Goal: Transaction & Acquisition: Purchase product/service

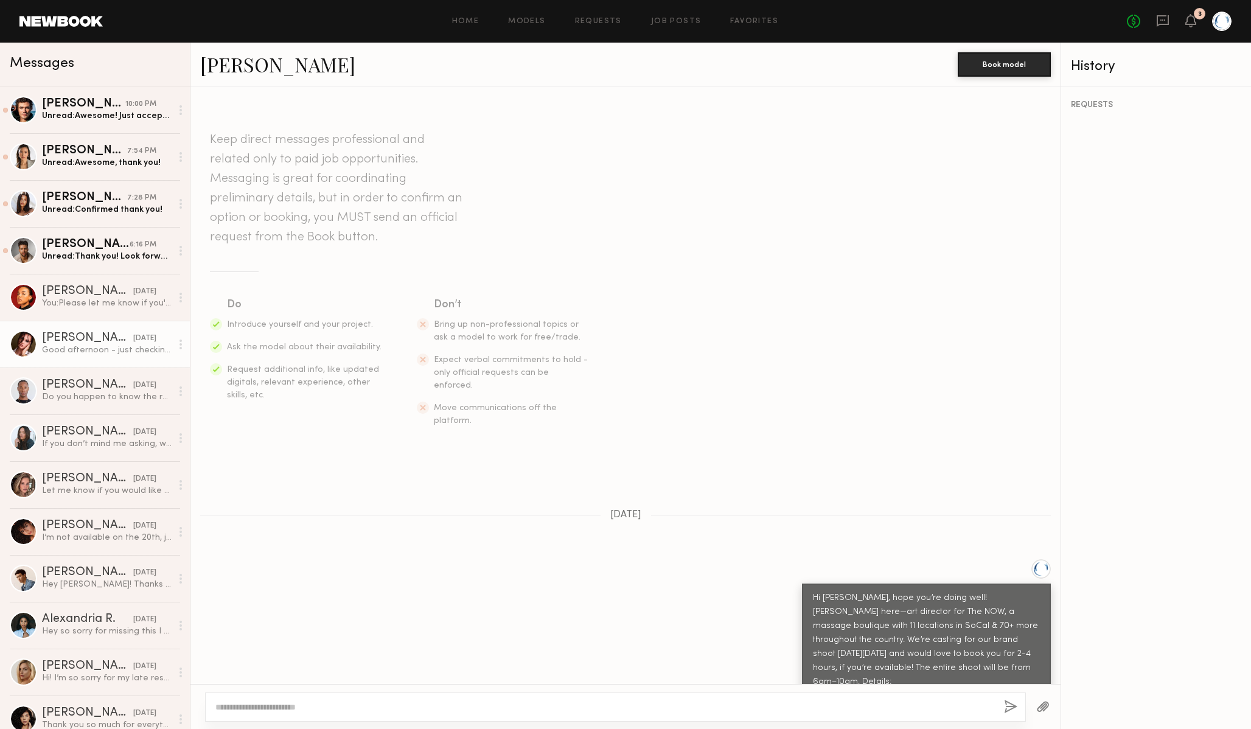
scroll to position [537, 0]
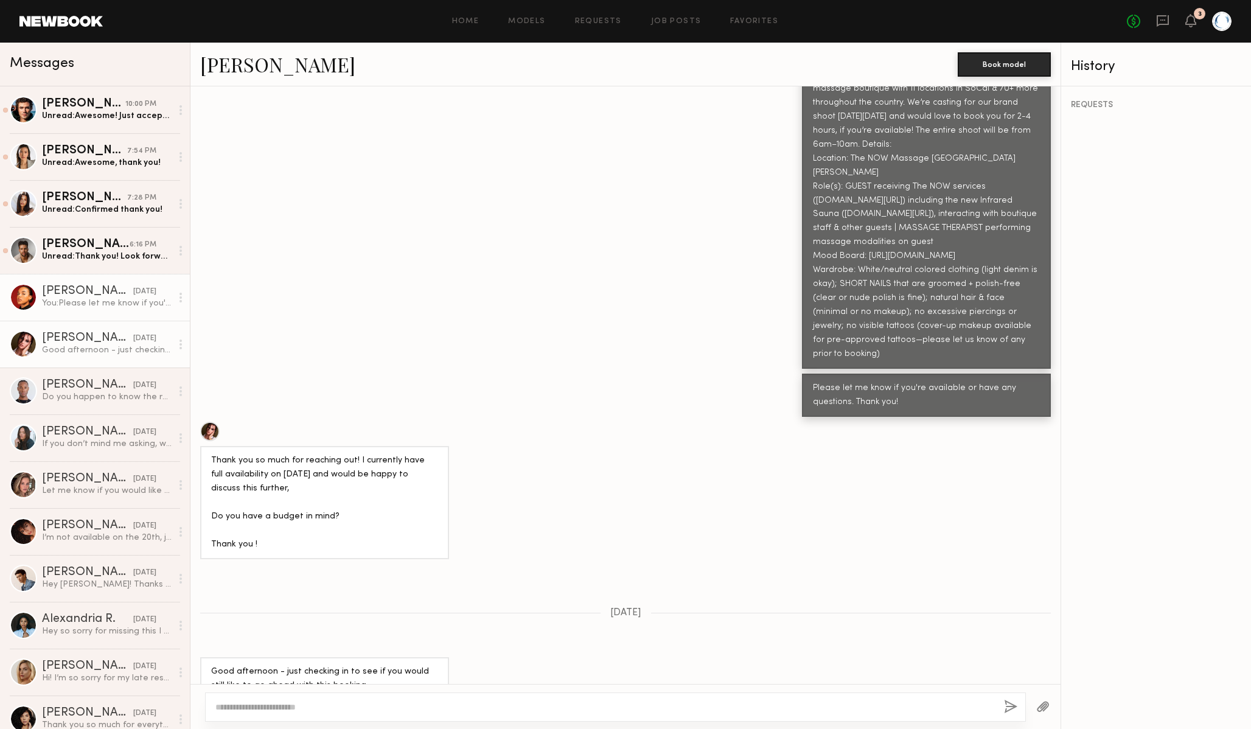
click at [82, 306] on div "You: Please let me know if you're available or have any questions. Thank you!" at bounding box center [107, 304] width 130 height 12
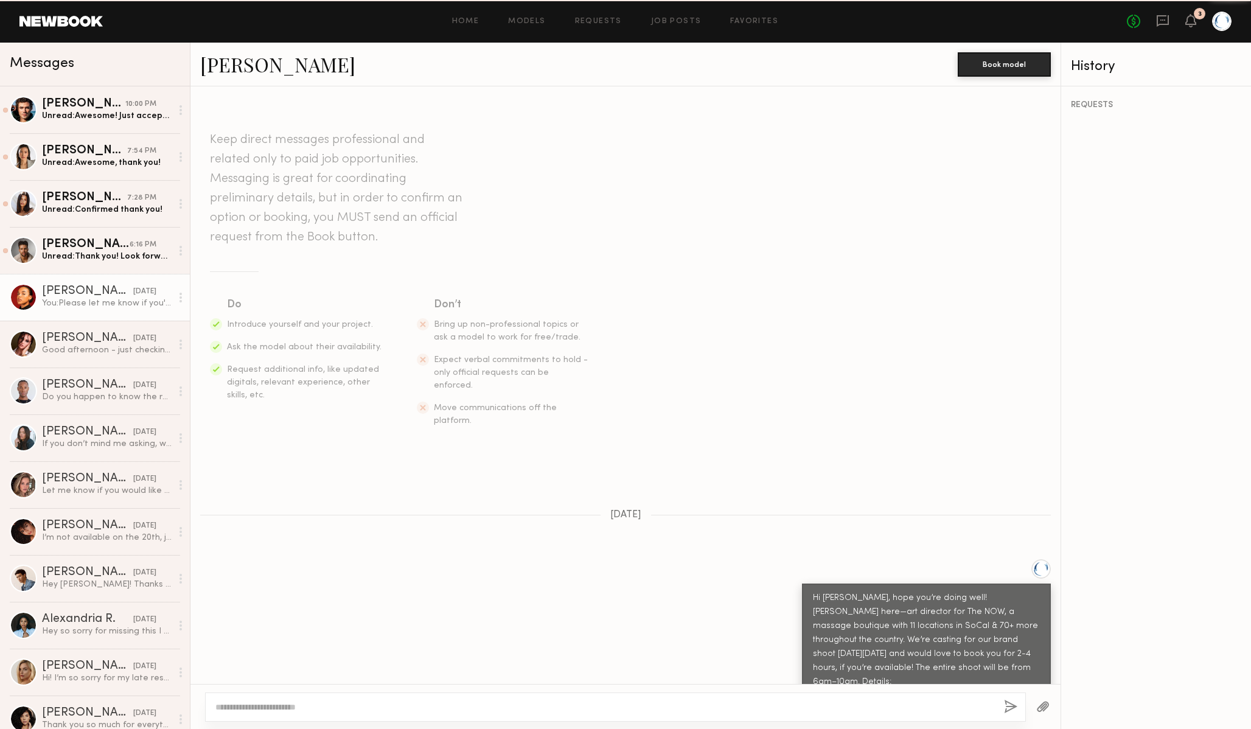
scroll to position [242, 0]
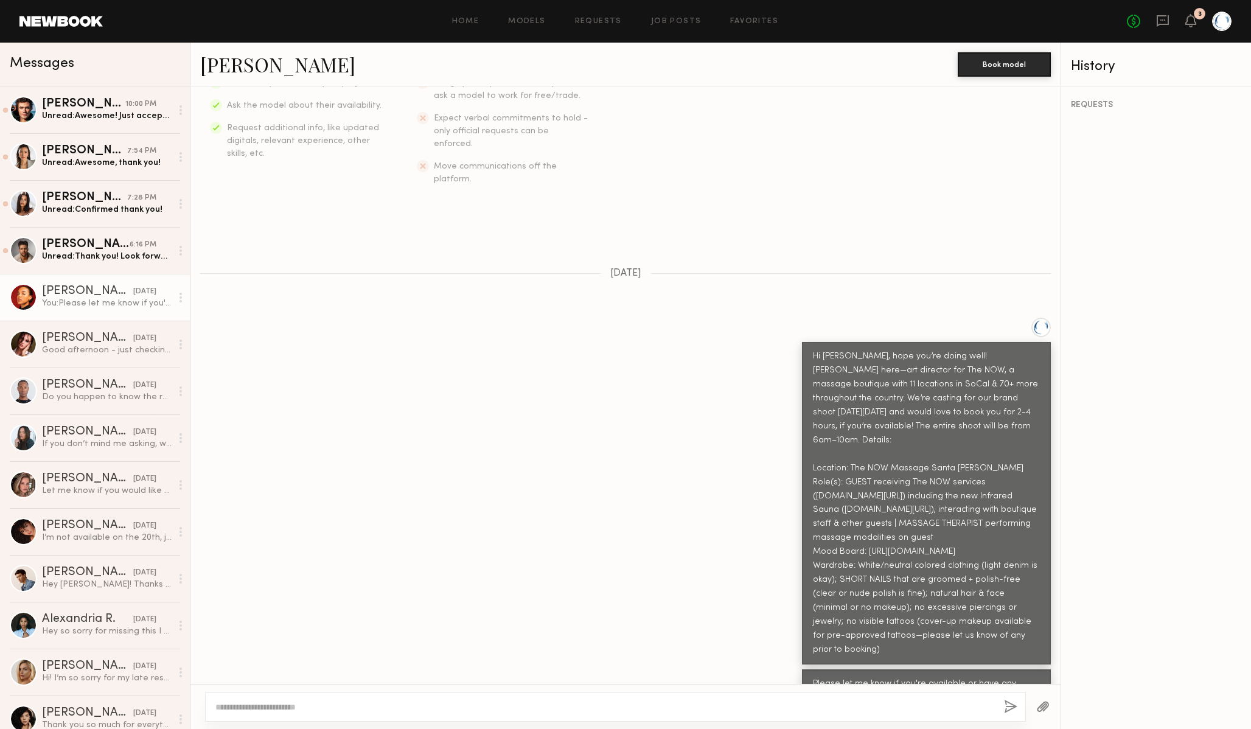
click at [269, 68] on link "Miriam Y." at bounding box center [277, 64] width 155 height 26
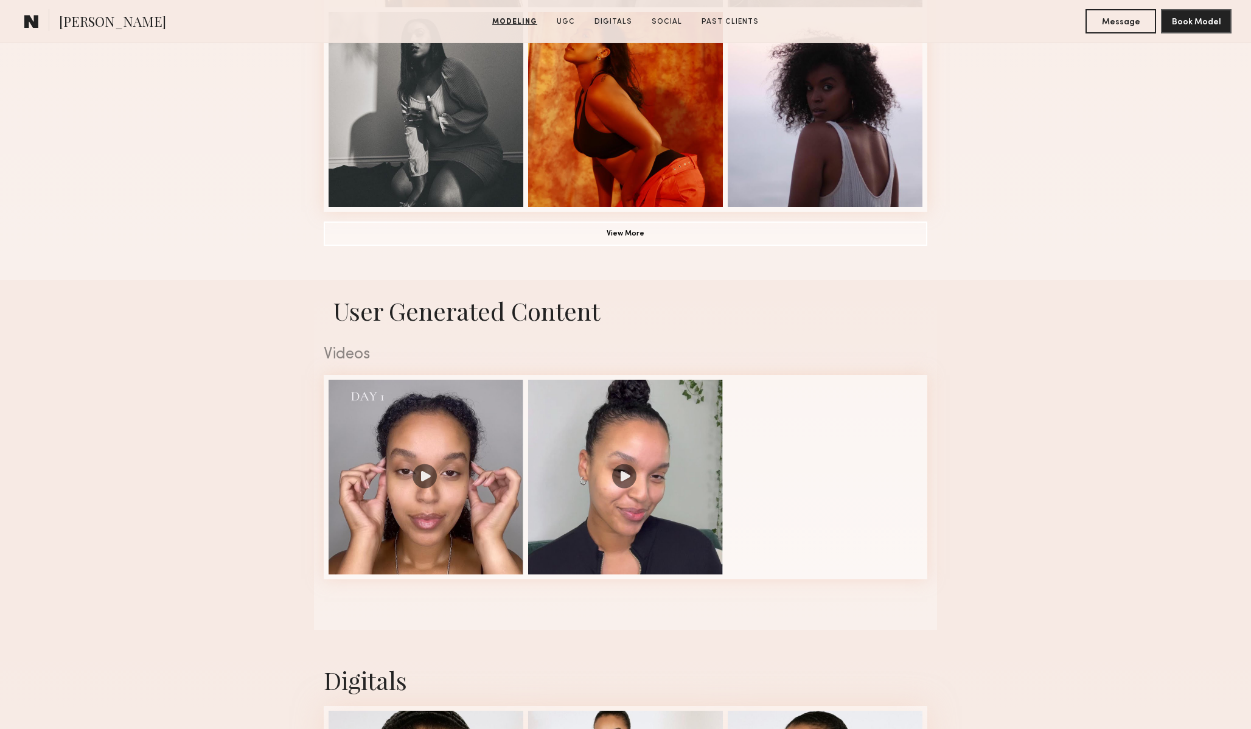
scroll to position [965, 0]
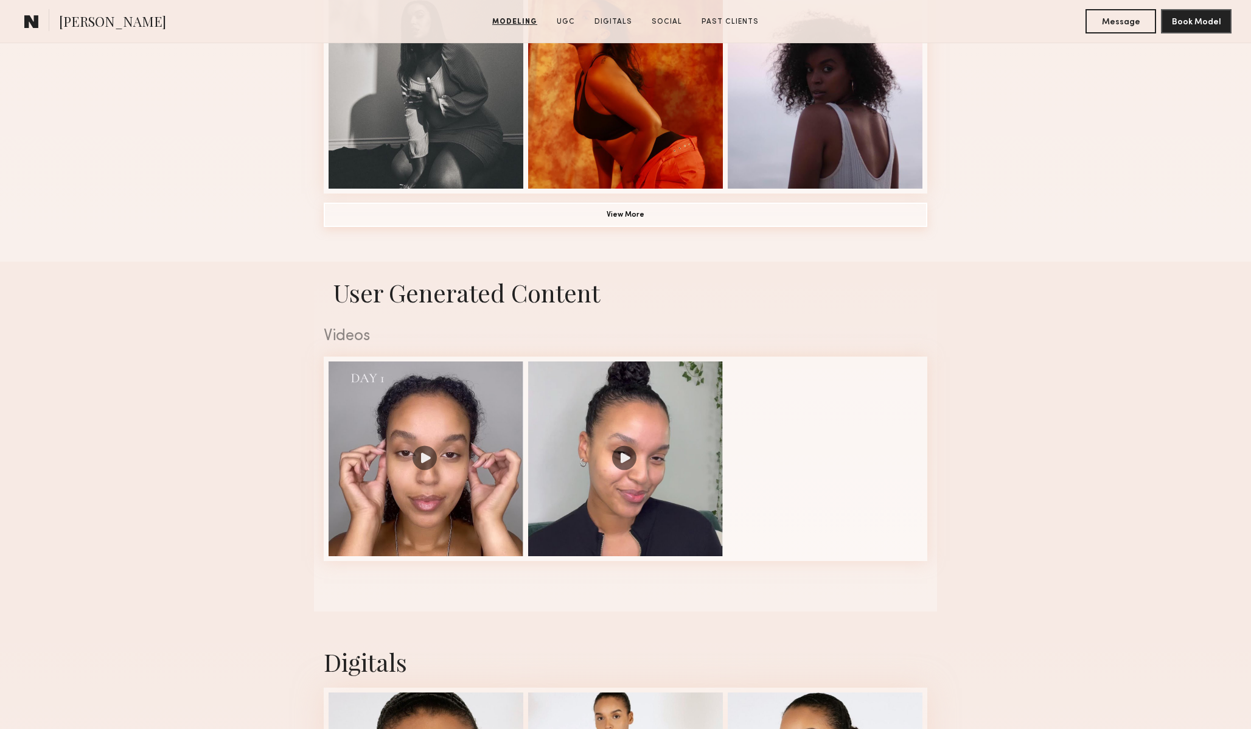
click at [546, 218] on button "View More" at bounding box center [626, 215] width 604 height 24
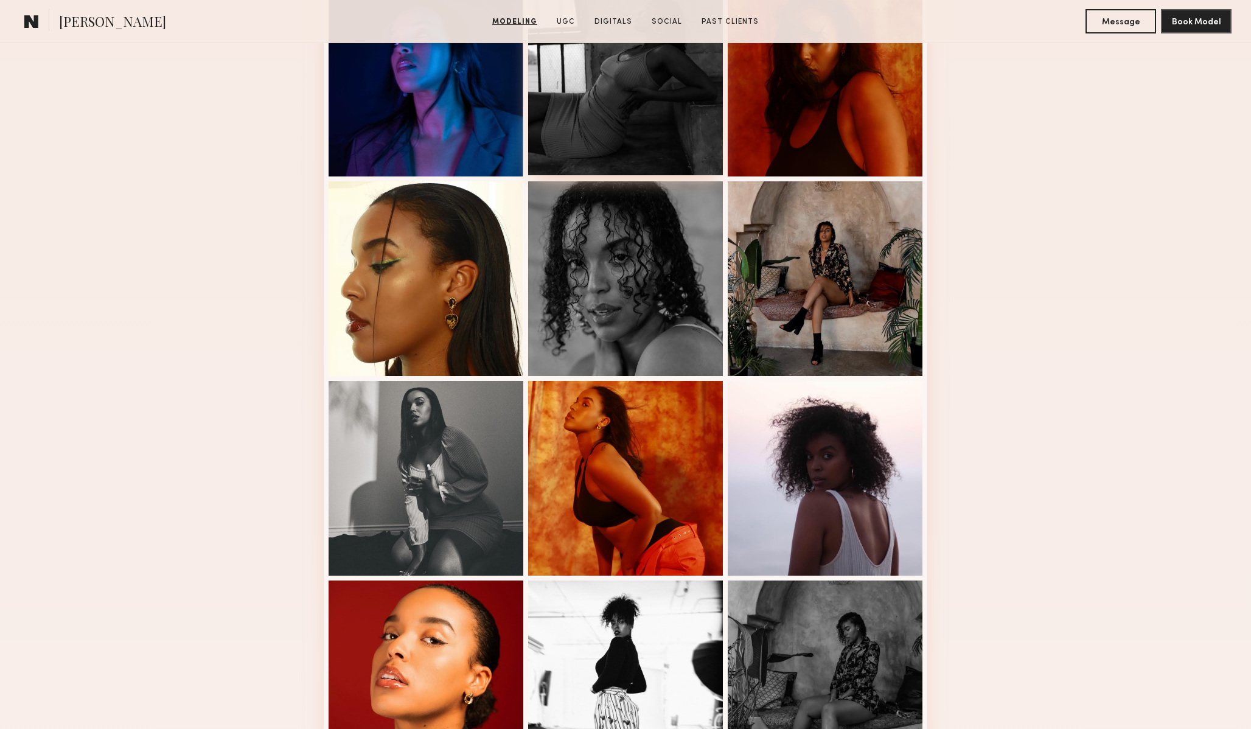
scroll to position [646, 0]
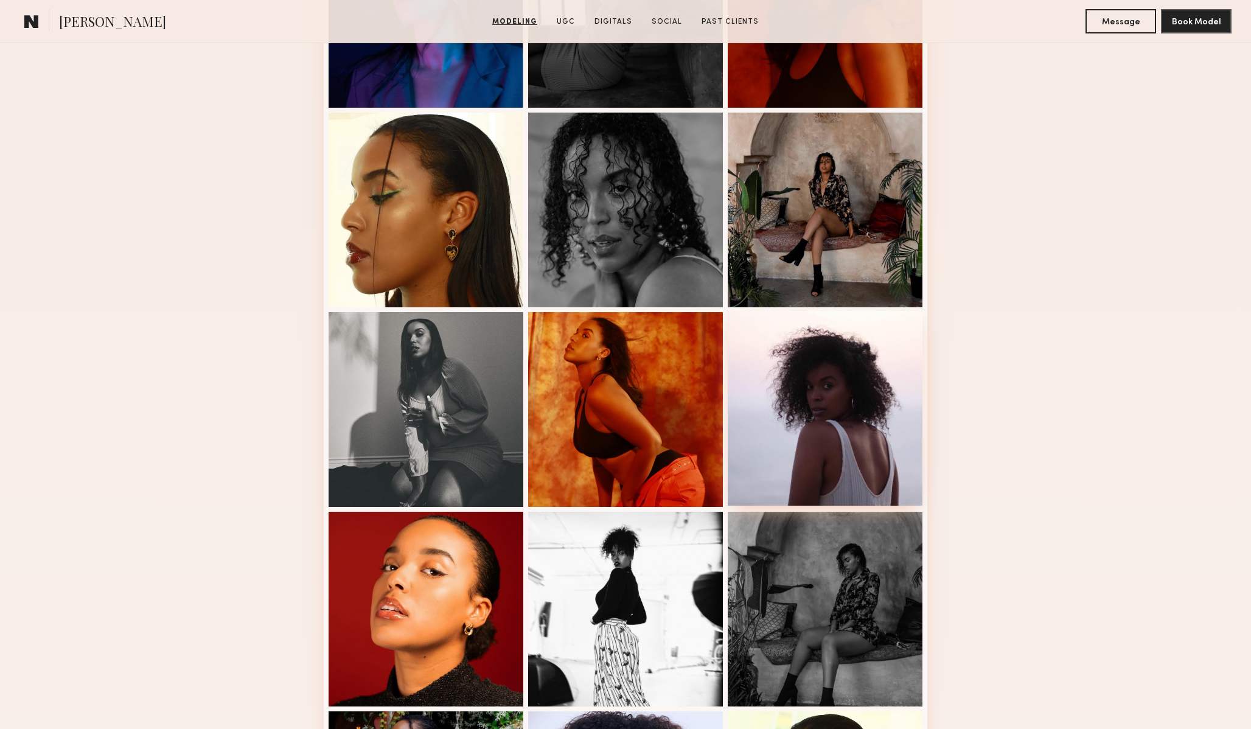
click at [832, 447] on div at bounding box center [825, 408] width 195 height 195
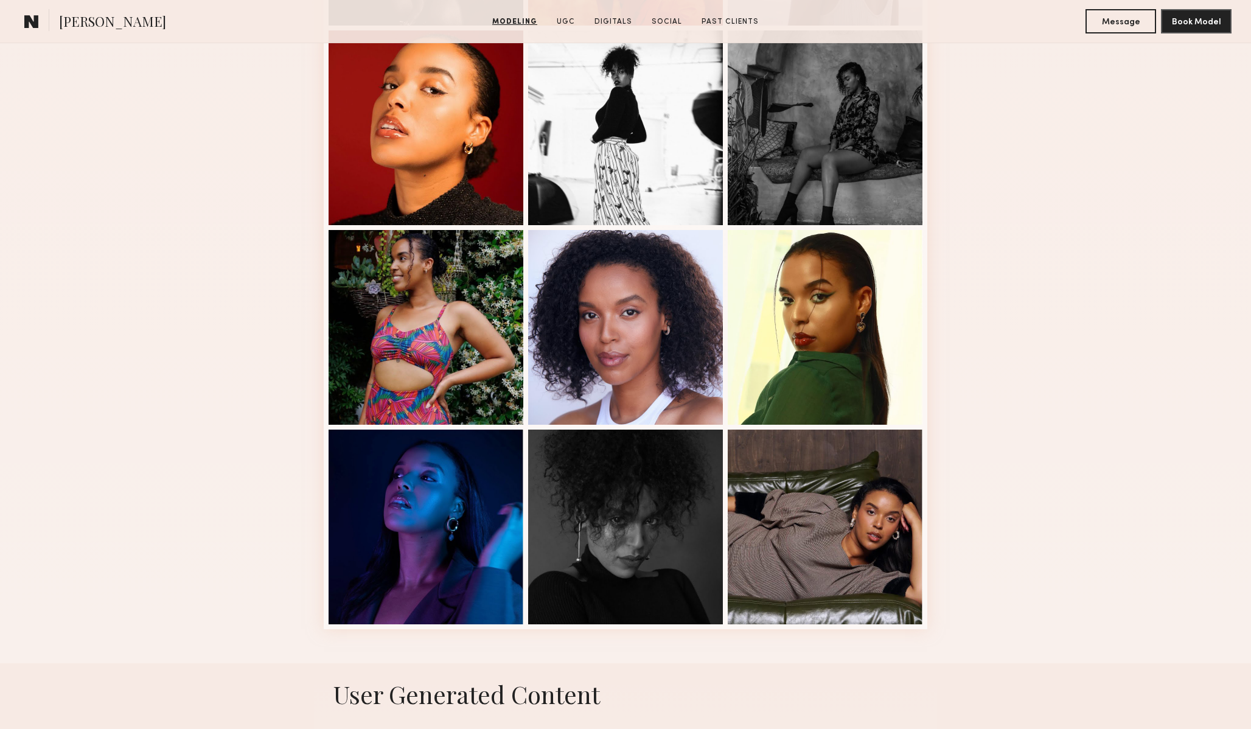
scroll to position [1189, 0]
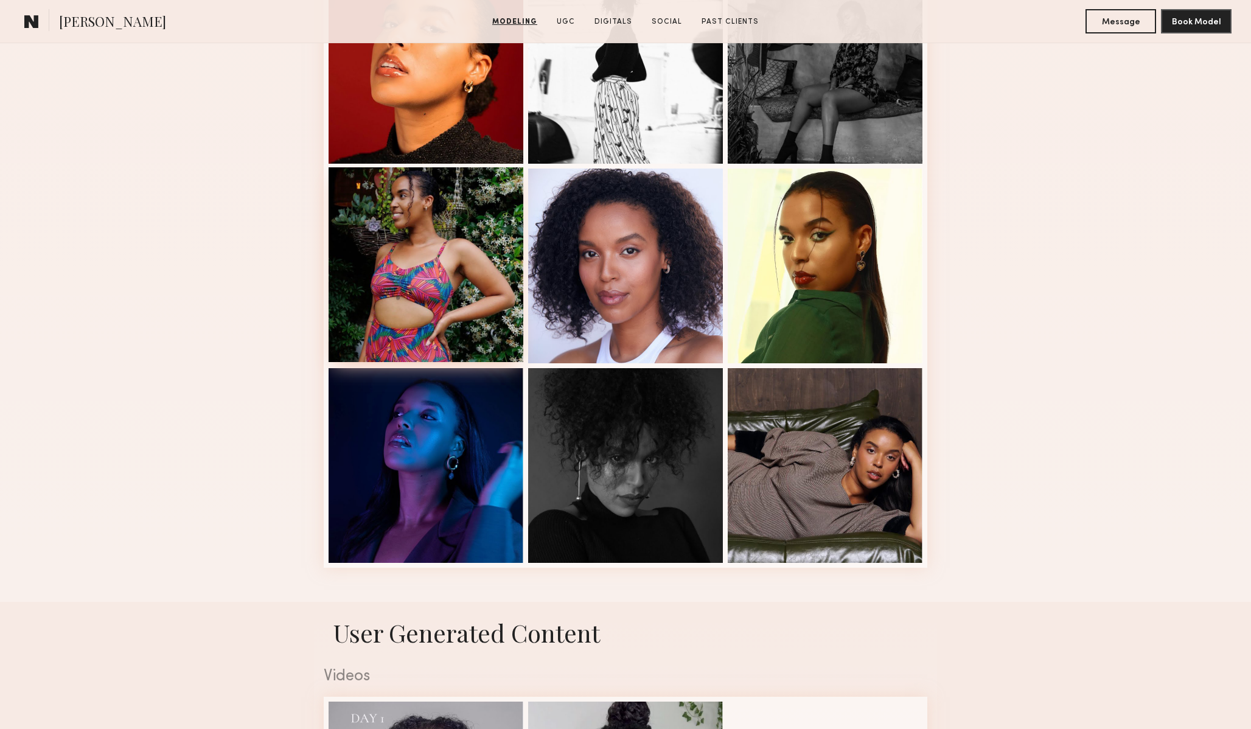
click at [462, 276] on div at bounding box center [426, 264] width 195 height 195
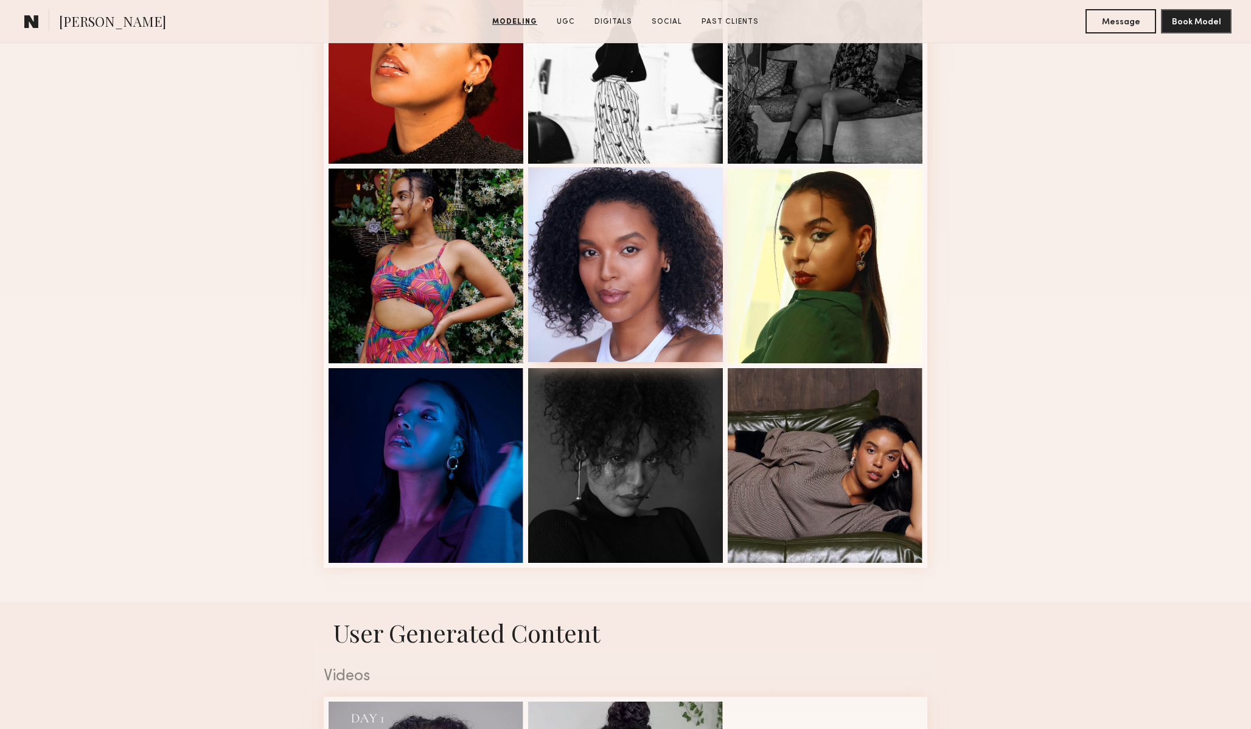
click at [690, 318] on div at bounding box center [625, 264] width 195 height 195
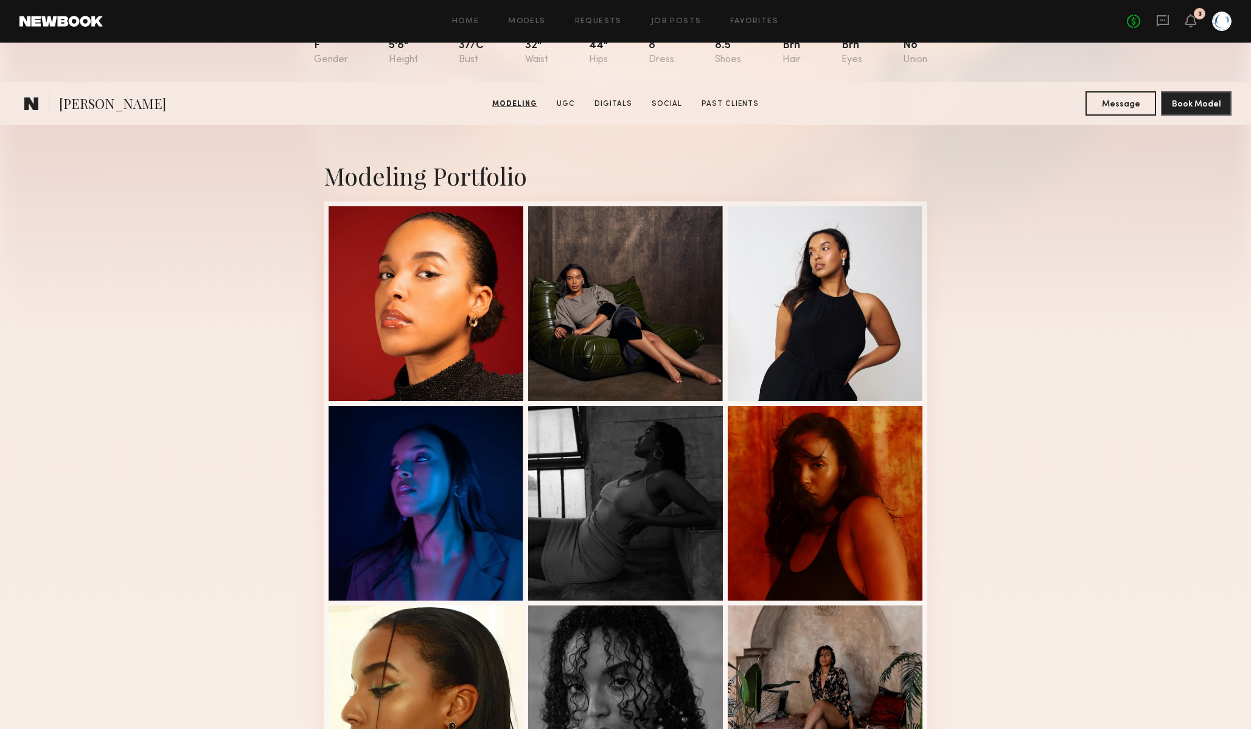
scroll to position [0, 0]
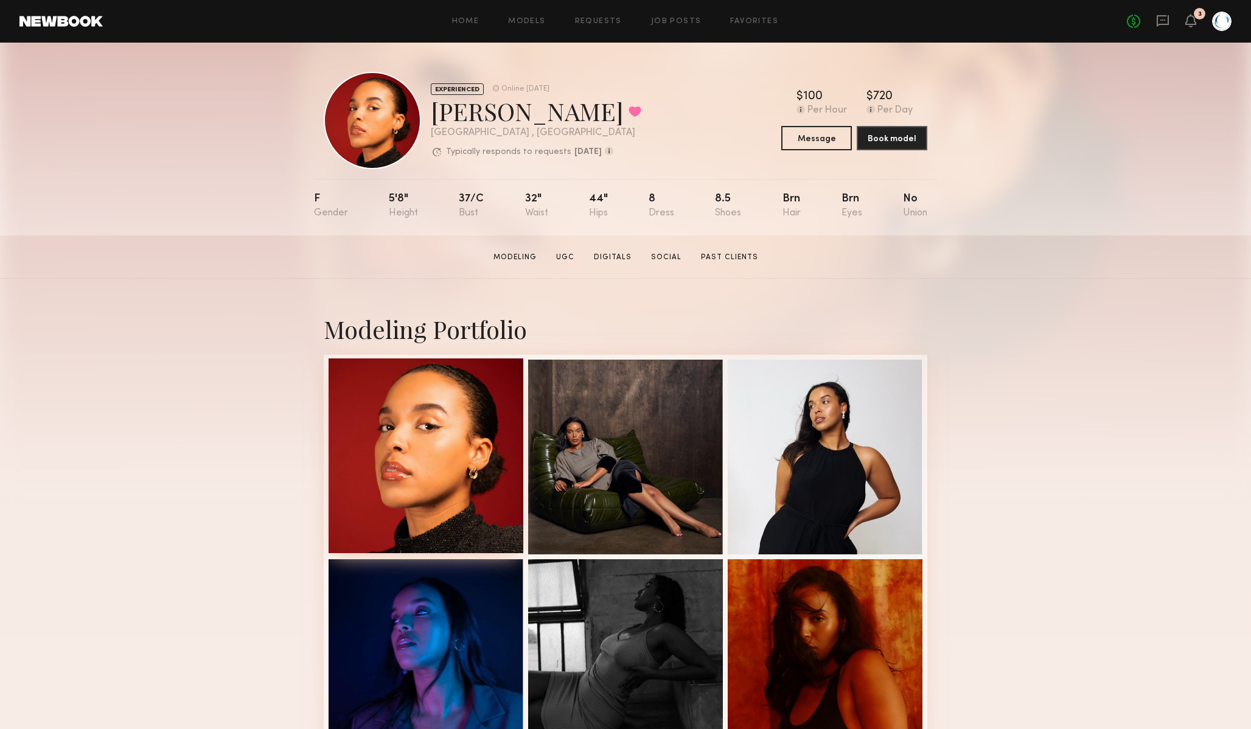
click at [468, 452] on div at bounding box center [426, 455] width 195 height 195
click at [452, 424] on div at bounding box center [426, 455] width 195 height 195
click at [453, 424] on div at bounding box center [426, 455] width 195 height 195
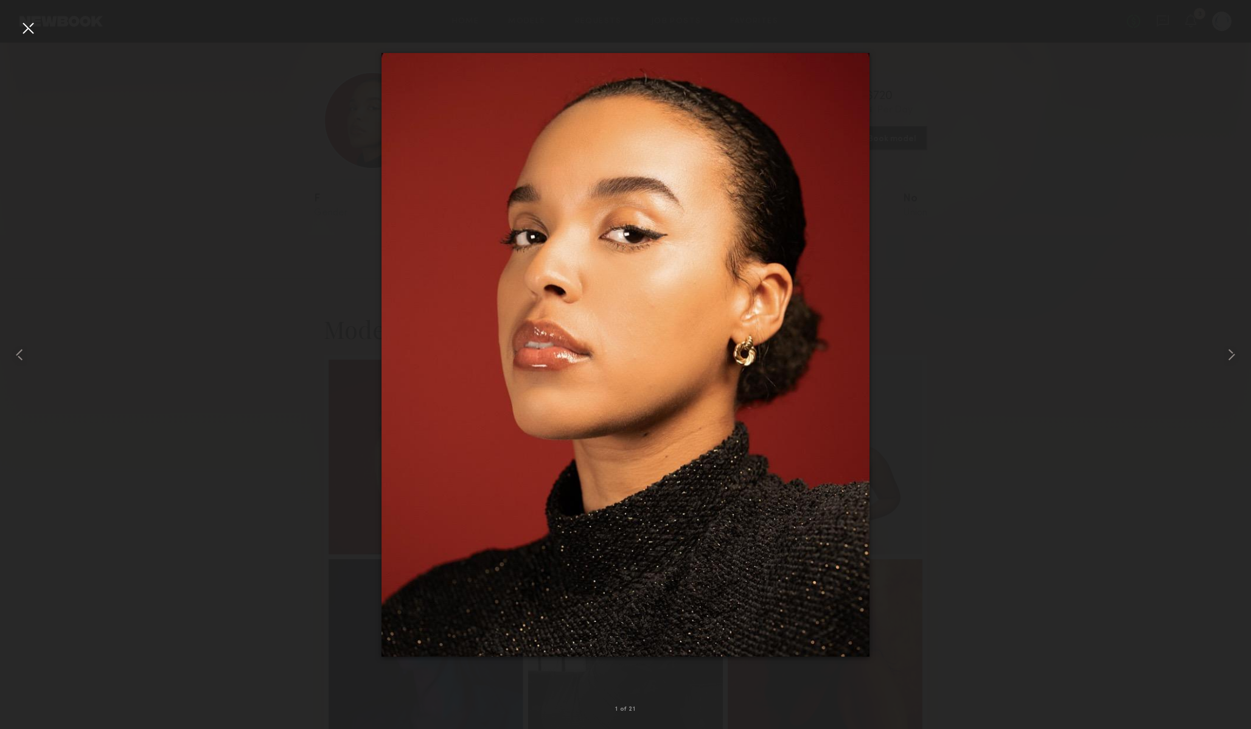
click at [942, 417] on div at bounding box center [625, 354] width 1251 height 671
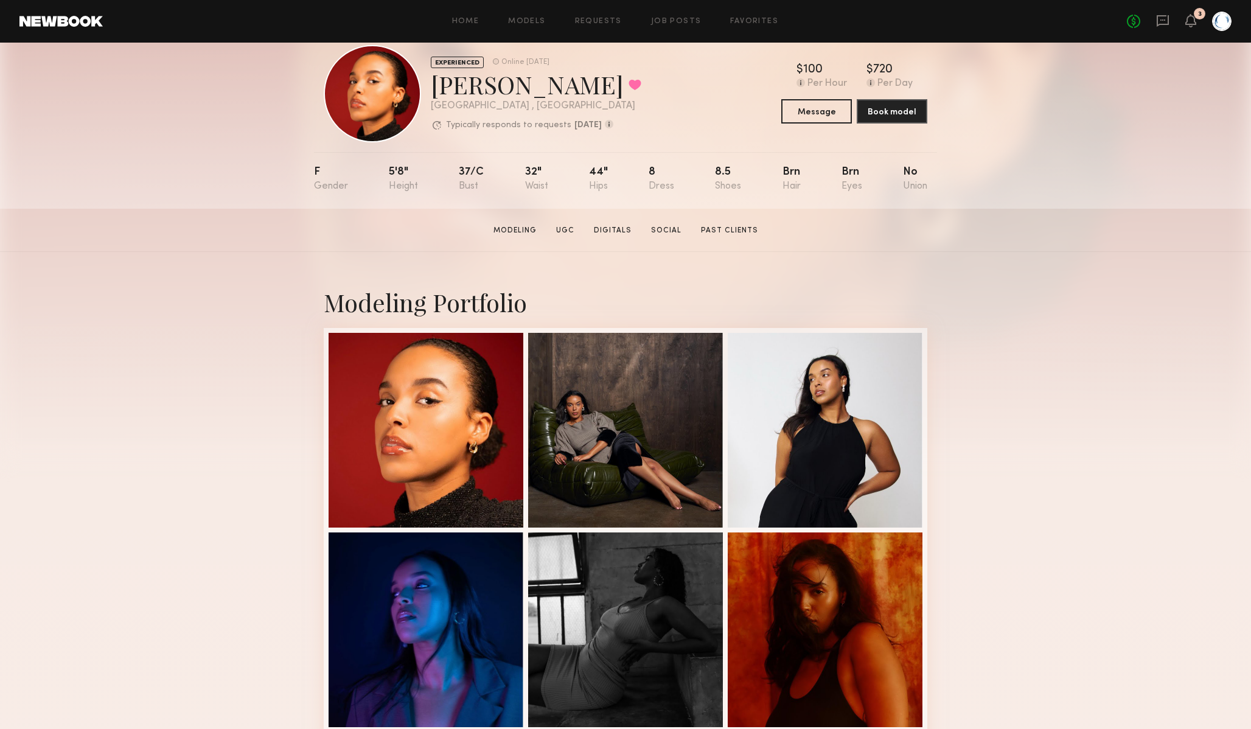
scroll to position [32, 0]
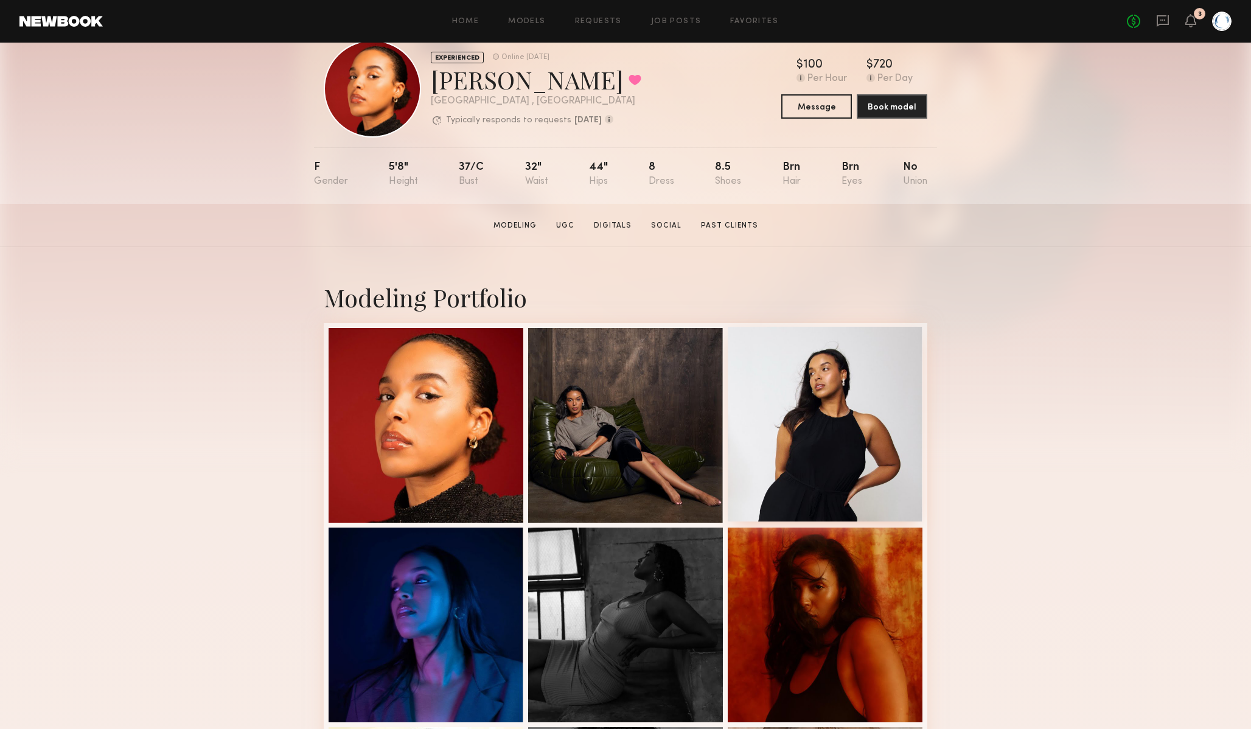
click at [795, 362] on div at bounding box center [825, 424] width 195 height 195
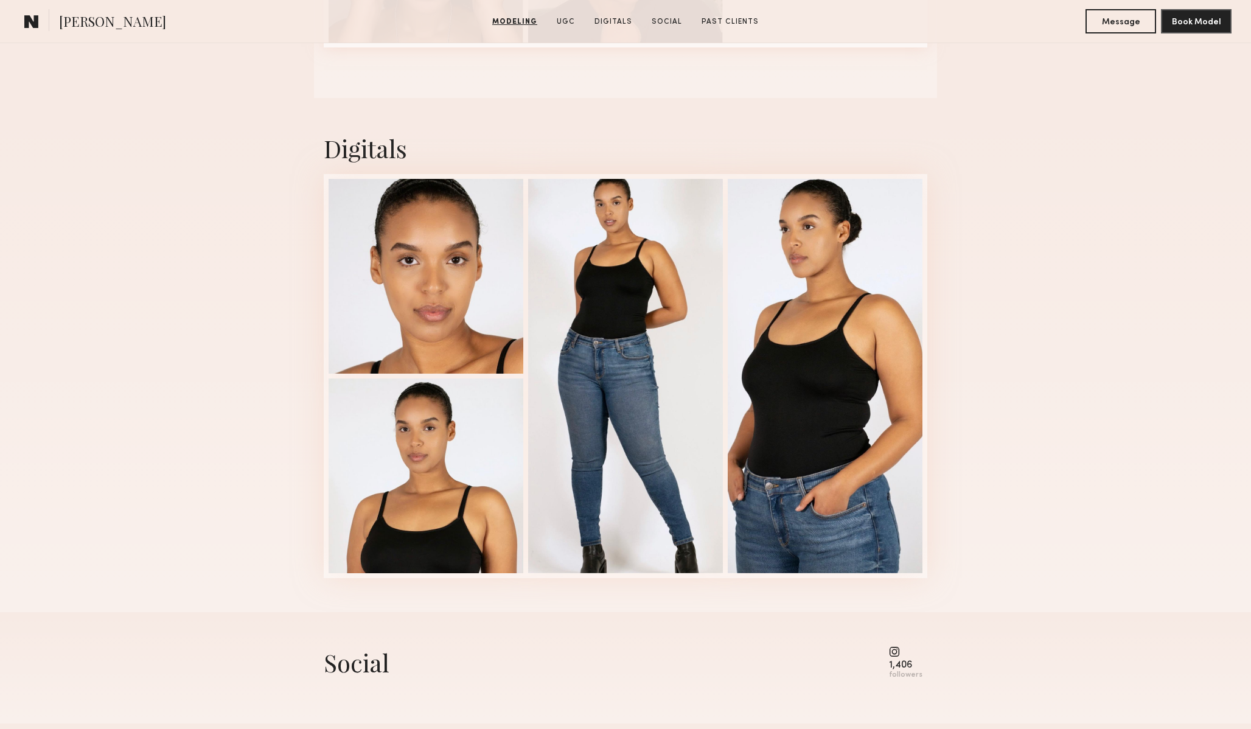
scroll to position [2044, 0]
click at [391, 441] on div at bounding box center [426, 474] width 195 height 195
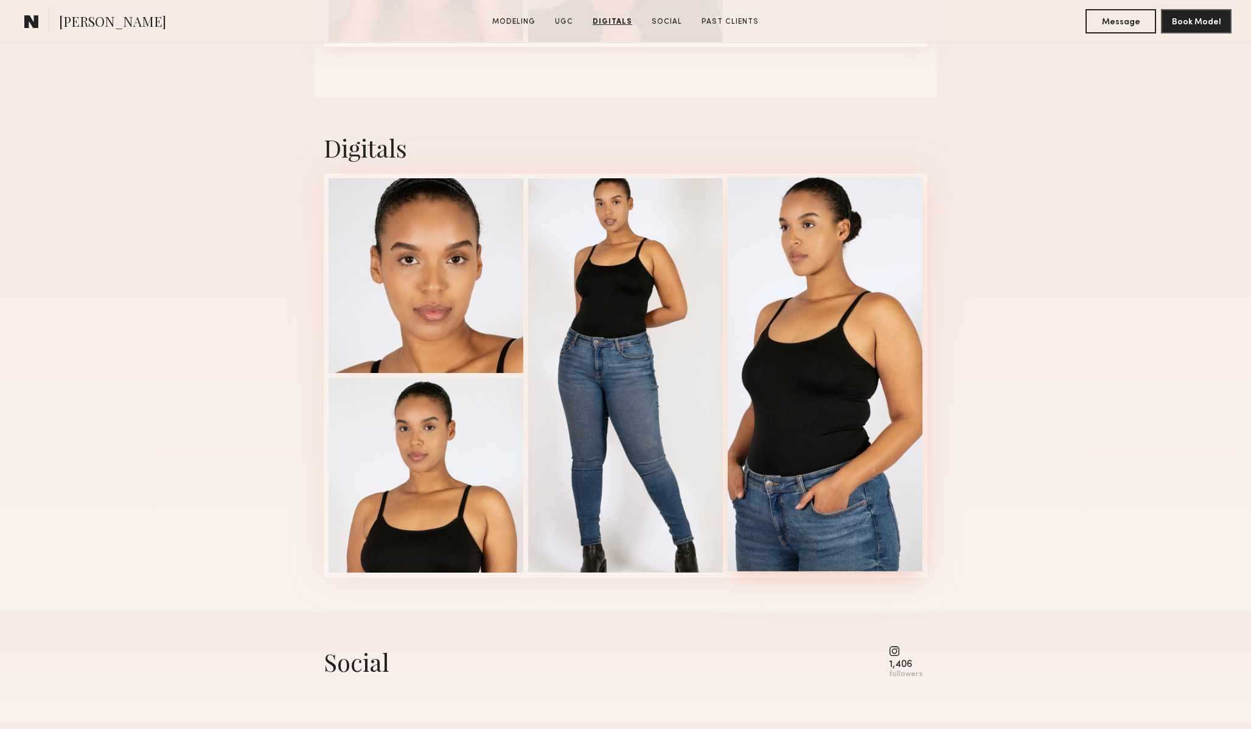
click at [744, 371] on div at bounding box center [825, 374] width 195 height 394
click at [426, 329] on div at bounding box center [426, 274] width 195 height 195
click at [442, 445] on div at bounding box center [426, 474] width 195 height 195
click at [786, 487] on div at bounding box center [825, 374] width 195 height 394
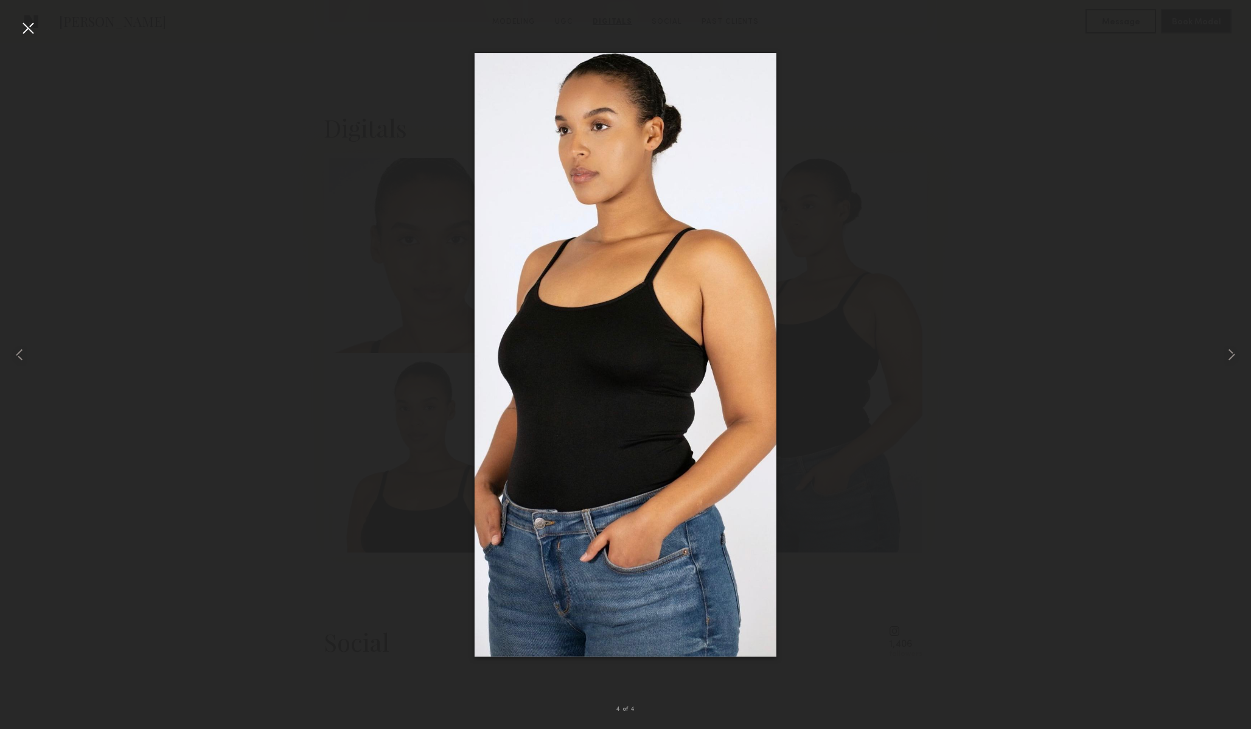
scroll to position [2040, 0]
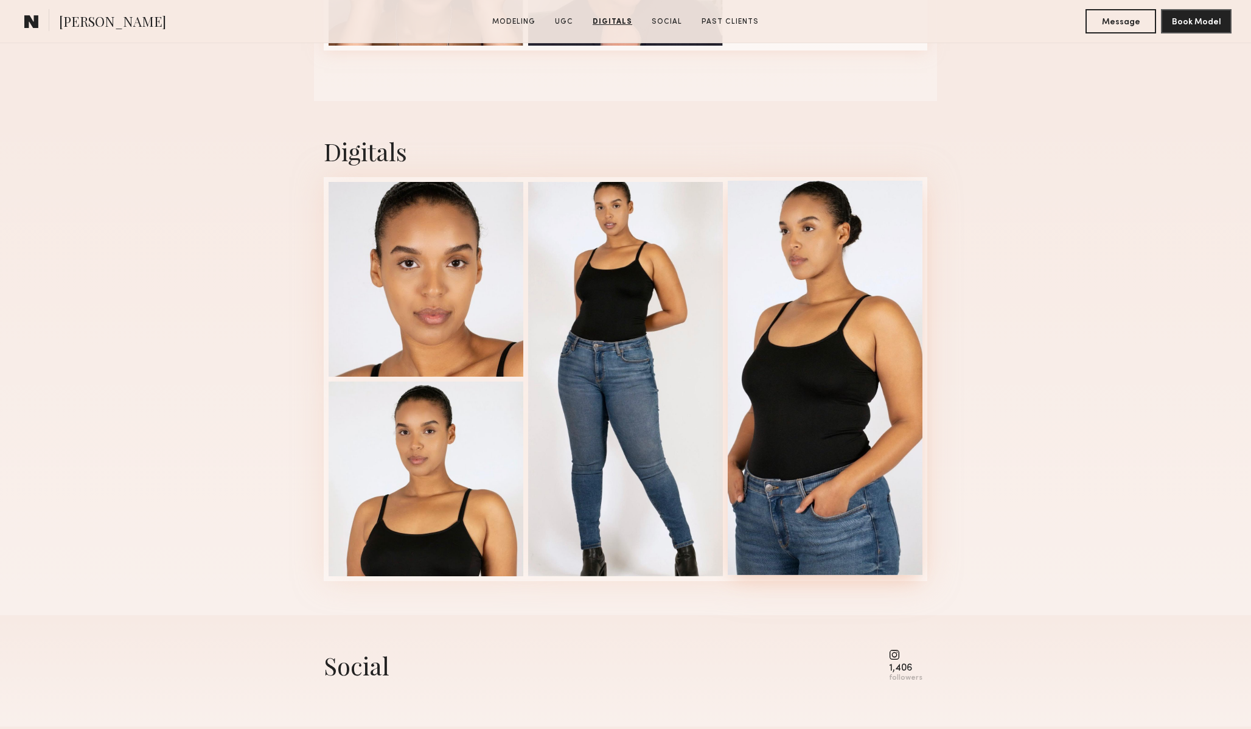
click at [823, 316] on div at bounding box center [825, 378] width 195 height 394
click at [670, 316] on div at bounding box center [625, 378] width 195 height 394
click at [830, 430] on div at bounding box center [825, 378] width 195 height 394
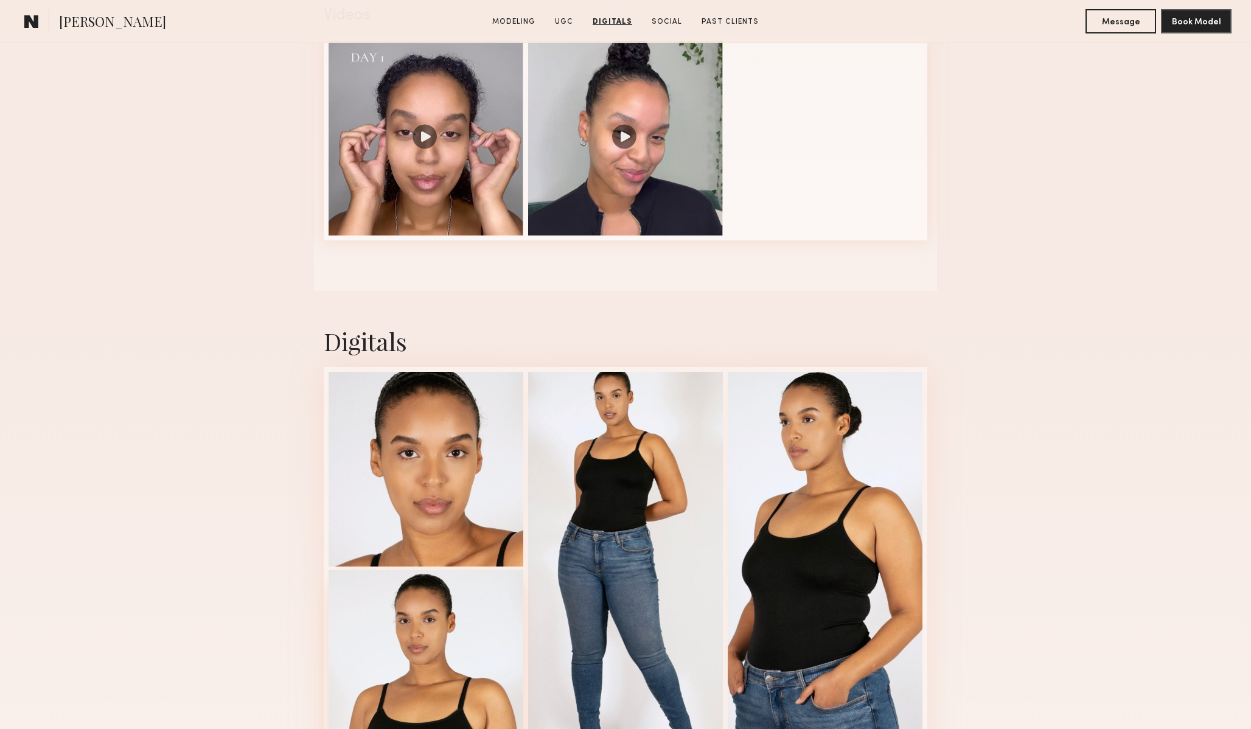
scroll to position [1845, 0]
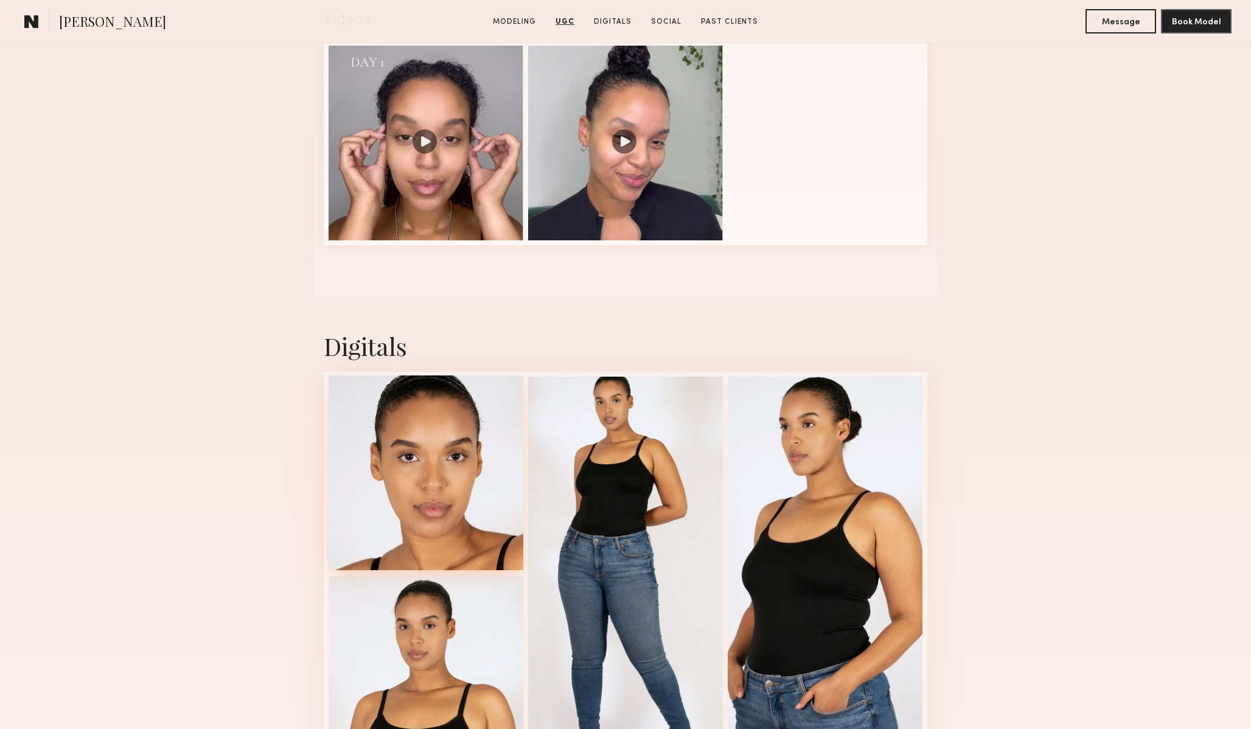
click at [416, 419] on div at bounding box center [426, 472] width 195 height 195
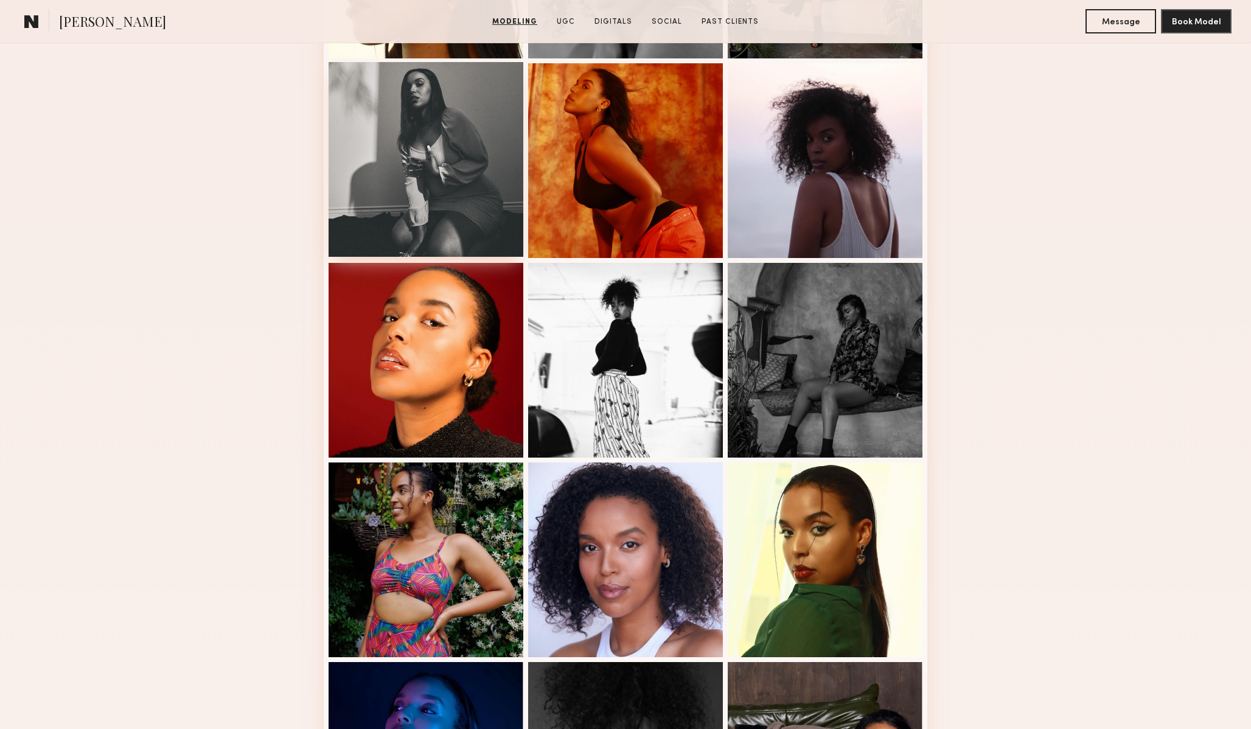
scroll to position [900, 0]
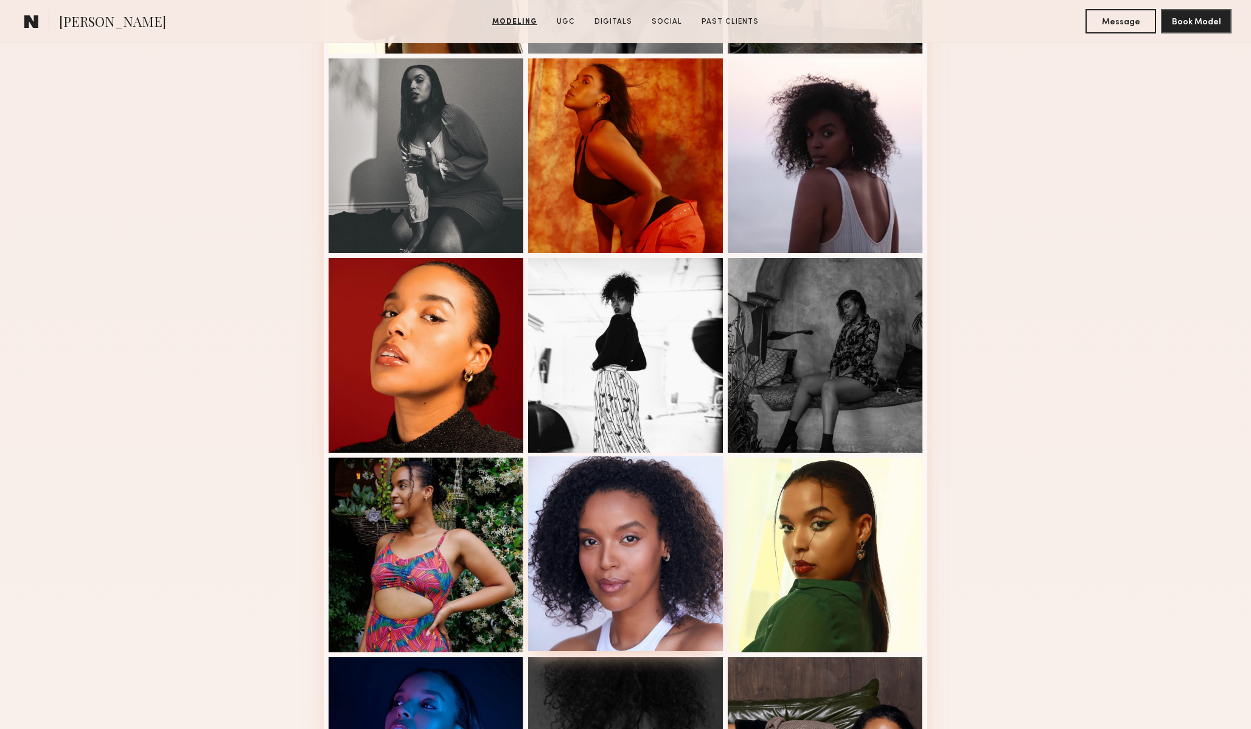
click at [638, 565] on div at bounding box center [625, 553] width 195 height 195
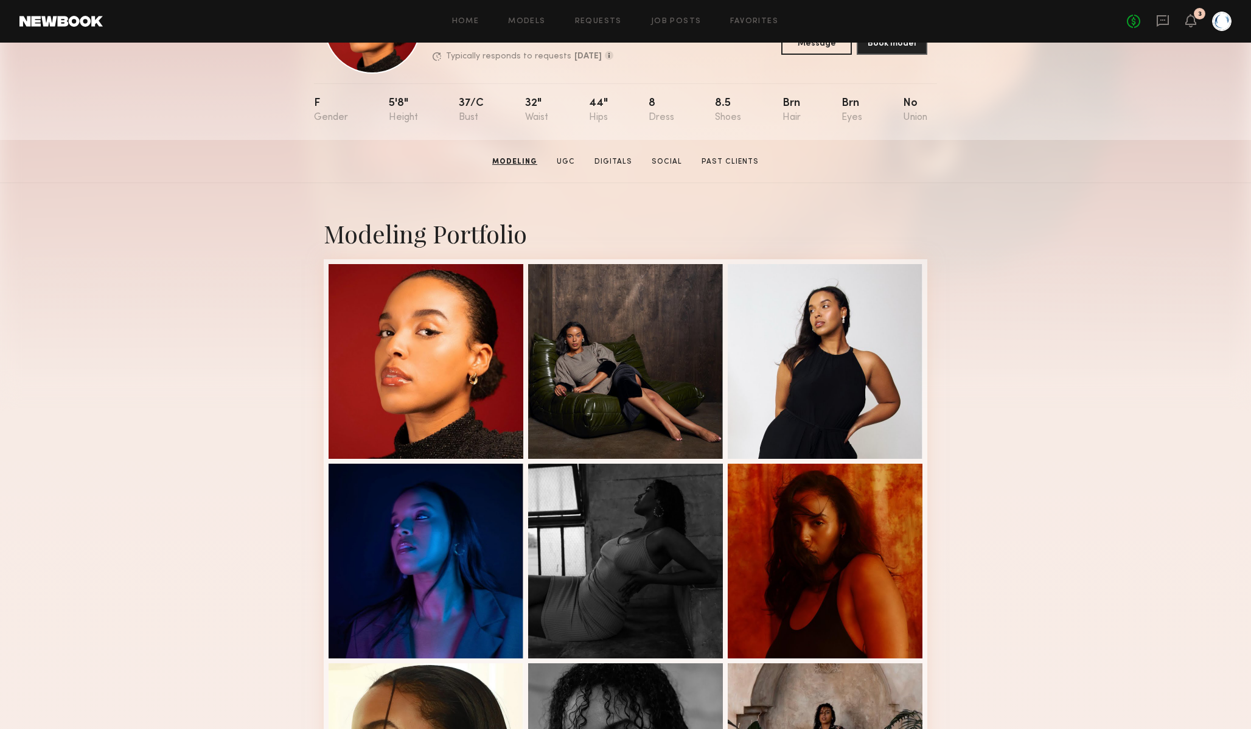
scroll to position [0, 0]
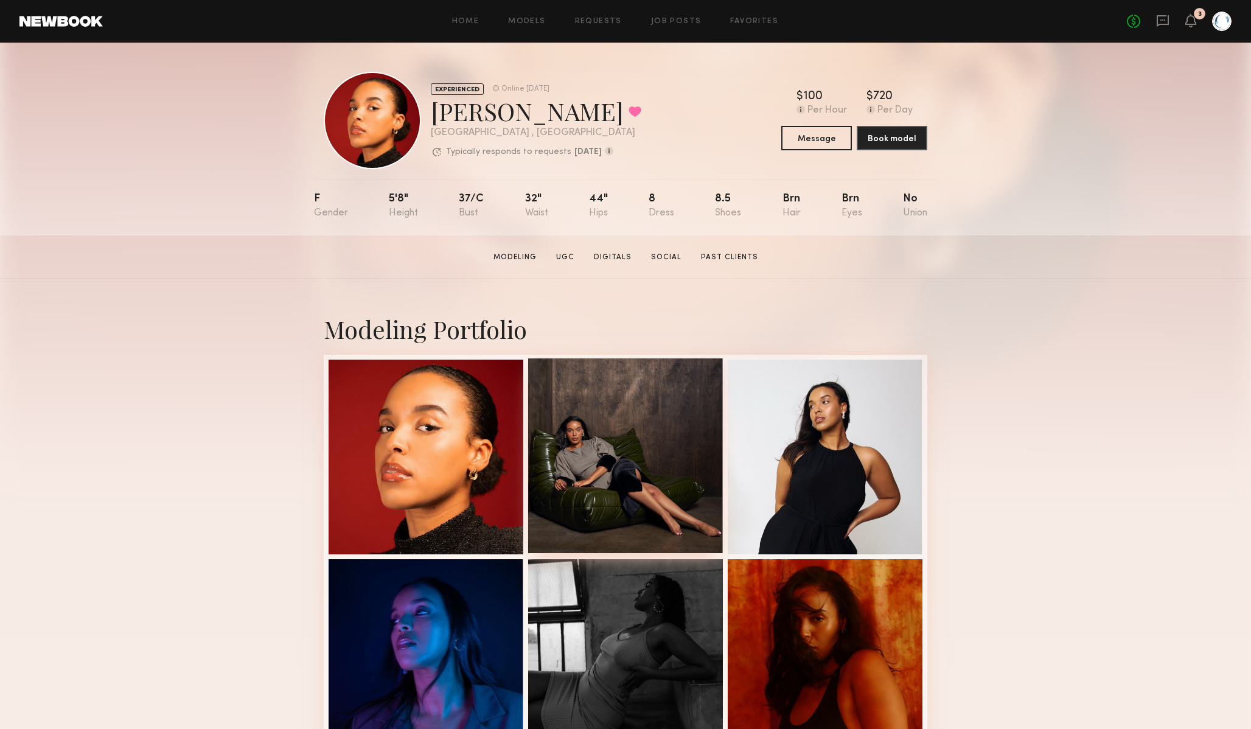
click at [606, 495] on div at bounding box center [625, 455] width 195 height 195
click at [819, 473] on div at bounding box center [825, 455] width 195 height 195
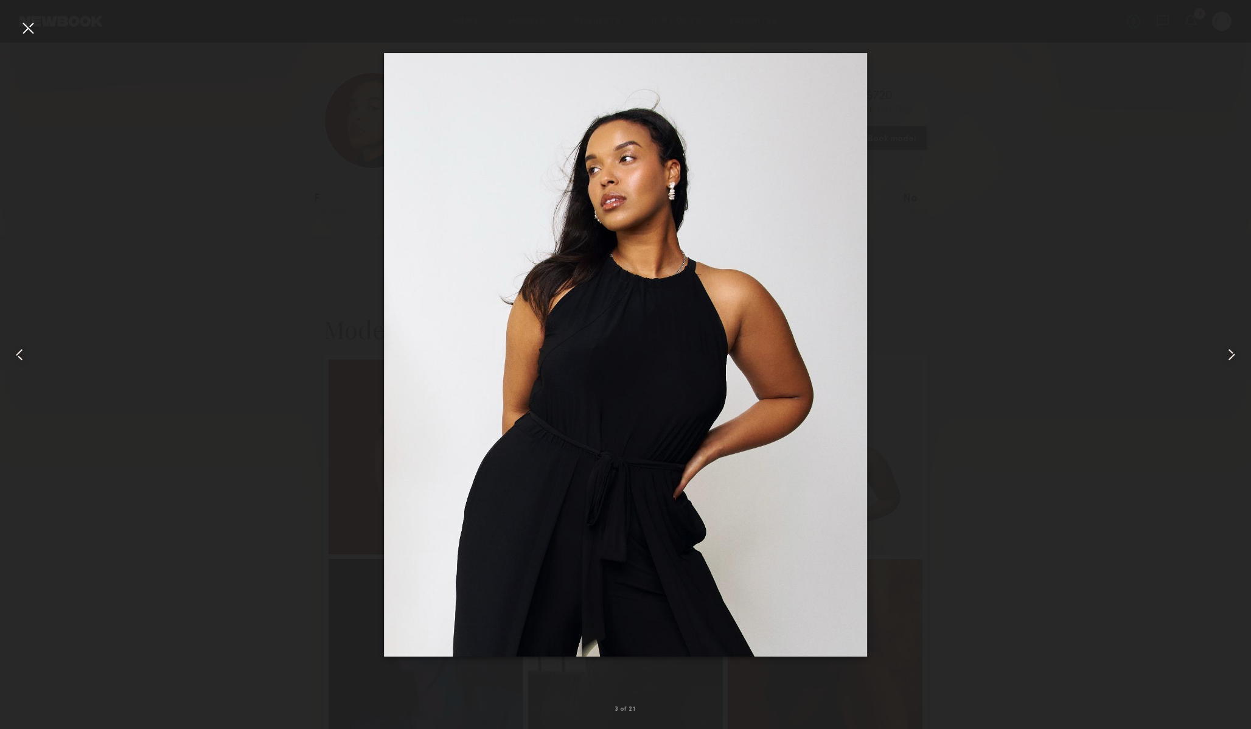
click at [952, 464] on div at bounding box center [625, 354] width 1251 height 671
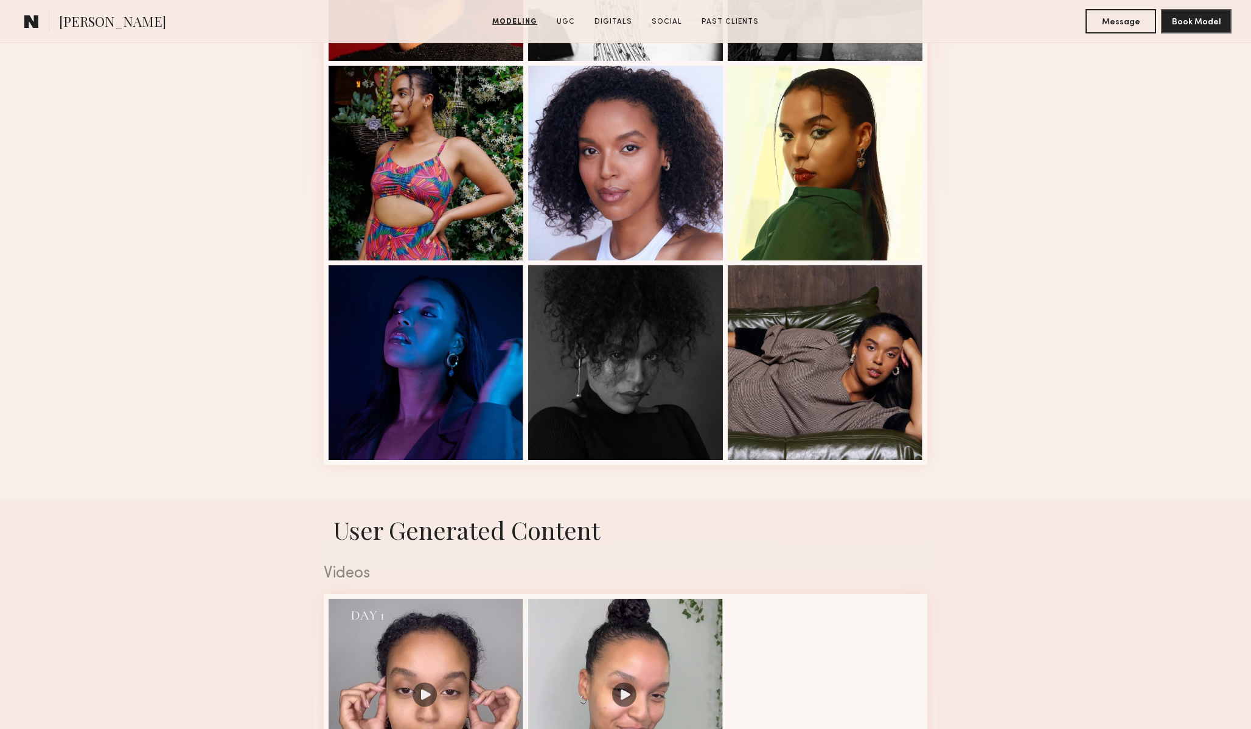
scroll to position [1288, 0]
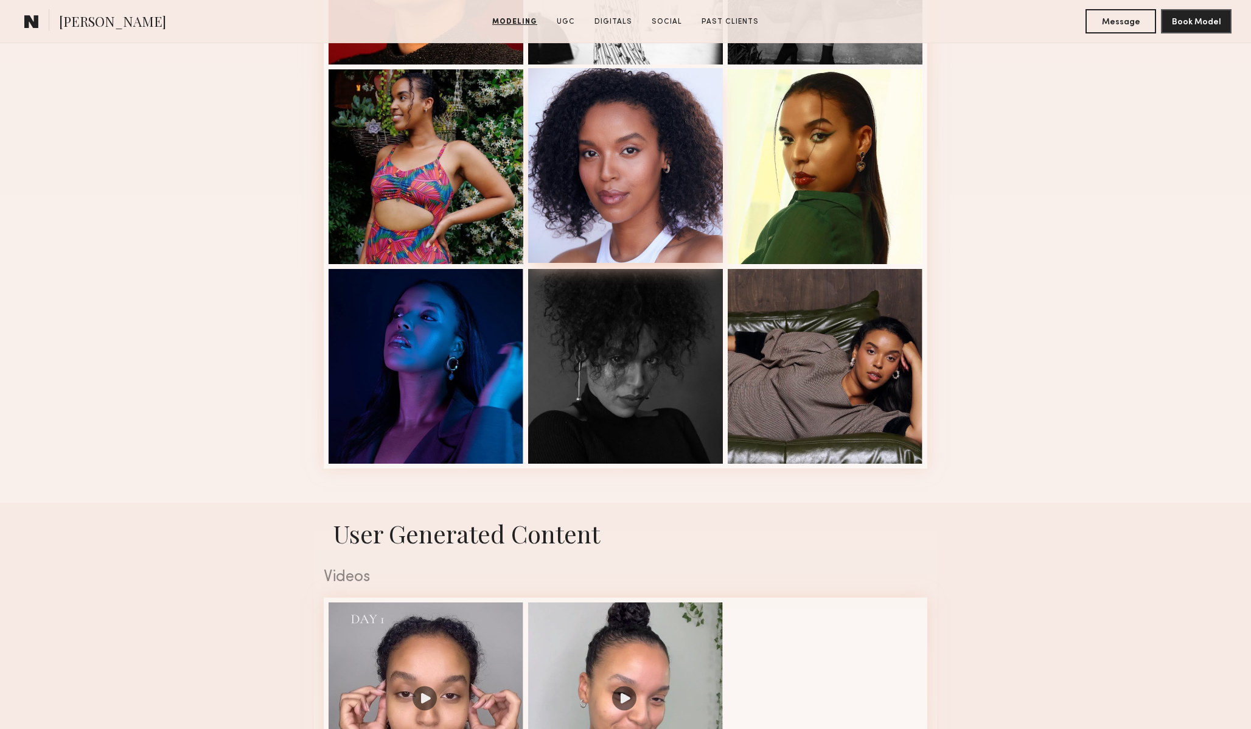
click at [649, 244] on div at bounding box center [625, 165] width 195 height 195
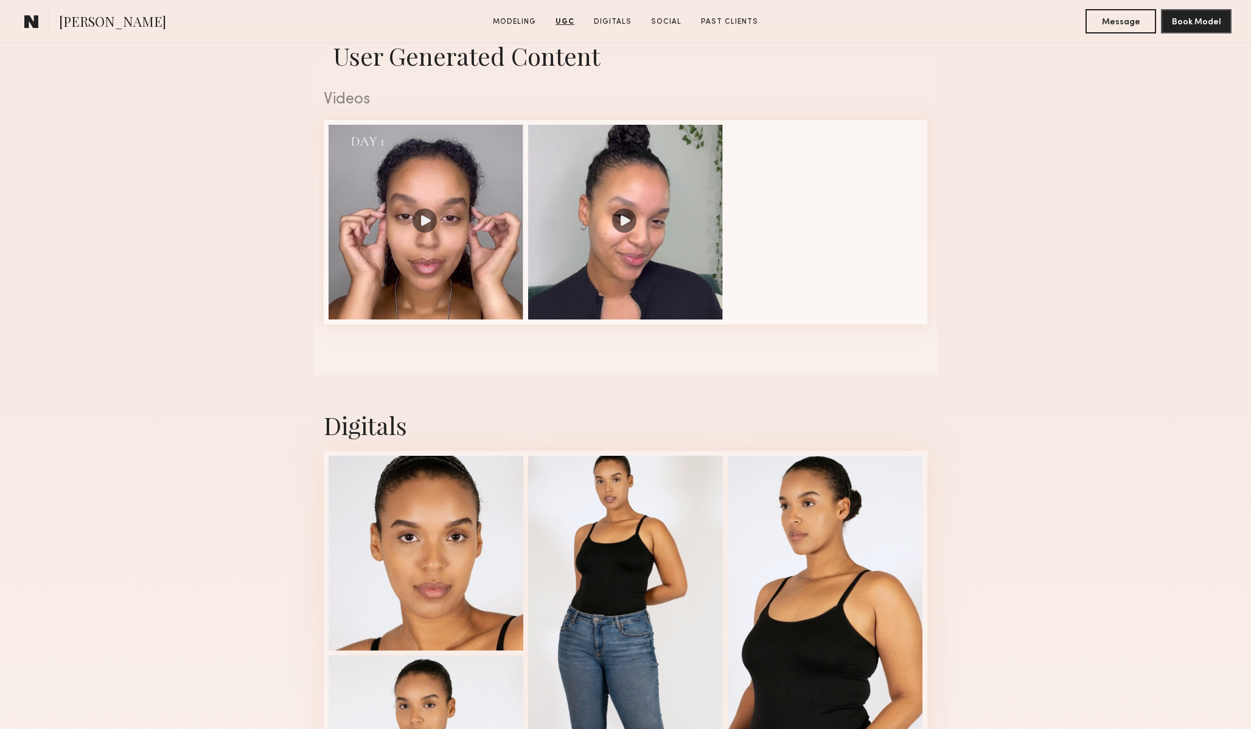
scroll to position [1768, 0]
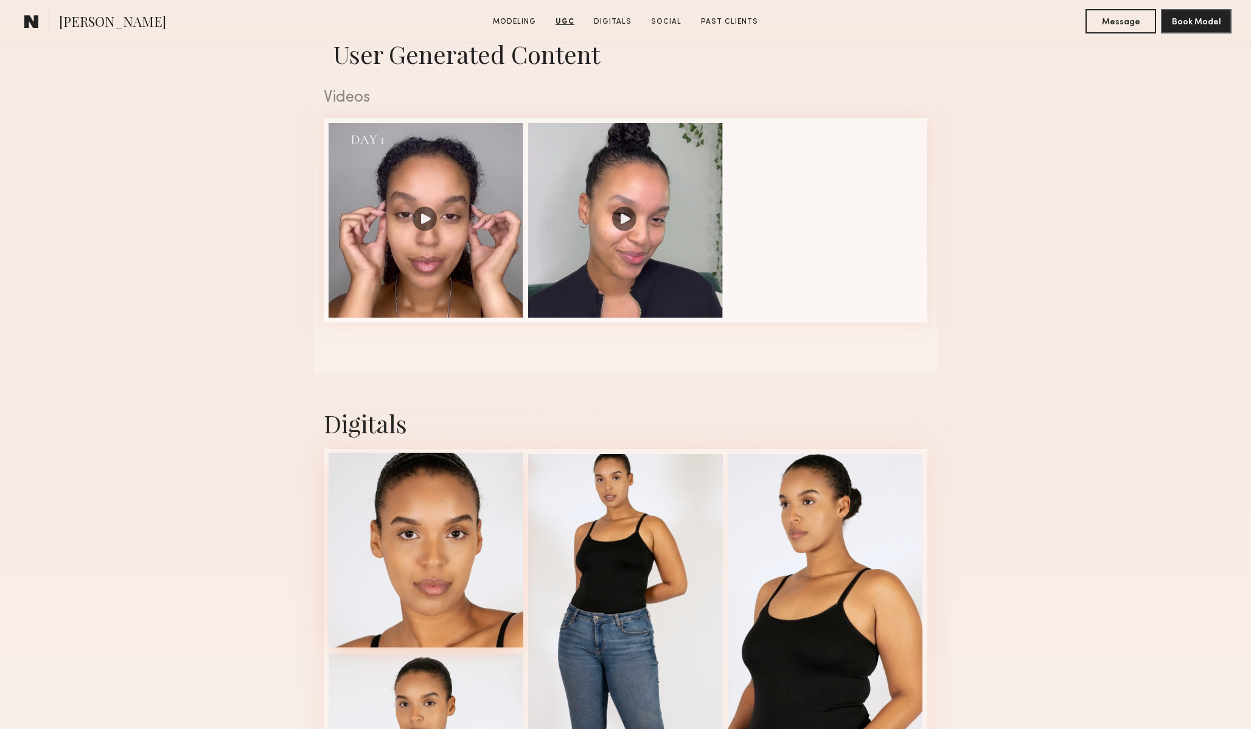
click at [451, 587] on div at bounding box center [426, 550] width 195 height 195
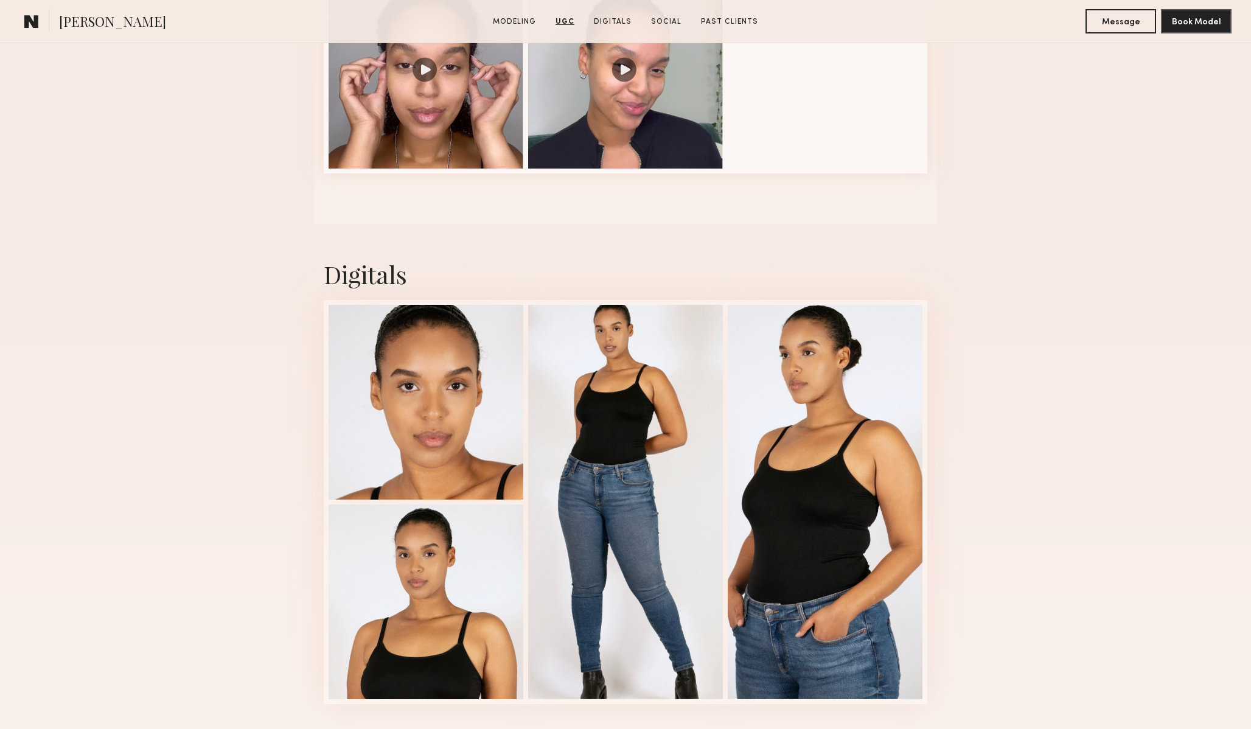
scroll to position [1921, 0]
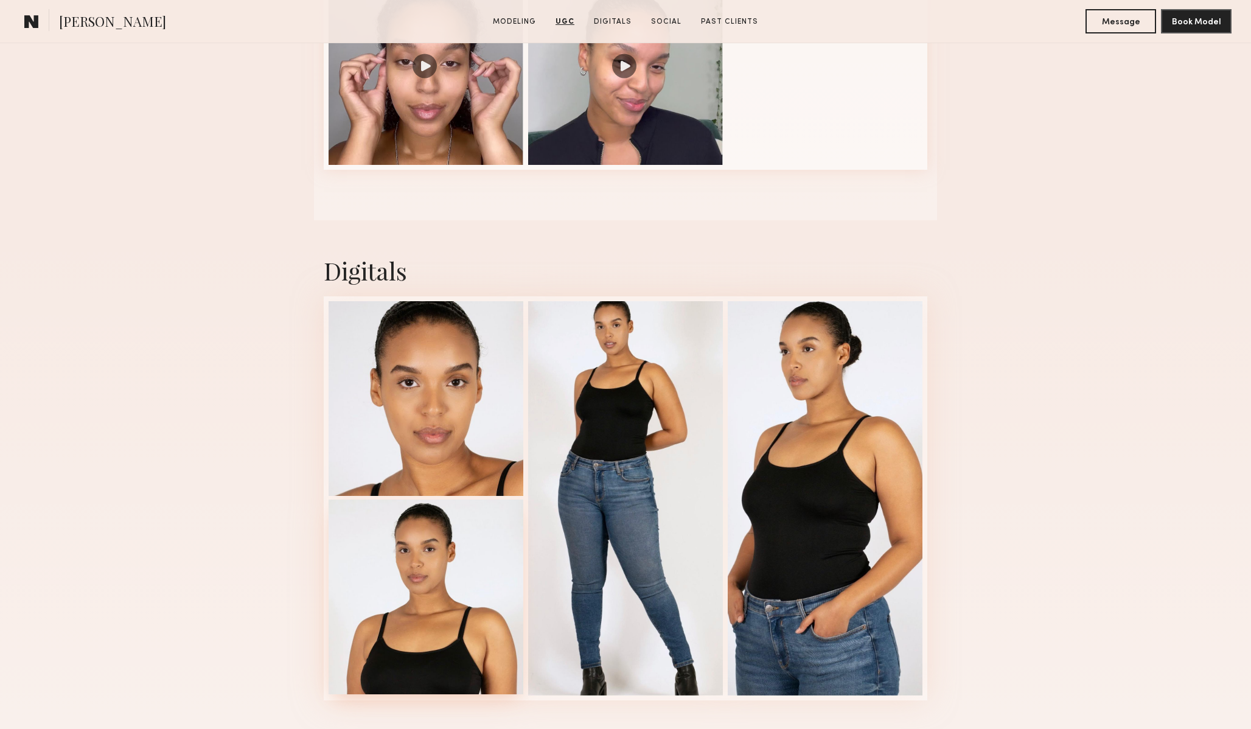
click at [487, 577] on div at bounding box center [426, 597] width 195 height 195
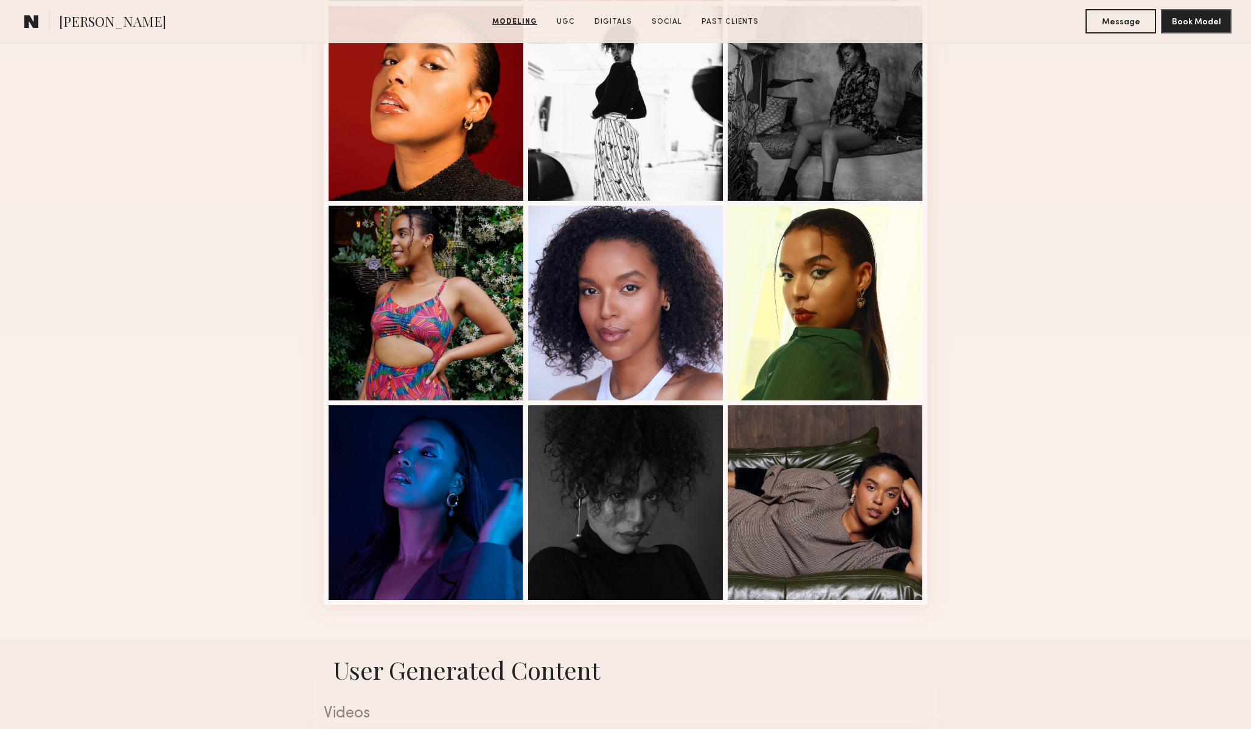
scroll to position [1165, 0]
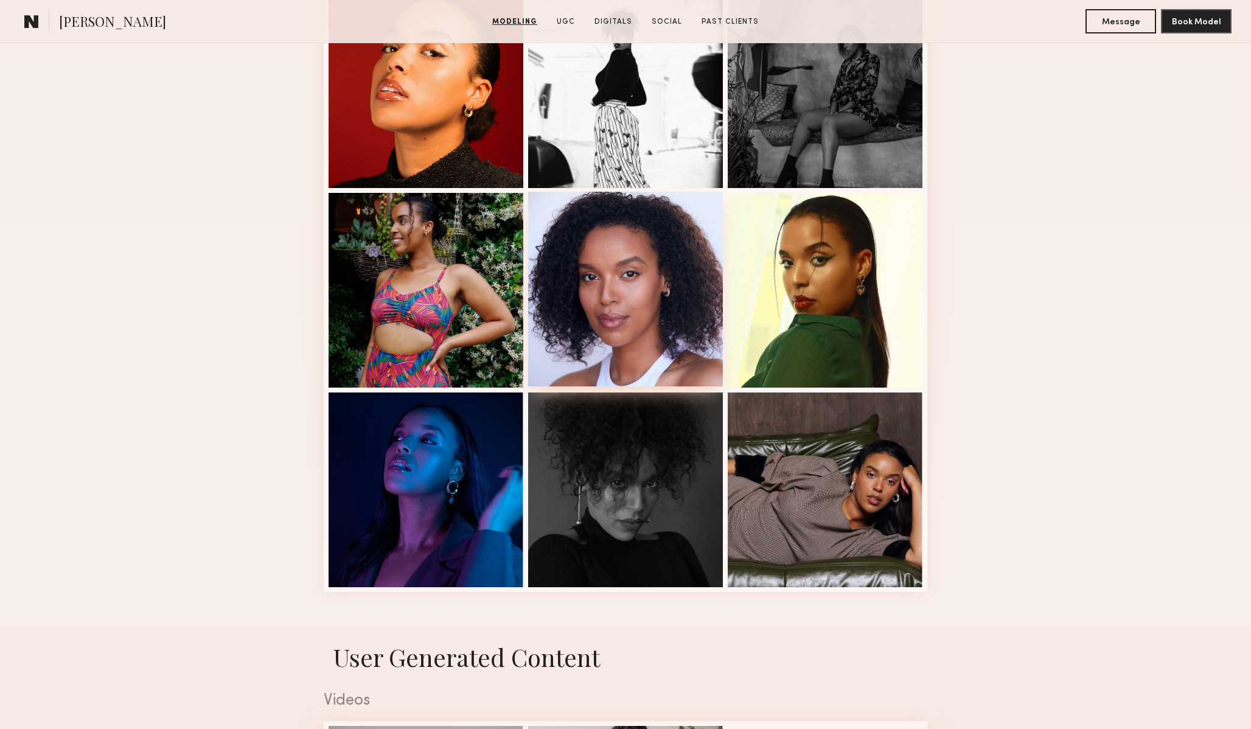
click at [598, 284] on div at bounding box center [625, 289] width 195 height 195
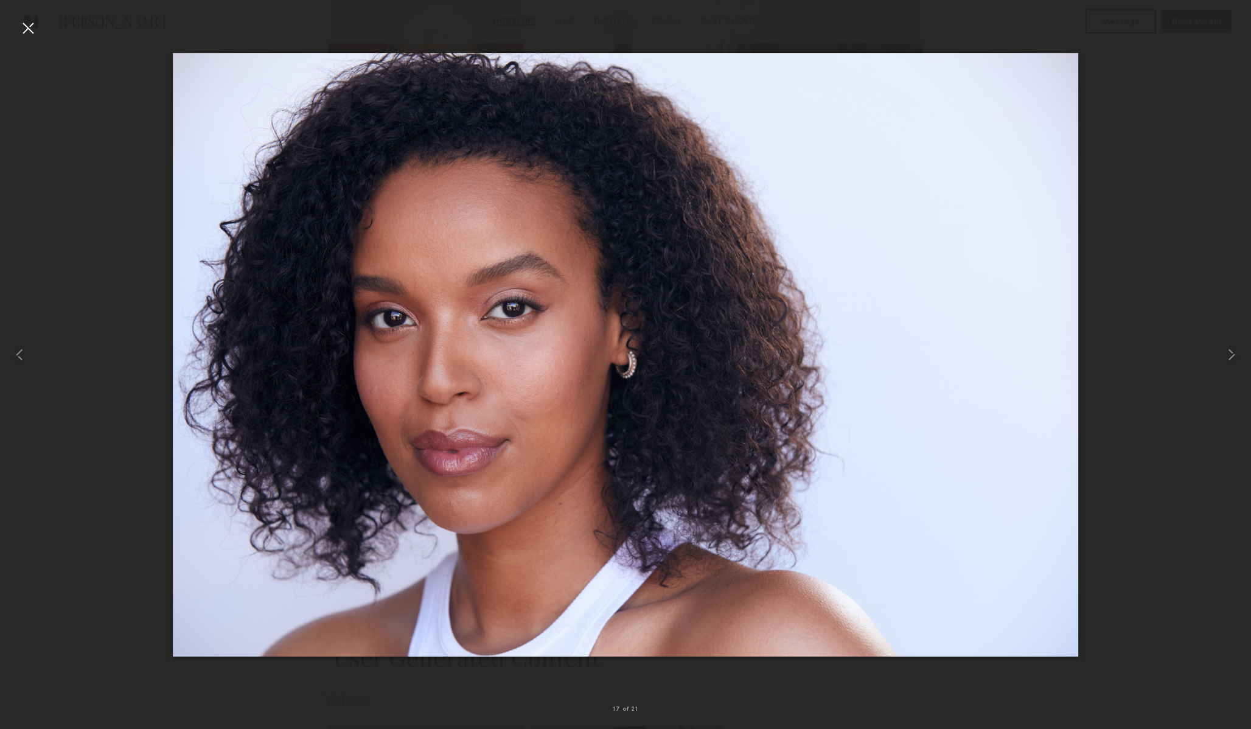
click at [1190, 83] on div at bounding box center [625, 354] width 1251 height 671
click at [27, 21] on div at bounding box center [27, 27] width 19 height 19
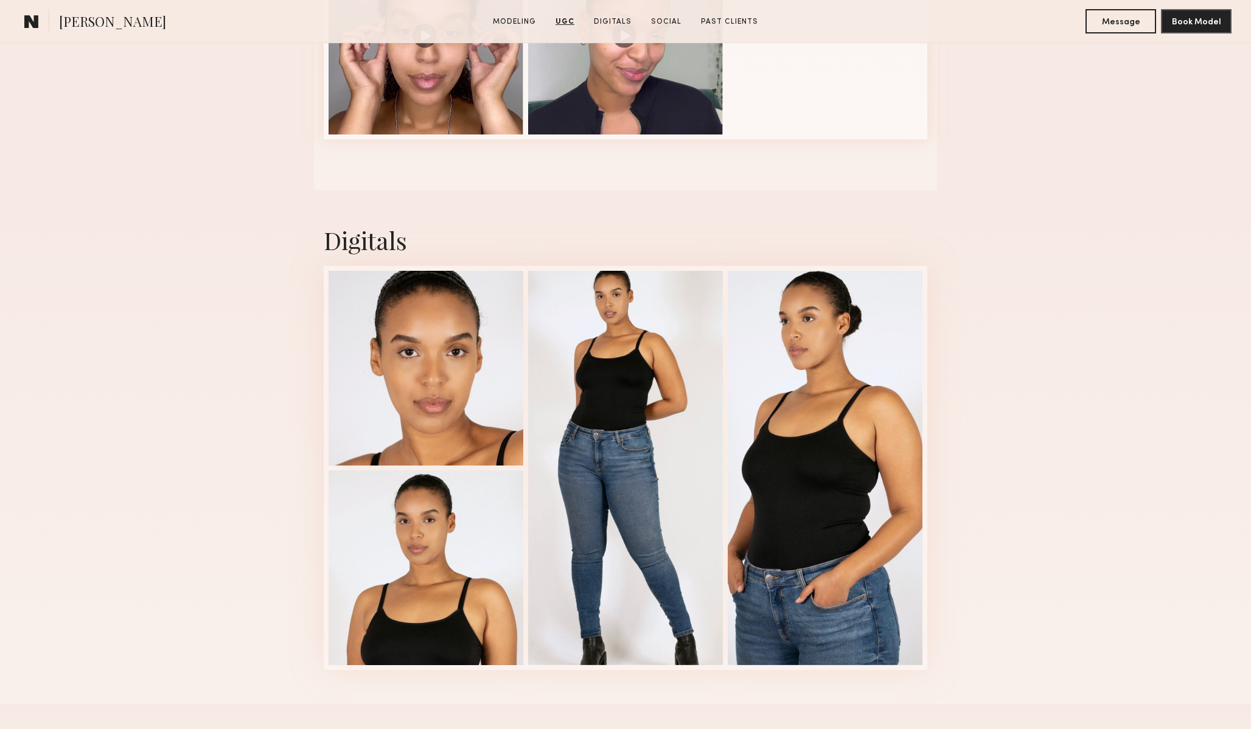
scroll to position [1963, 0]
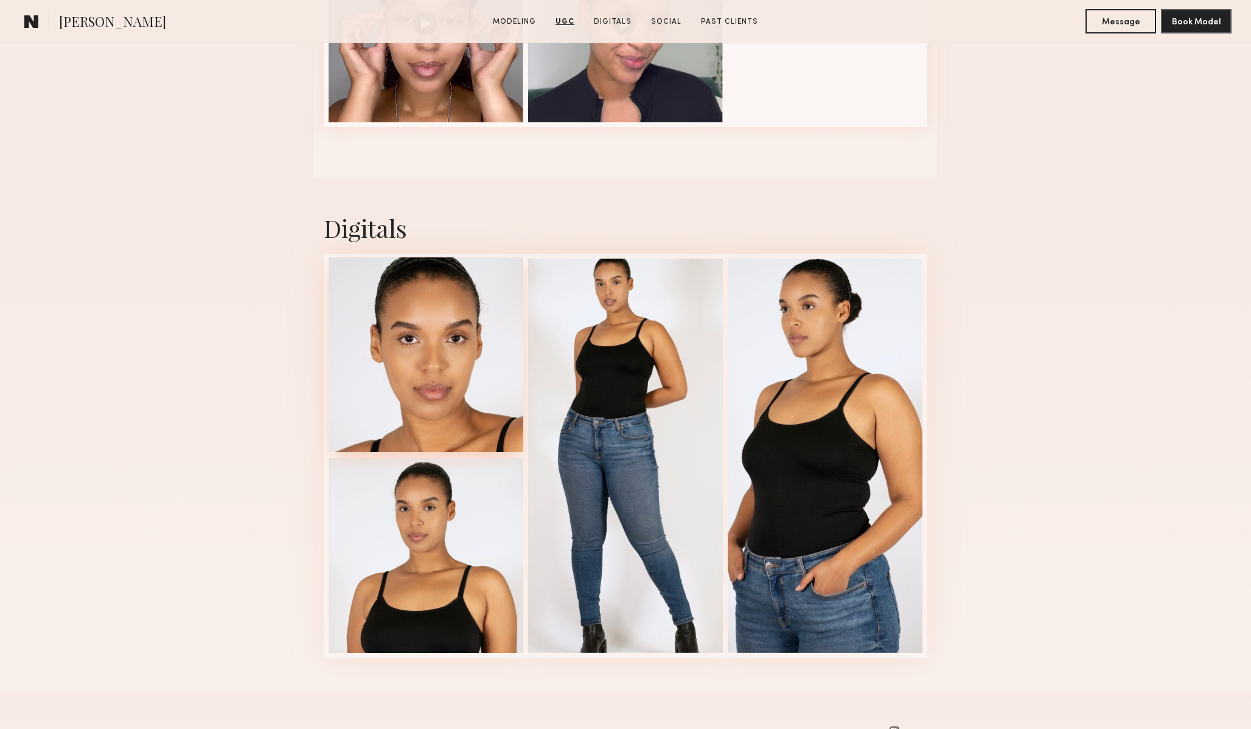
click at [425, 396] on div at bounding box center [426, 354] width 195 height 195
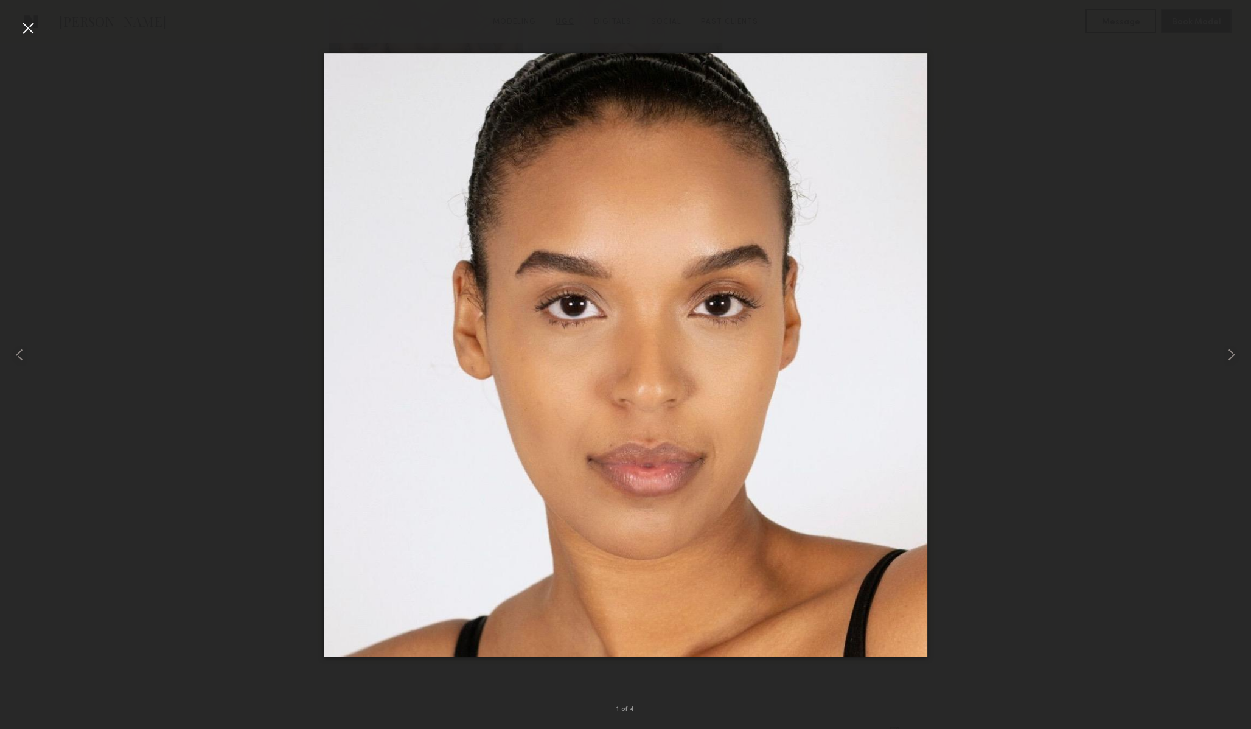
click at [289, 537] on div at bounding box center [625, 354] width 1251 height 671
click at [983, 300] on div at bounding box center [625, 354] width 1251 height 671
click at [30, 24] on div at bounding box center [27, 27] width 19 height 19
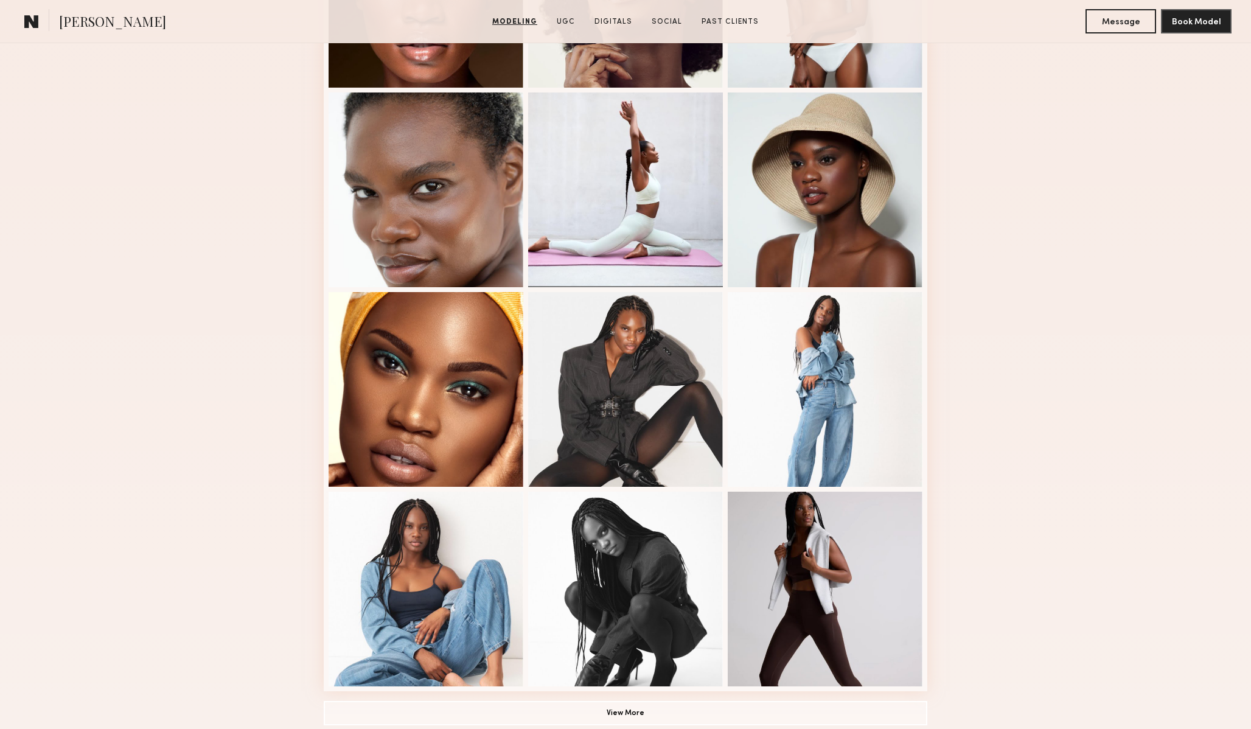
scroll to position [472, 0]
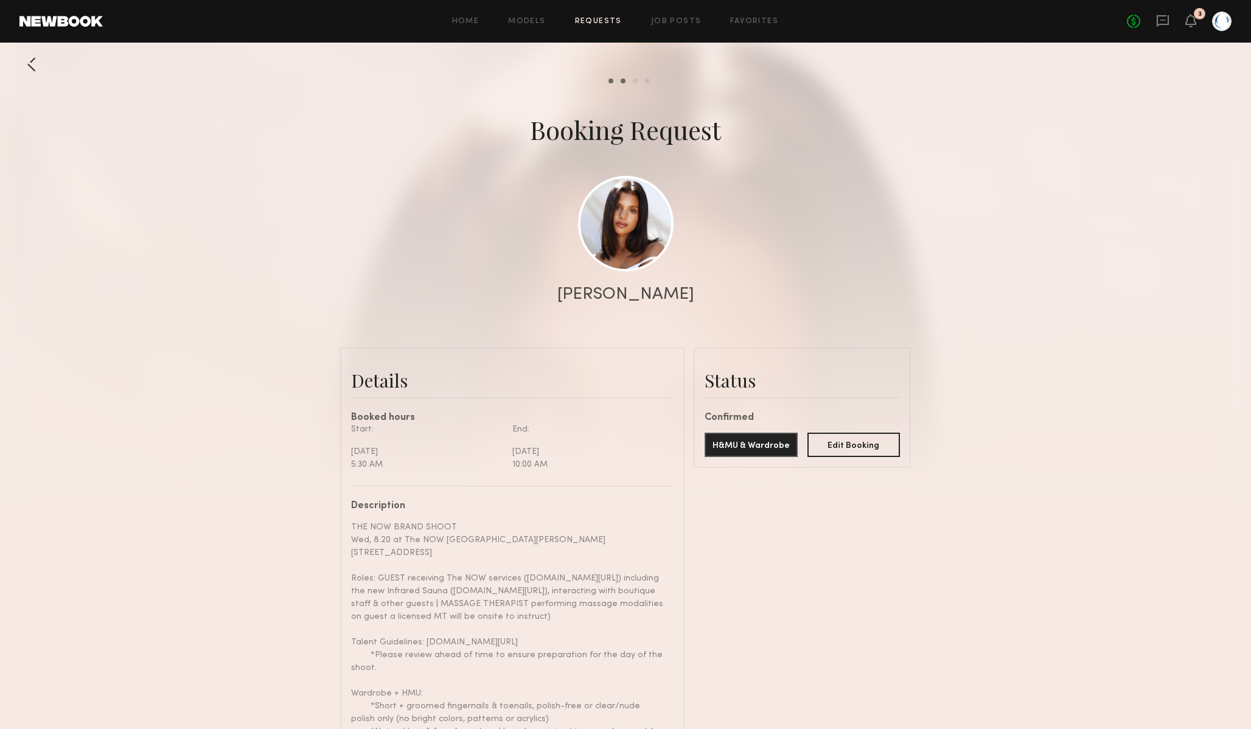
scroll to position [1345, 0]
click at [622, 234] on link at bounding box center [626, 223] width 96 height 96
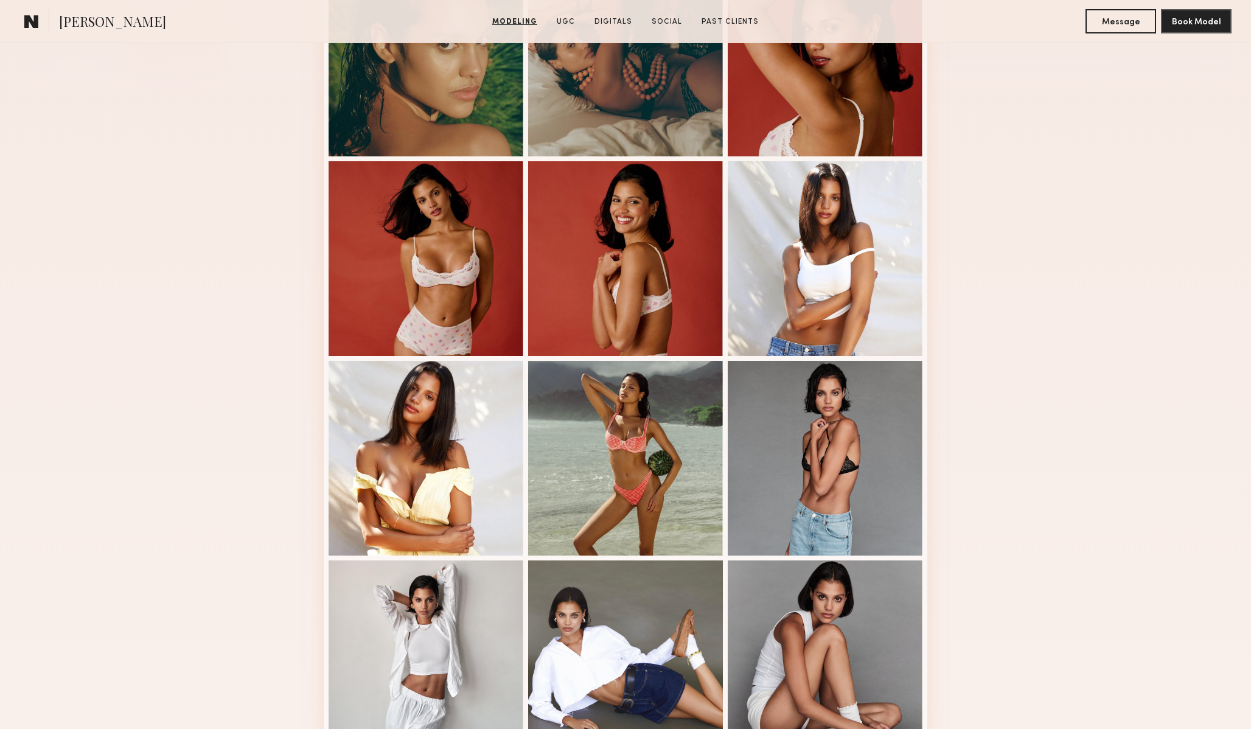
scroll to position [409, 0]
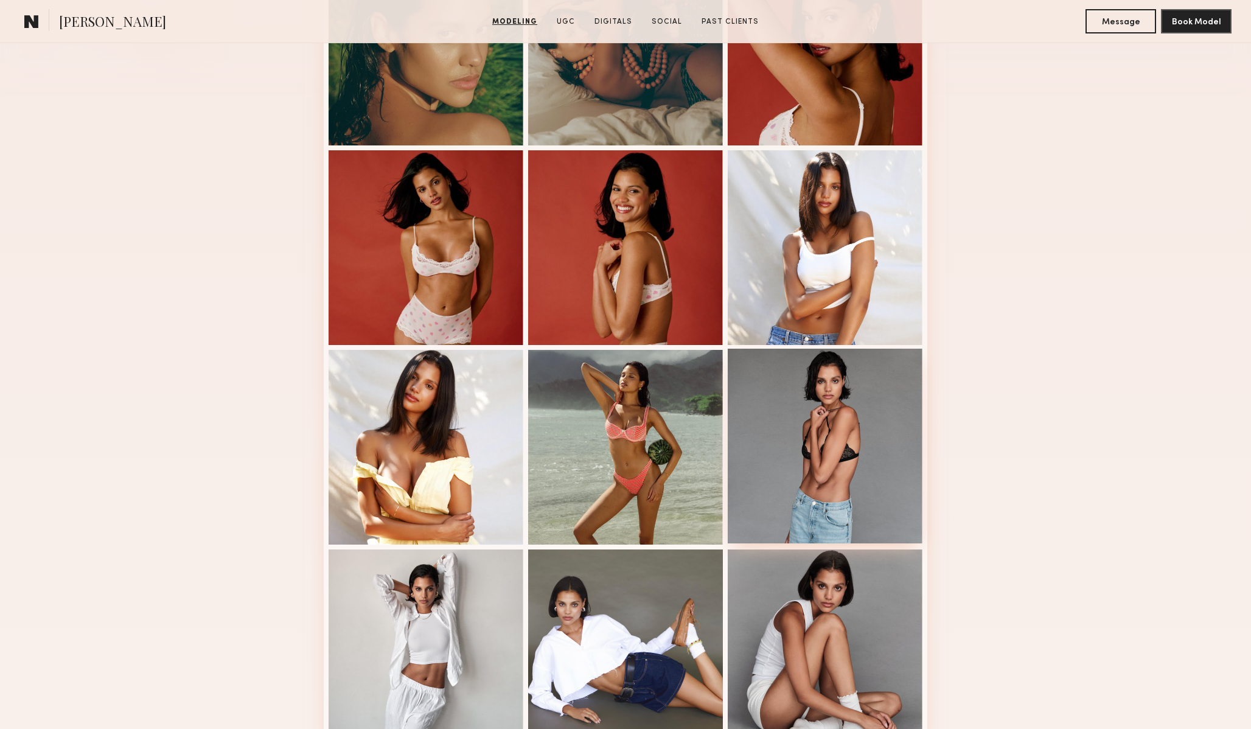
click at [830, 454] on div at bounding box center [825, 446] width 195 height 195
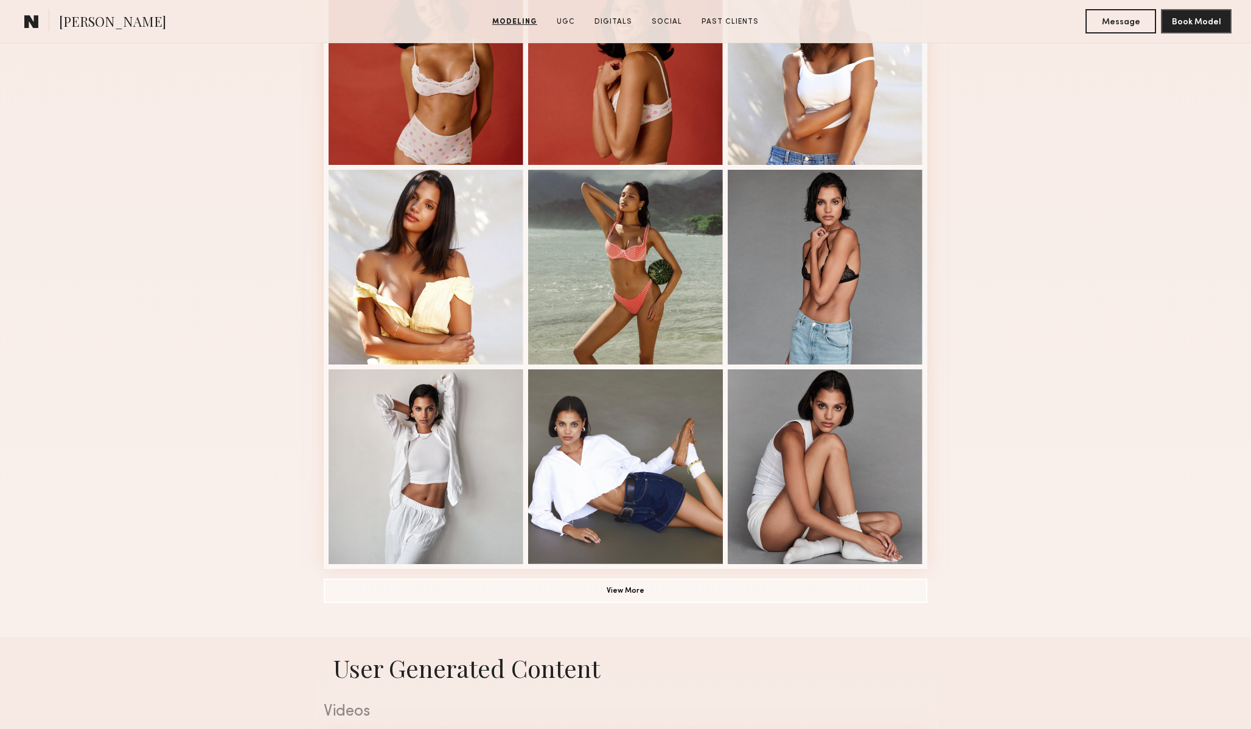
scroll to position [594, 0]
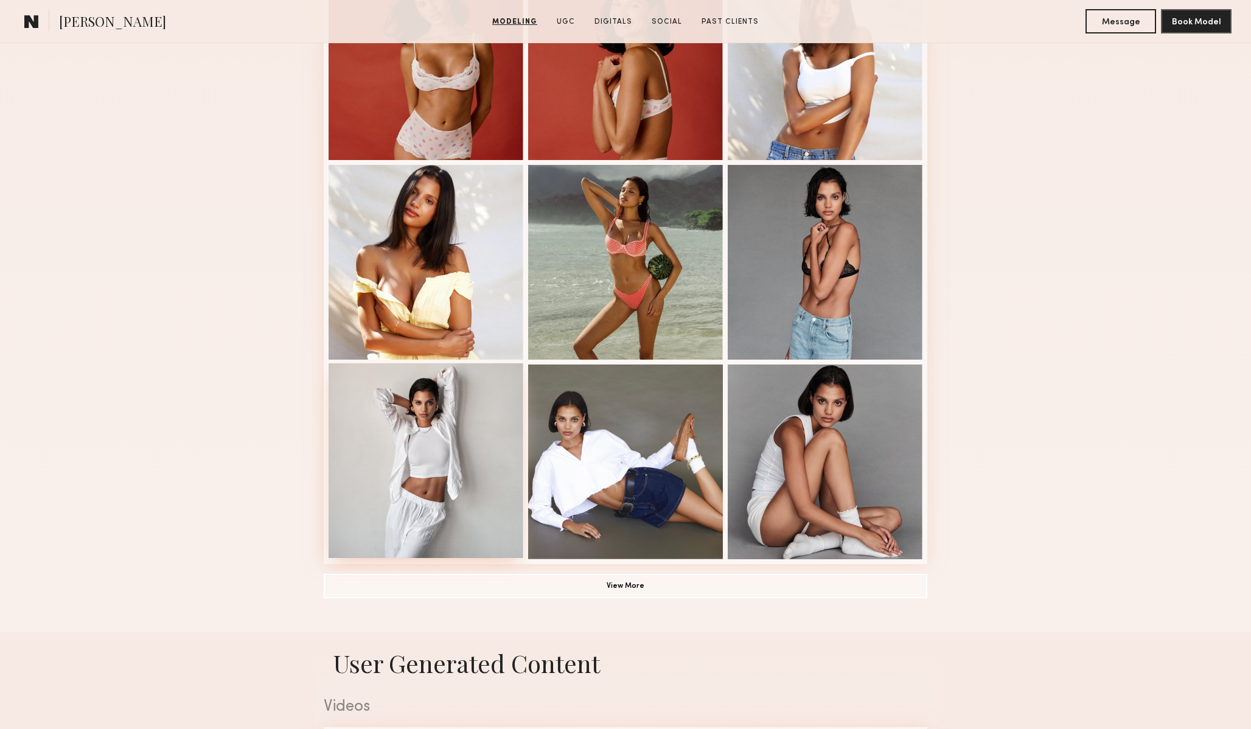
click at [427, 438] on div at bounding box center [426, 460] width 195 height 195
click at [644, 585] on button "View More" at bounding box center [626, 585] width 604 height 24
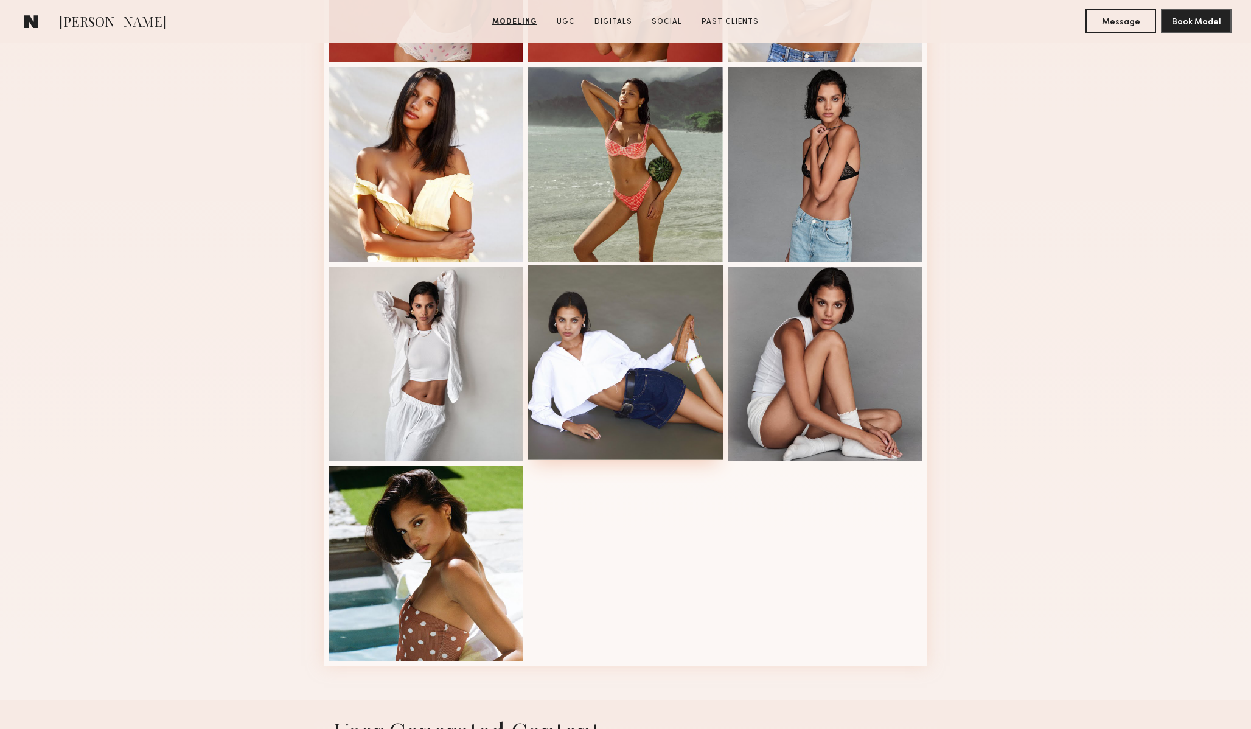
scroll to position [726, 0]
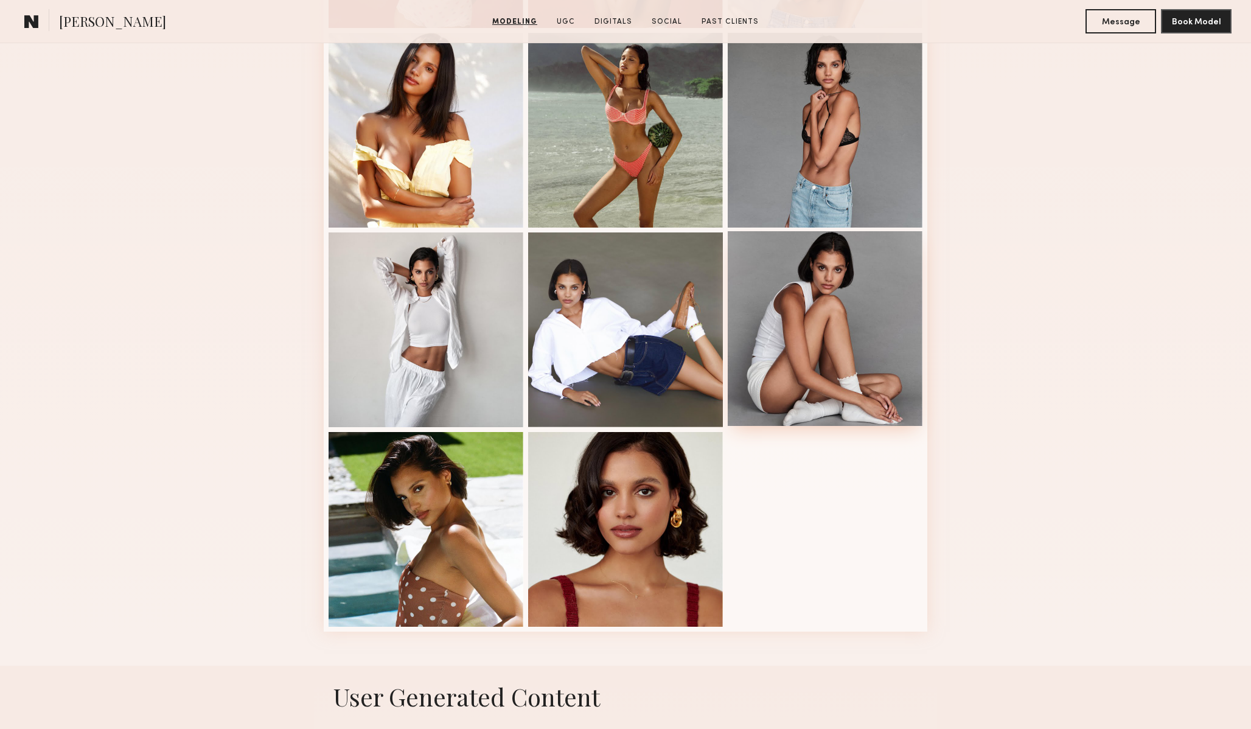
click at [813, 357] on div at bounding box center [825, 328] width 195 height 195
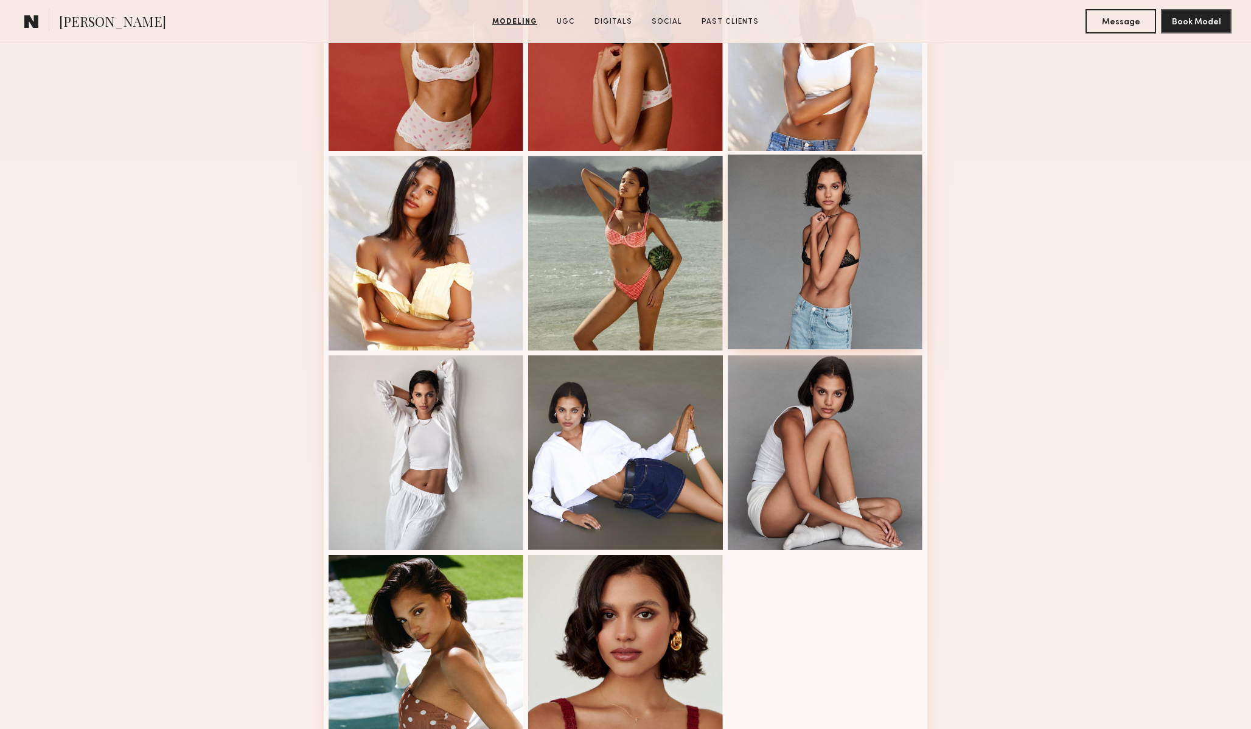
scroll to position [449, 0]
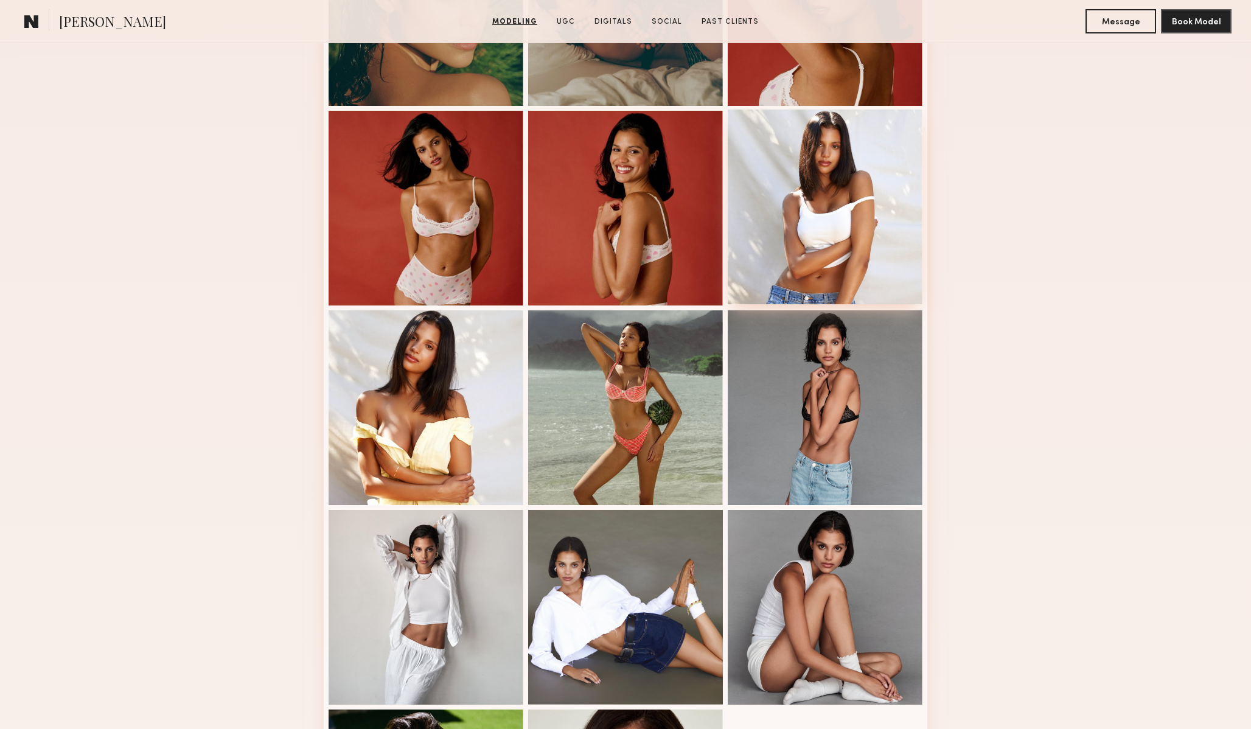
click at [831, 158] on div at bounding box center [825, 207] width 195 height 195
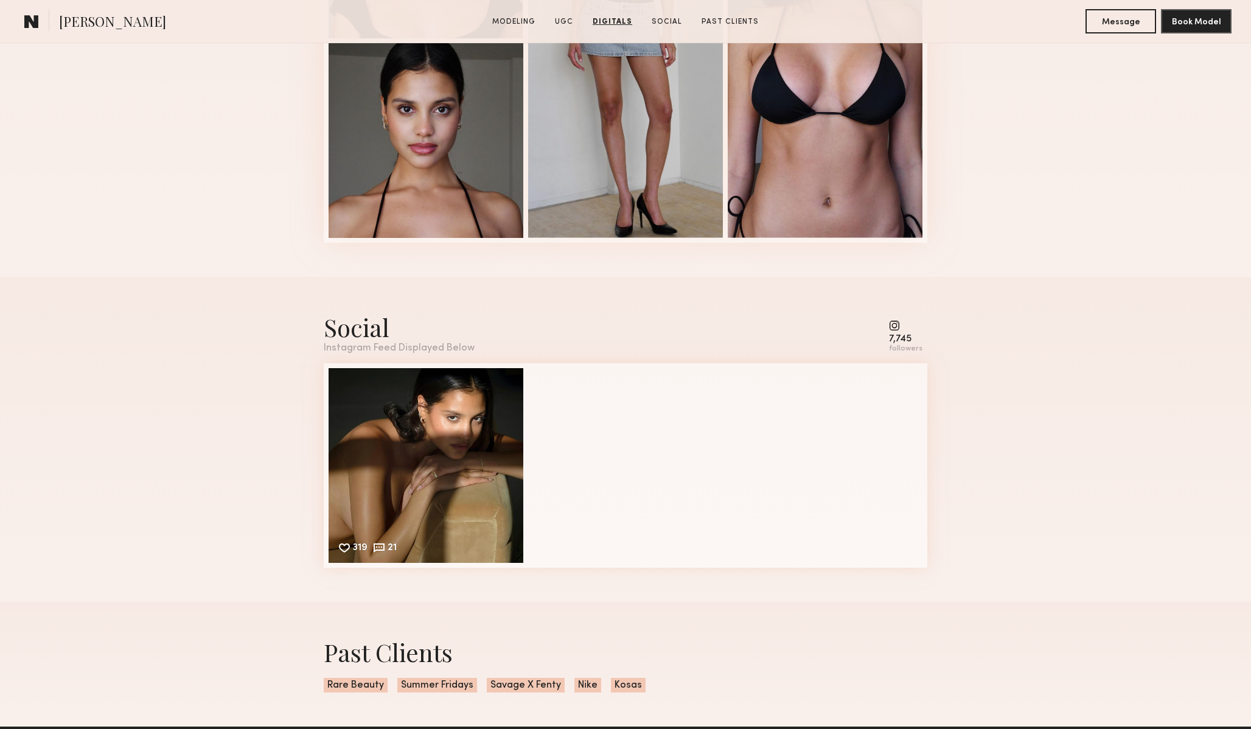
scroll to position [1963, 0]
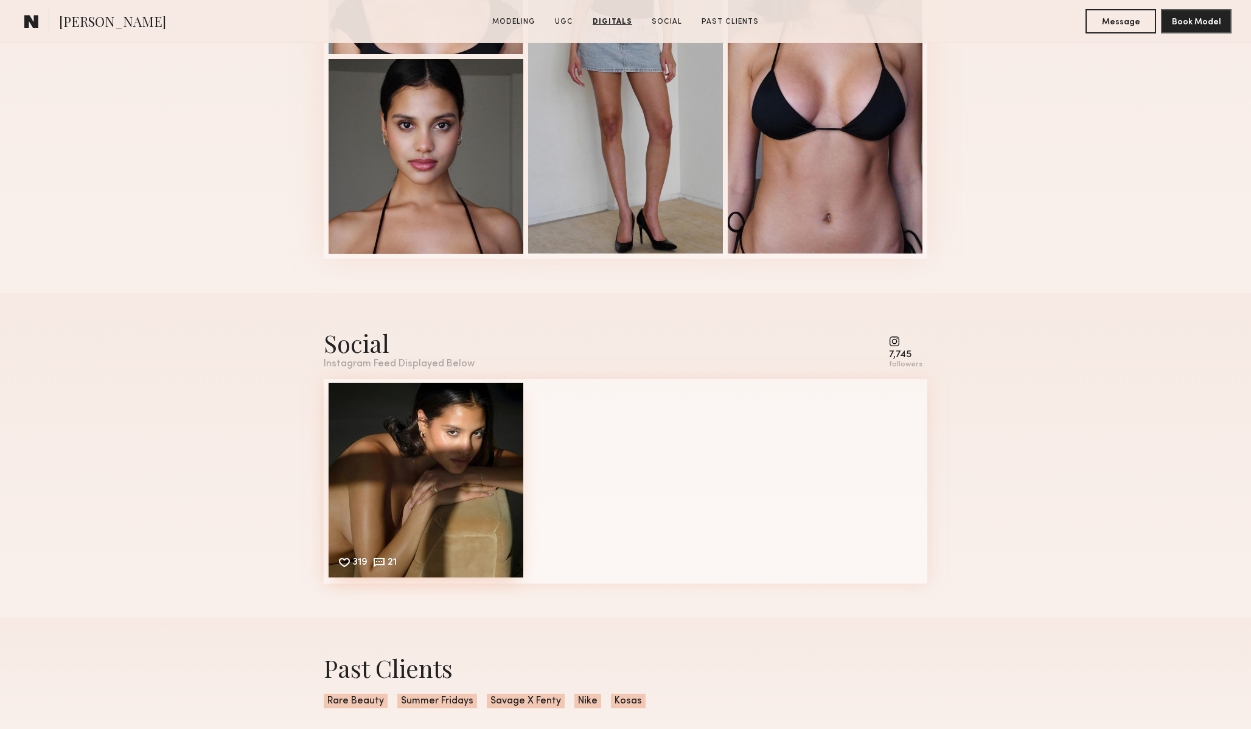
click at [376, 436] on div "319 21 Likes & comments displayed to show model’s engagement" at bounding box center [426, 480] width 195 height 195
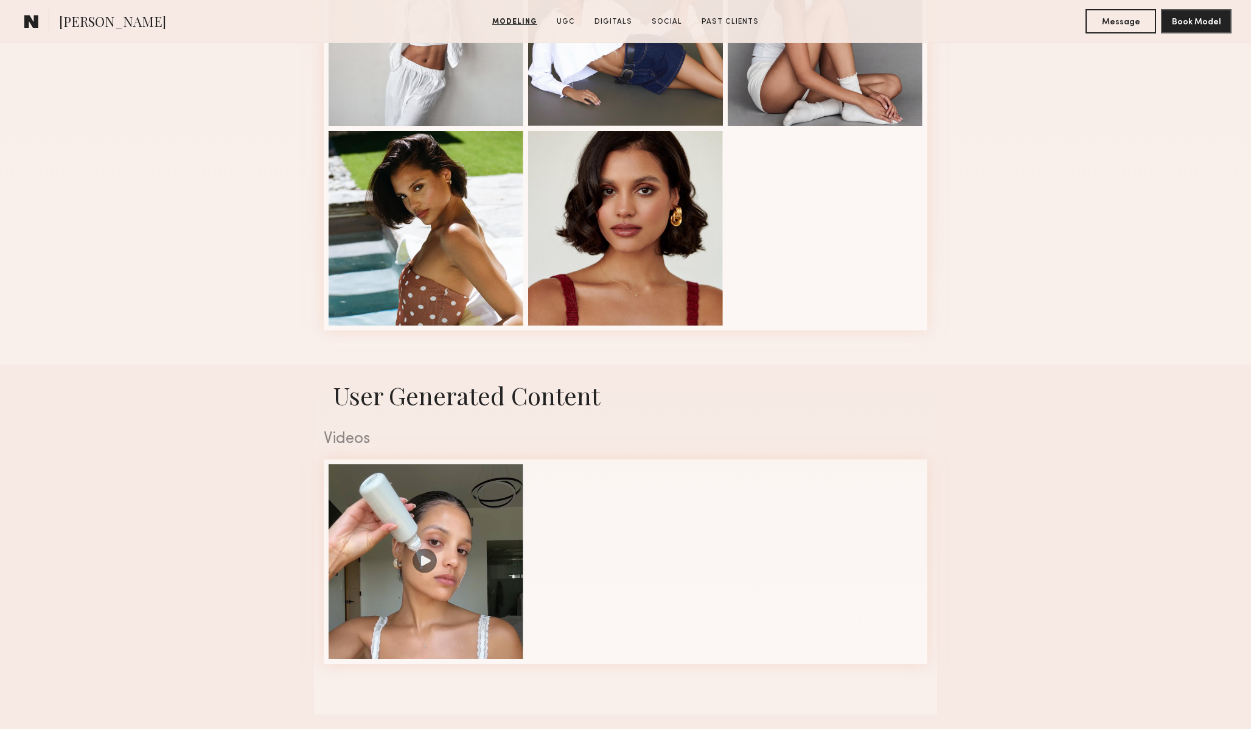
scroll to position [1032, 0]
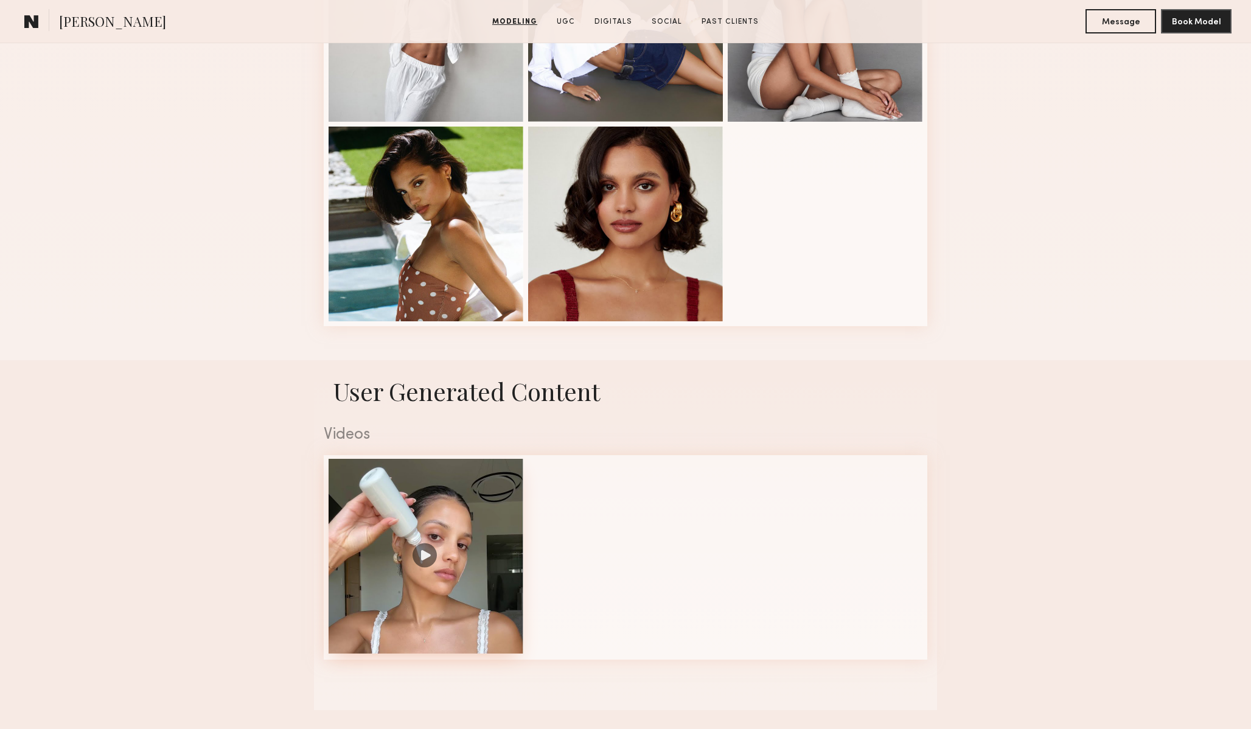
click at [429, 547] on div at bounding box center [426, 556] width 195 height 195
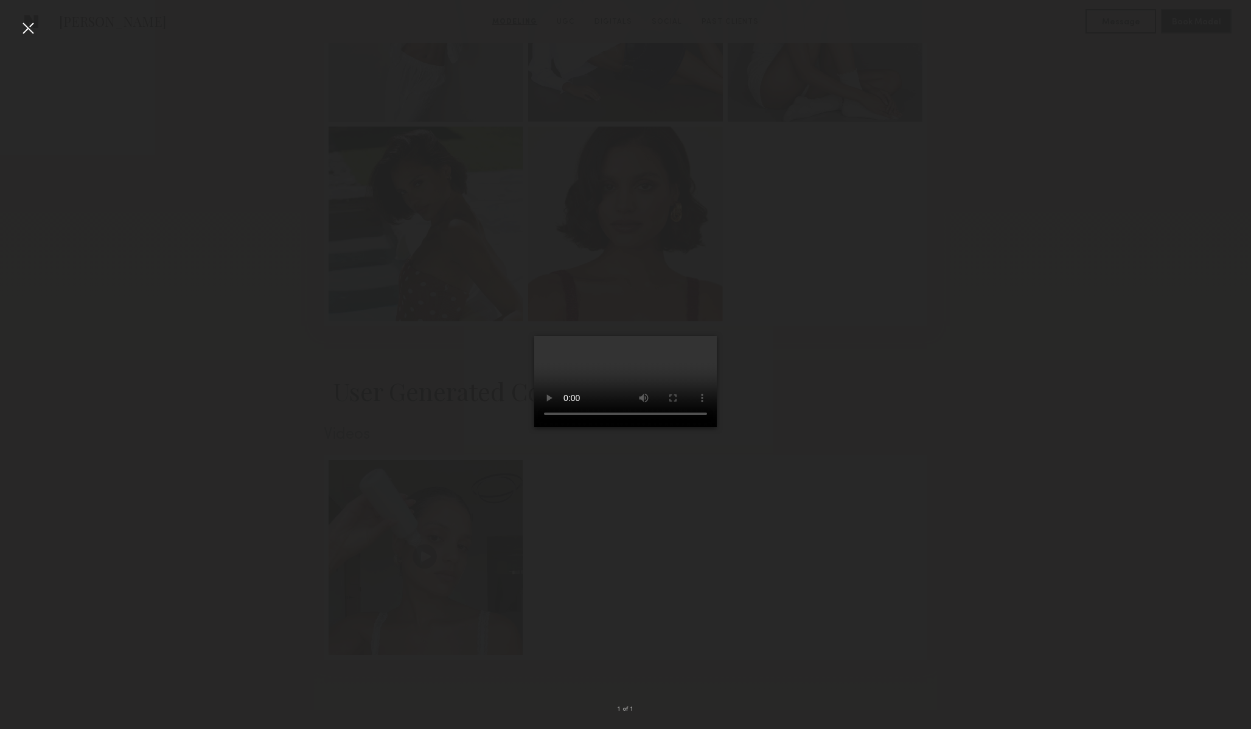
click at [354, 355] on div at bounding box center [625, 354] width 1251 height 671
click at [31, 24] on div at bounding box center [27, 27] width 19 height 19
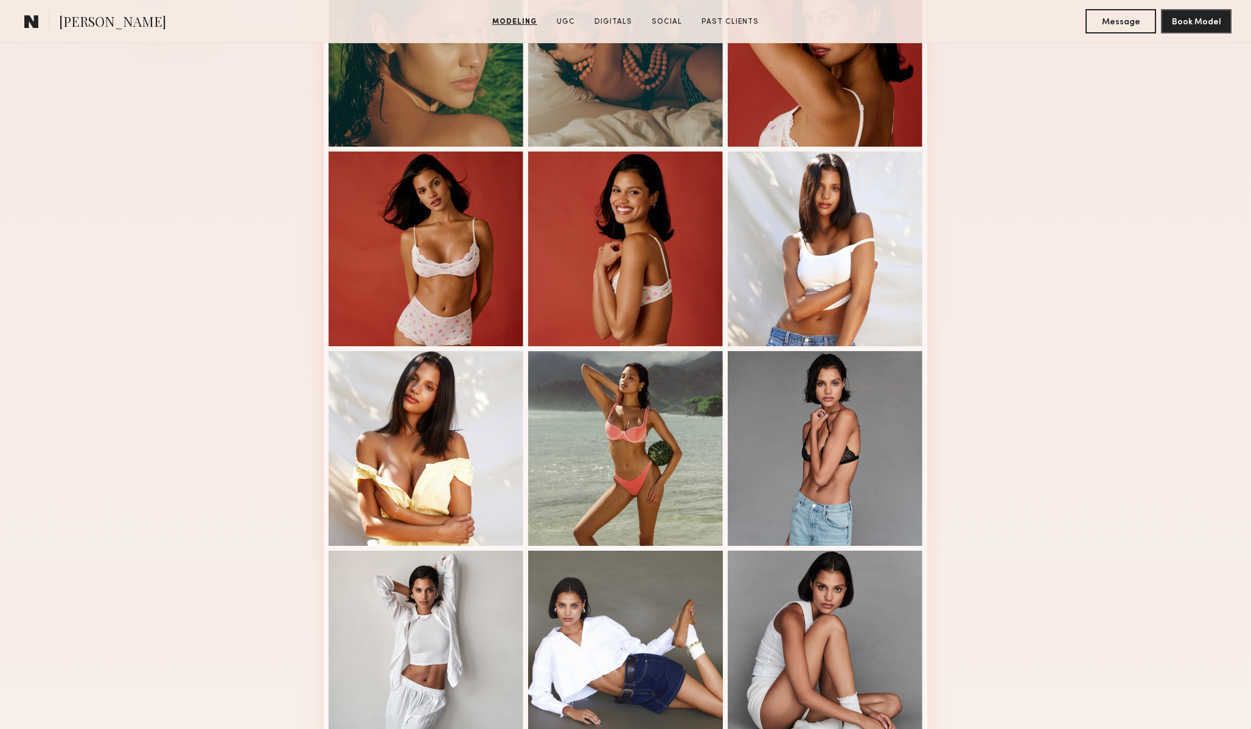
scroll to position [373, 0]
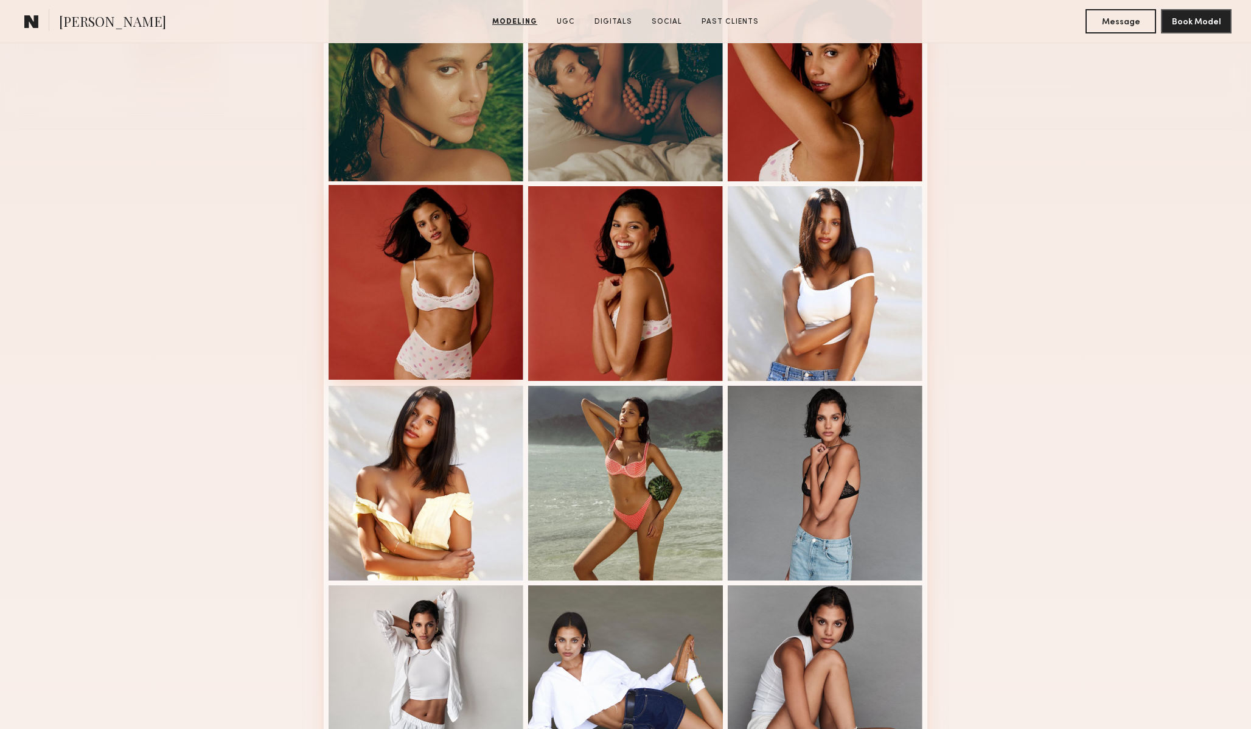
click at [453, 237] on div at bounding box center [426, 282] width 195 height 195
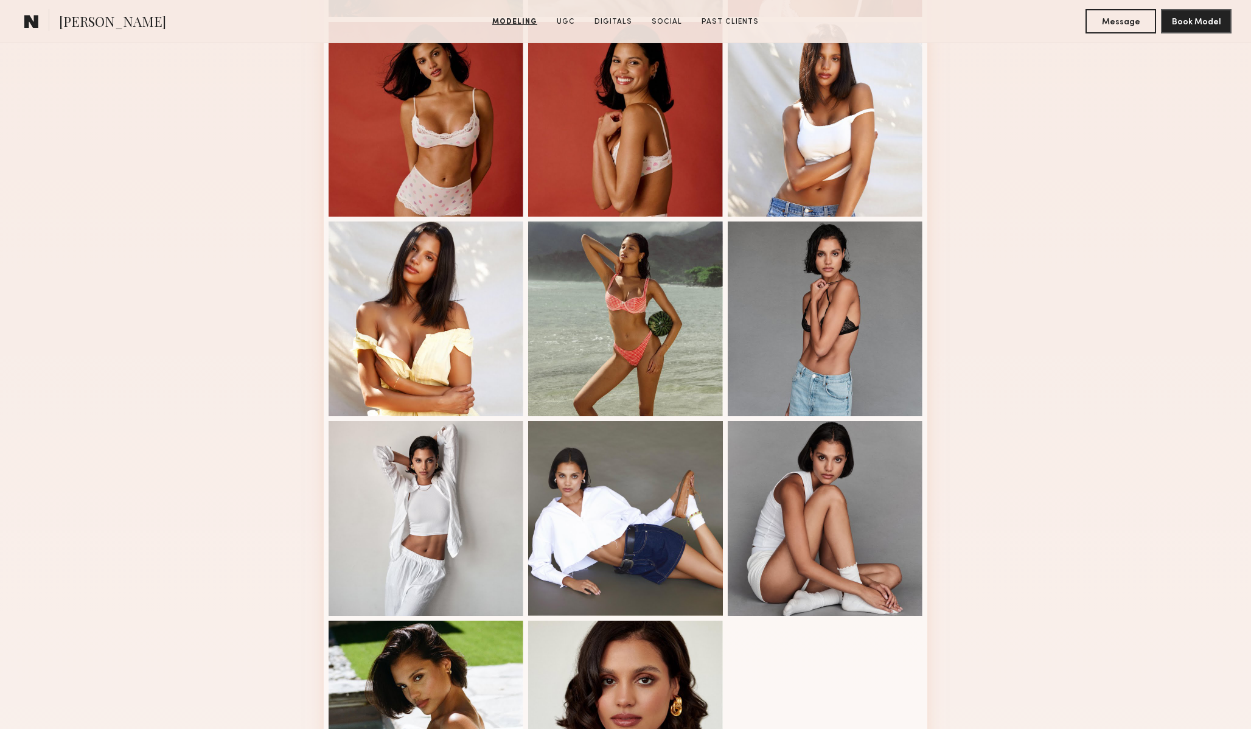
scroll to position [572, 0]
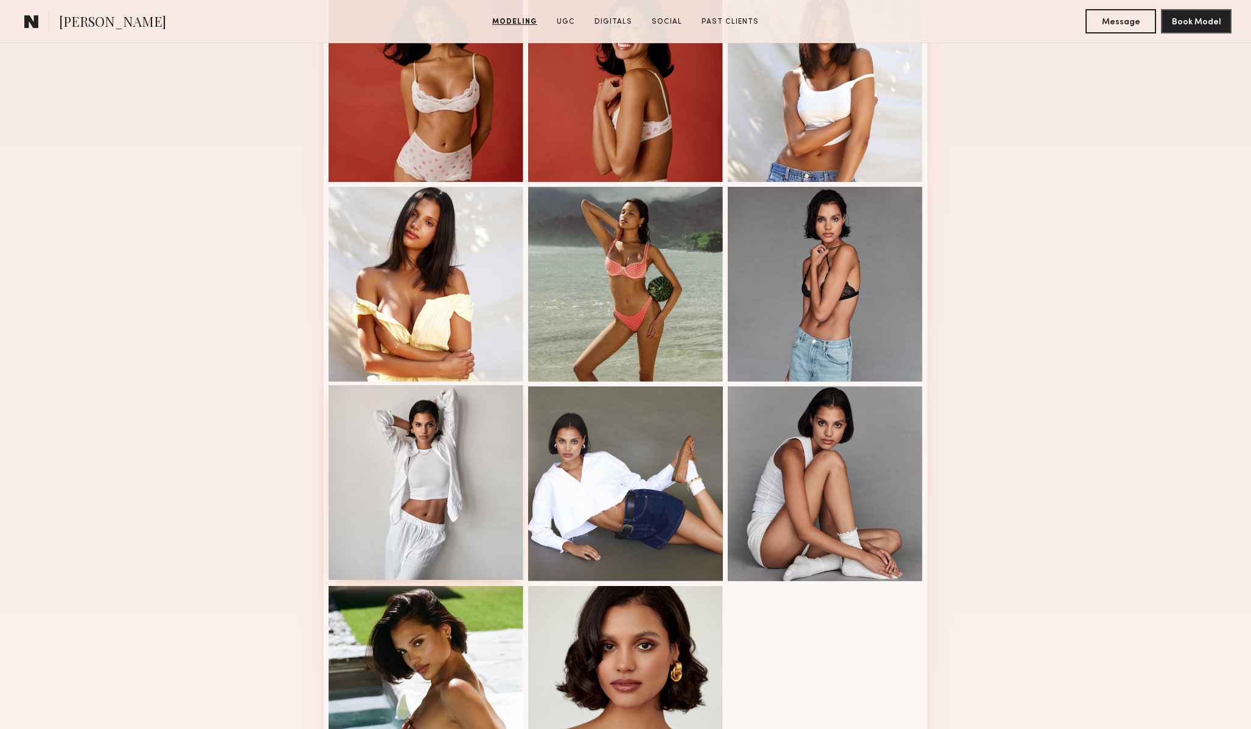
click at [487, 464] on div at bounding box center [426, 482] width 195 height 195
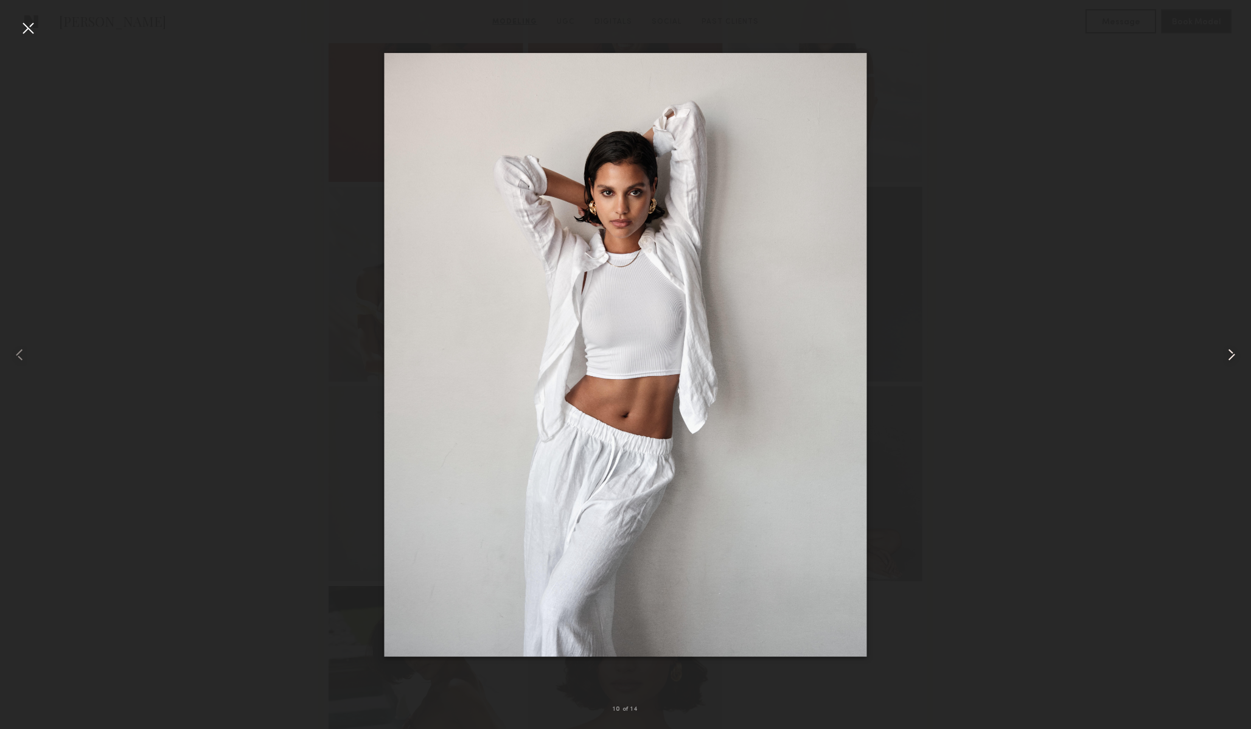
click at [1232, 351] on common-icon at bounding box center [1231, 354] width 19 height 19
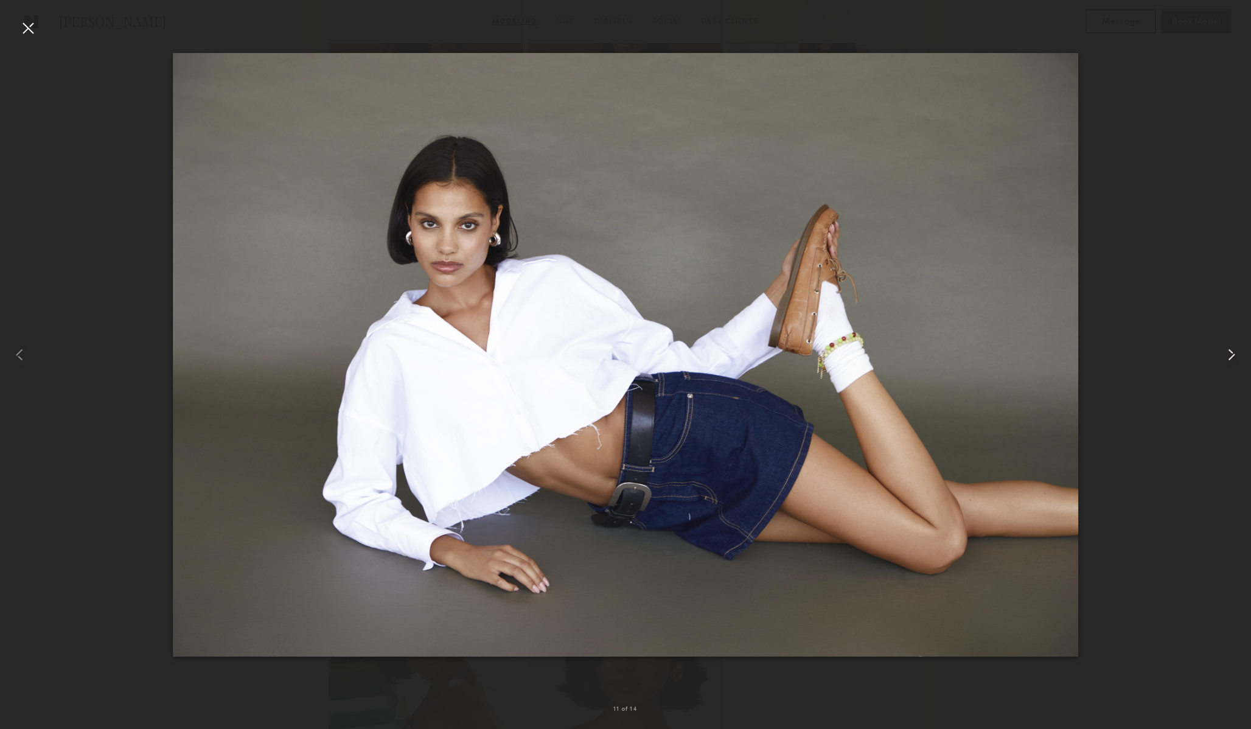
click at [1232, 351] on common-icon at bounding box center [1231, 354] width 19 height 19
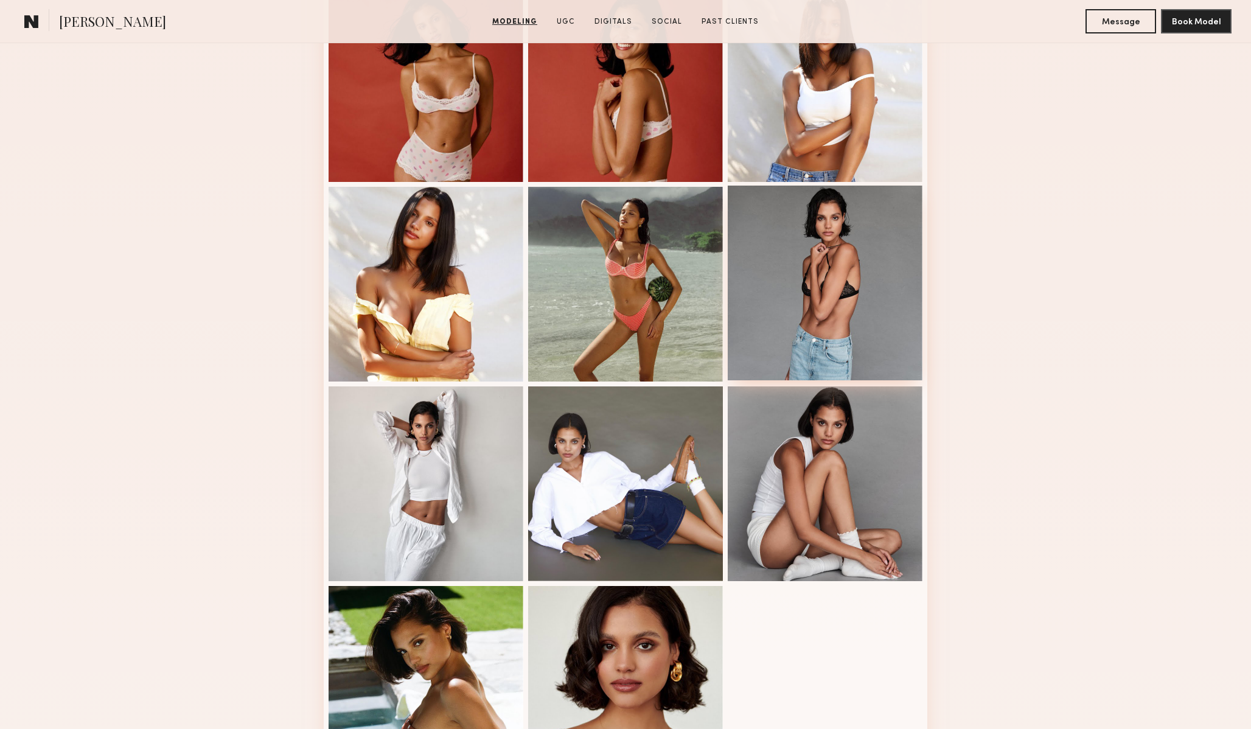
click at [794, 296] on div at bounding box center [825, 283] width 195 height 195
click at [879, 448] on div at bounding box center [825, 482] width 195 height 195
click at [867, 330] on div at bounding box center [825, 283] width 195 height 195
click at [845, 512] on div at bounding box center [825, 482] width 195 height 195
click at [809, 339] on div at bounding box center [825, 283] width 195 height 195
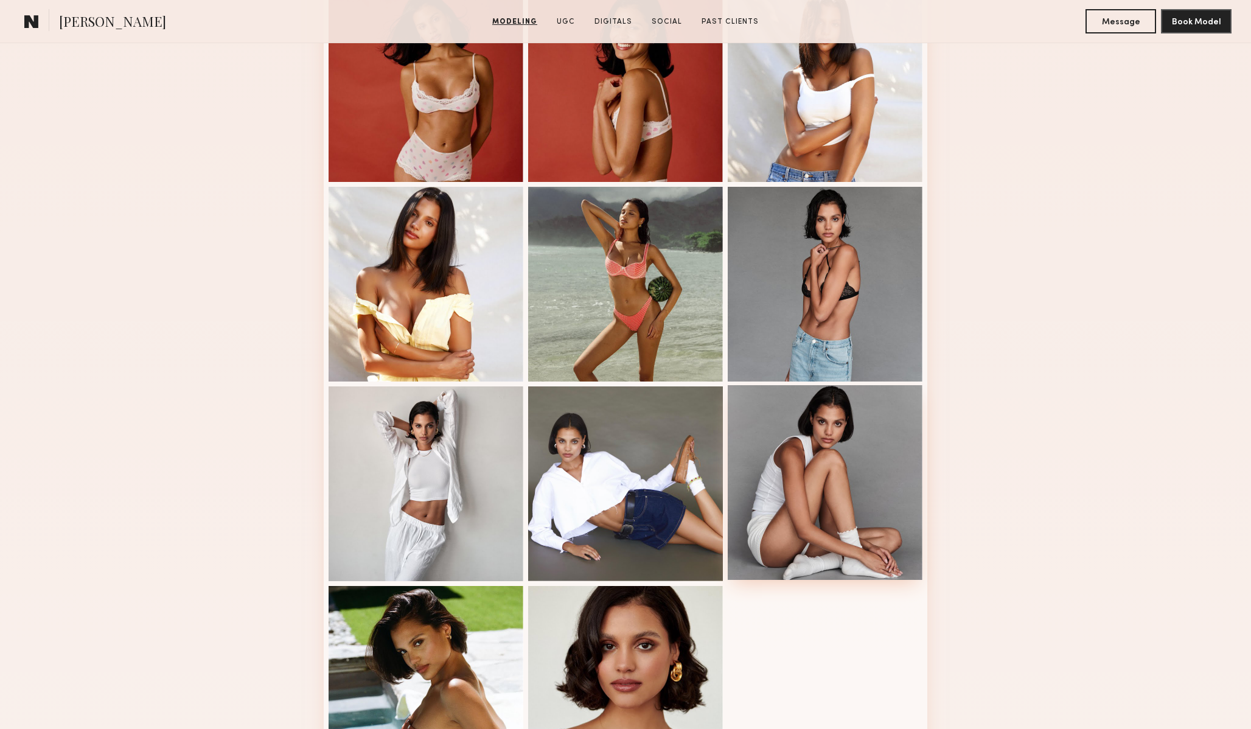
click at [848, 469] on div at bounding box center [825, 482] width 195 height 195
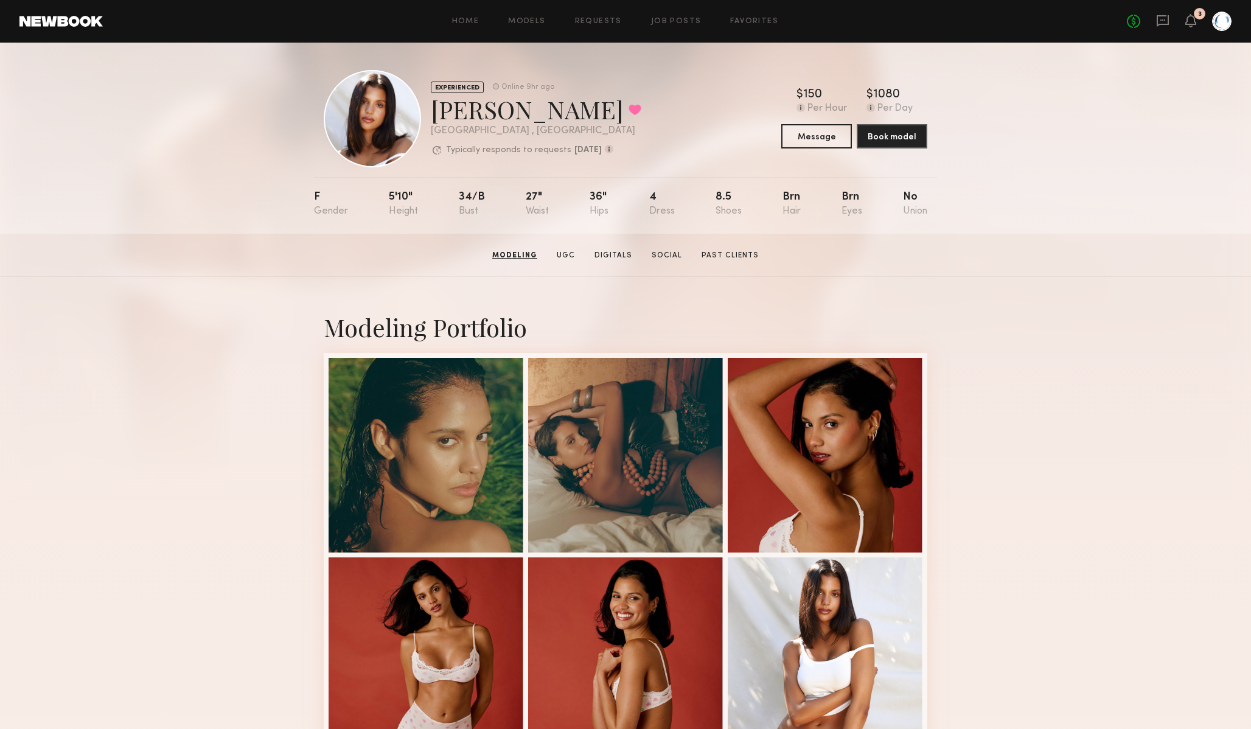
scroll to position [0, 0]
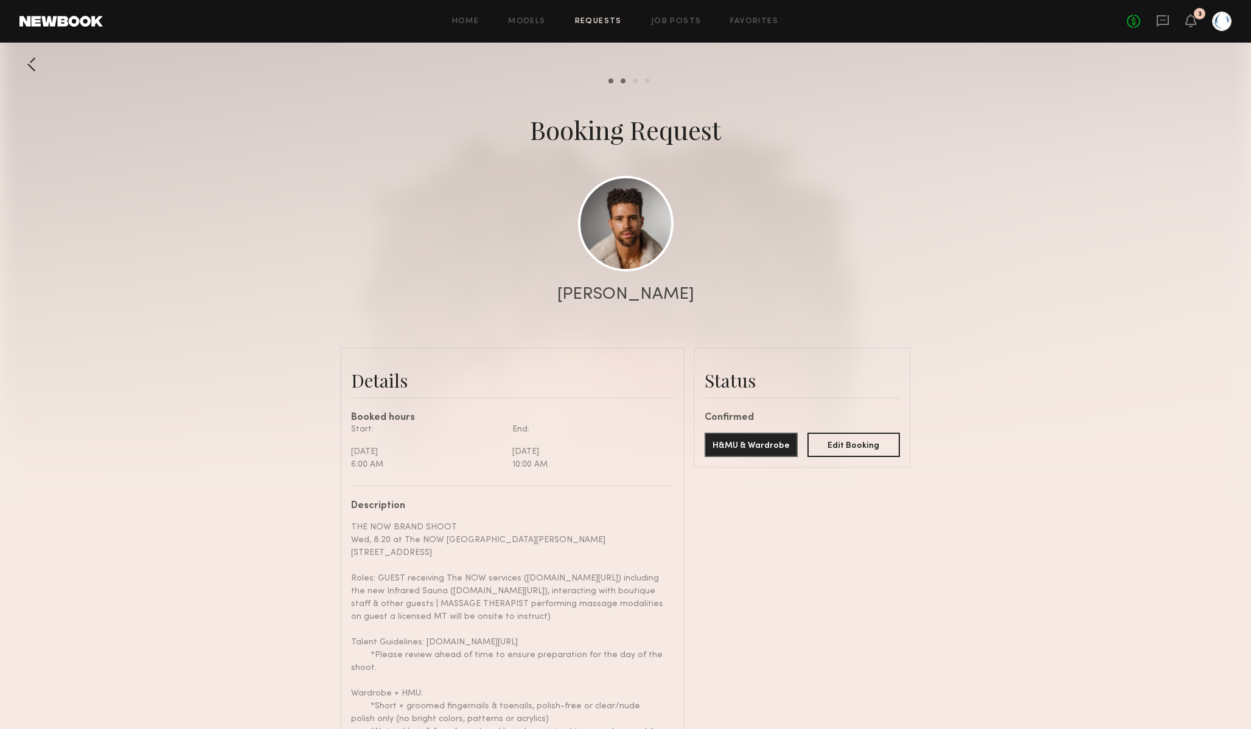
scroll to position [1303, 0]
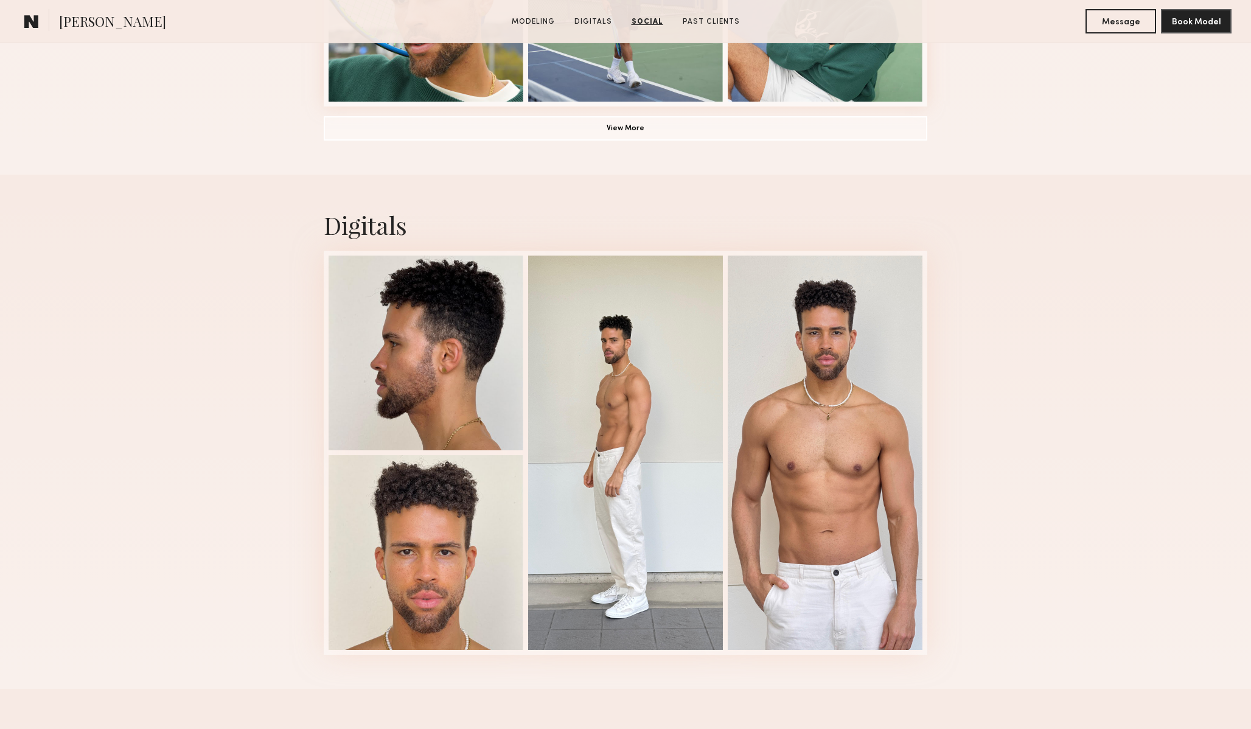
scroll to position [1033, 0]
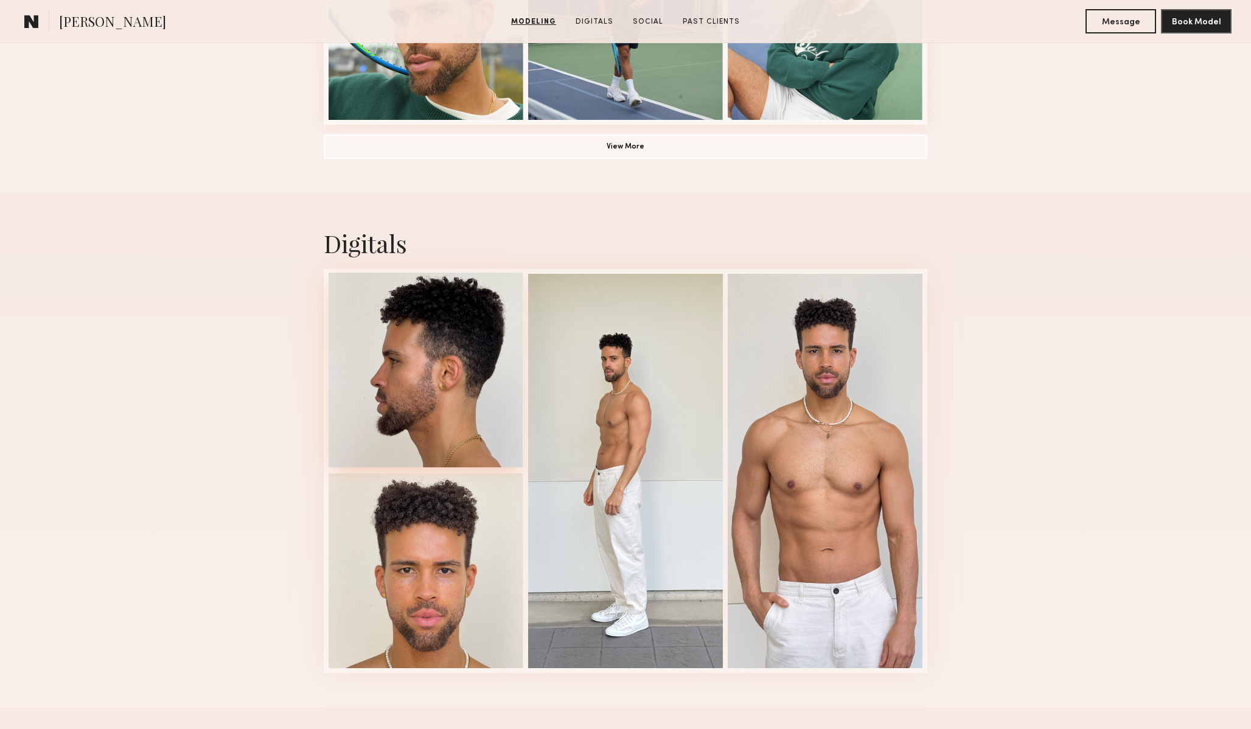
click at [446, 395] on div at bounding box center [426, 370] width 195 height 195
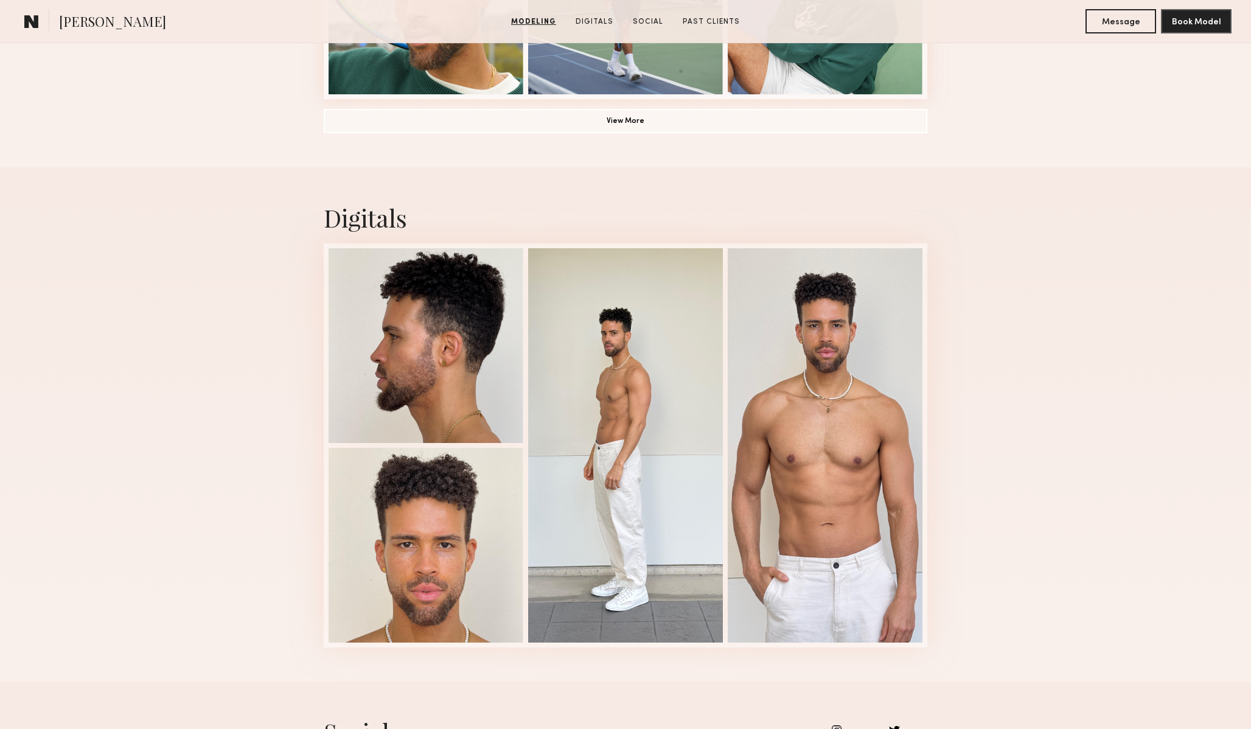
scroll to position [1061, 0]
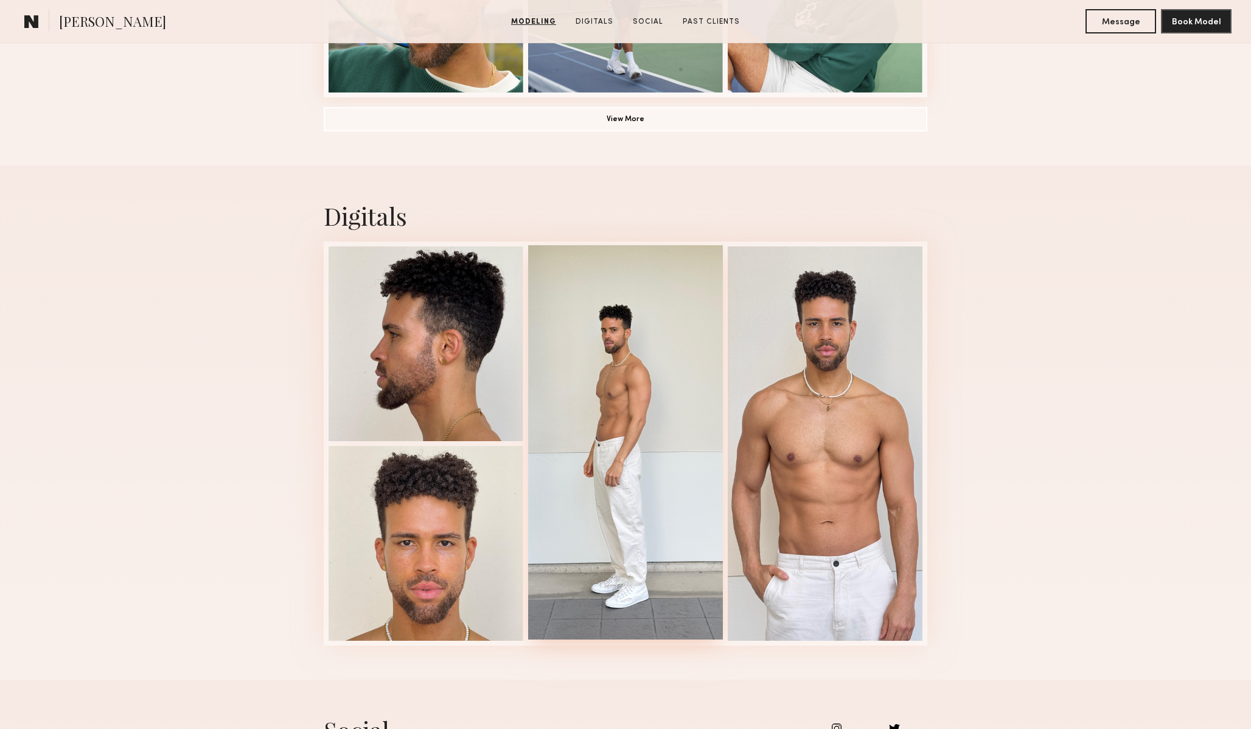
click at [652, 445] on div at bounding box center [625, 442] width 195 height 394
click at [809, 451] on div at bounding box center [825, 442] width 195 height 394
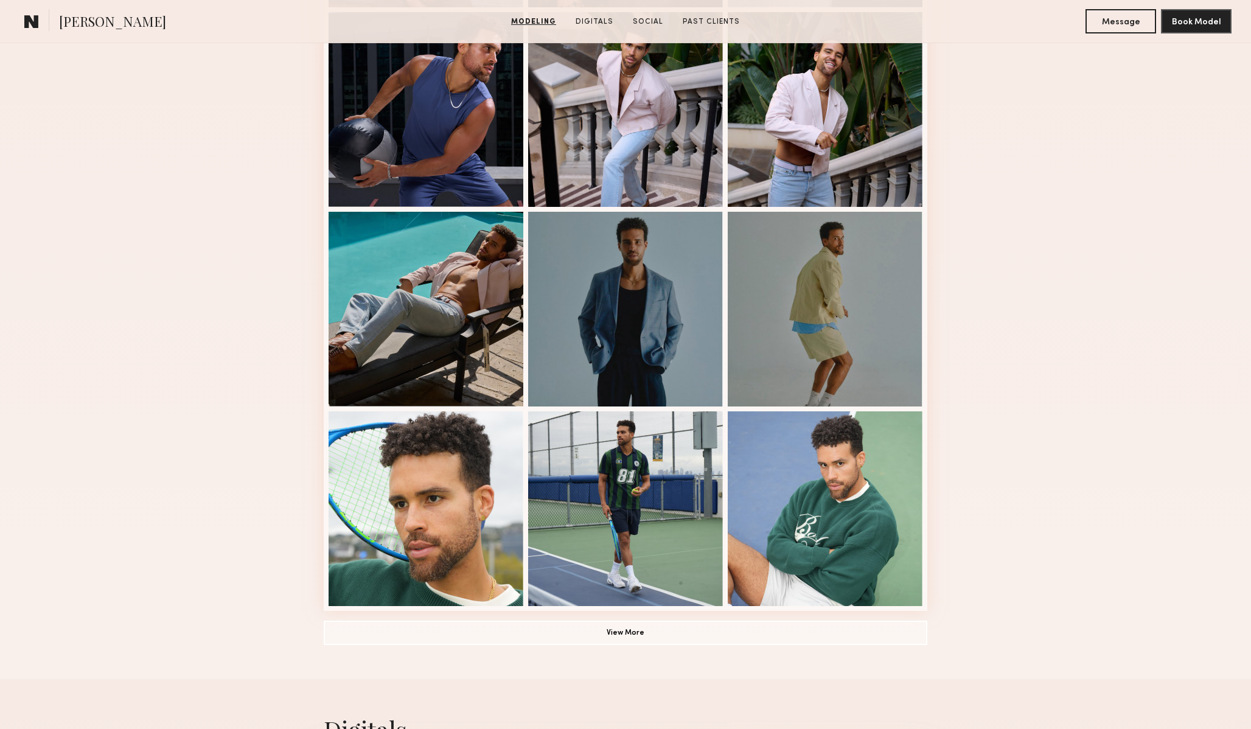
scroll to position [790, 0]
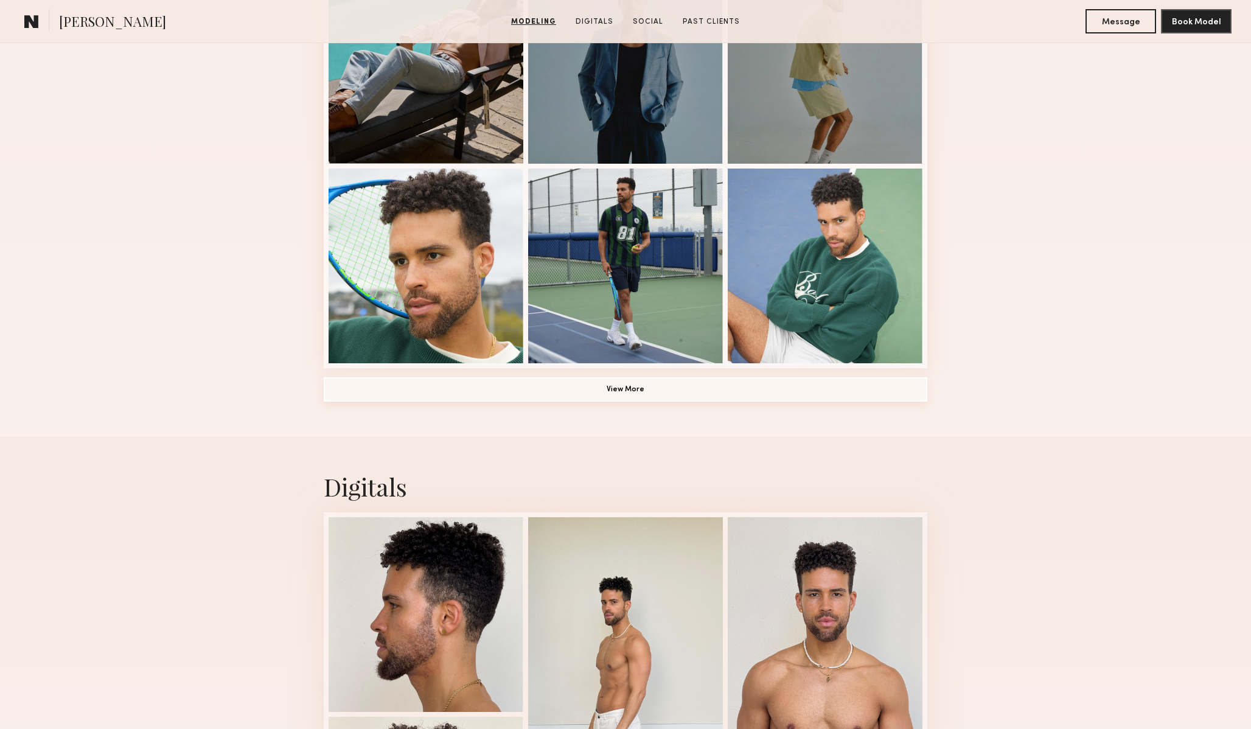
click at [788, 384] on button "View More" at bounding box center [626, 389] width 604 height 24
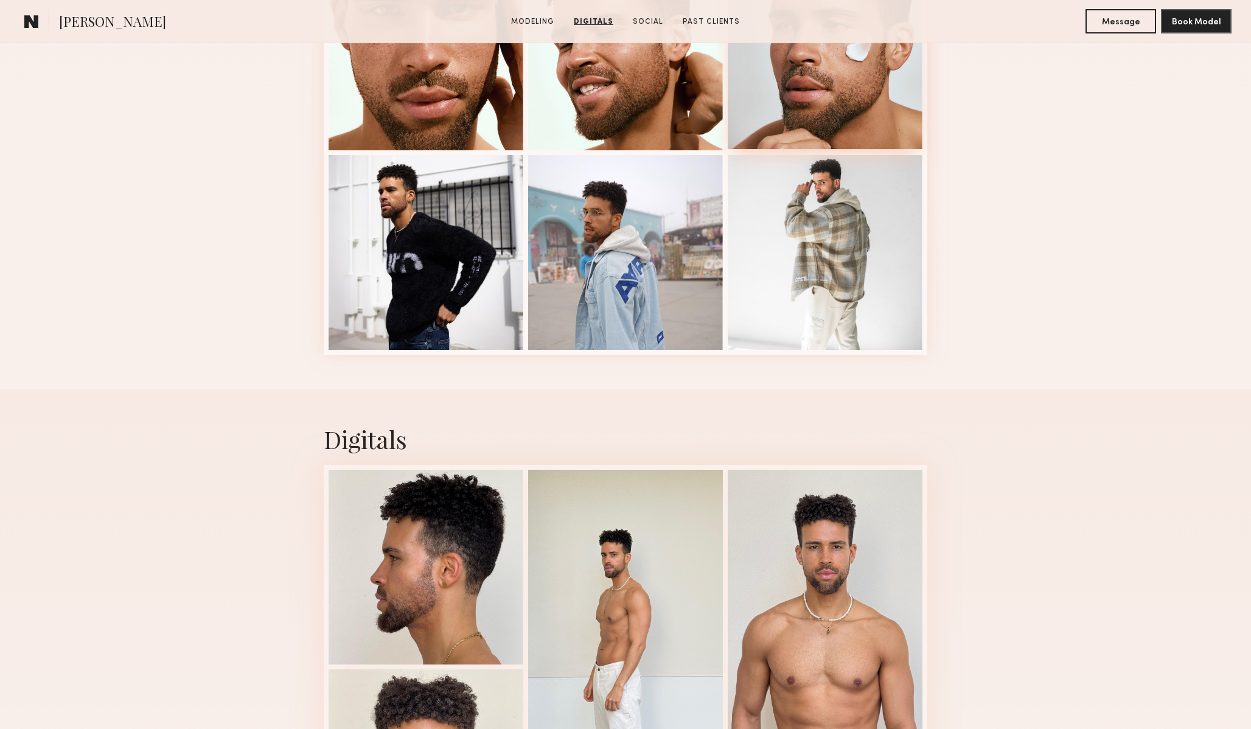
scroll to position [1238, 0]
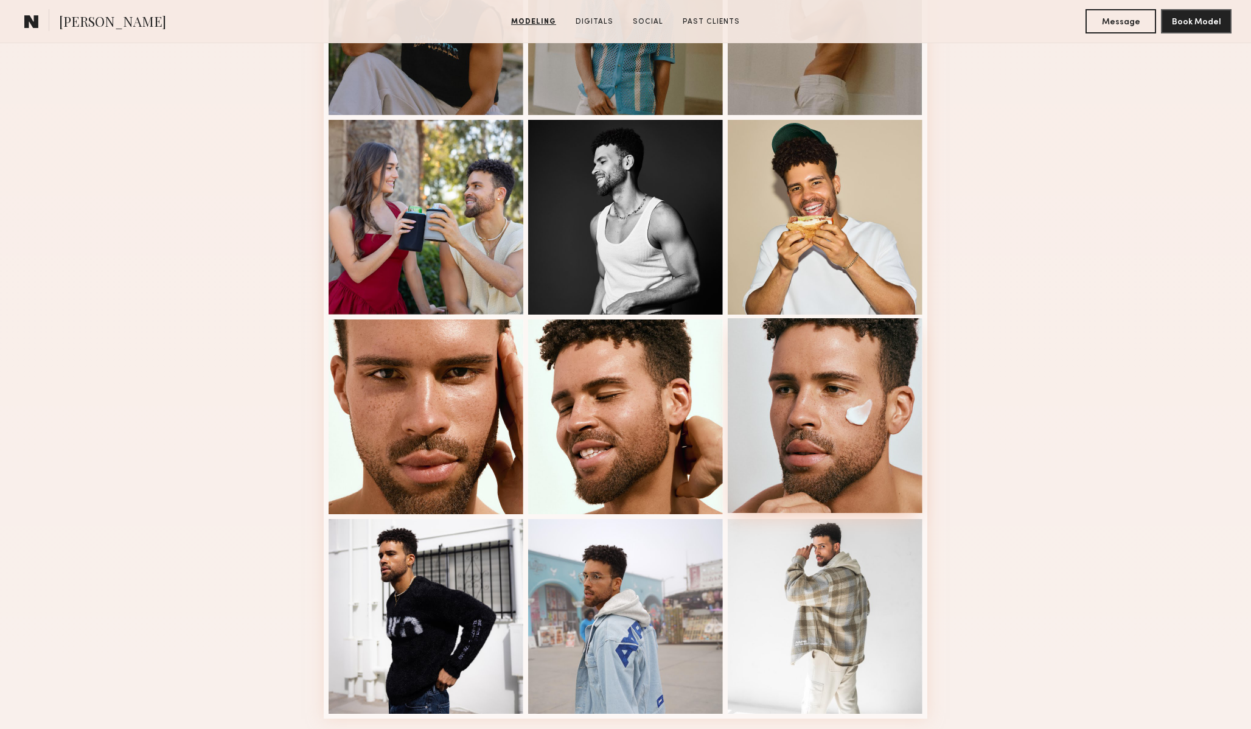
click at [825, 425] on div at bounding box center [825, 415] width 195 height 195
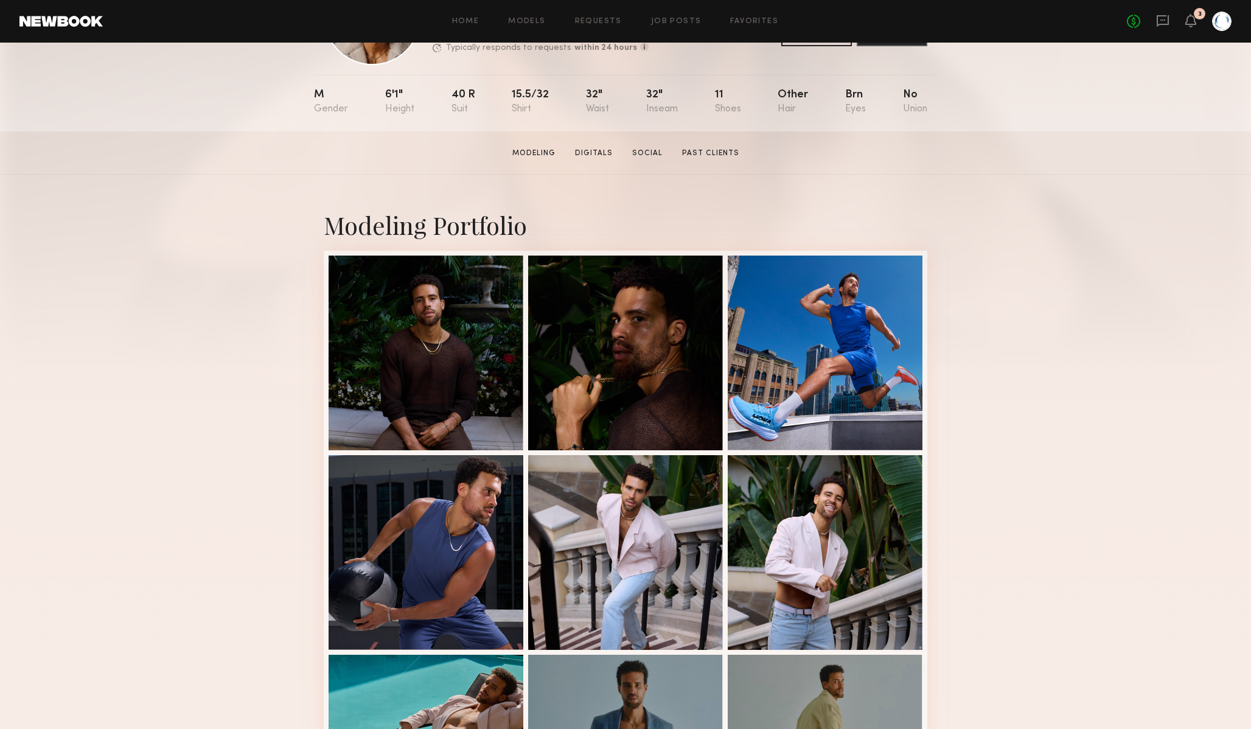
scroll to position [111, 0]
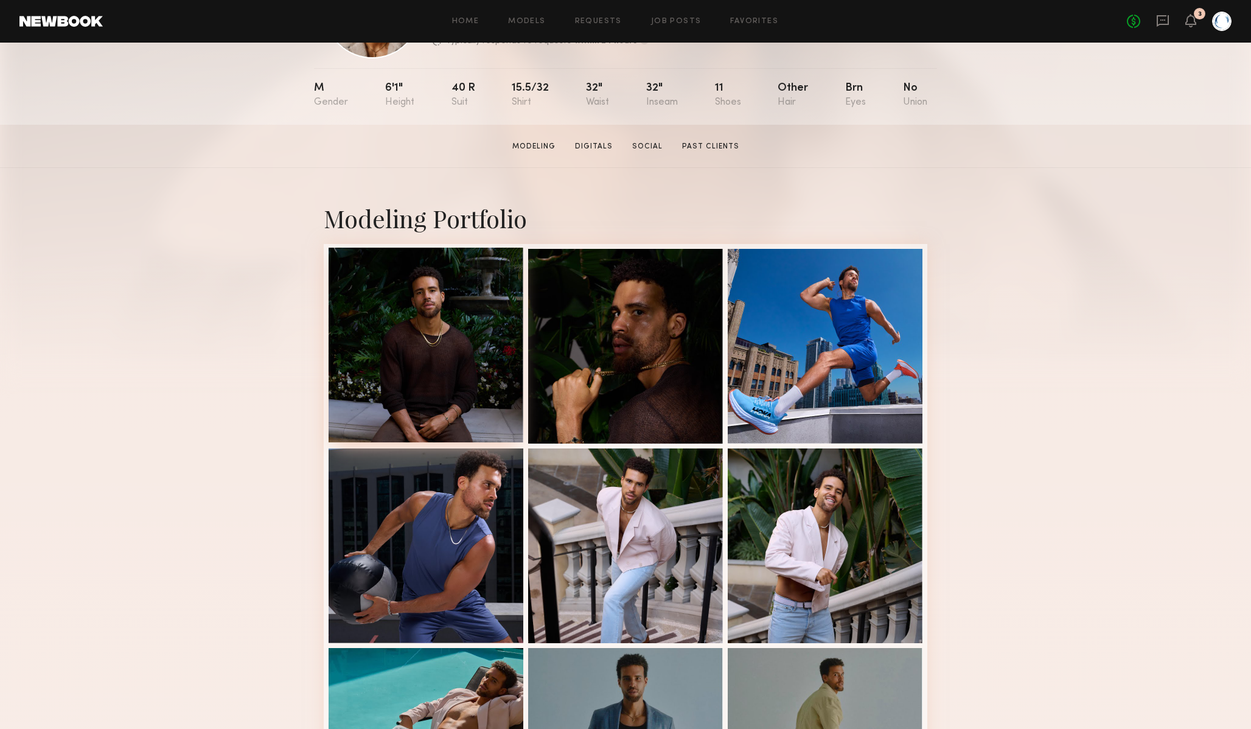
click at [435, 329] on div at bounding box center [426, 345] width 195 height 195
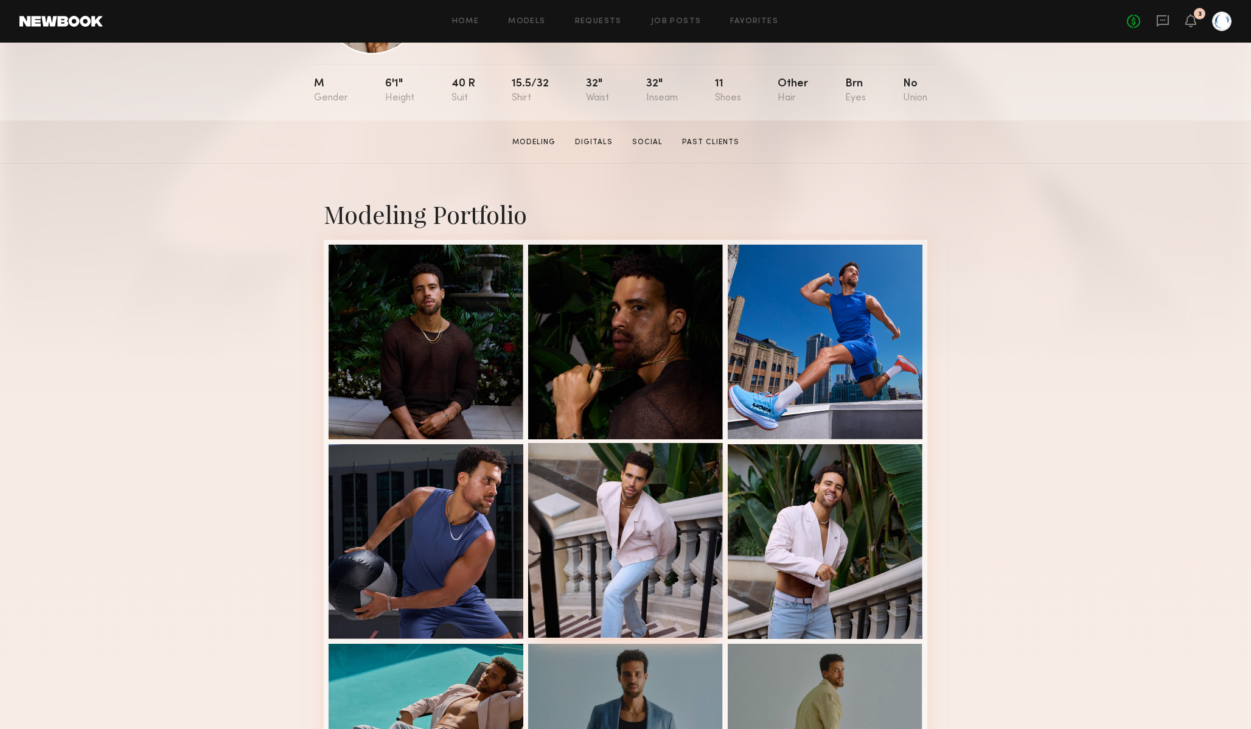
click at [564, 497] on div at bounding box center [625, 540] width 195 height 195
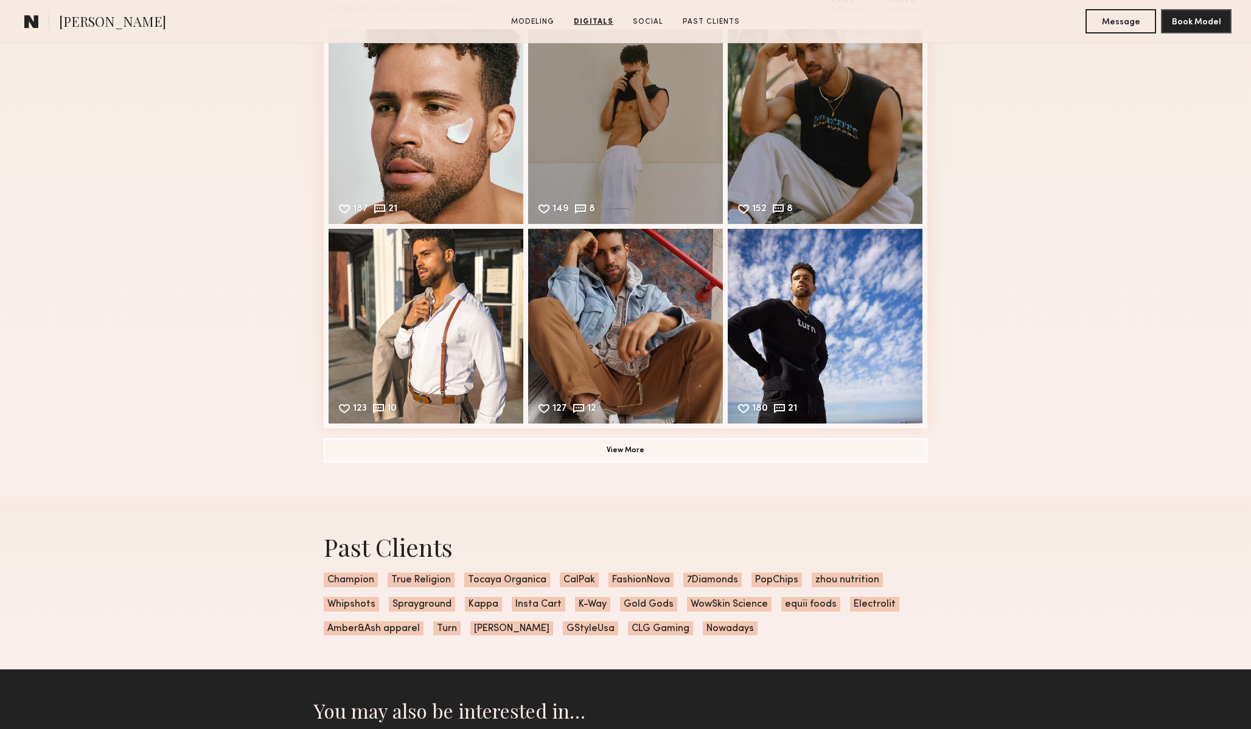
scroll to position [2585, 0]
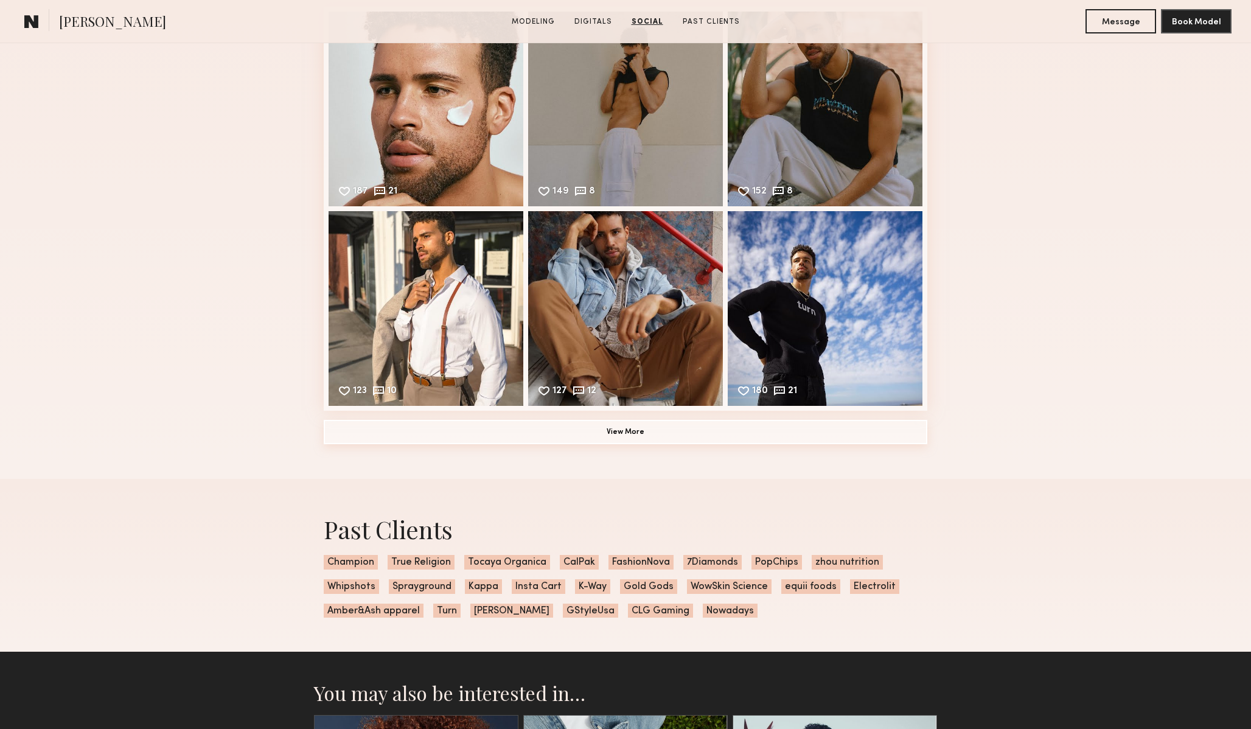
click at [590, 429] on button "View More" at bounding box center [626, 432] width 604 height 24
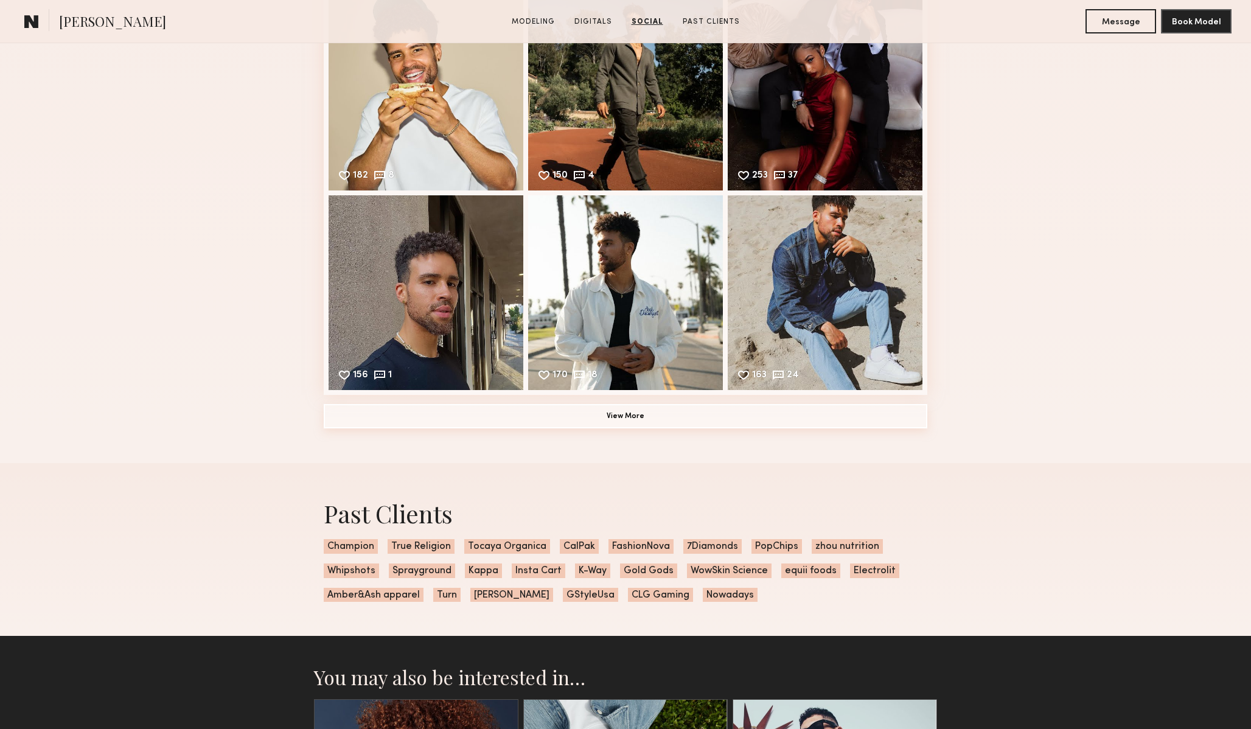
scroll to position [3009, 0]
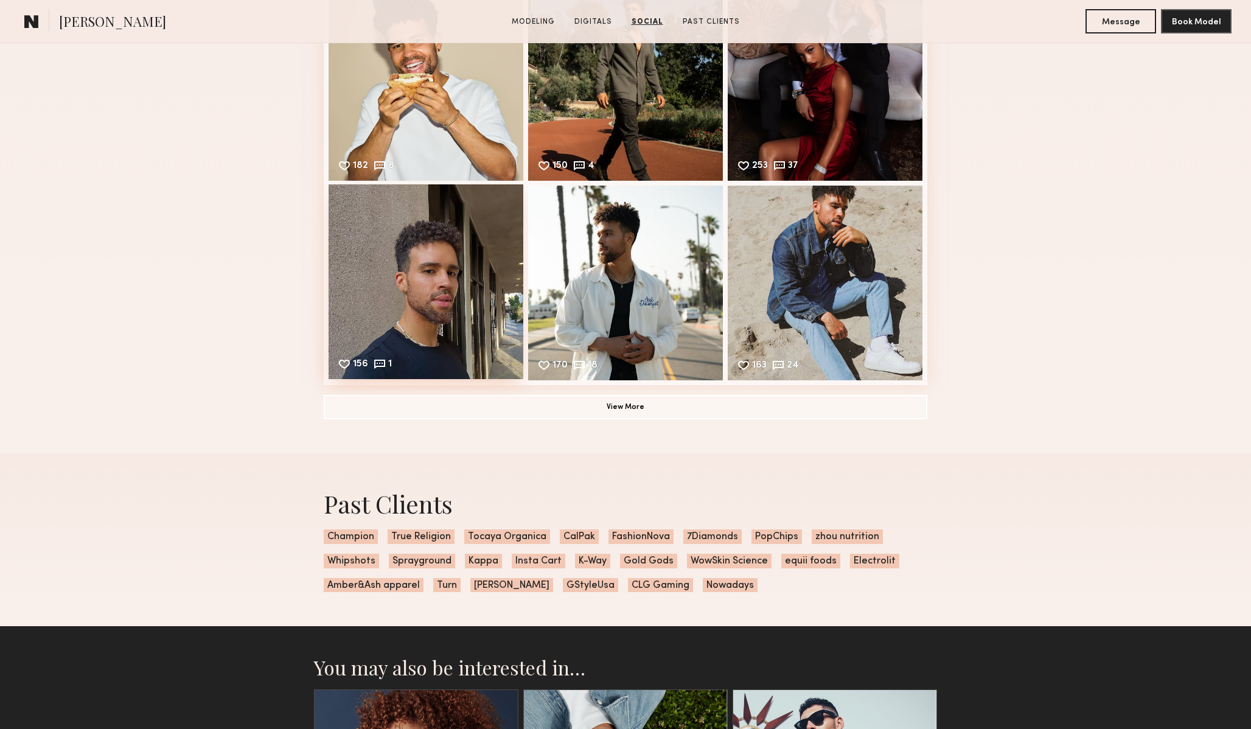
click at [435, 321] on div "156 1 Likes & comments displayed to show model’s engagement" at bounding box center [426, 281] width 195 height 195
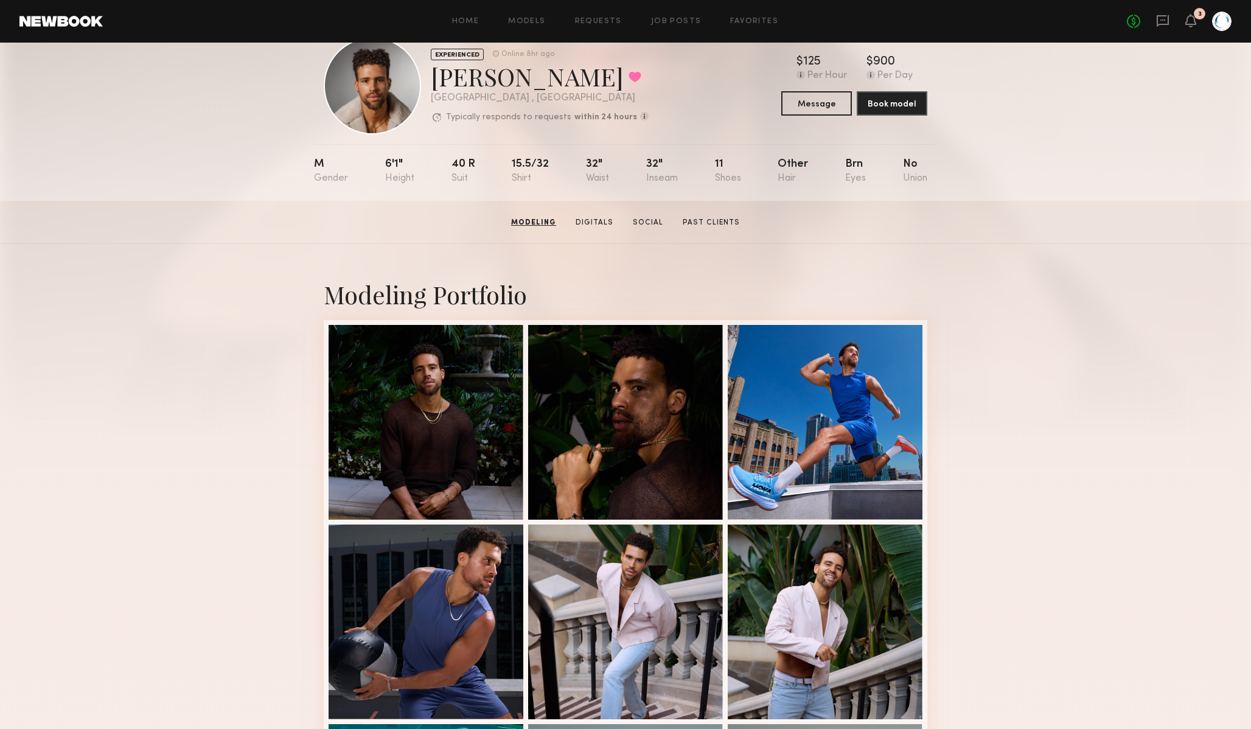
scroll to position [0, 0]
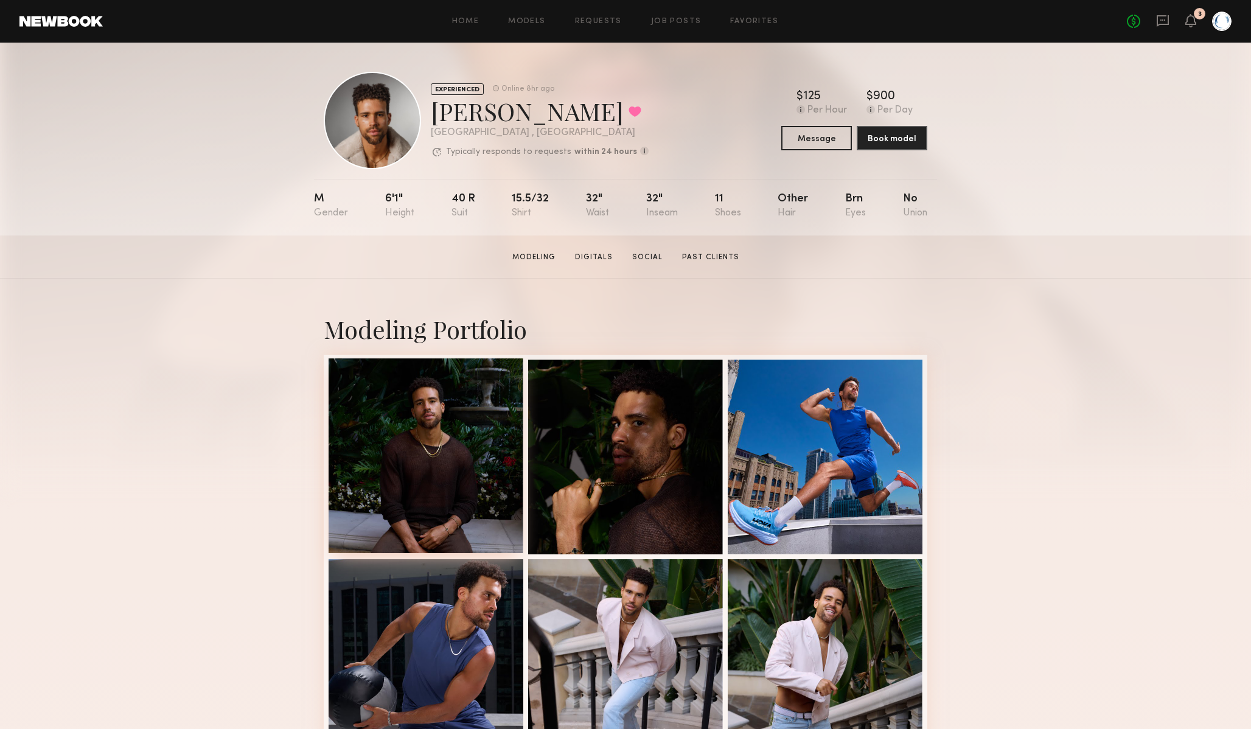
click at [352, 389] on div at bounding box center [426, 455] width 195 height 195
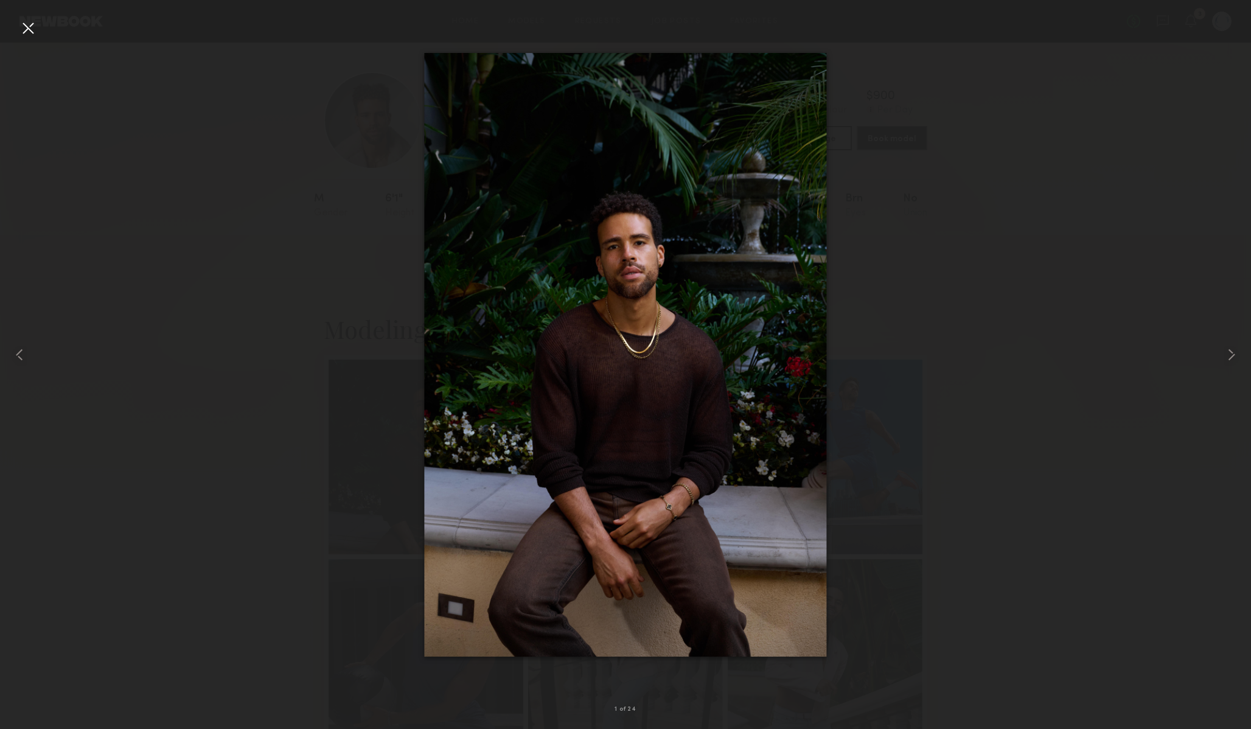
click at [235, 466] on div at bounding box center [625, 354] width 1251 height 671
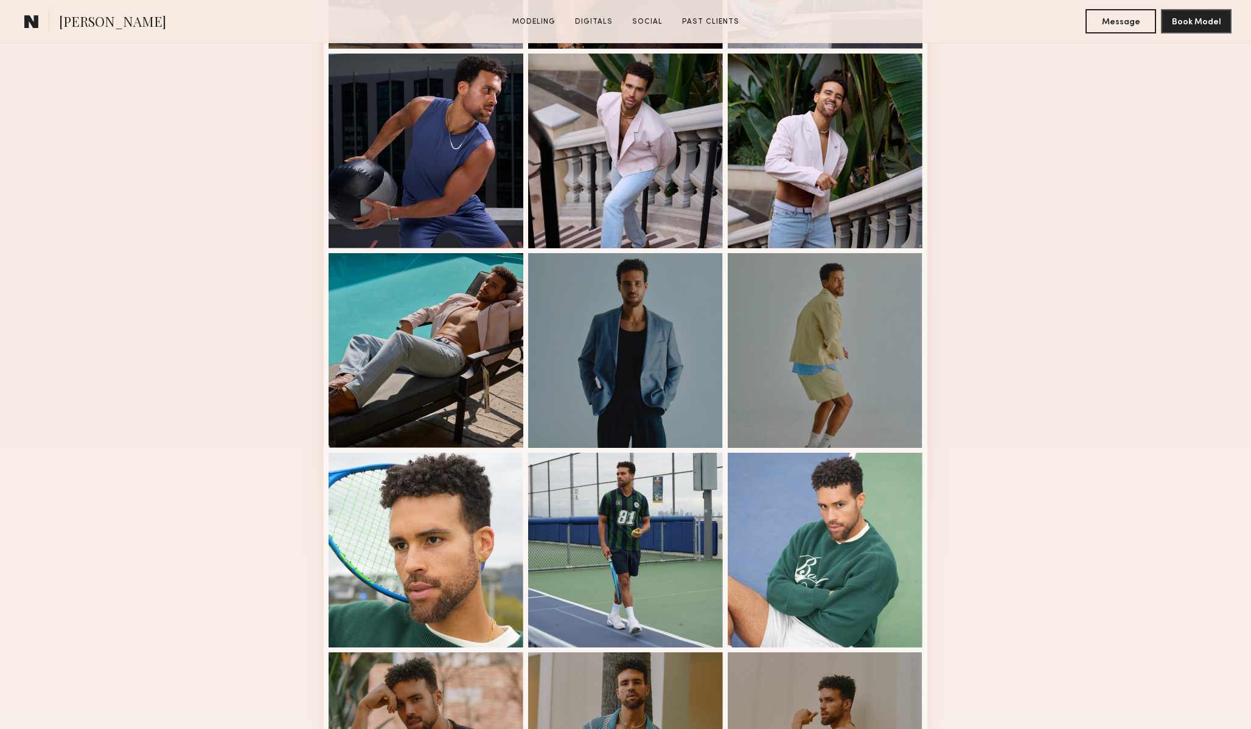
scroll to position [532, 0]
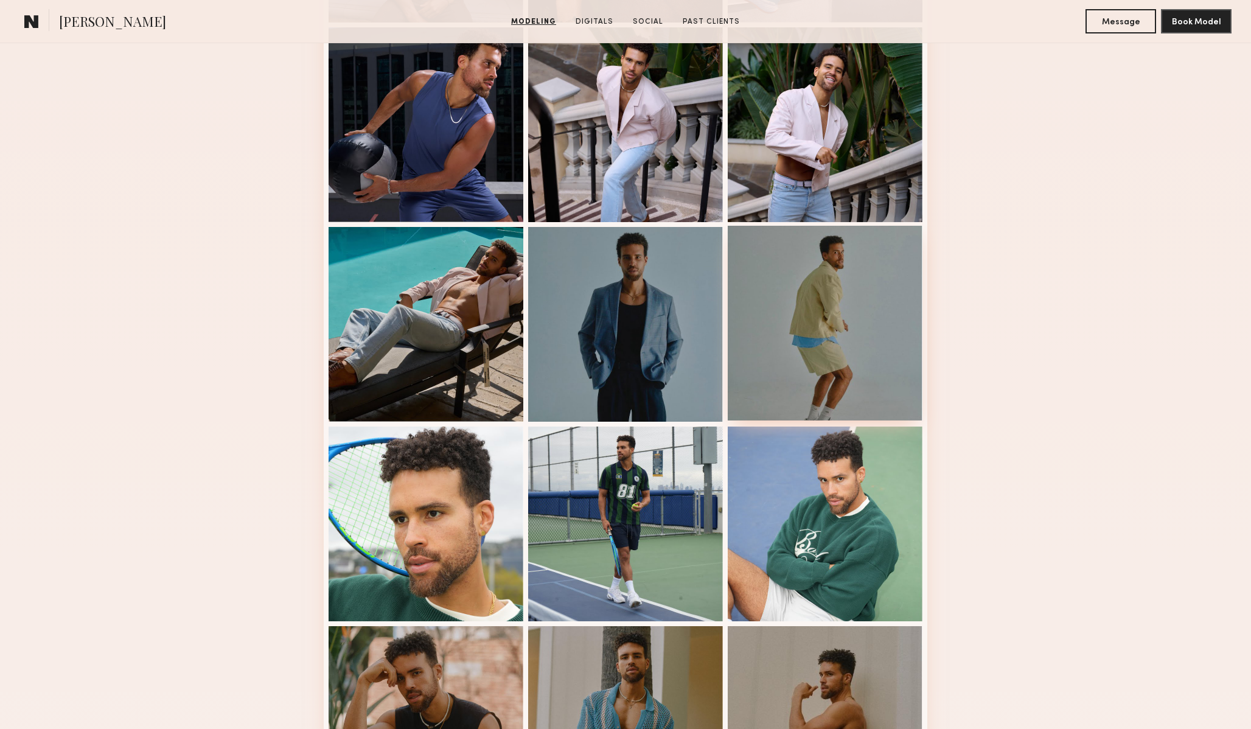
click at [817, 320] on div at bounding box center [825, 323] width 195 height 195
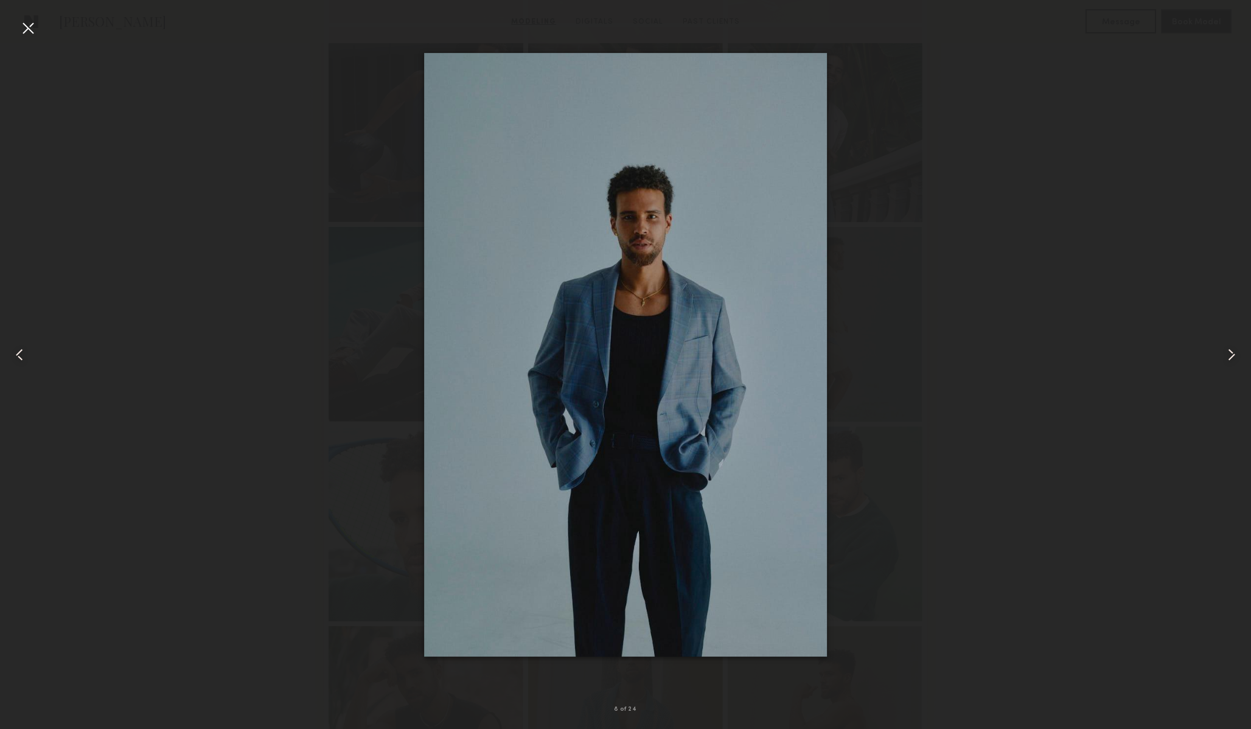
click at [1070, 262] on div at bounding box center [625, 354] width 1251 height 671
click at [27, 18] on nb-gallery-light "8 of 24" at bounding box center [625, 364] width 1251 height 729
click at [28, 23] on div at bounding box center [27, 27] width 19 height 19
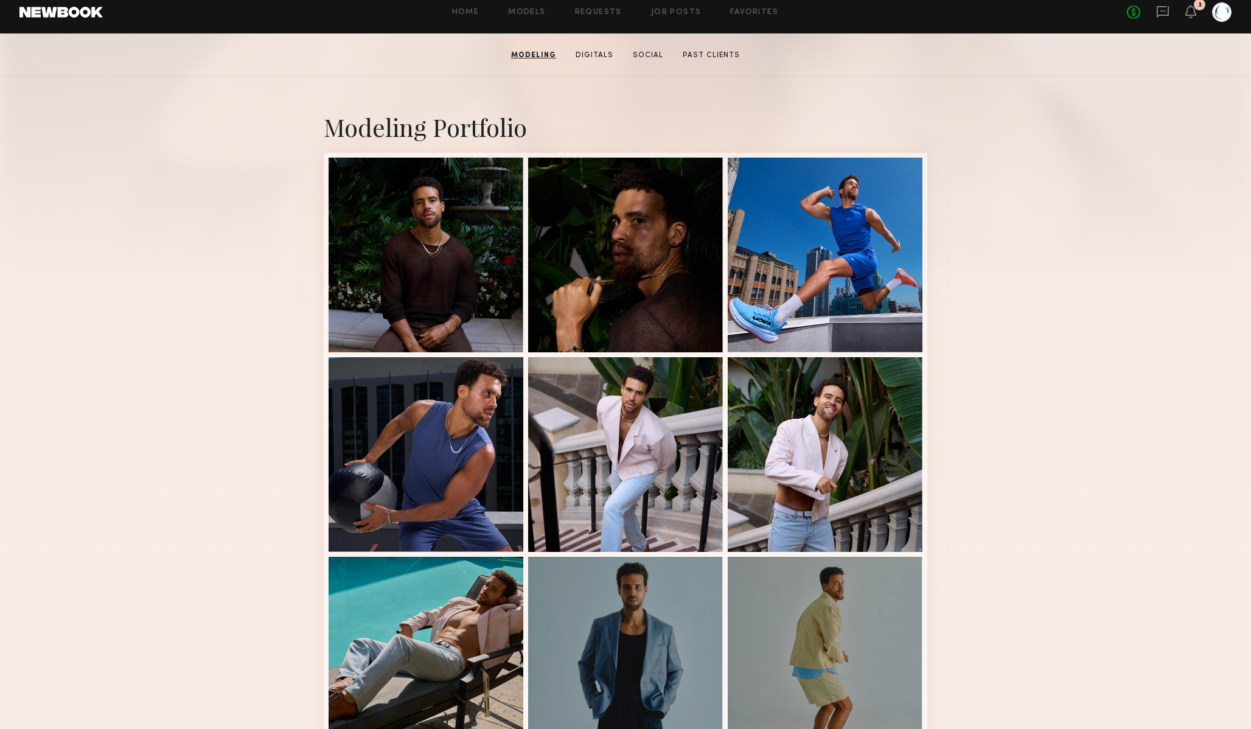
scroll to position [204, 0]
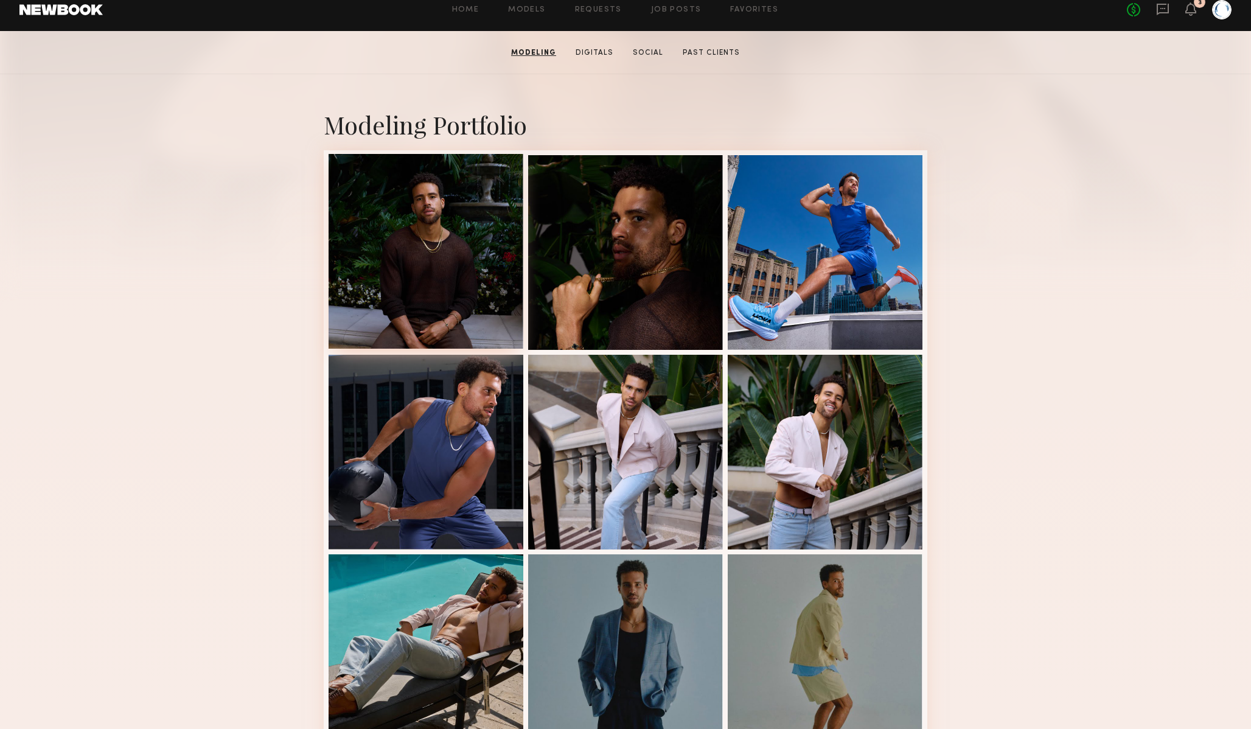
click at [382, 210] on div at bounding box center [426, 251] width 195 height 195
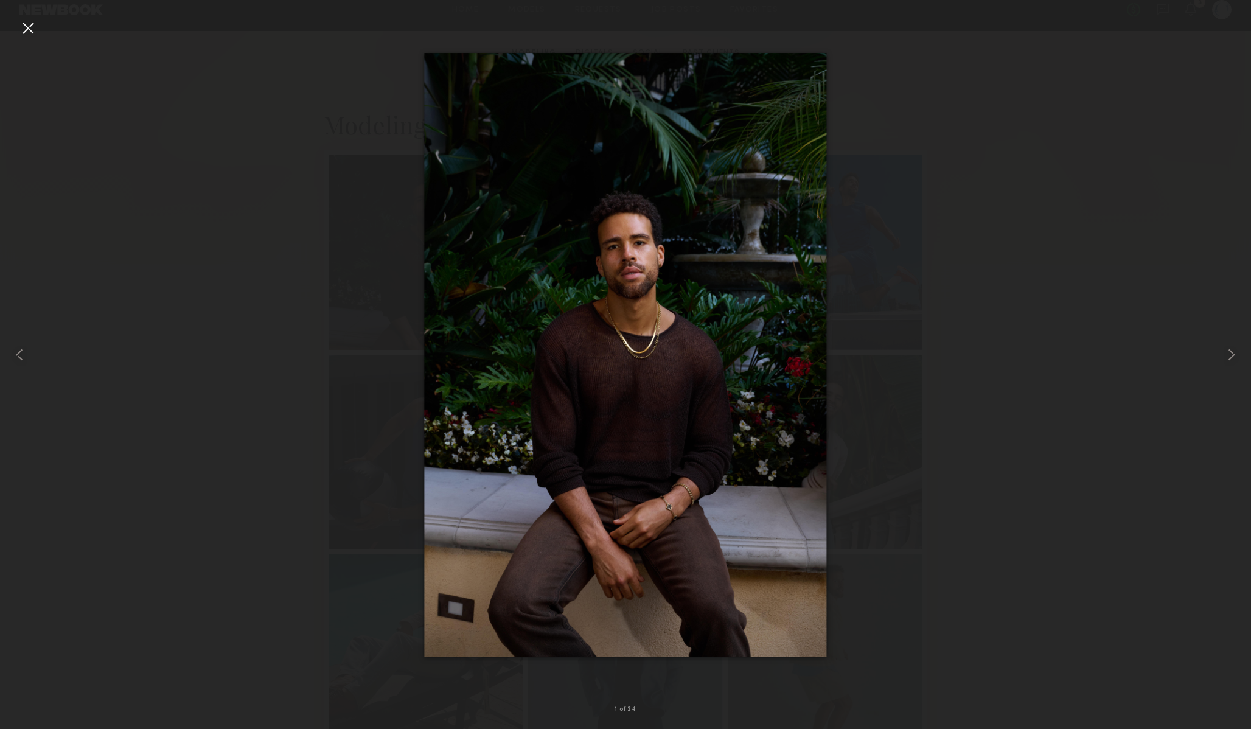
click at [394, 168] on div at bounding box center [625, 354] width 1251 height 671
click at [35, 25] on div at bounding box center [27, 27] width 19 height 19
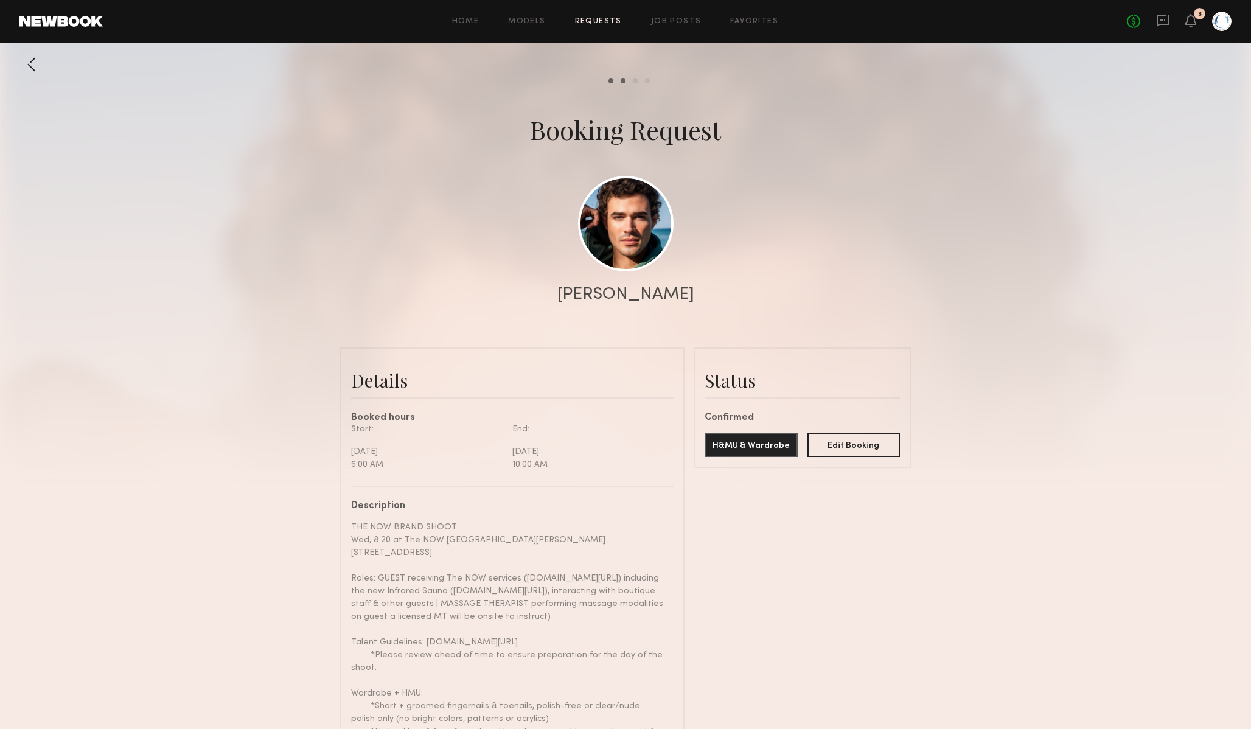
scroll to position [1461, 0]
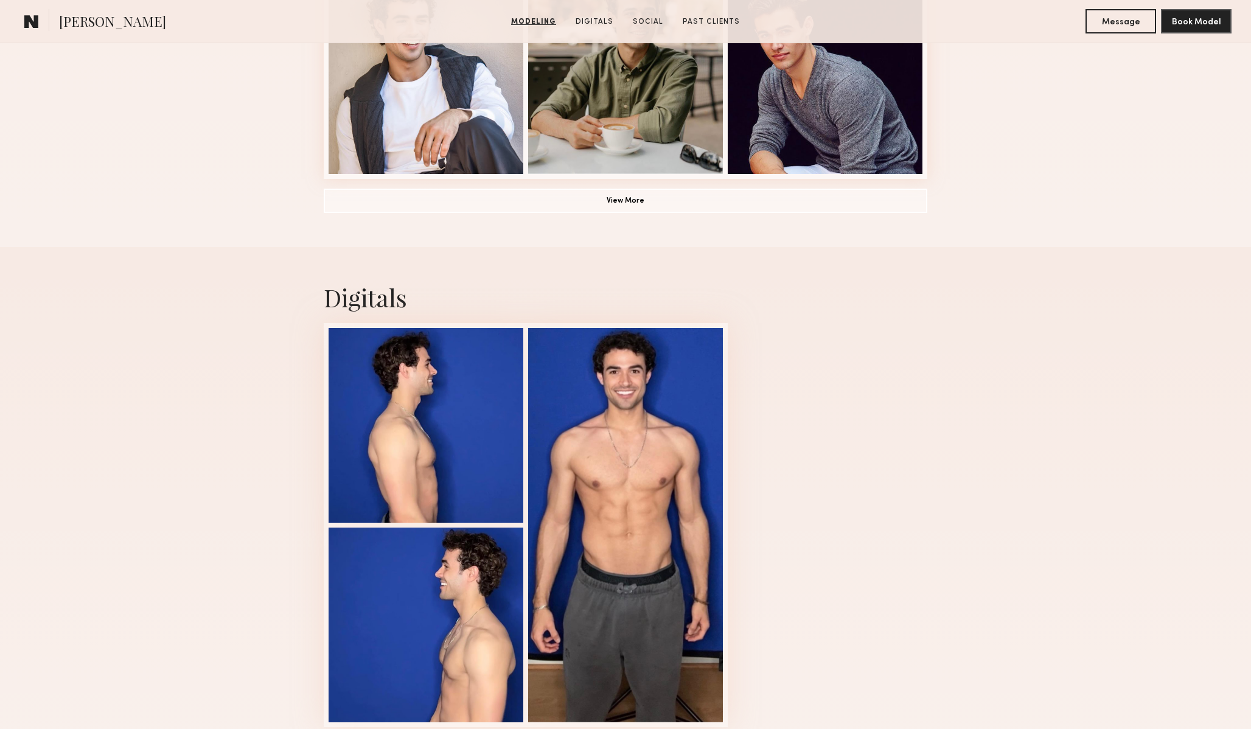
scroll to position [983, 0]
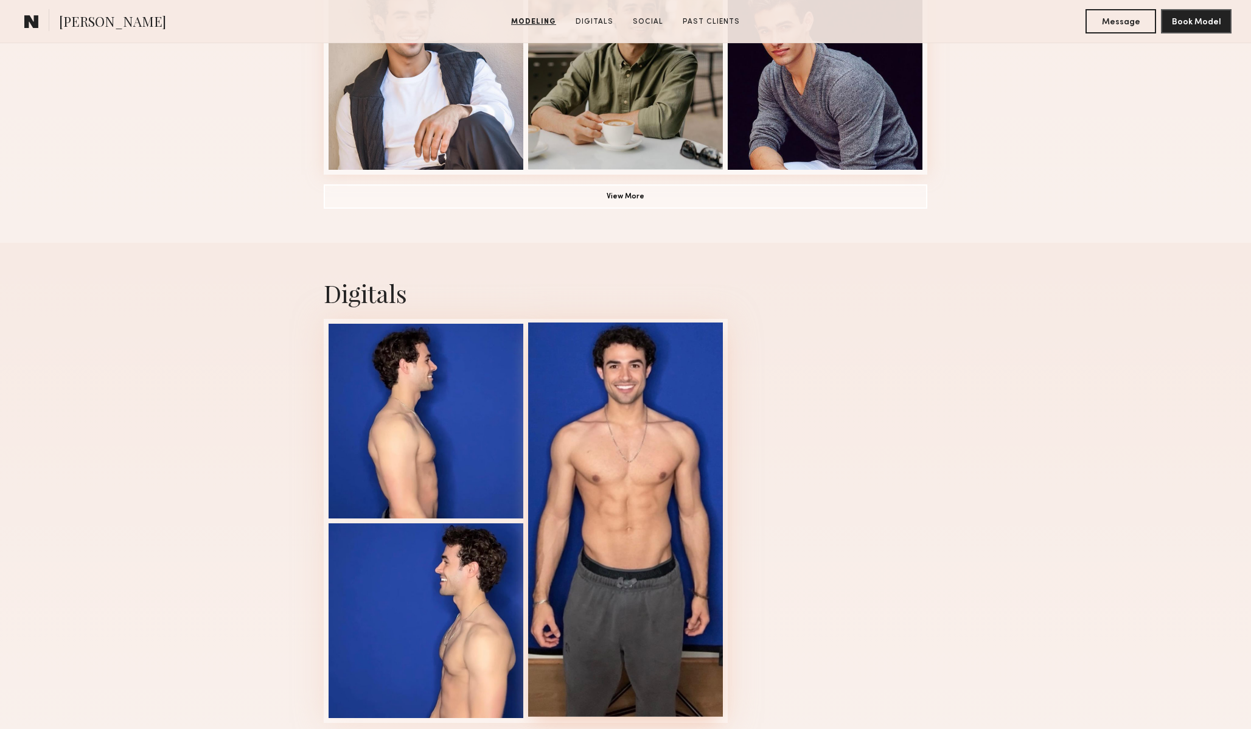
click at [559, 411] on div at bounding box center [625, 520] width 195 height 394
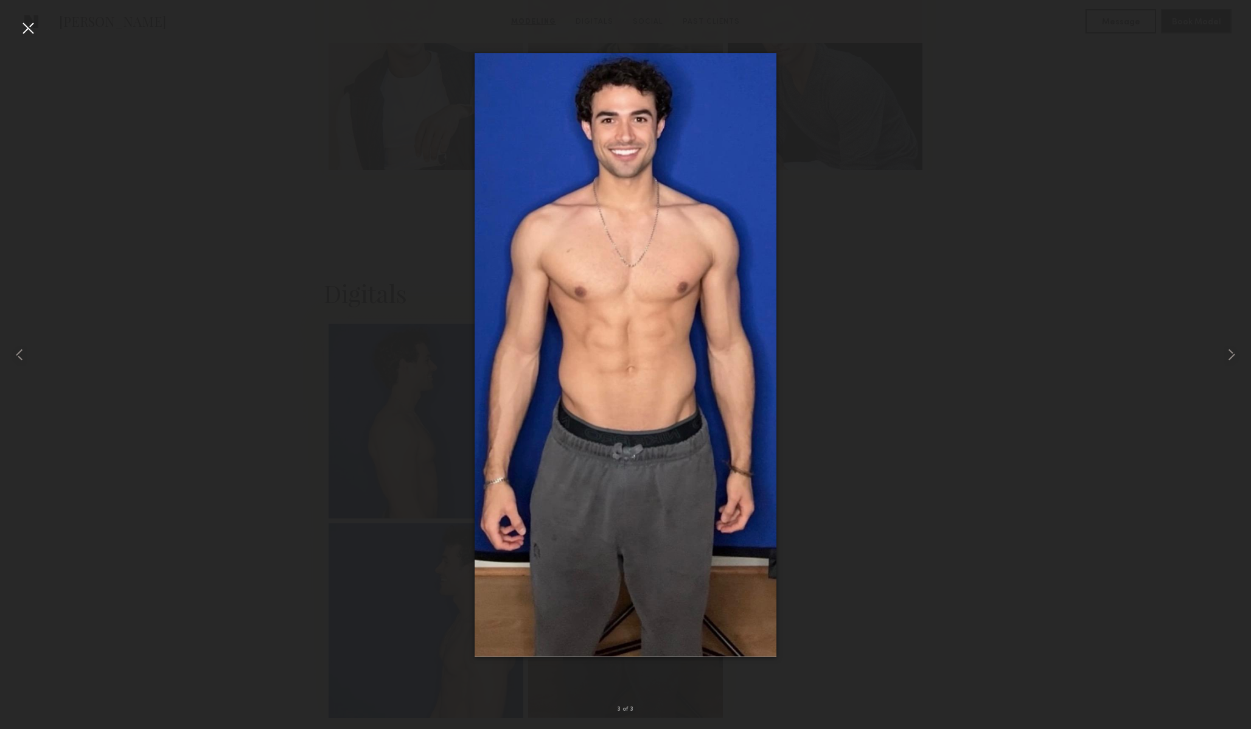
click at [392, 444] on div at bounding box center [625, 354] width 1251 height 671
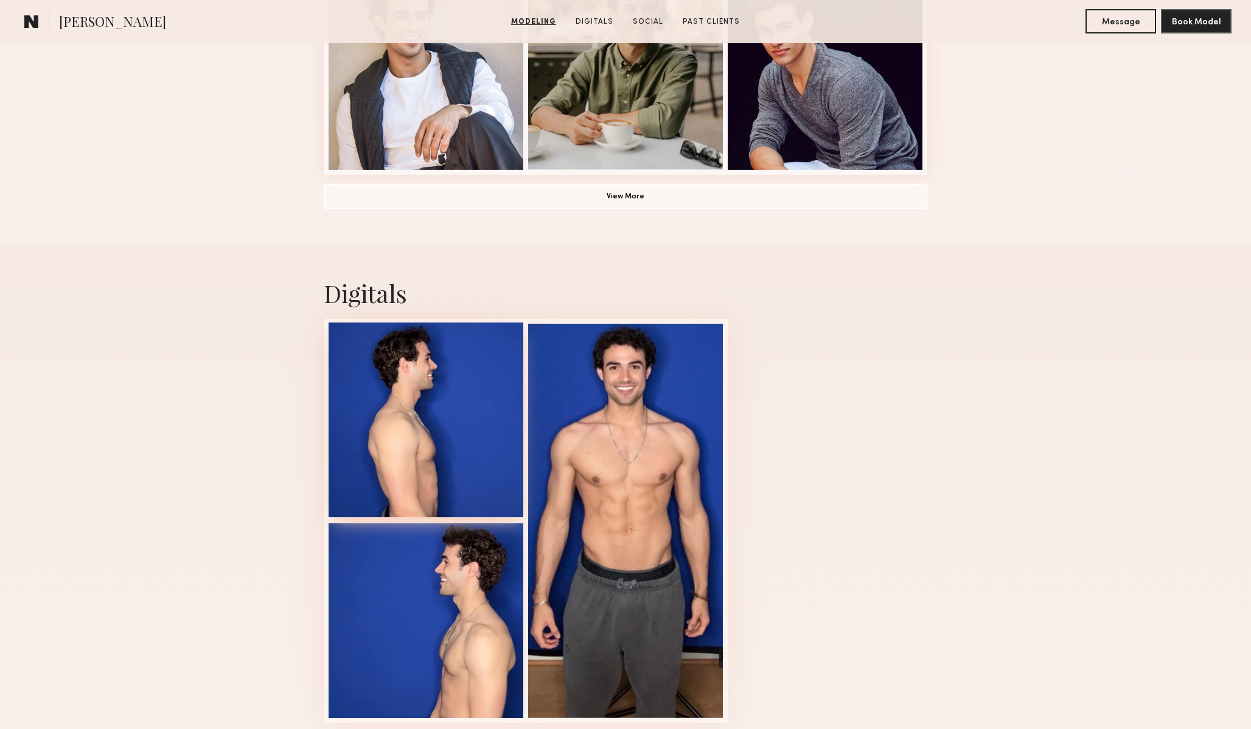
click at [413, 405] on div at bounding box center [426, 420] width 195 height 195
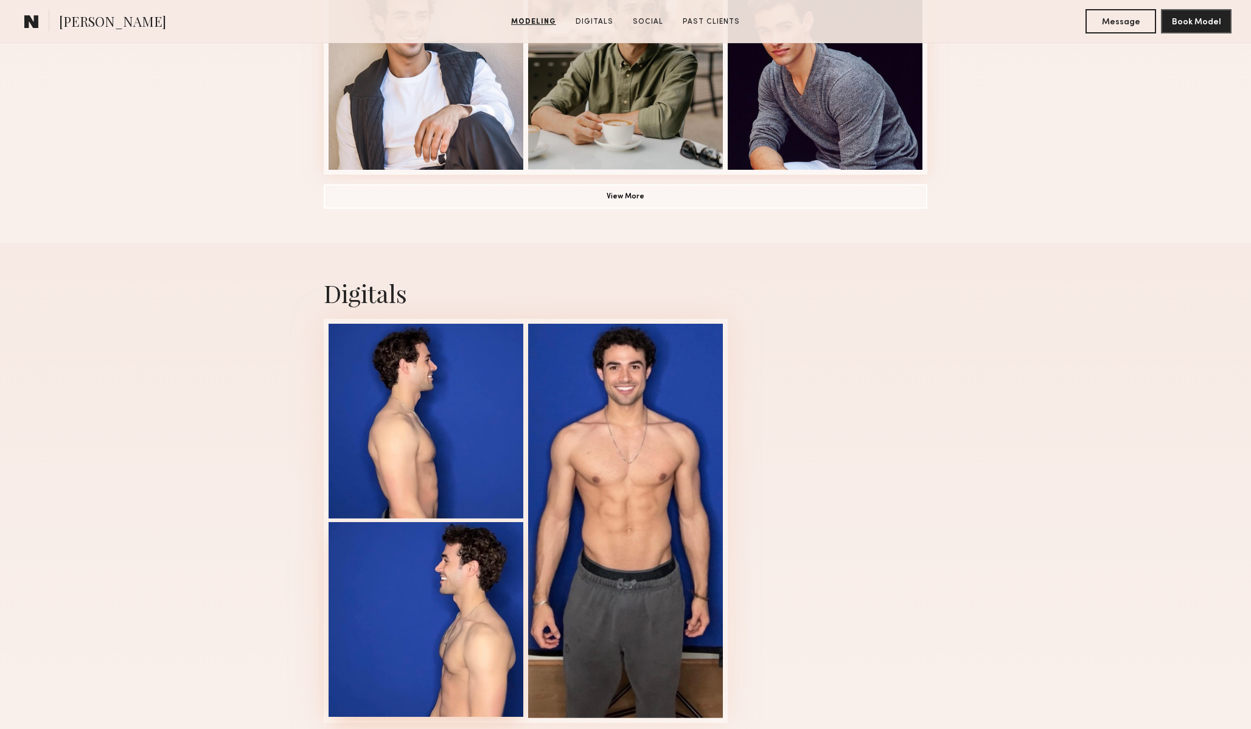
click at [375, 674] on div at bounding box center [426, 619] width 195 height 195
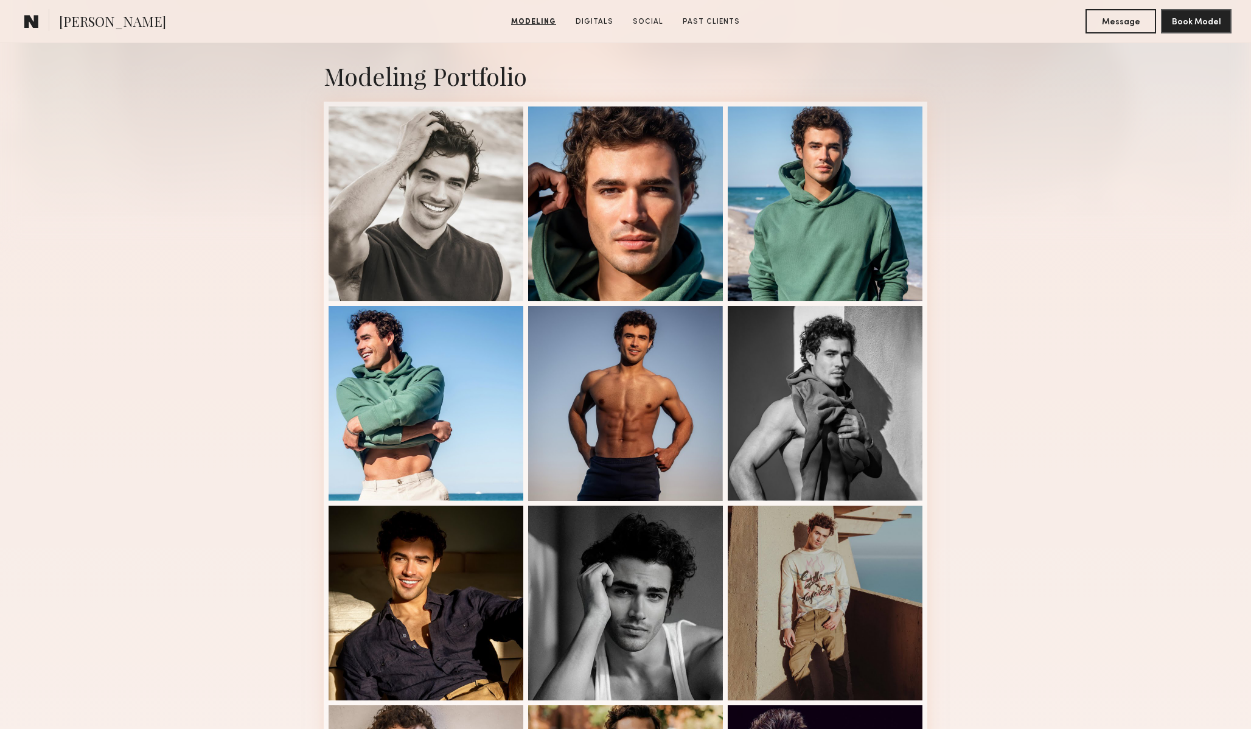
scroll to position [250, 0]
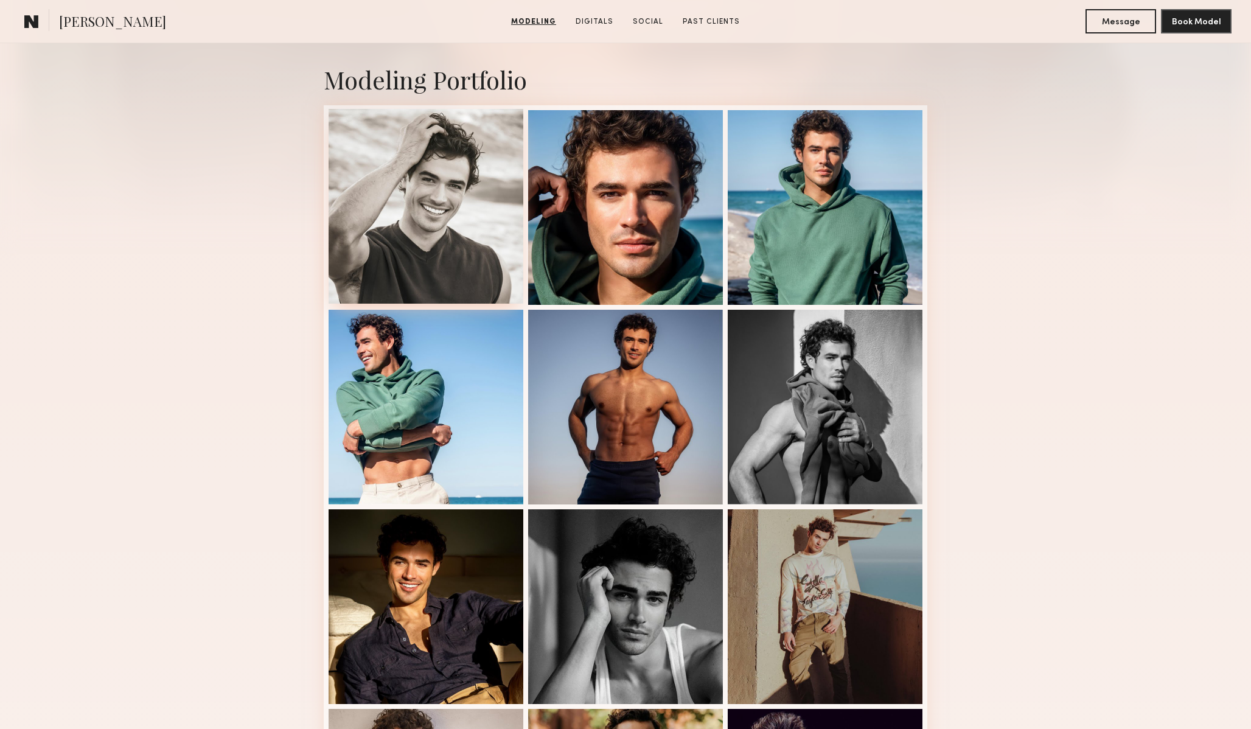
click at [489, 278] on div at bounding box center [426, 206] width 195 height 195
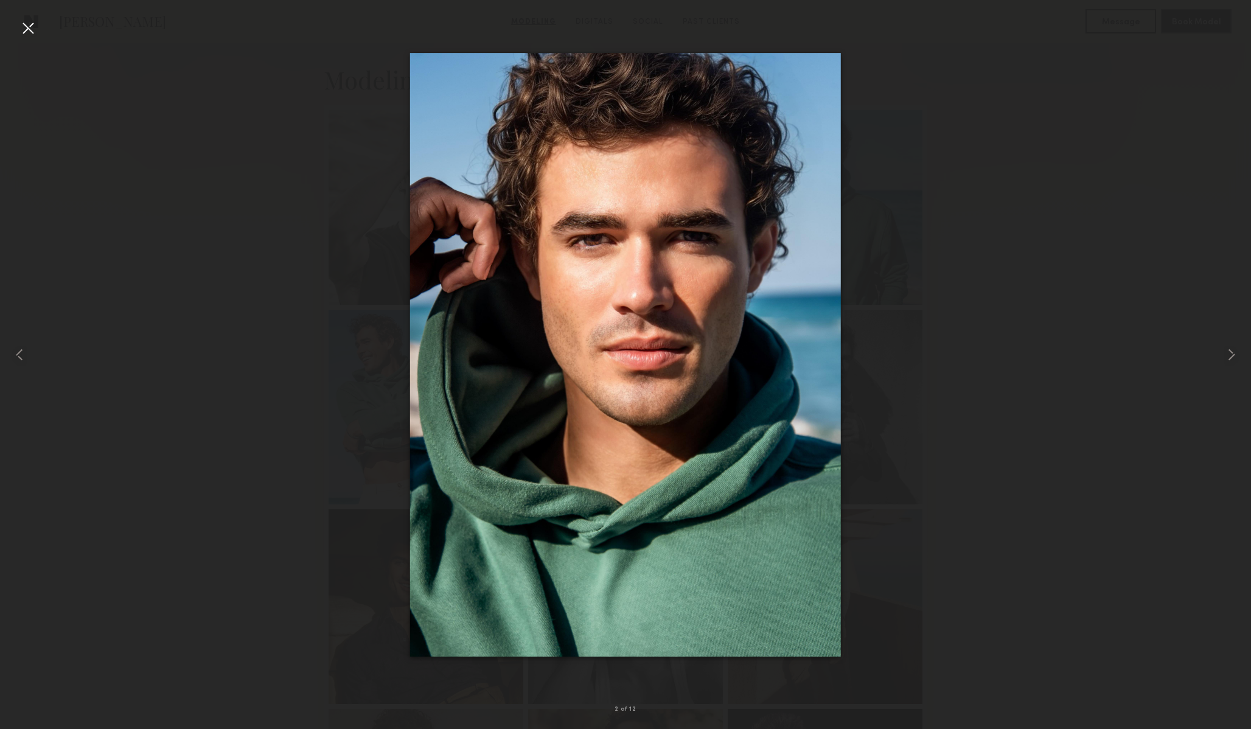
click at [942, 495] on div at bounding box center [625, 354] width 1251 height 671
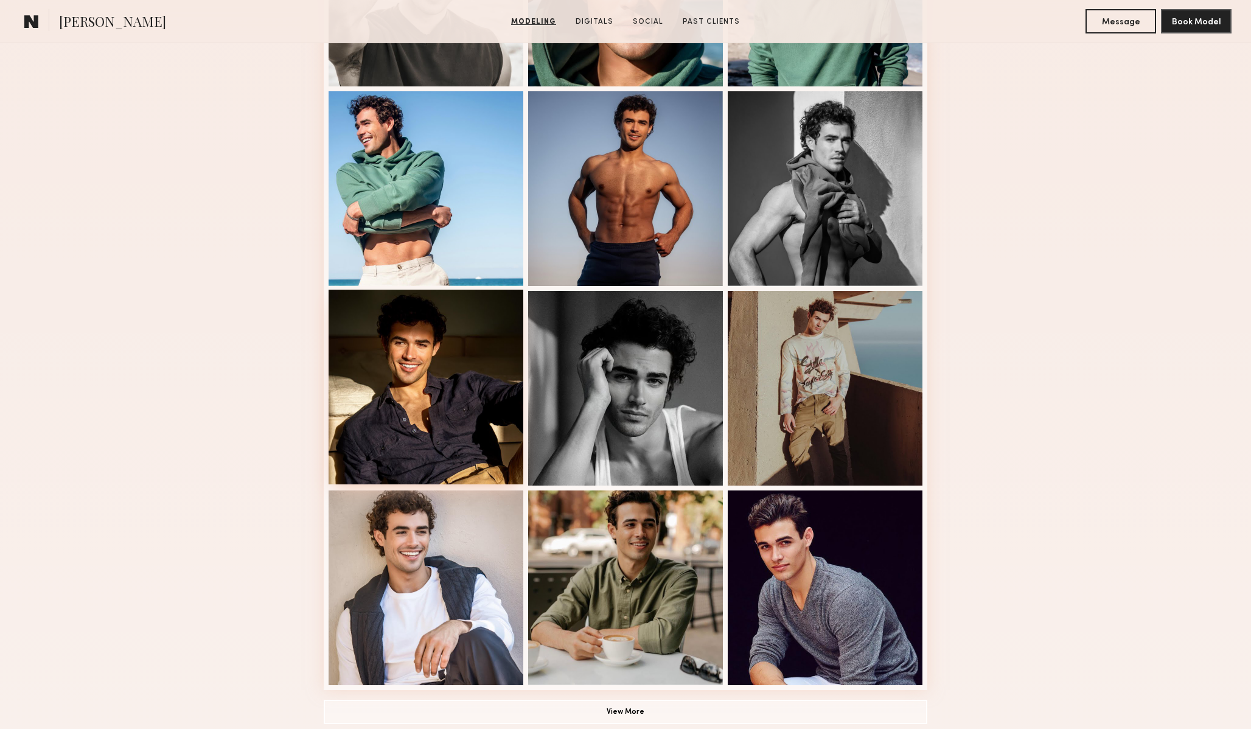
scroll to position [480, 0]
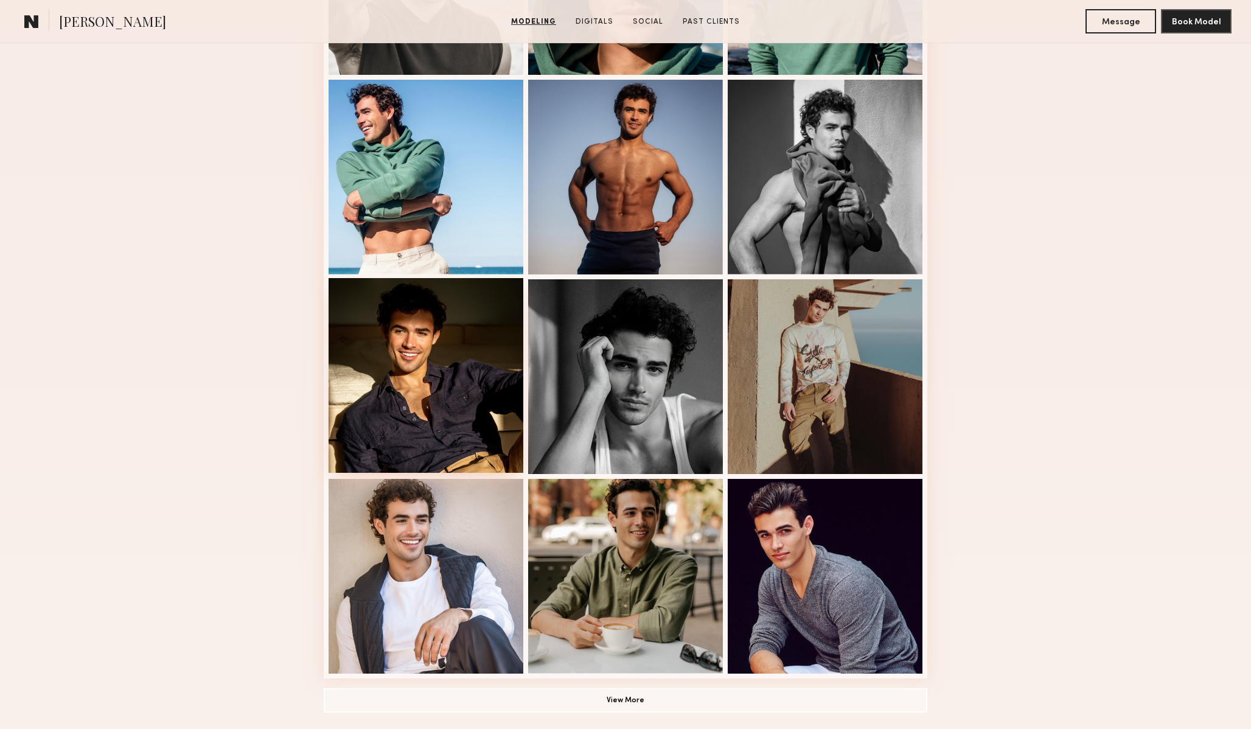
click at [438, 403] on div at bounding box center [426, 375] width 195 height 195
click at [433, 571] on div at bounding box center [426, 575] width 195 height 195
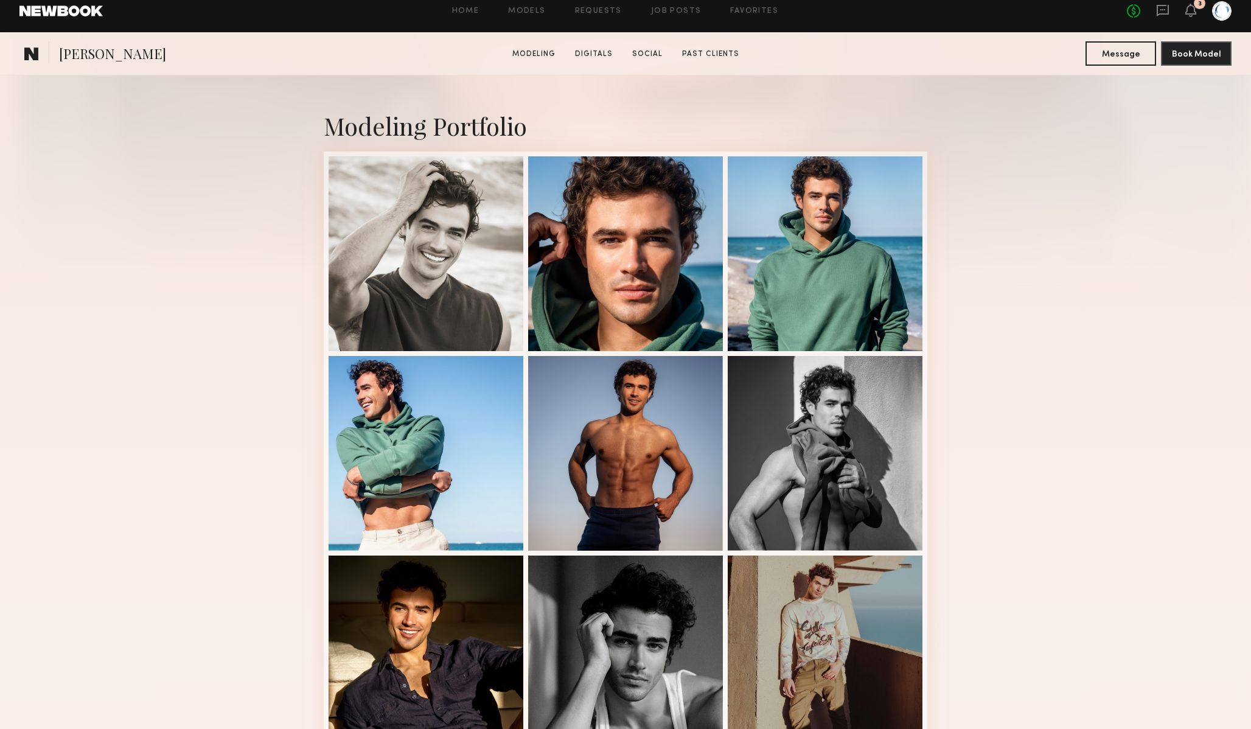
scroll to position [248, 0]
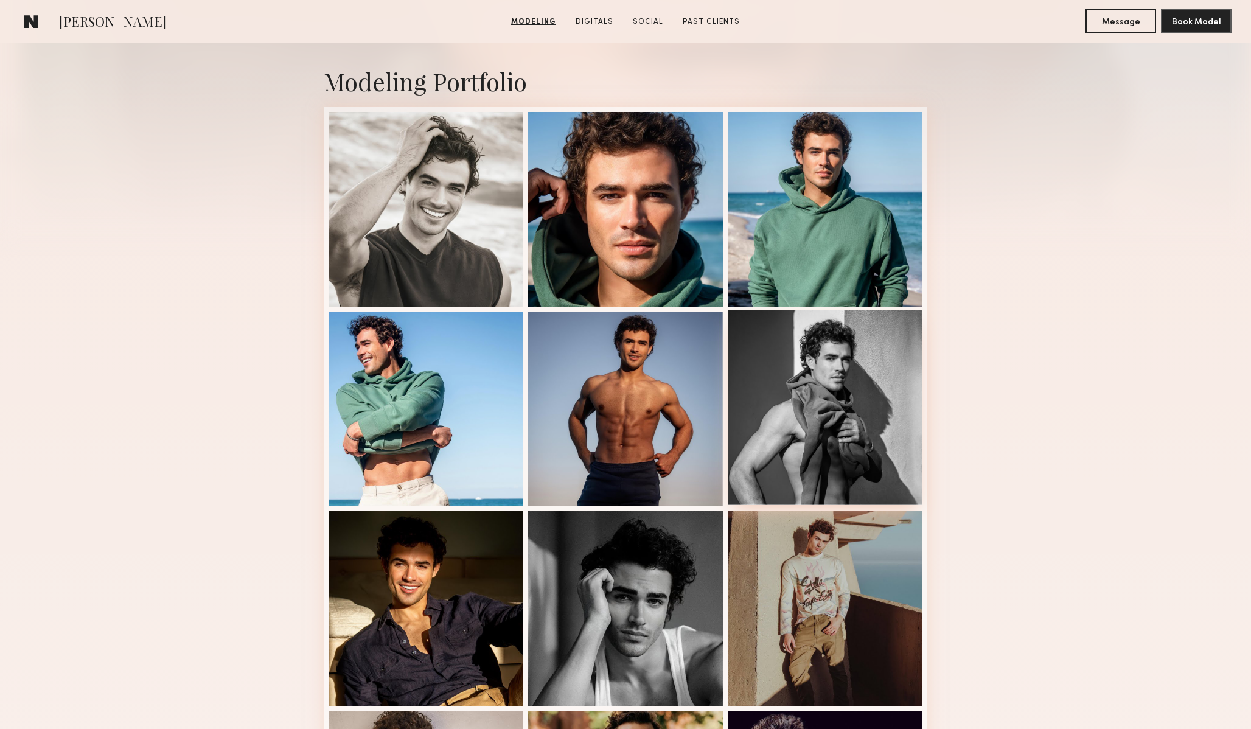
click at [783, 441] on div at bounding box center [825, 407] width 195 height 195
click at [808, 245] on div at bounding box center [825, 208] width 195 height 195
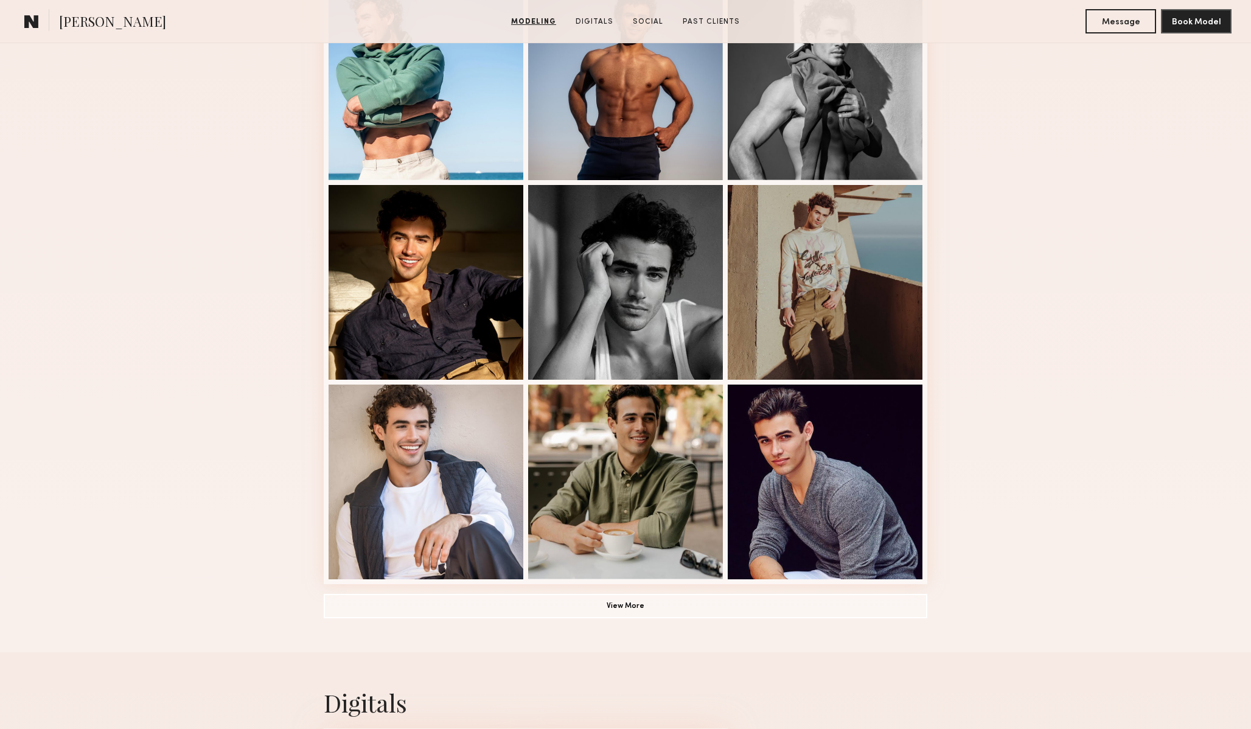
scroll to position [582, 0]
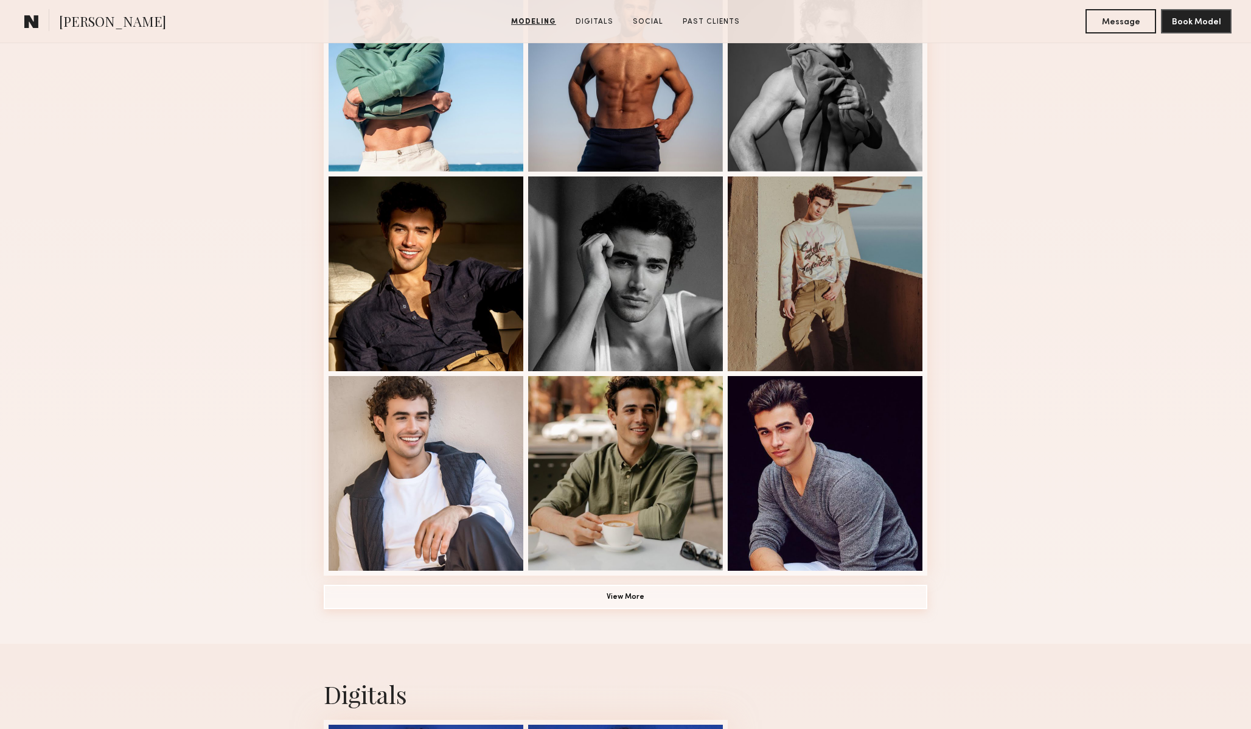
click at [609, 602] on button "View More" at bounding box center [626, 597] width 604 height 24
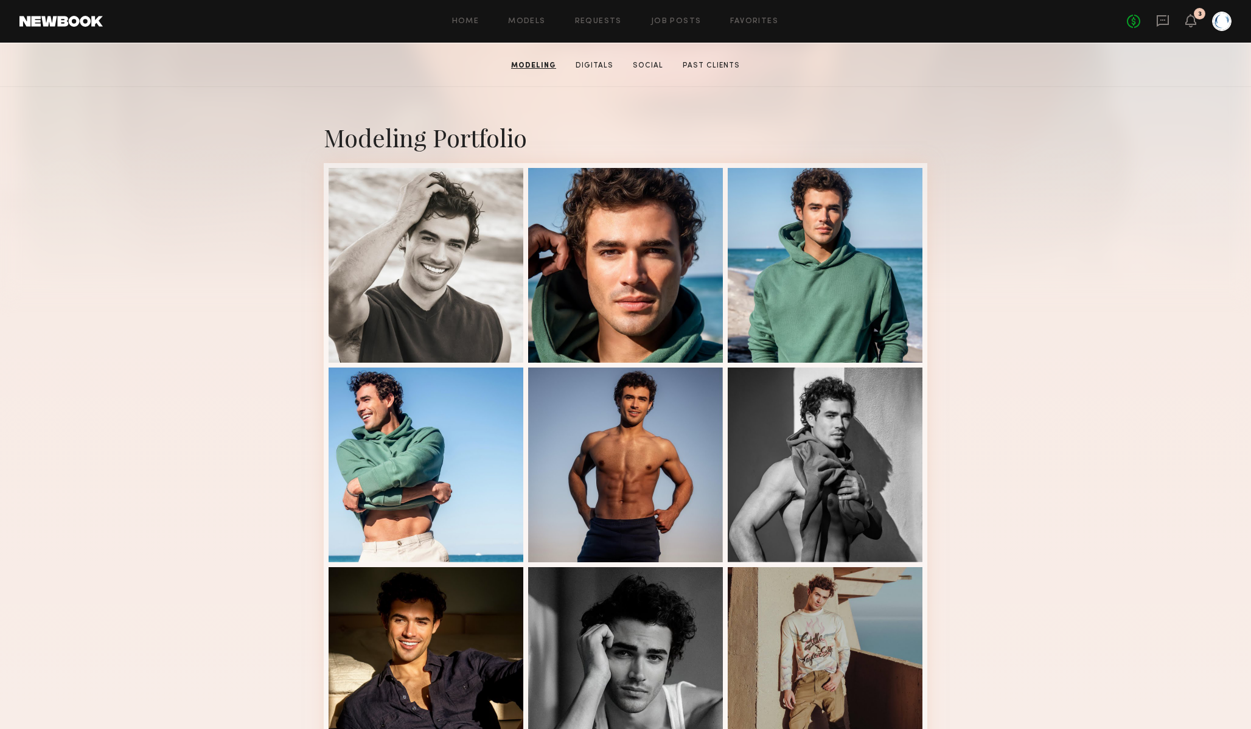
scroll to position [198, 0]
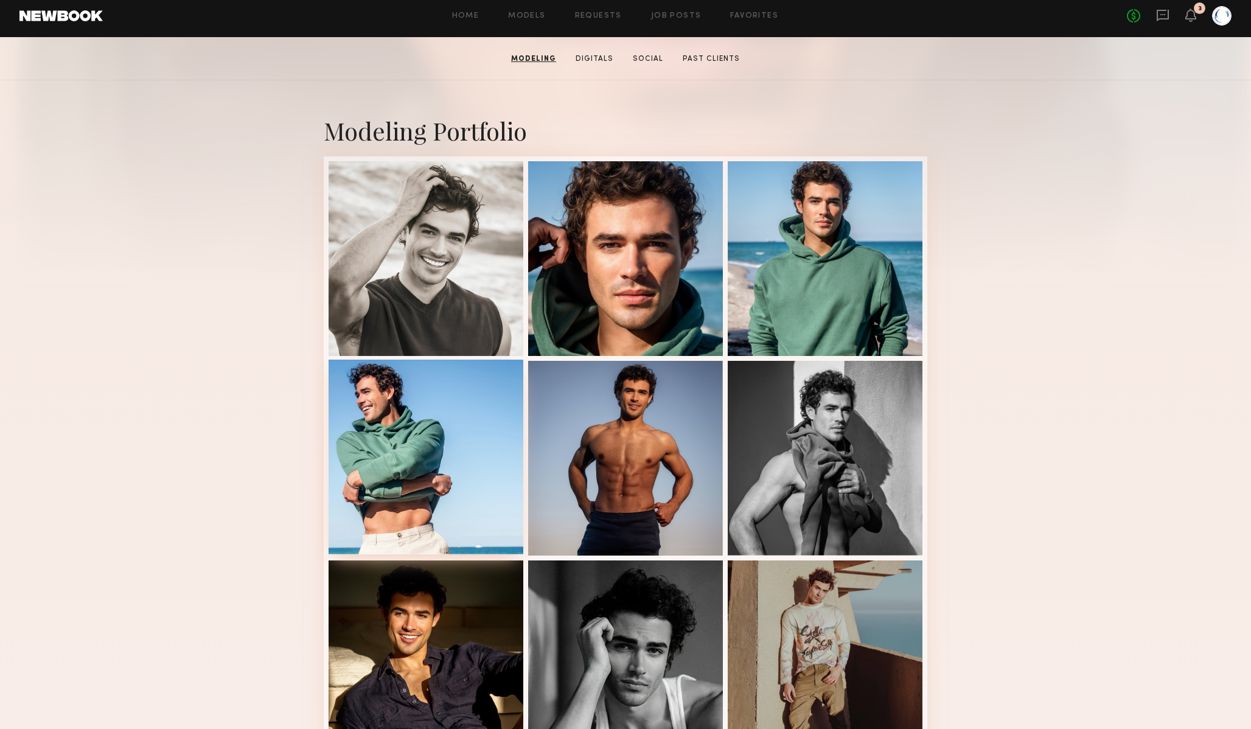
click at [422, 517] on div at bounding box center [426, 457] width 195 height 195
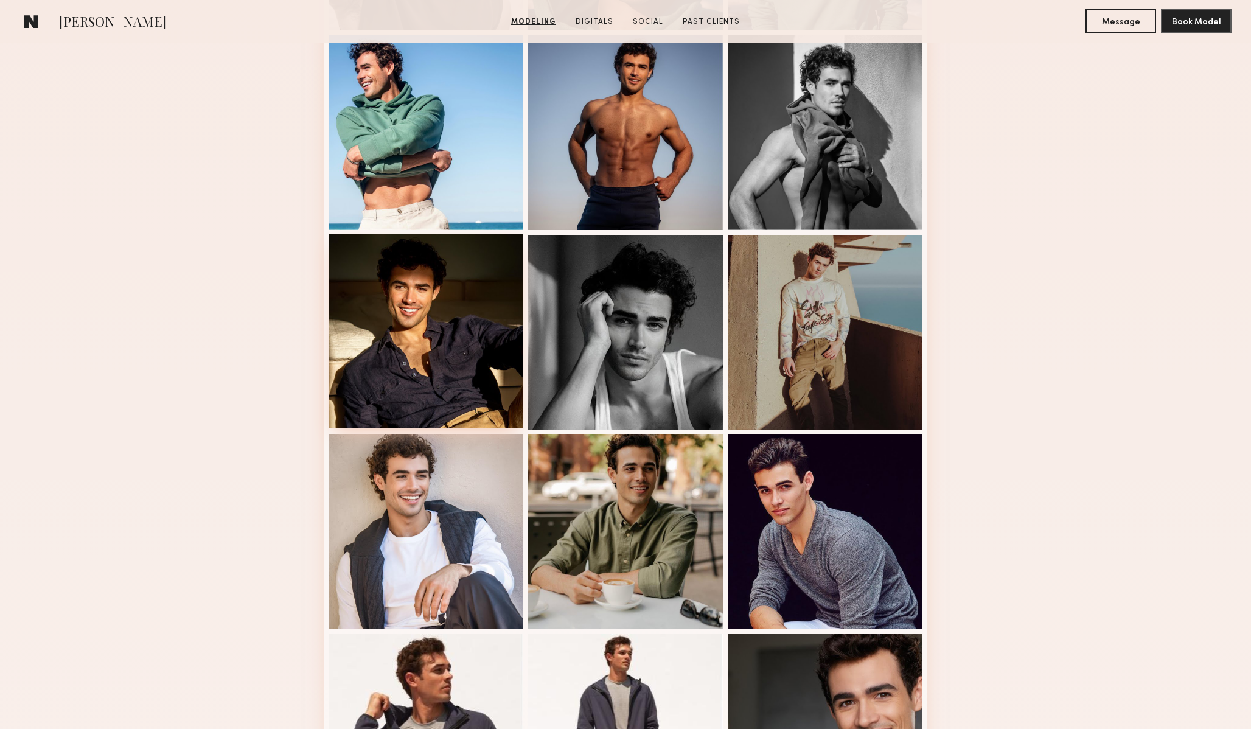
scroll to position [621, 0]
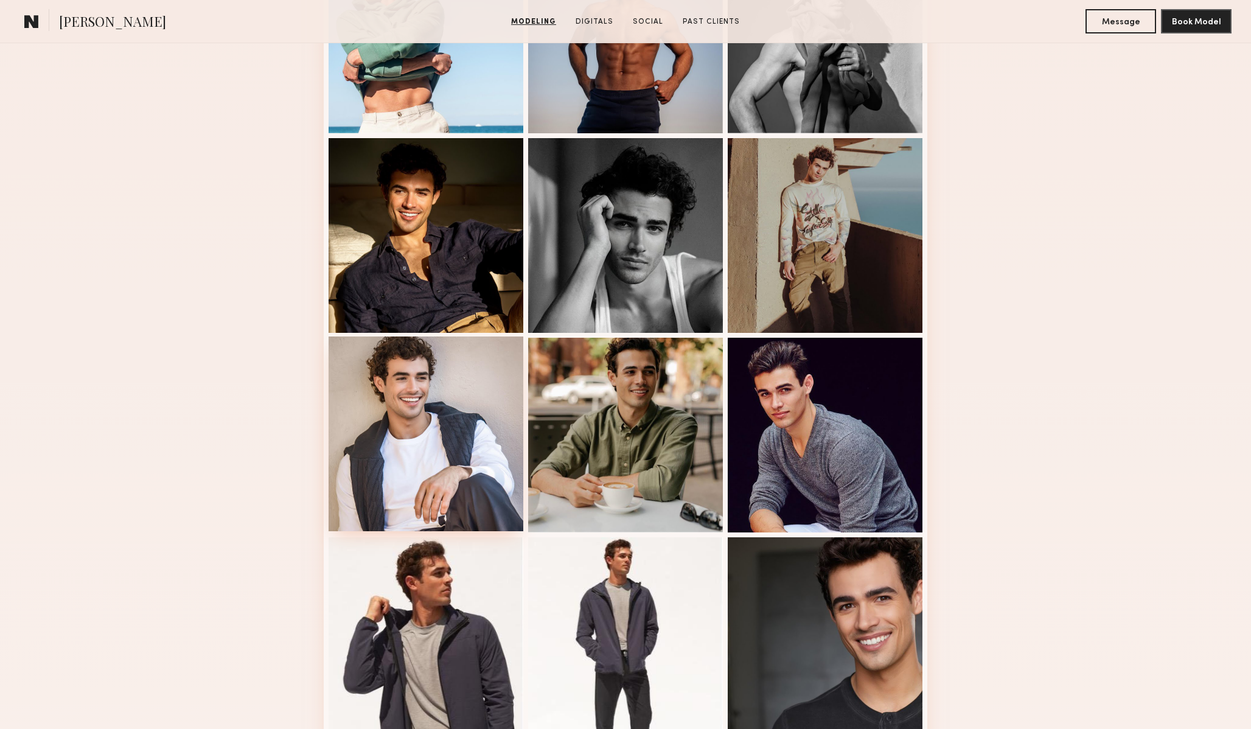
click at [441, 459] on div at bounding box center [426, 434] width 195 height 195
click at [650, 234] on div at bounding box center [625, 234] width 195 height 195
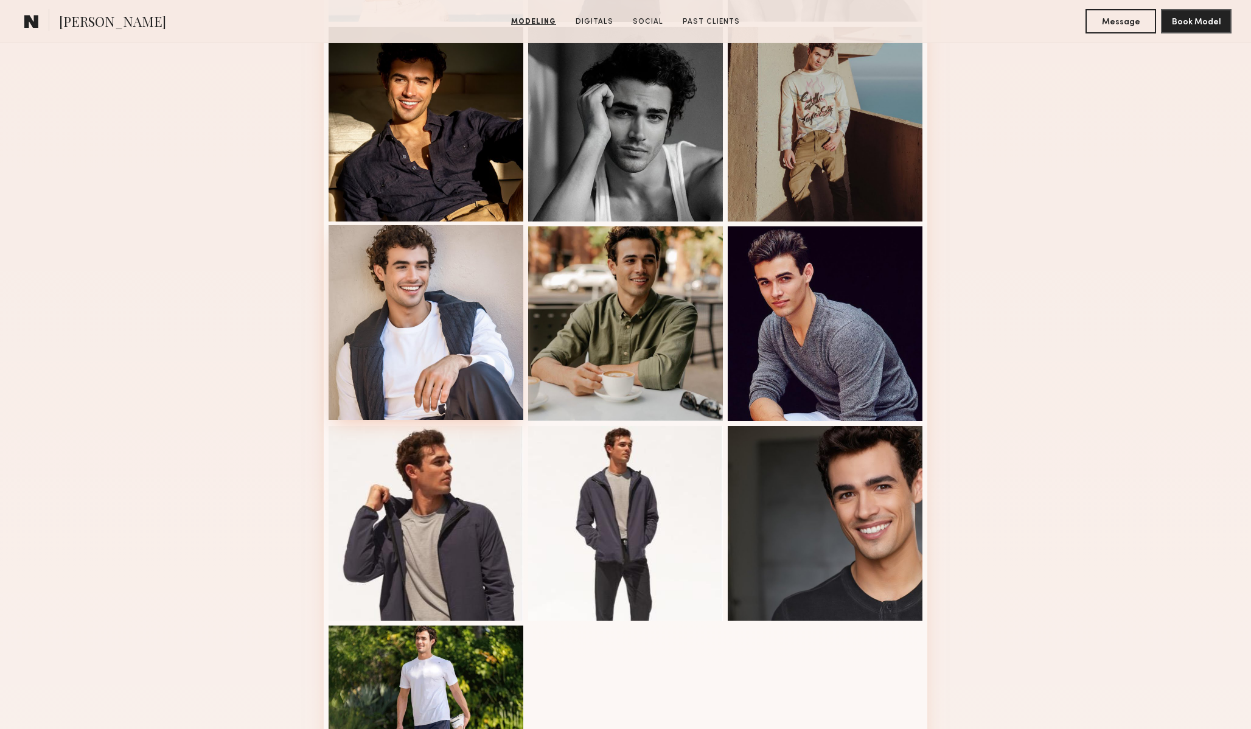
scroll to position [695, 0]
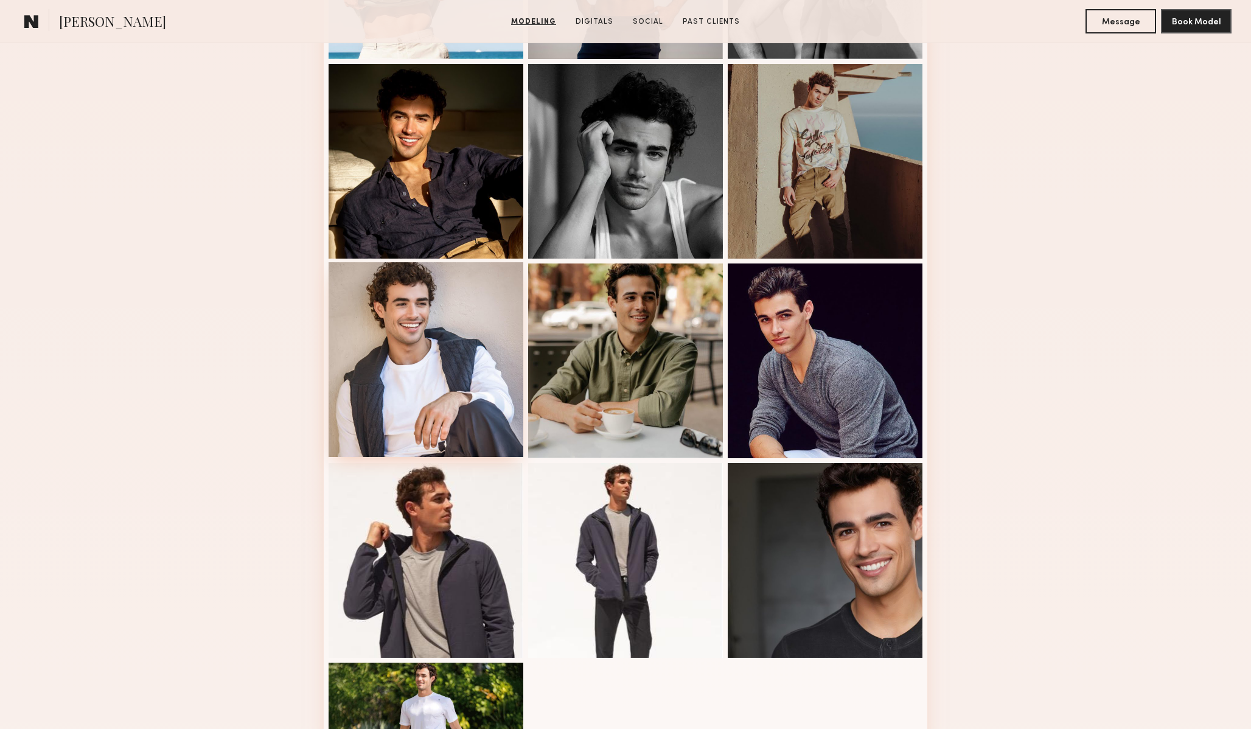
click at [487, 376] on div at bounding box center [426, 359] width 195 height 195
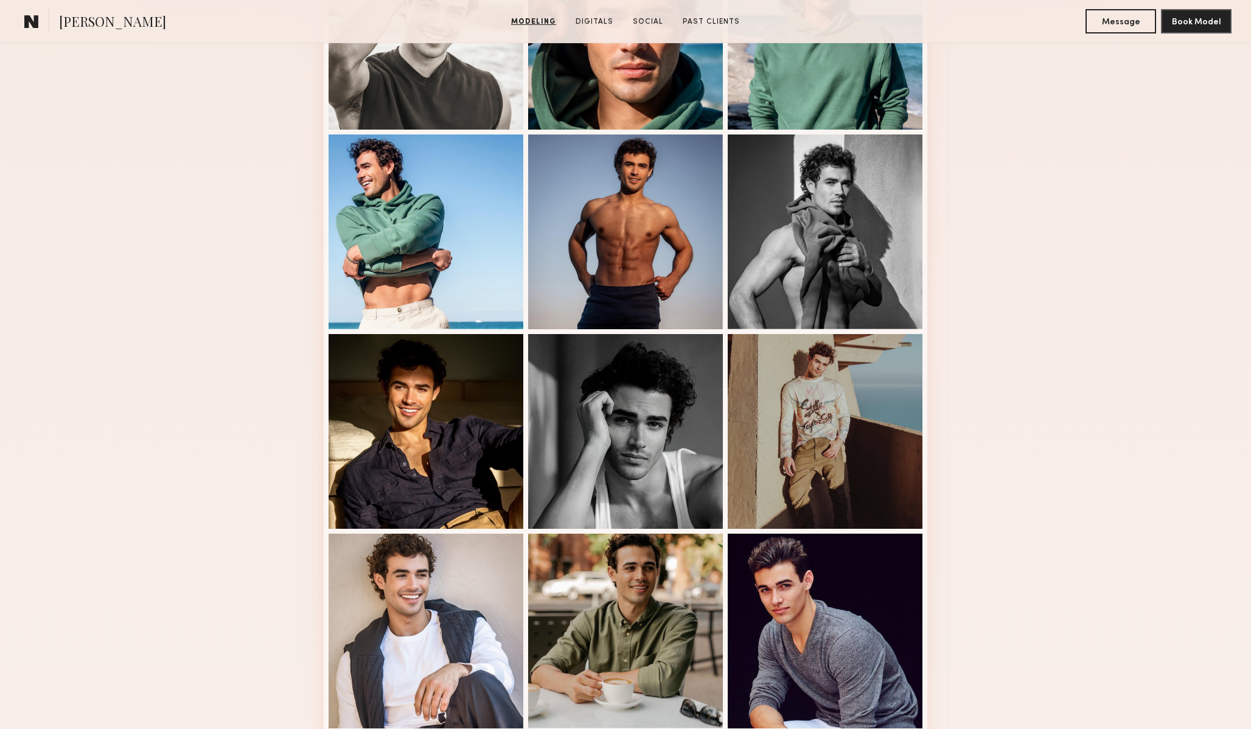
scroll to position [427, 0]
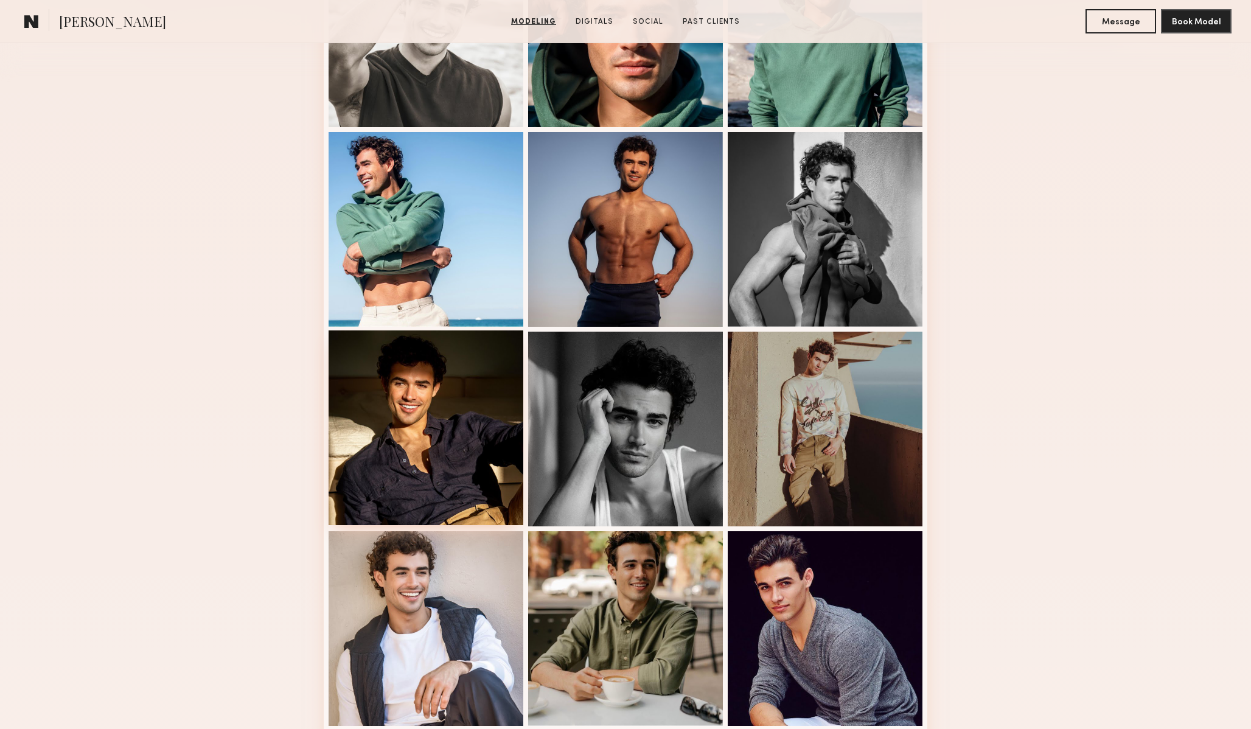
click at [426, 437] on div at bounding box center [426, 427] width 195 height 195
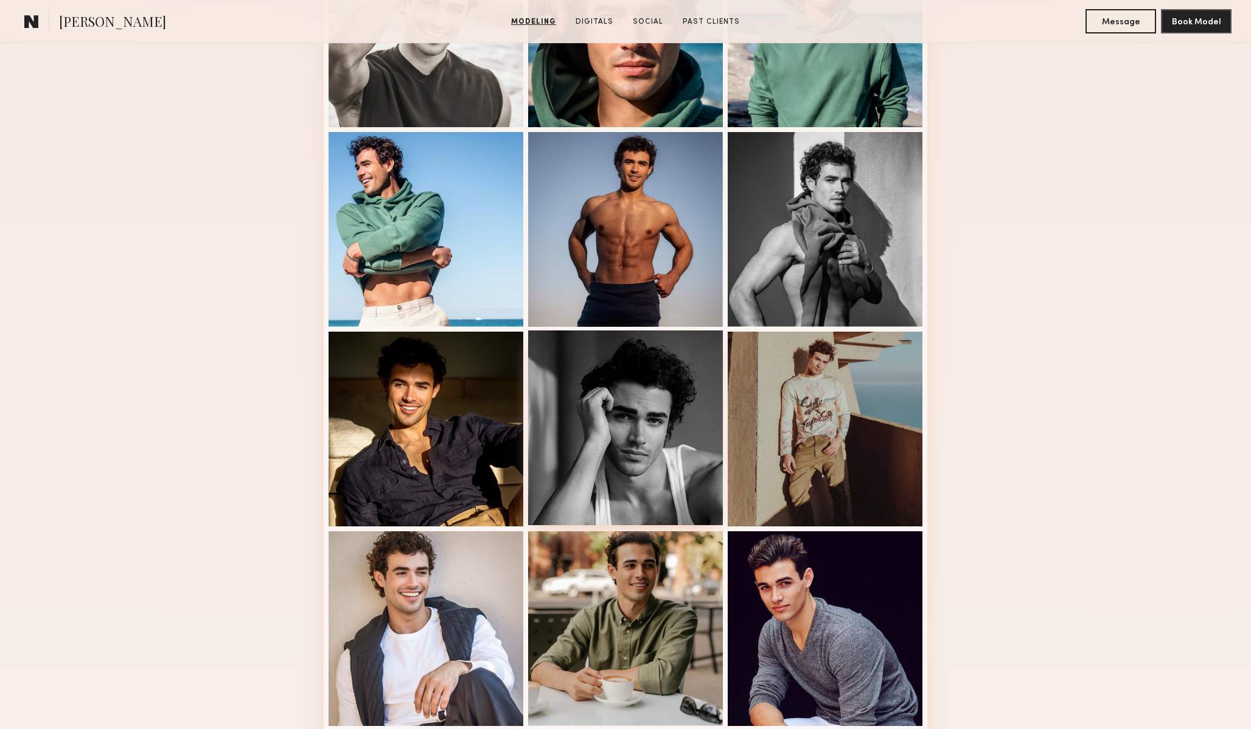
scroll to position [419, 0]
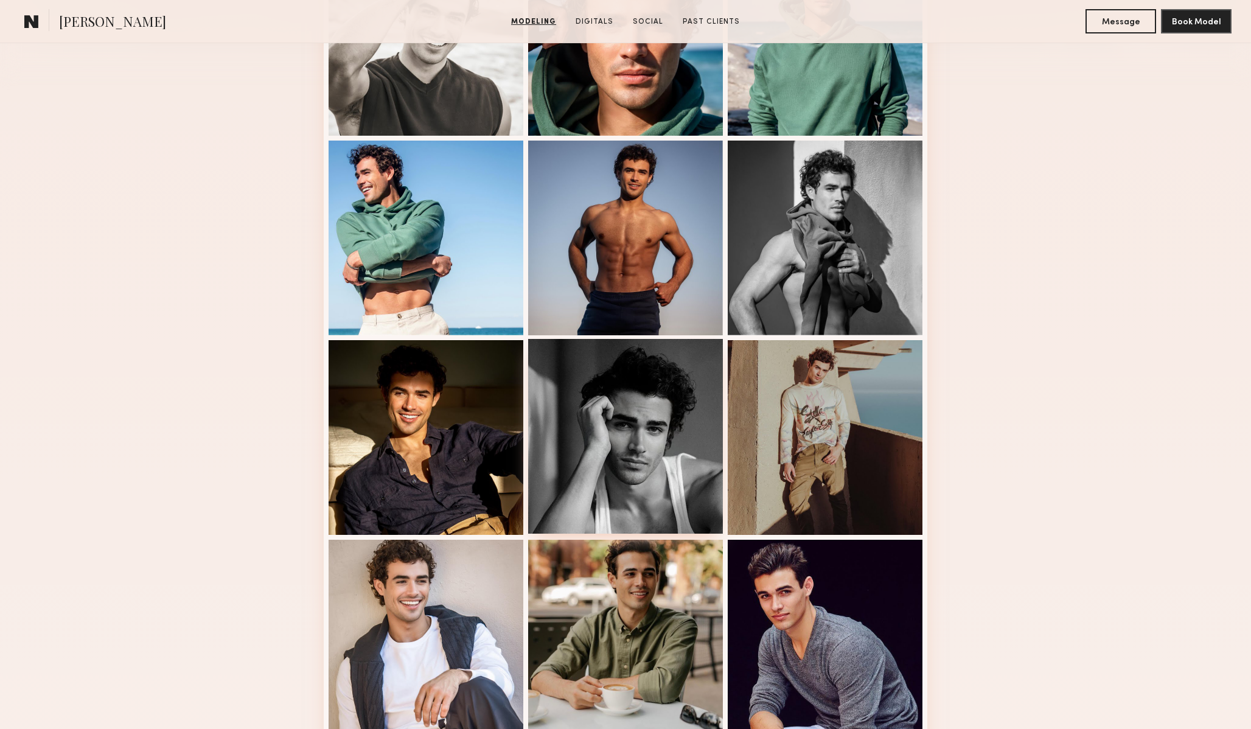
click at [574, 438] on div at bounding box center [625, 436] width 195 height 195
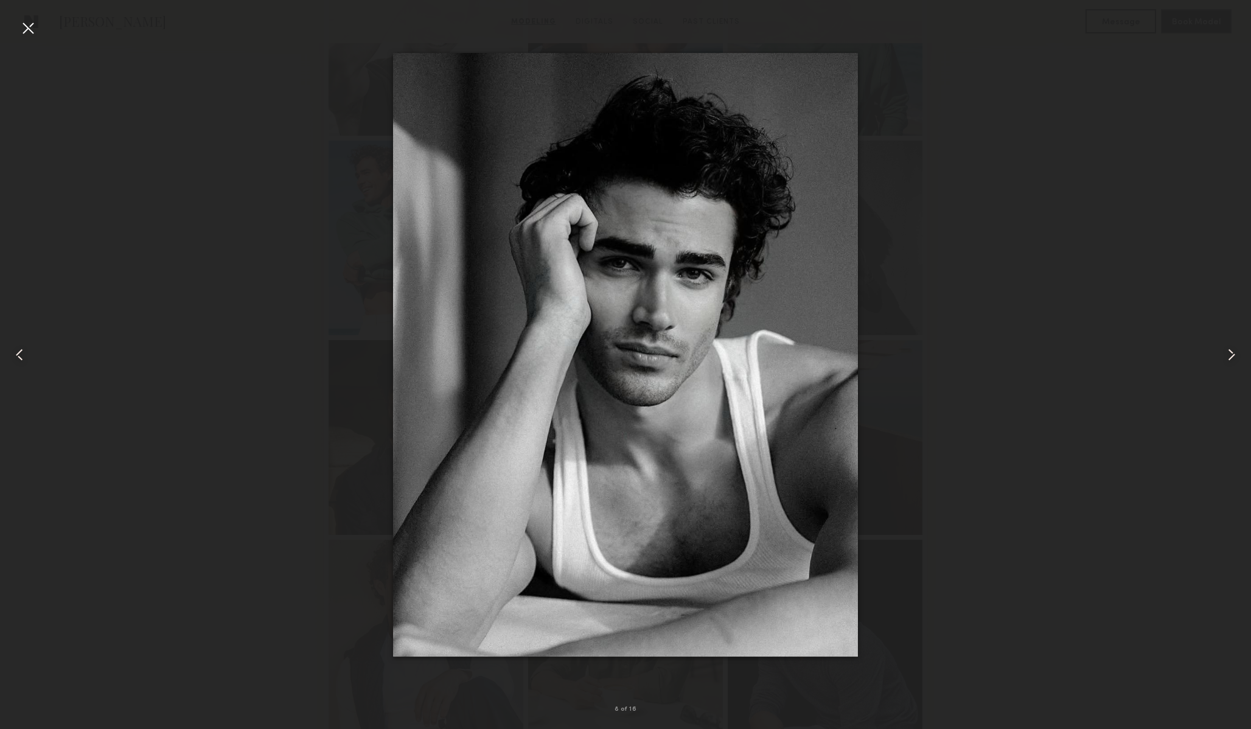
click at [966, 265] on div at bounding box center [625, 354] width 1251 height 671
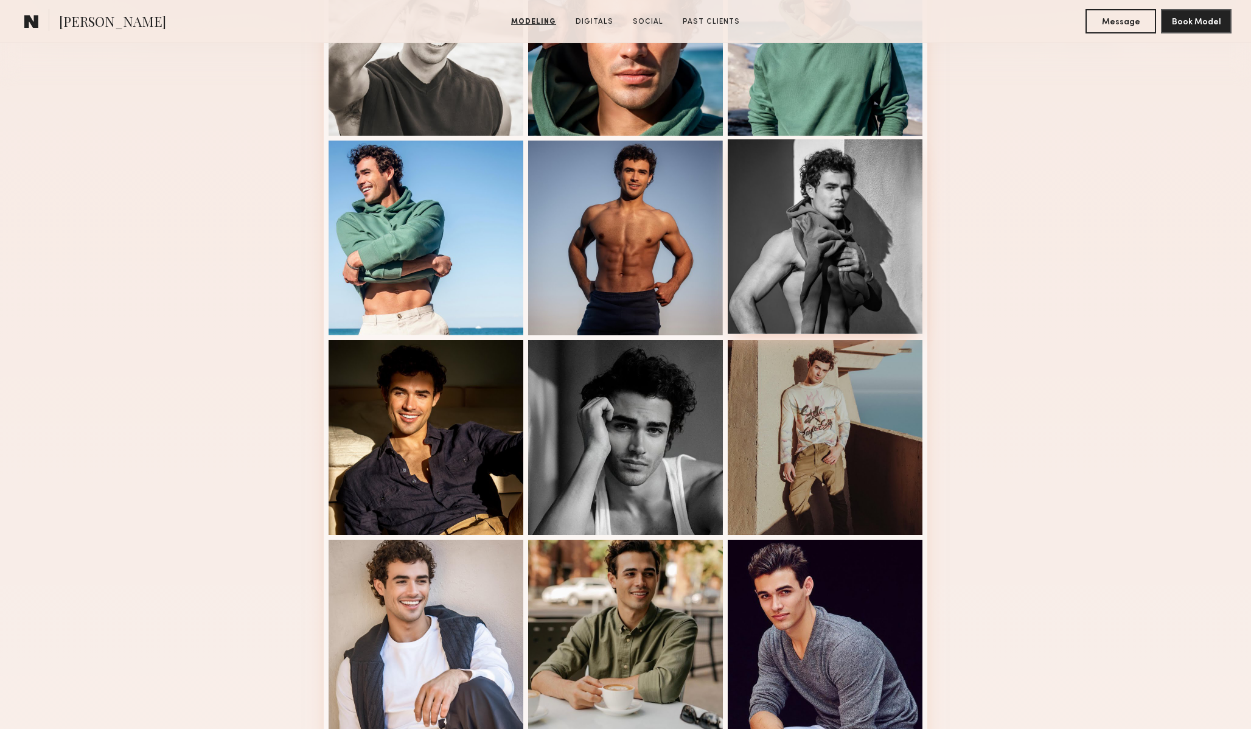
click at [876, 262] on div at bounding box center [825, 236] width 195 height 195
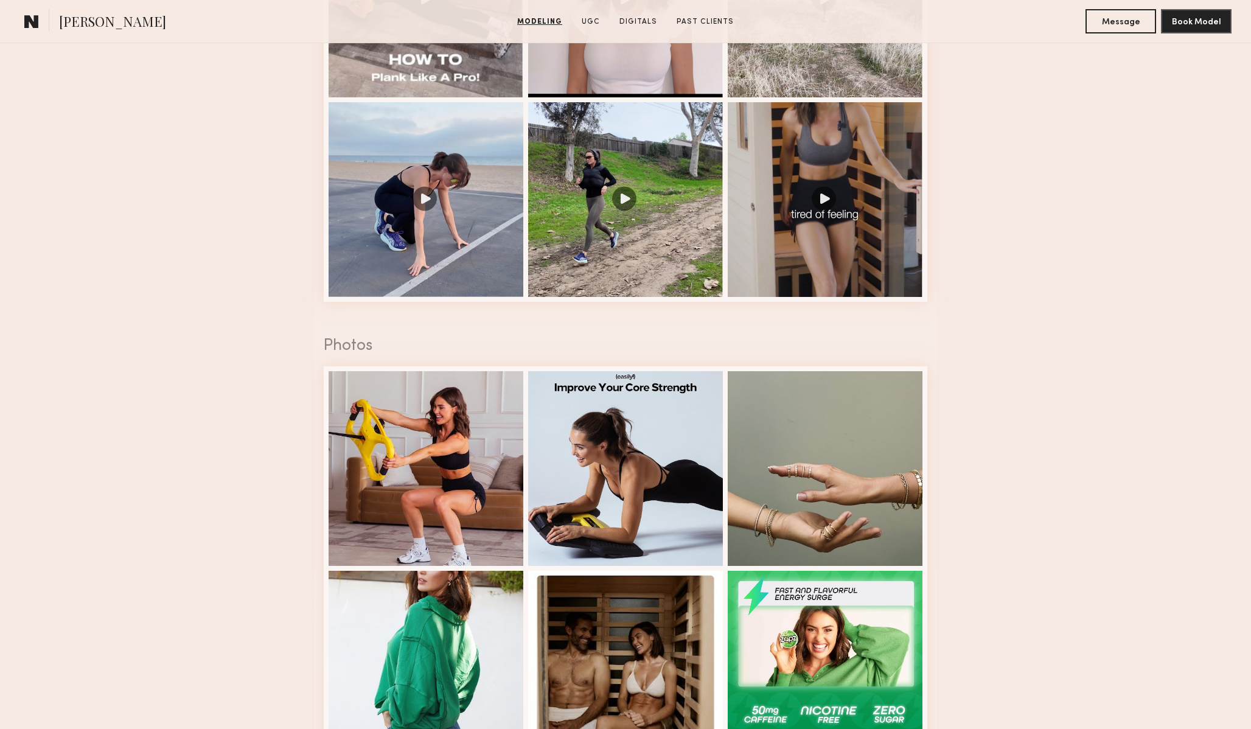
scroll to position [1452, 0]
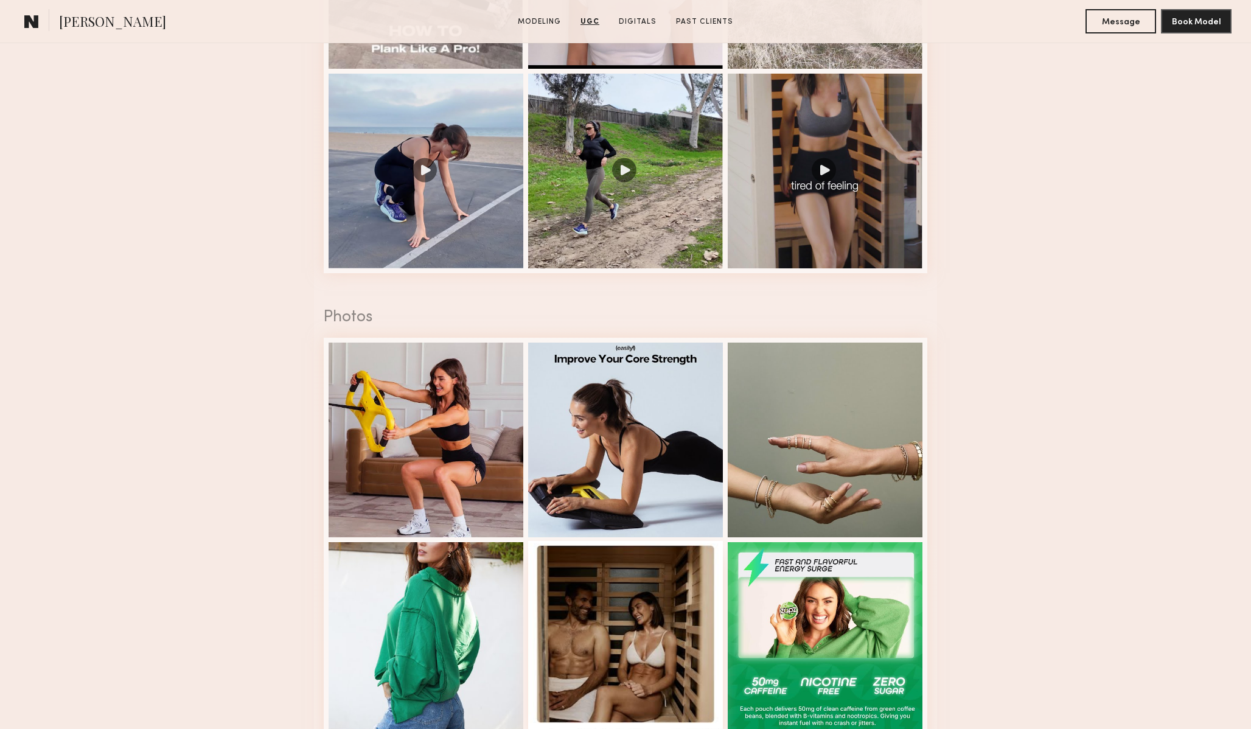
click at [624, 643] on div at bounding box center [625, 638] width 195 height 195
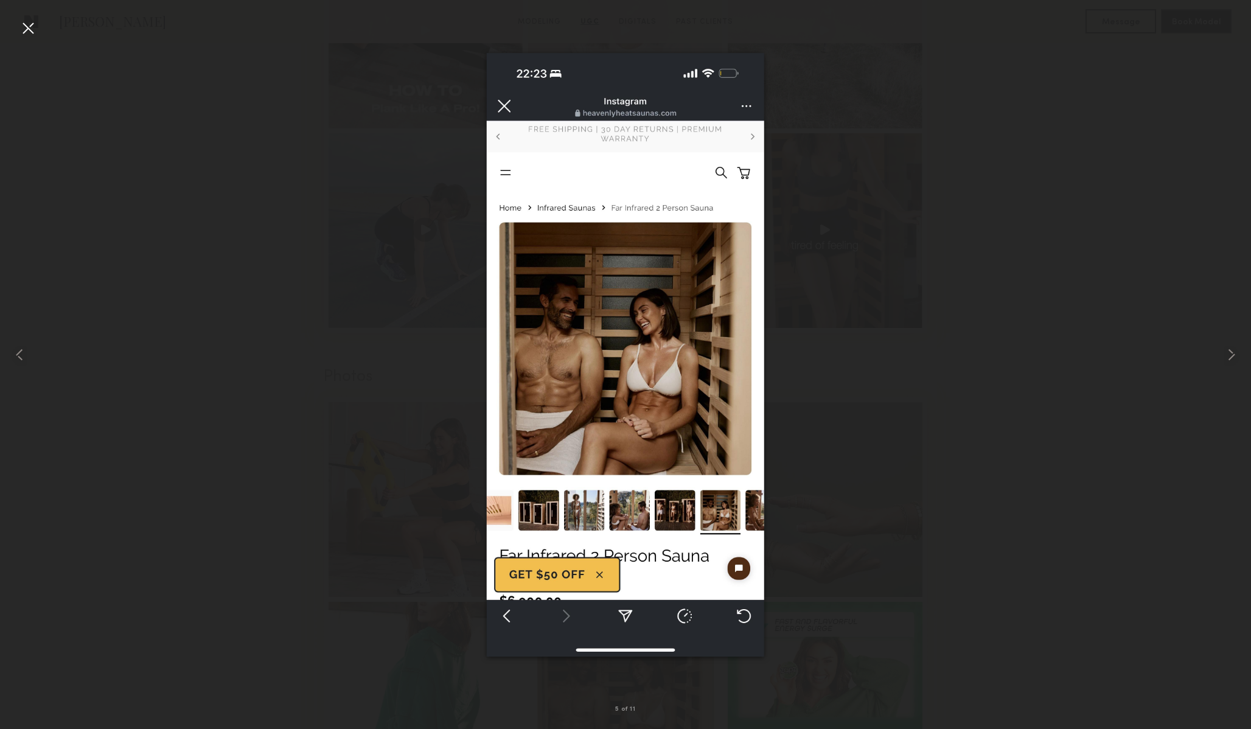
scroll to position [1388, 0]
click at [366, 436] on div at bounding box center [625, 354] width 1251 height 671
click at [32, 30] on div at bounding box center [27, 27] width 19 height 19
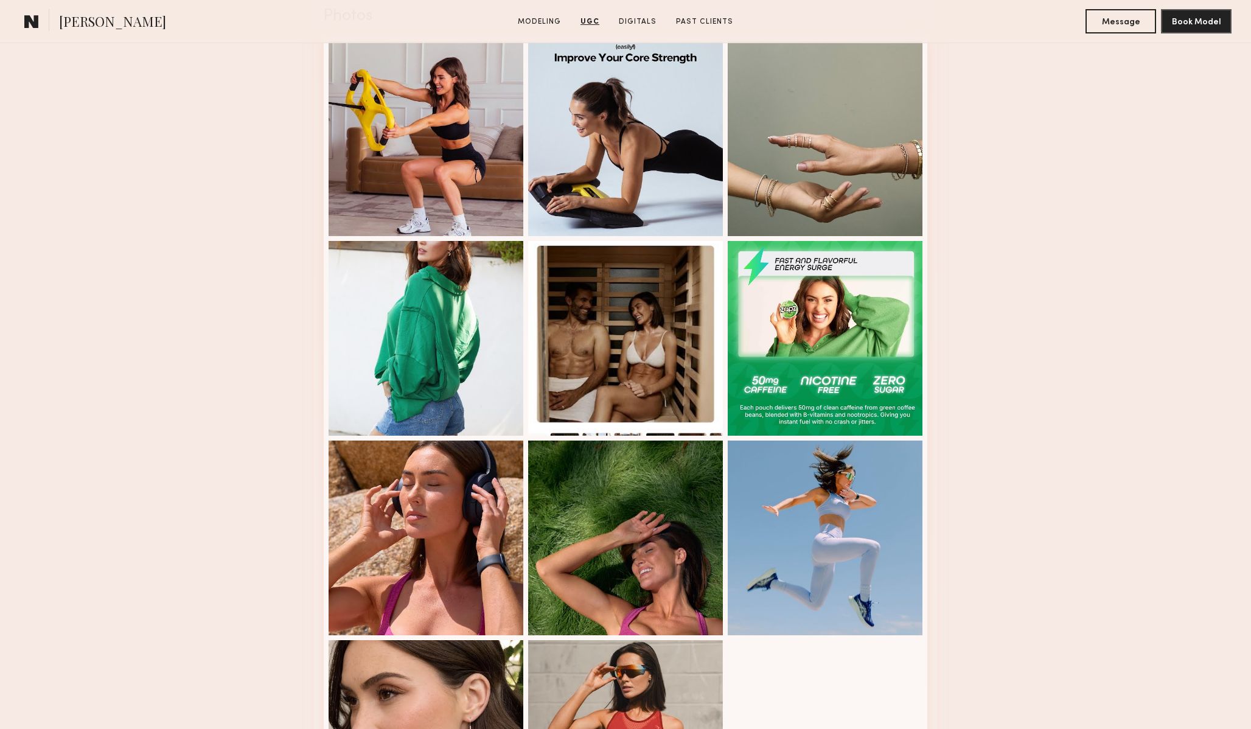
scroll to position [2008, 0]
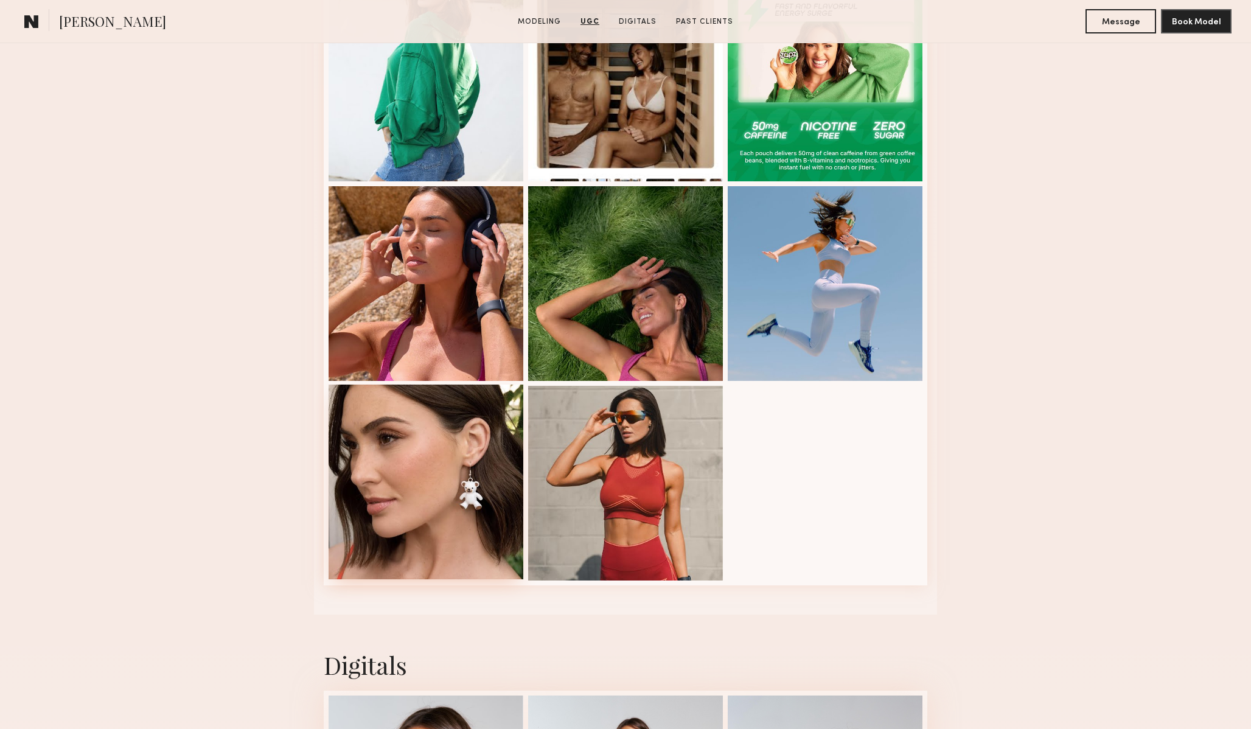
click at [419, 456] on div at bounding box center [426, 482] width 195 height 195
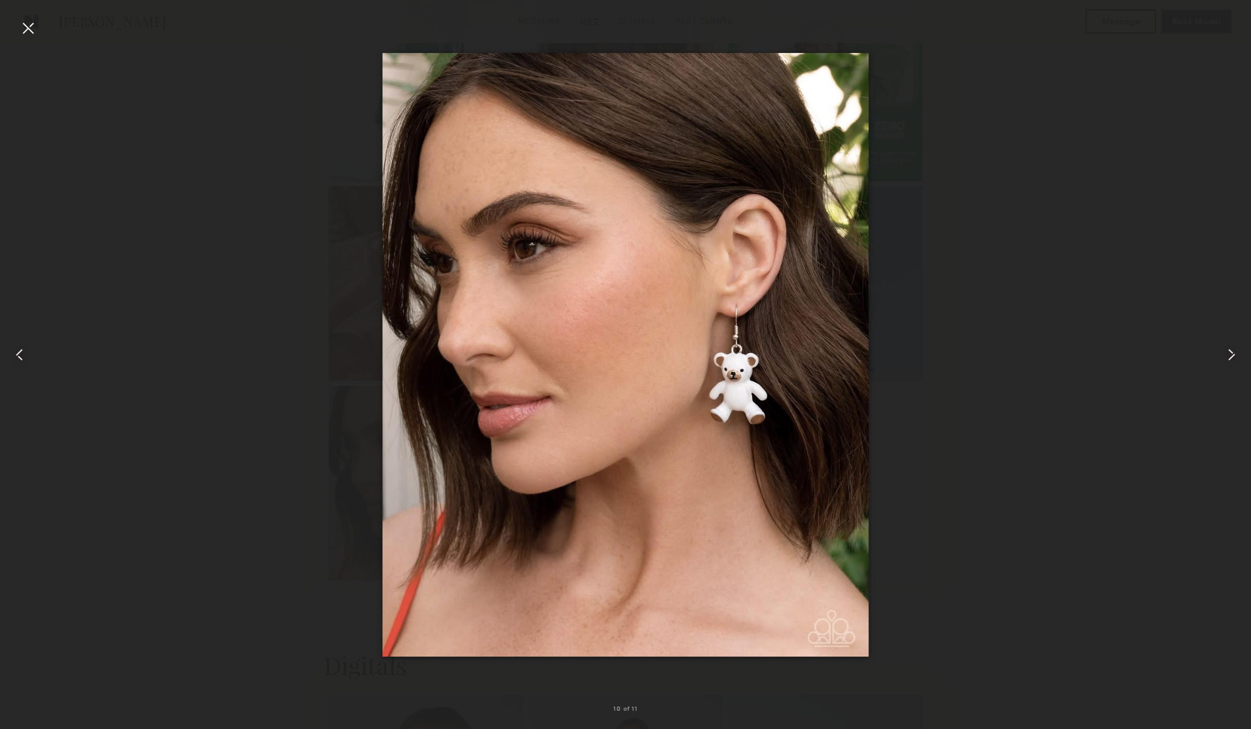
click at [31, 29] on div at bounding box center [27, 27] width 19 height 19
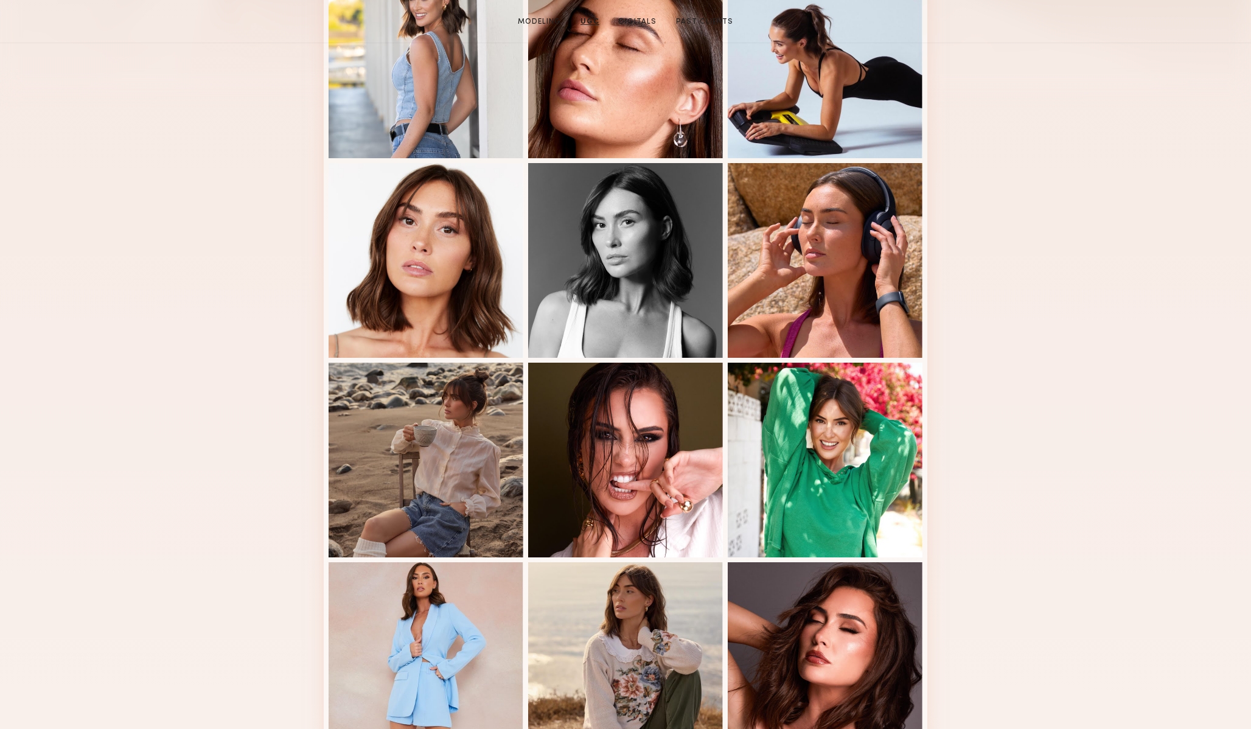
scroll to position [0, 0]
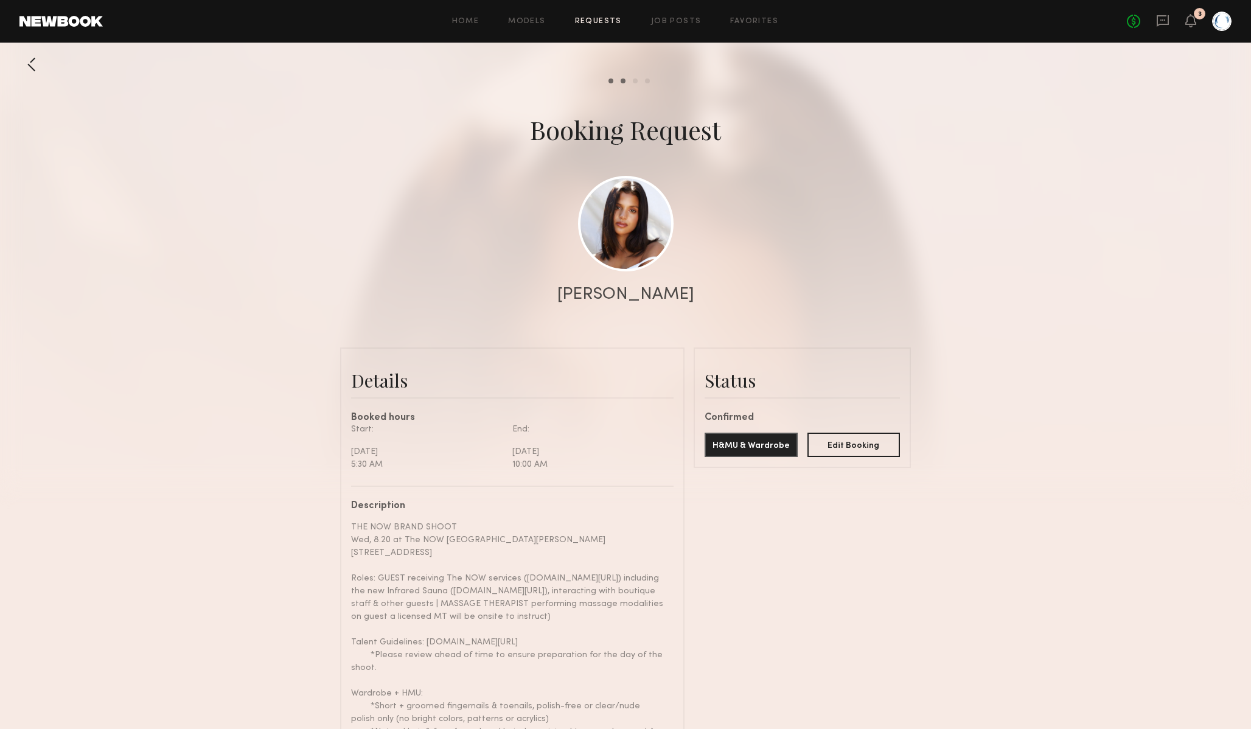
scroll to position [1345, 0]
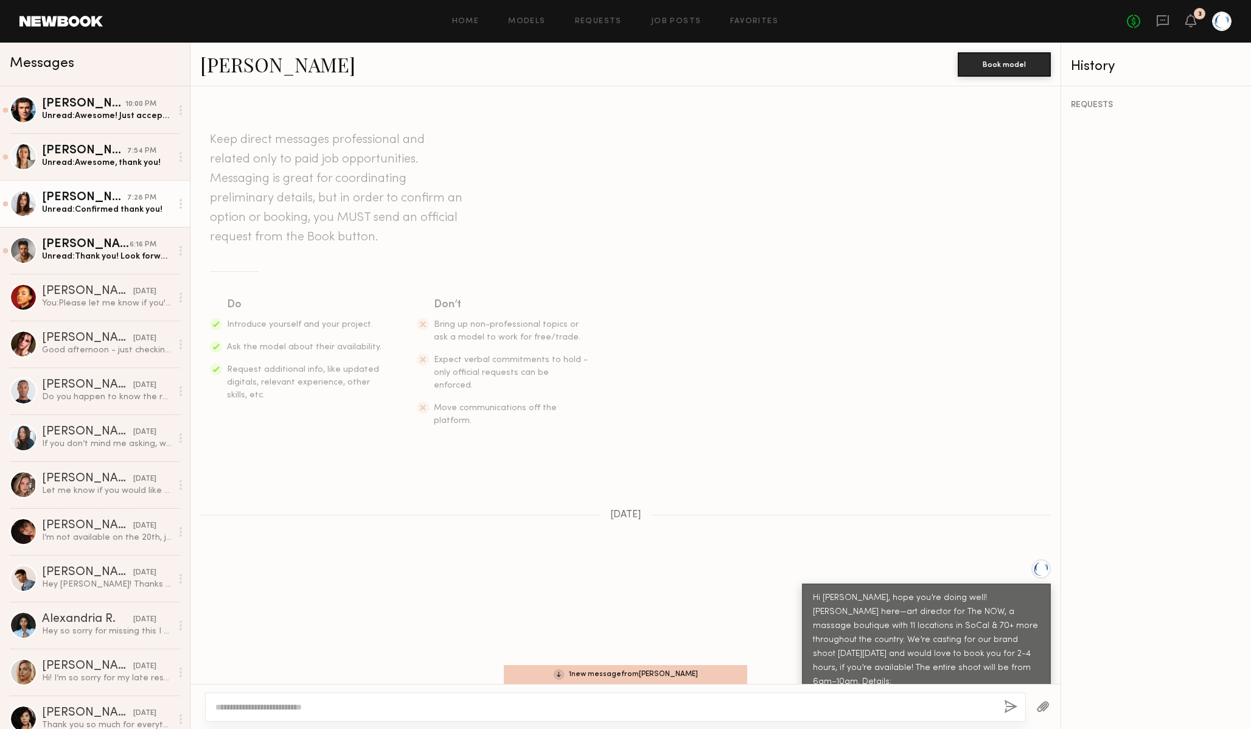
scroll to position [374, 0]
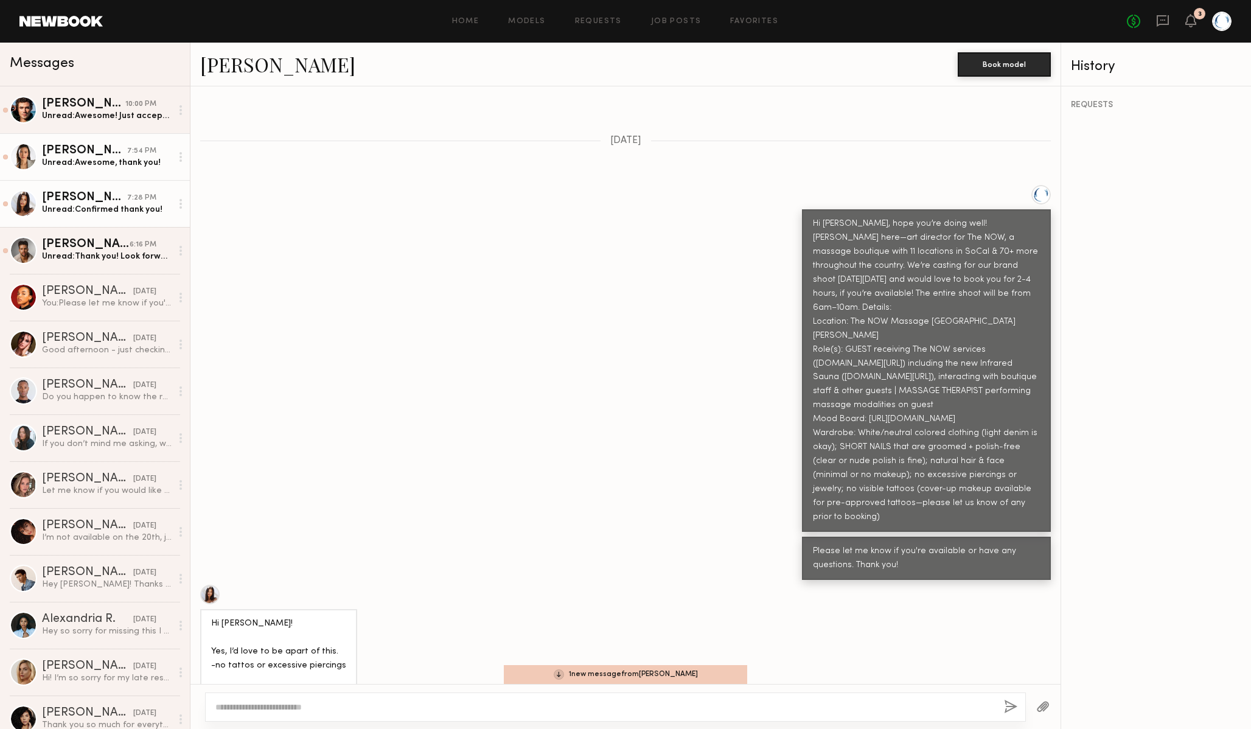
click at [89, 157] on div "Unread: Awesome, thank you!" at bounding box center [107, 163] width 130 height 12
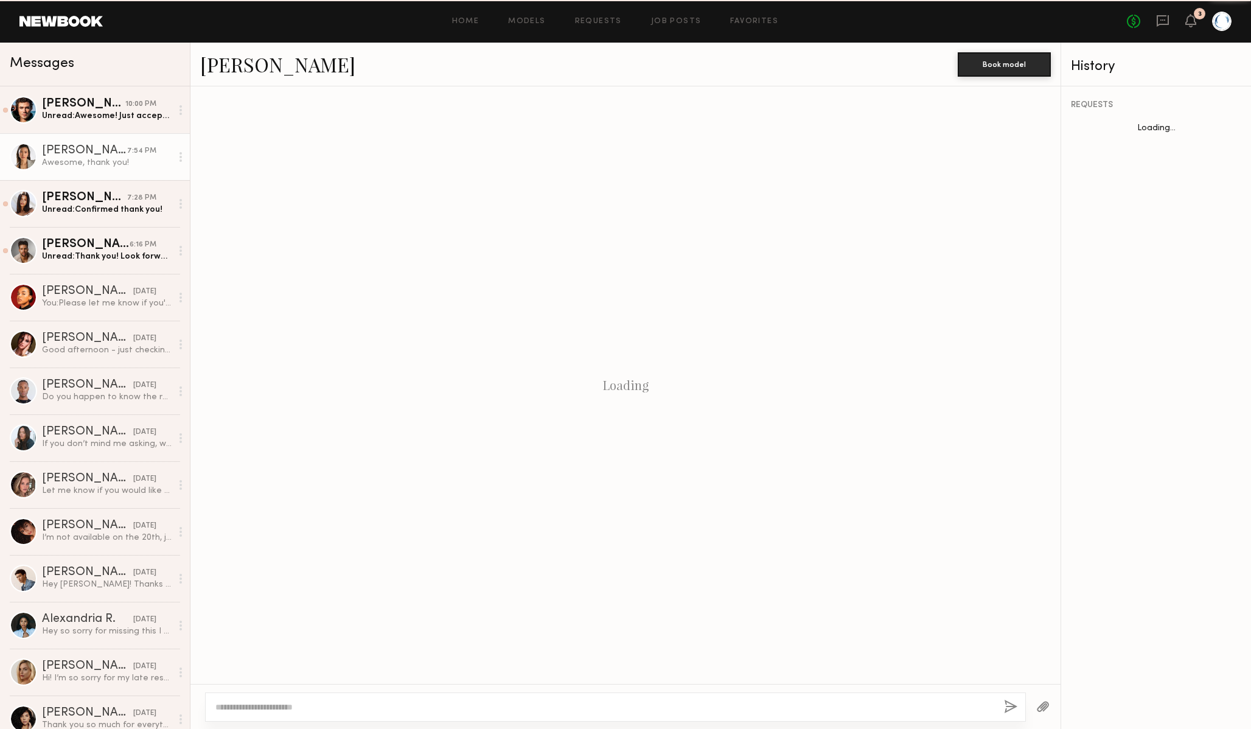
scroll to position [870, 0]
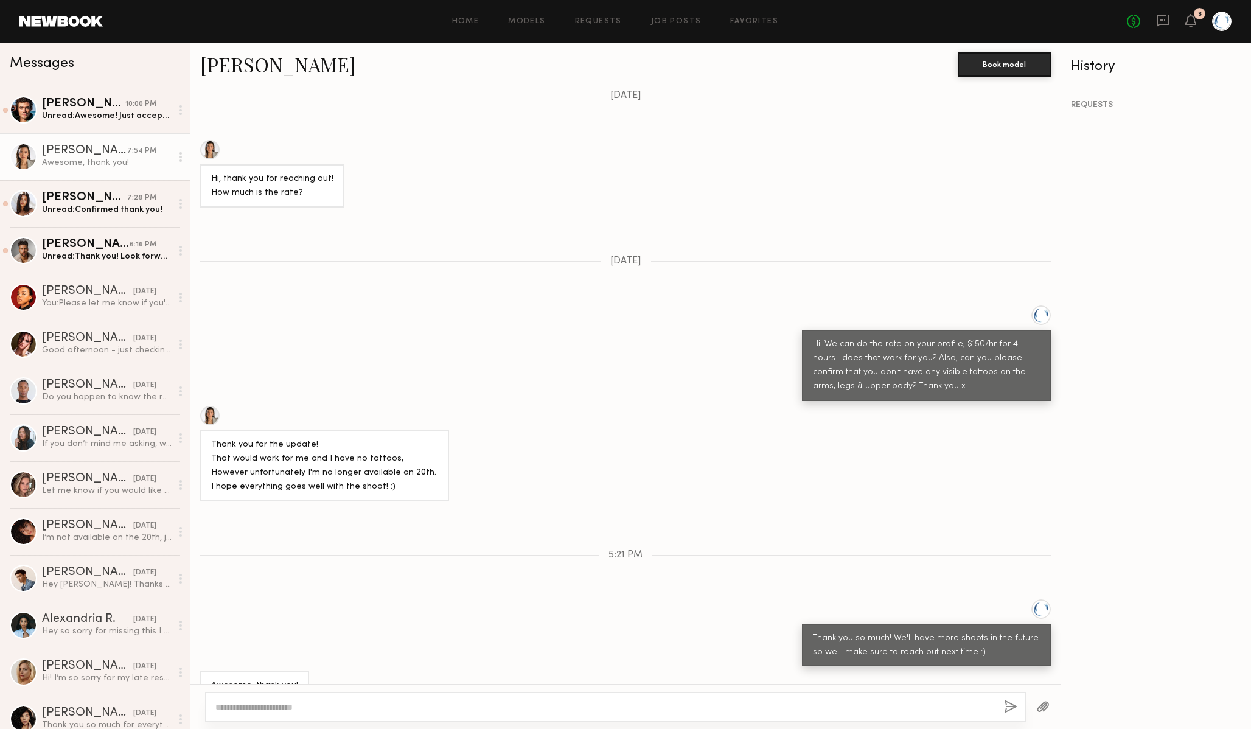
click at [211, 140] on div at bounding box center [209, 149] width 19 height 19
click at [86, 244] on div "Trae G." at bounding box center [86, 245] width 88 height 12
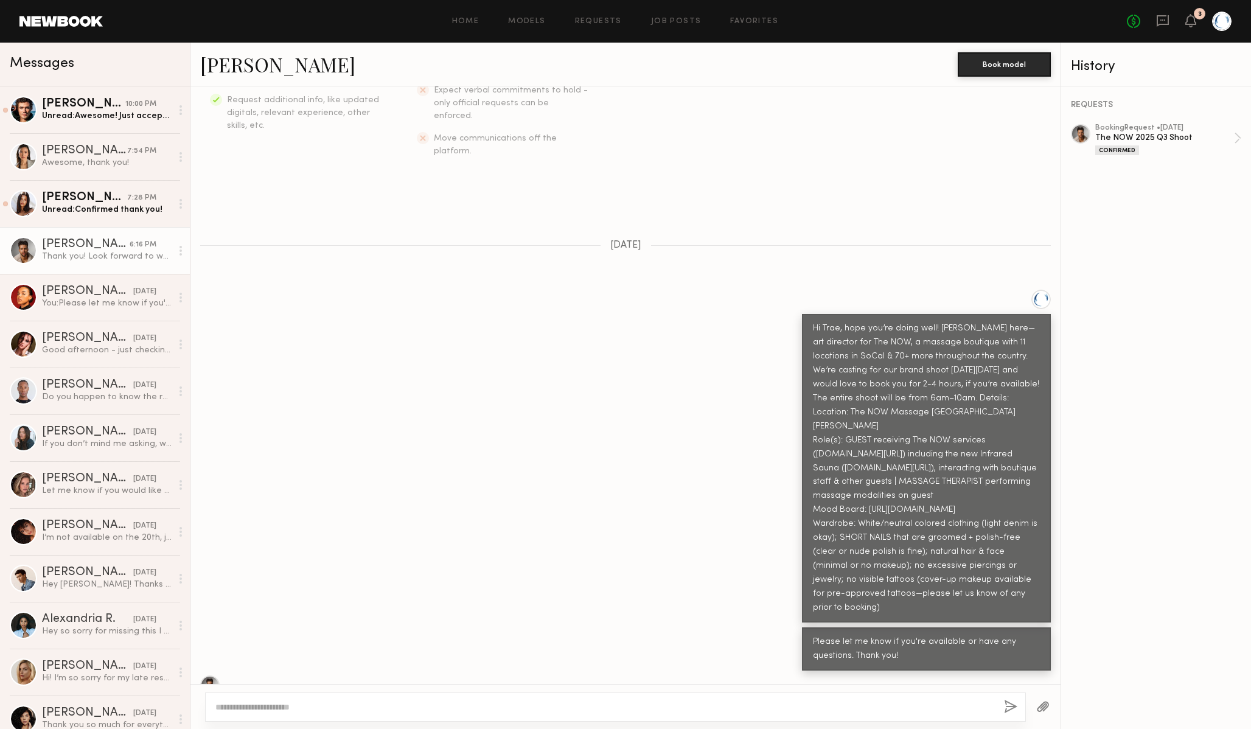
scroll to position [391, 0]
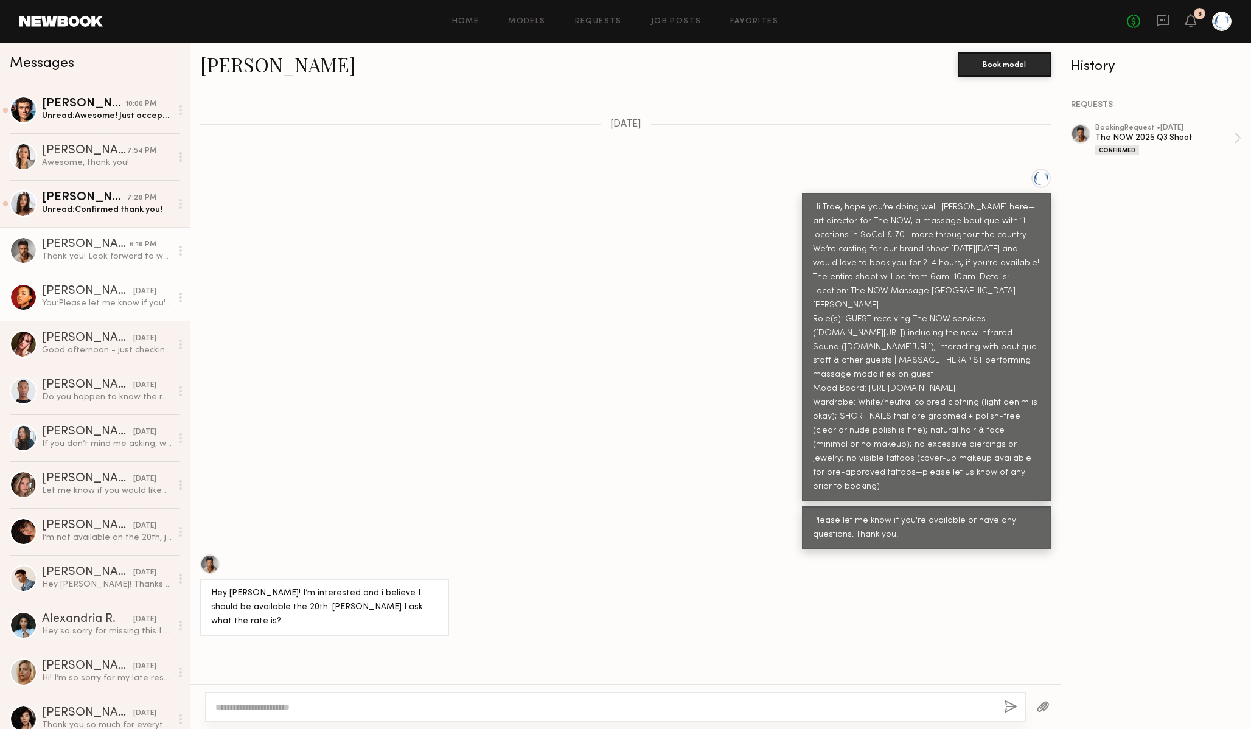
click at [107, 305] on div "You: Please let me know if you're available or have any questions. Thank you!" at bounding box center [107, 304] width 130 height 12
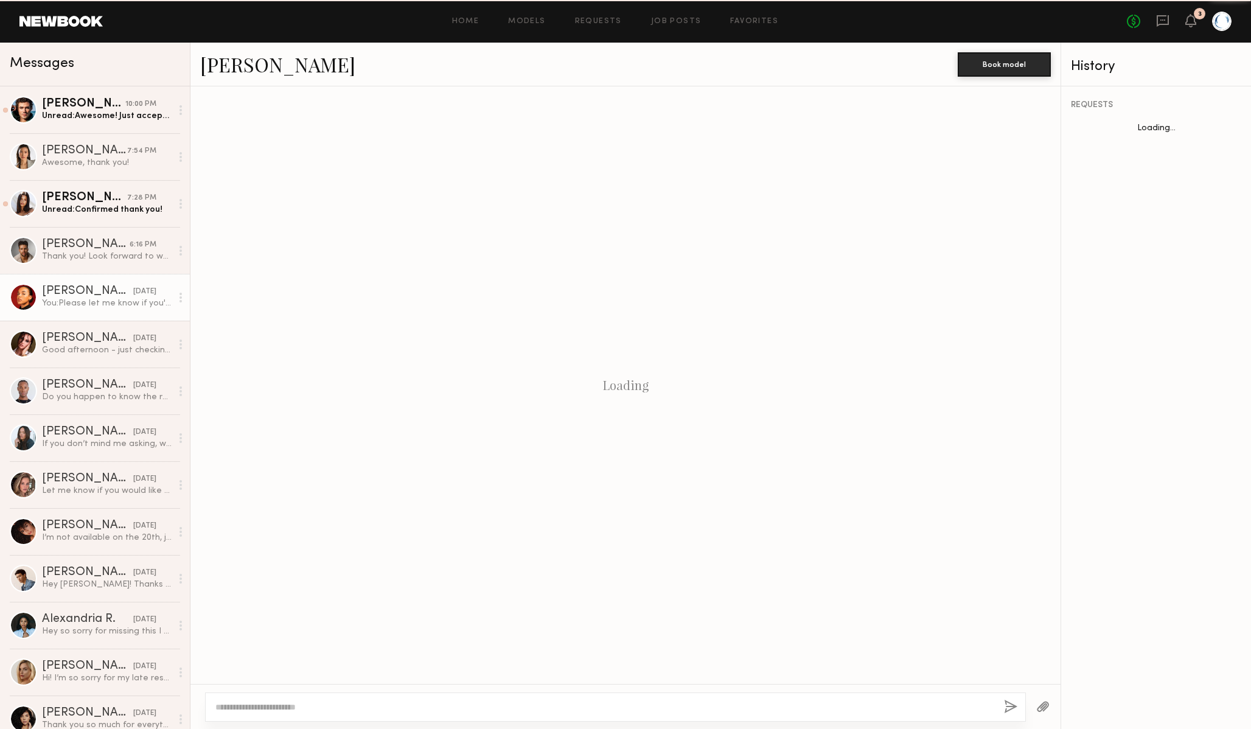
scroll to position [242, 0]
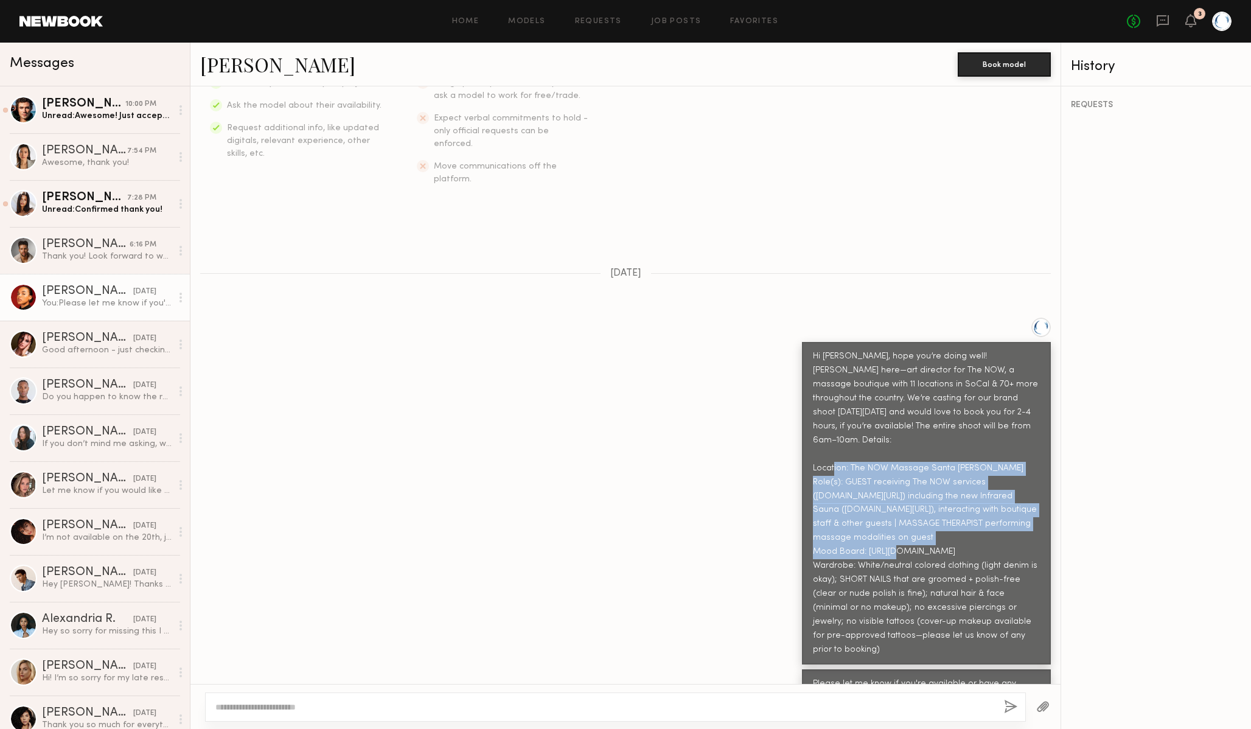
drag, startPoint x: 847, startPoint y: 430, endPoint x: 839, endPoint y: 515, distance: 86.1
click at [839, 515] on div "Hi Miriam, hope you’re doing well! Dawn here—art director for The NOW, a massag…" at bounding box center [926, 503] width 227 height 307
click at [845, 511] on div "Hi Miriam, hope you’re doing well! Dawn here—art director for The NOW, a massag…" at bounding box center [926, 503] width 227 height 307
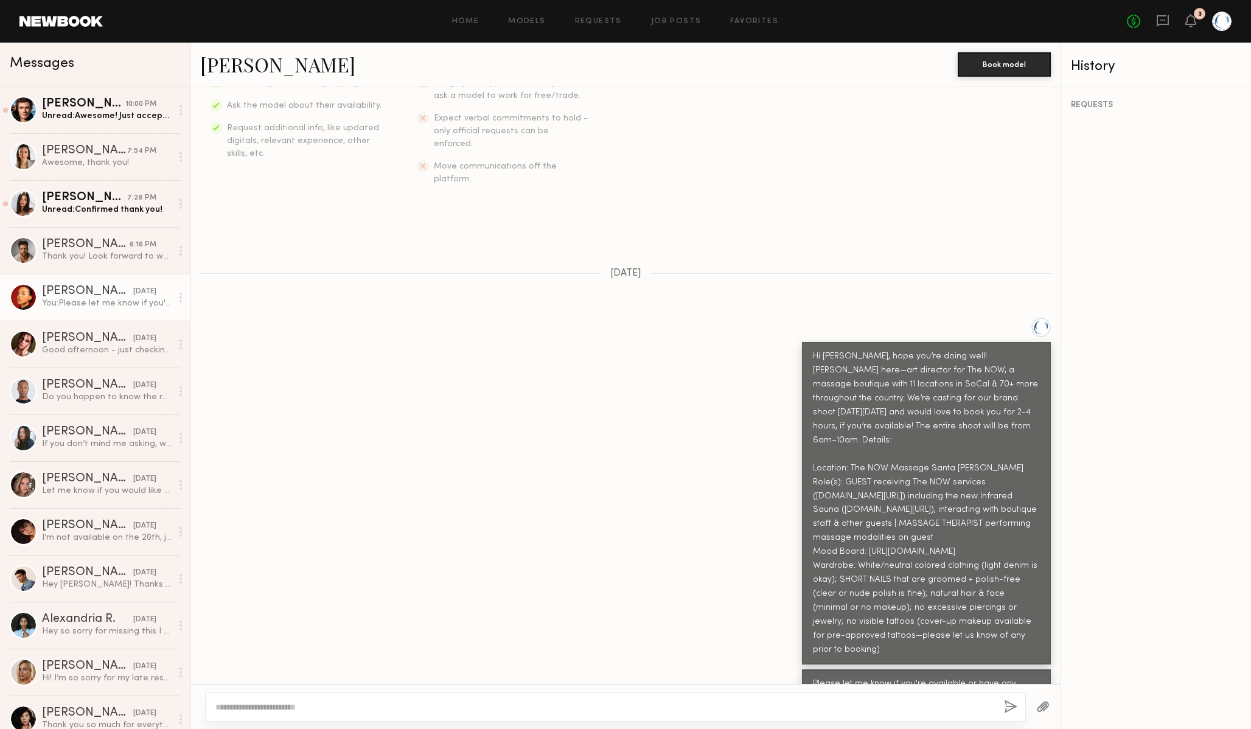
drag, startPoint x: 852, startPoint y: 458, endPoint x: 859, endPoint y: 461, distance: 7.4
click at [859, 461] on div "Hi Miriam, hope you’re doing well! Dawn here—art director for The NOW, a massag…" at bounding box center [926, 503] width 227 height 307
click at [861, 489] on div "Hi Miriam, hope you’re doing well! Dawn here—art director for The NOW, a massag…" at bounding box center [926, 503] width 227 height 307
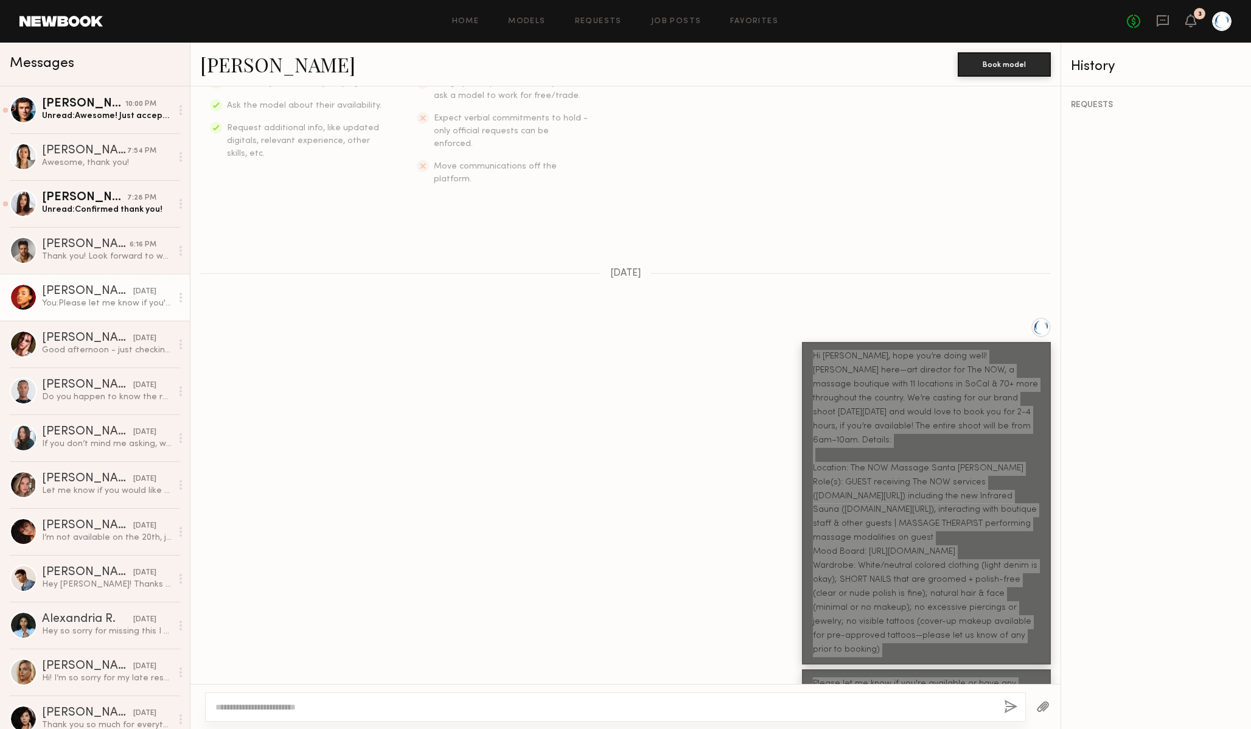
drag, startPoint x: 812, startPoint y: 327, endPoint x: 906, endPoint y: 664, distance: 349.8
click at [906, 664] on div "Keep direct messages professional and related only to paid job opportunities. M…" at bounding box center [625, 385] width 870 height 598
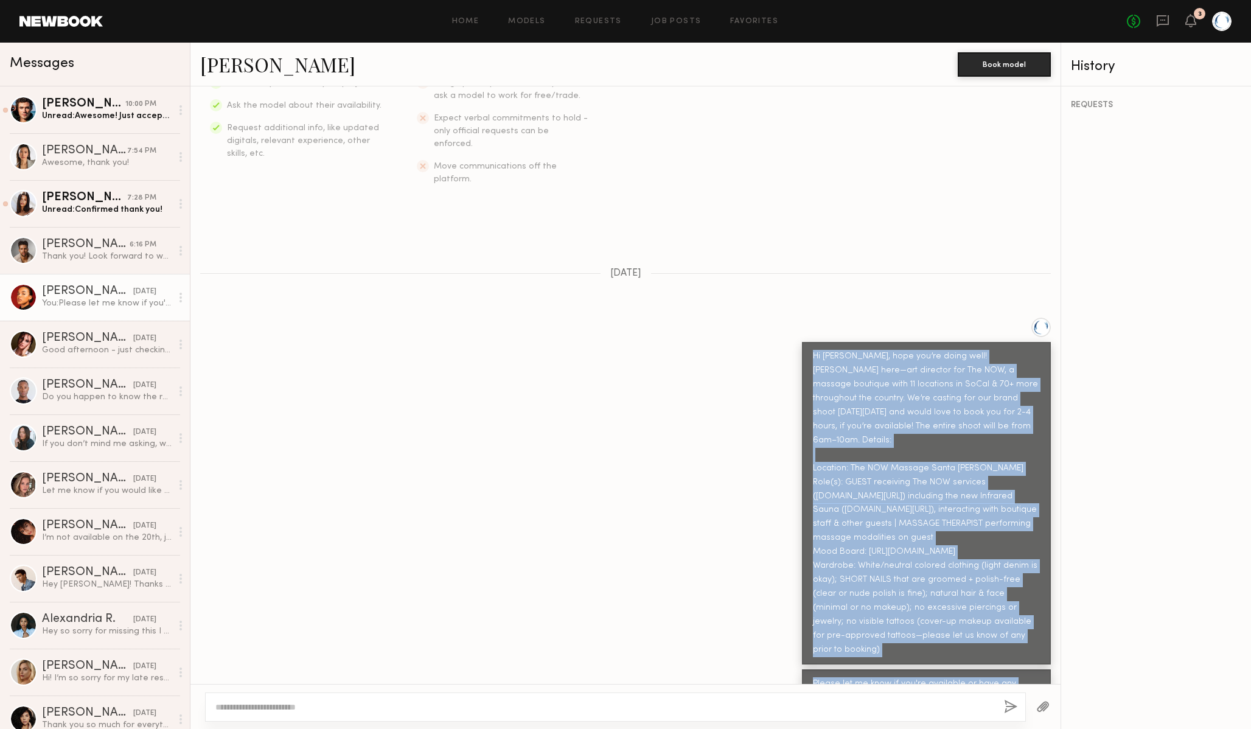
click at [869, 377] on div "Hi Miriam, hope you’re doing well! Dawn here—art director for The NOW, a massag…" at bounding box center [926, 503] width 227 height 307
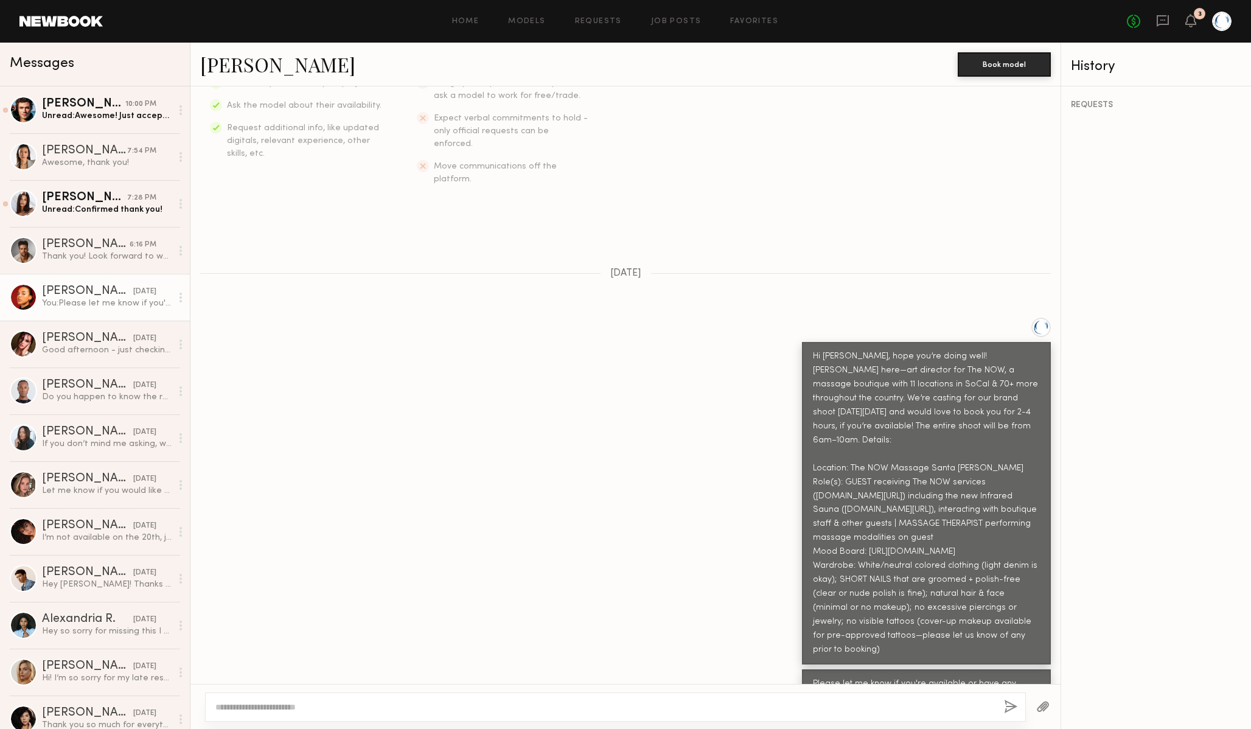
drag, startPoint x: 813, startPoint y: 328, endPoint x: 1025, endPoint y: 609, distance: 351.9
click at [1025, 609] on div "Hi Miriam, hope you’re doing well! Dawn here—art director for The NOW, a massag…" at bounding box center [926, 503] width 227 height 307
copy div "Hi Miriam, hope you’re doing well! Dawn here—art director for The NOW, a massag…"
click at [975, 567] on div "Hi Miriam, hope you’re doing well! Dawn here—art director for The NOW, a massag…" at bounding box center [926, 503] width 227 height 307
drag, startPoint x: 1021, startPoint y: 610, endPoint x: 814, endPoint y: 335, distance: 344.7
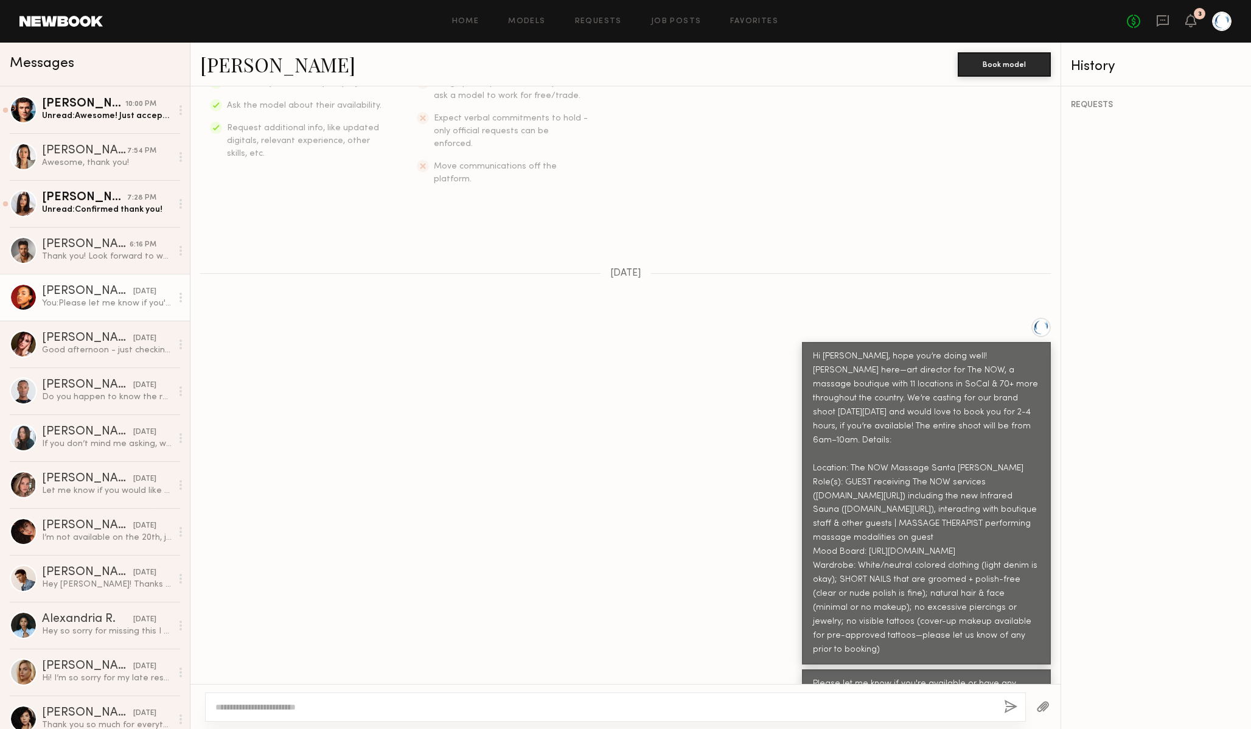
click at [814, 350] on div "Hi Miriam, hope you’re doing well! Dawn here—art director for The NOW, a massag…" at bounding box center [926, 503] width 227 height 307
copy div "Hi Miriam, hope you’re doing well! Dawn here—art director for The NOW, a massag…"
click at [833, 353] on div "Hi Miriam, hope you’re doing well! Dawn here—art director for The NOW, a massag…" at bounding box center [926, 503] width 227 height 307
drag, startPoint x: 921, startPoint y: 657, endPoint x: 811, endPoint y: 643, distance: 111.0
click at [811, 669] on div "Please let me know if you're available or have any questions. Thank you!" at bounding box center [926, 690] width 249 height 43
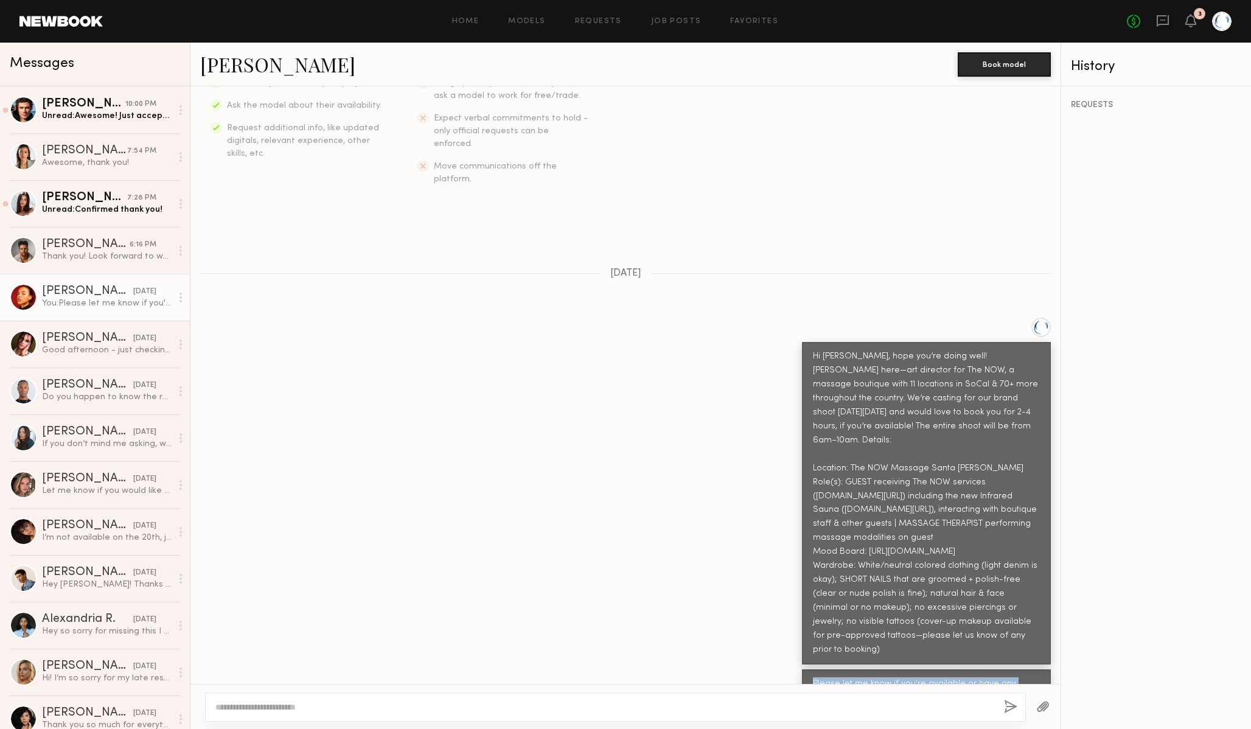
copy div "Please let me know if you're available or have any questions. Thank you!"
click at [730, 616] on div "Hi Miriam, hope you’re doing well! Dawn here—art director for The NOW, a massag…" at bounding box center [625, 491] width 870 height 347
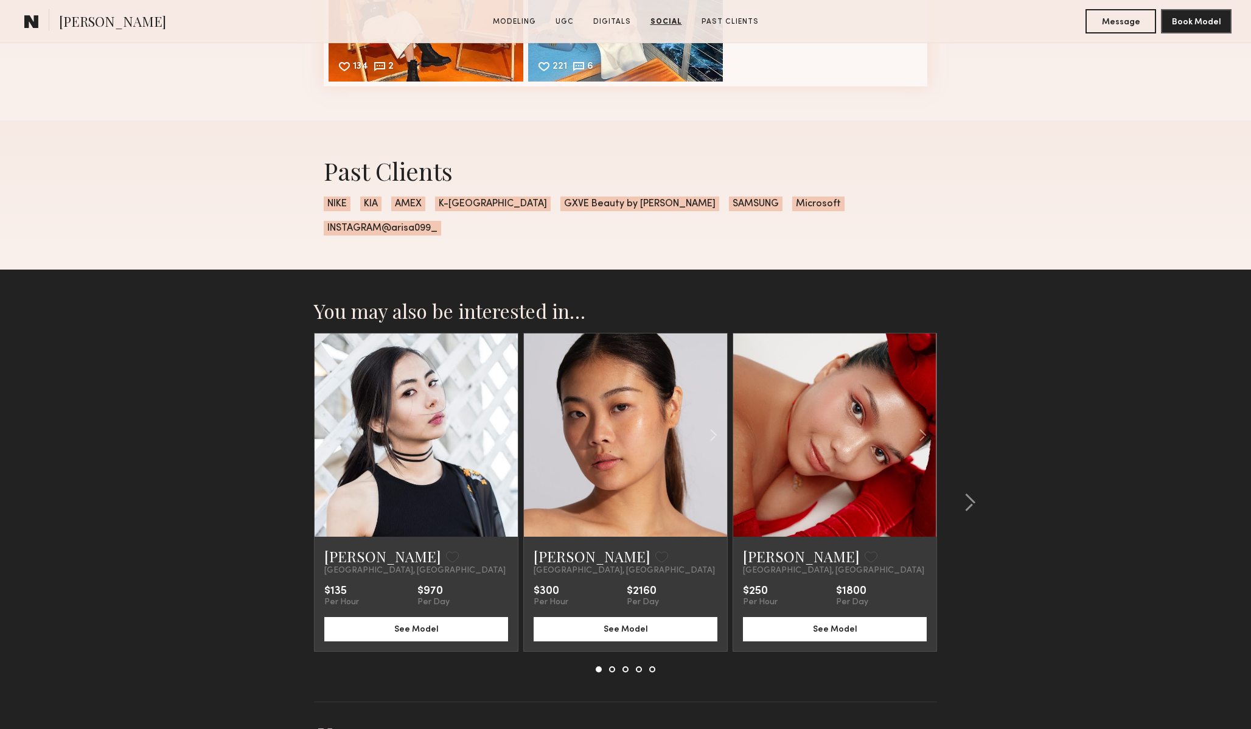
scroll to position [3749, 0]
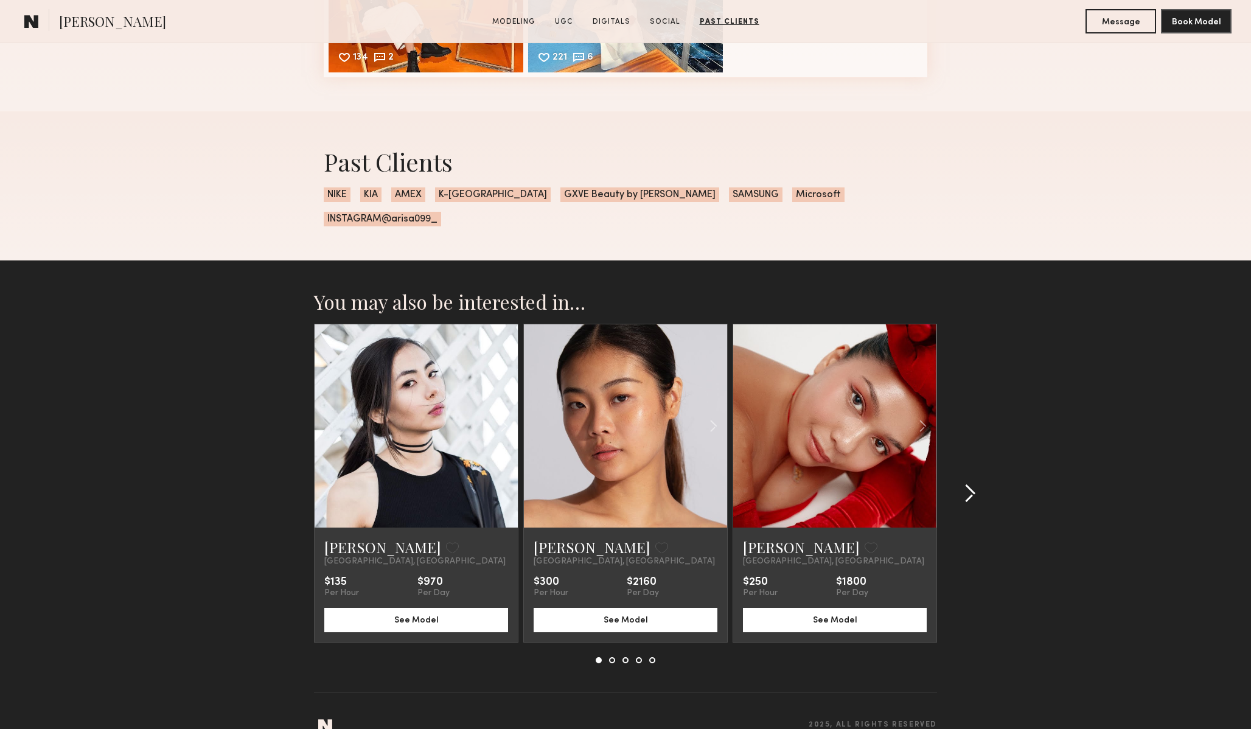
click at [974, 484] on common-icon at bounding box center [970, 493] width 12 height 19
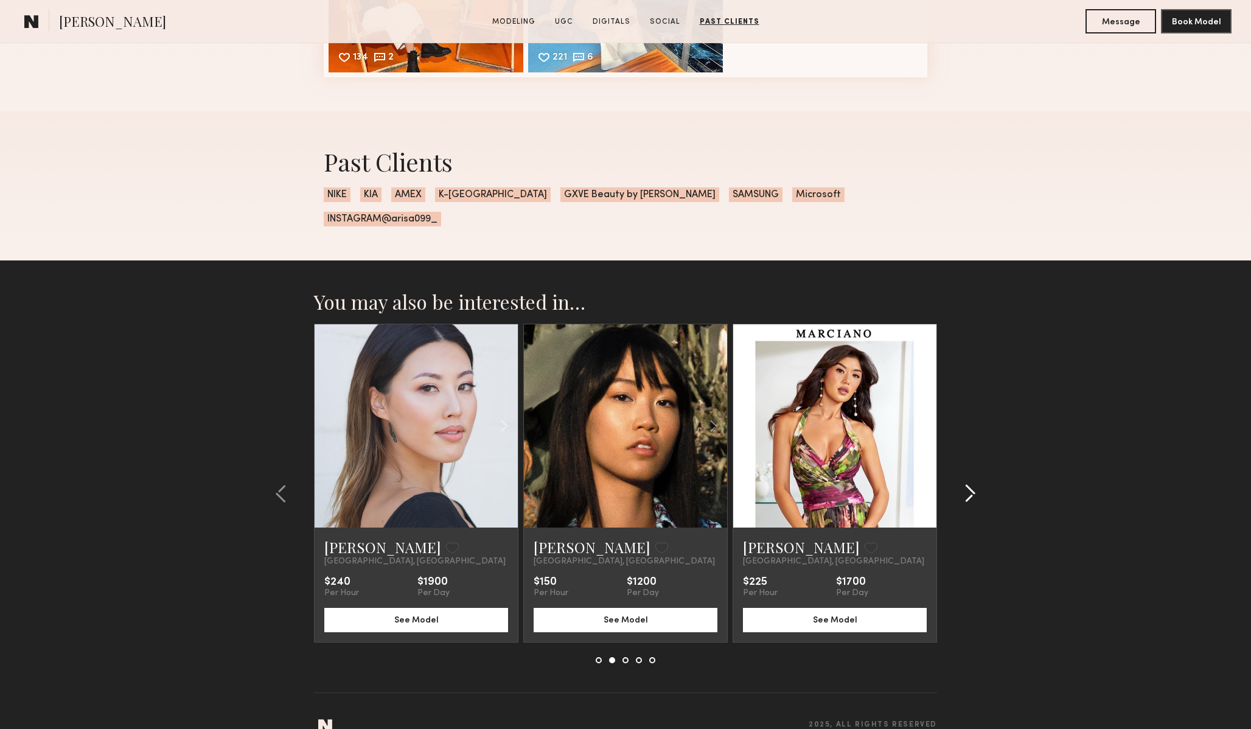
click at [974, 484] on common-icon at bounding box center [970, 493] width 12 height 19
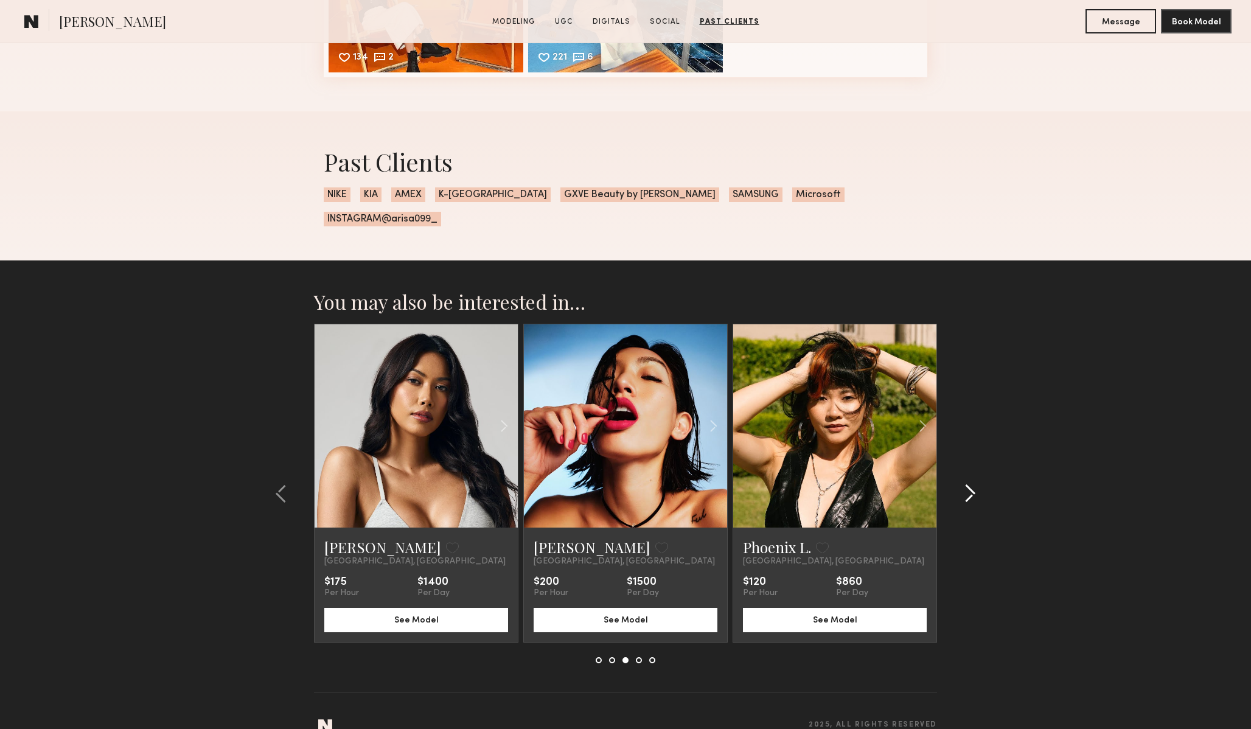
click at [974, 484] on common-icon at bounding box center [970, 493] width 12 height 19
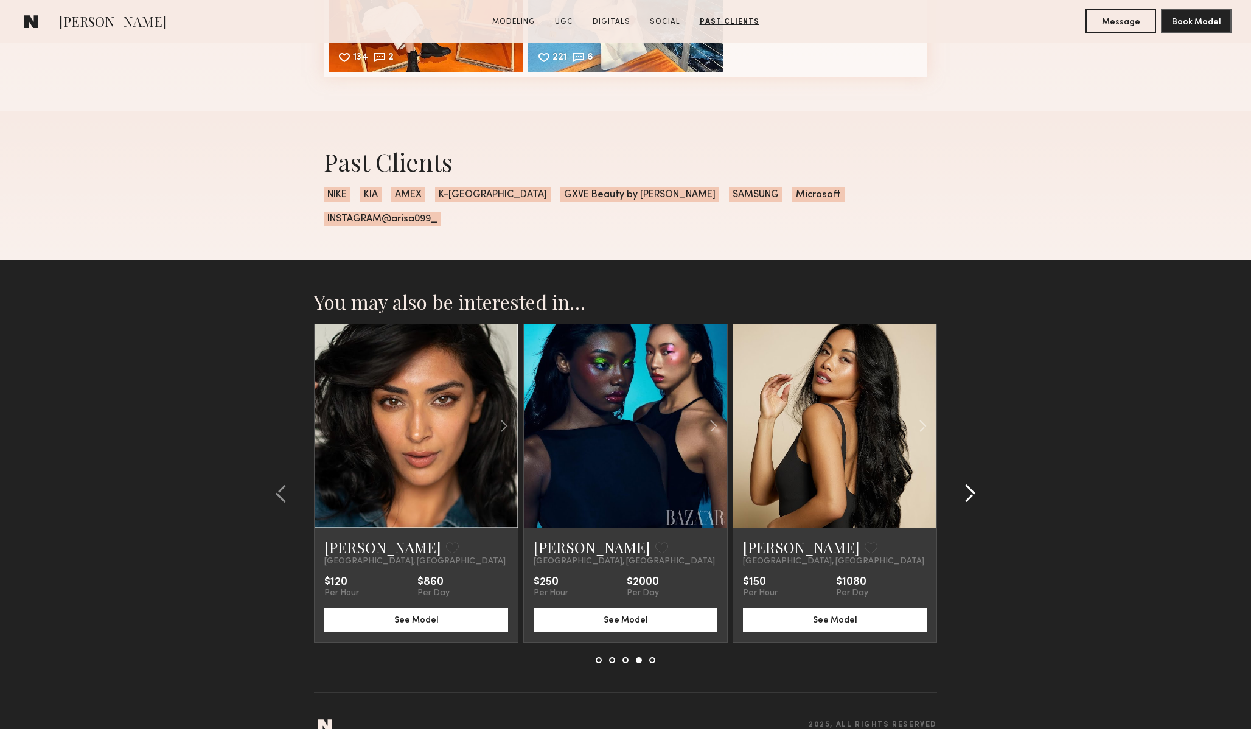
click at [973, 484] on common-icon at bounding box center [970, 493] width 12 height 19
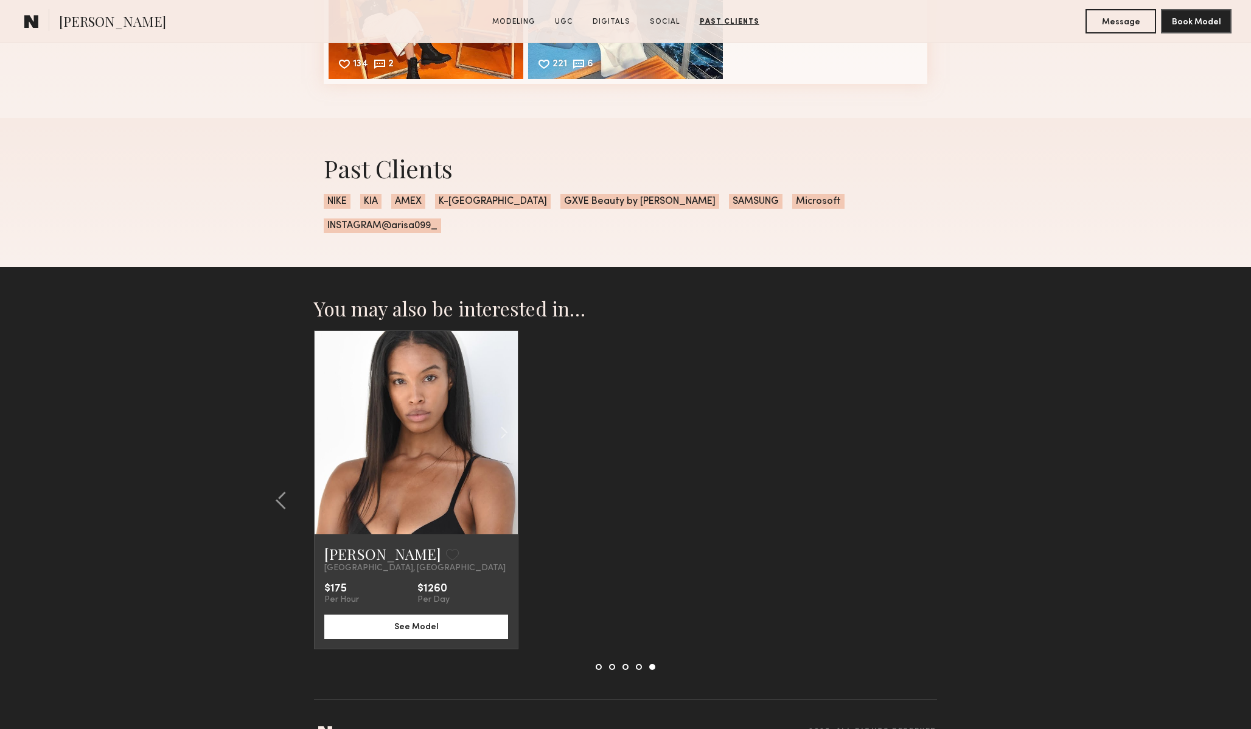
scroll to position [3742, 0]
click at [375, 474] on div at bounding box center [416, 433] width 203 height 203
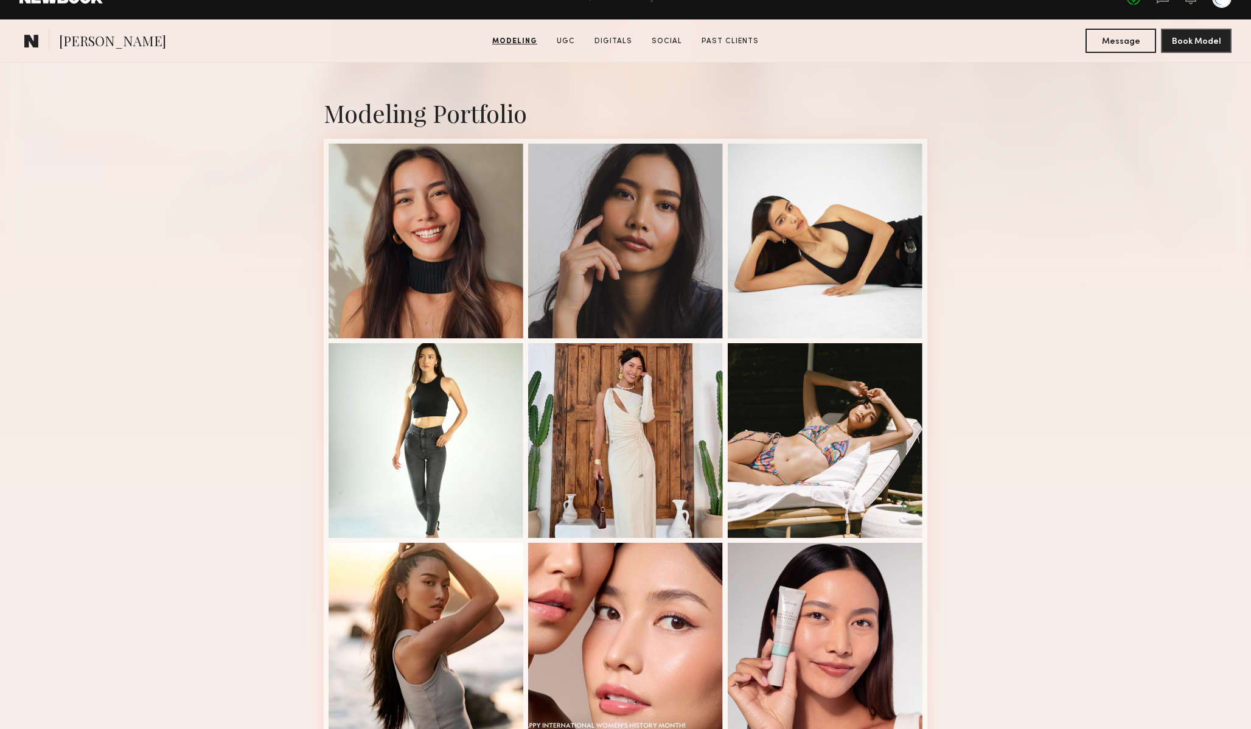
scroll to position [0, 0]
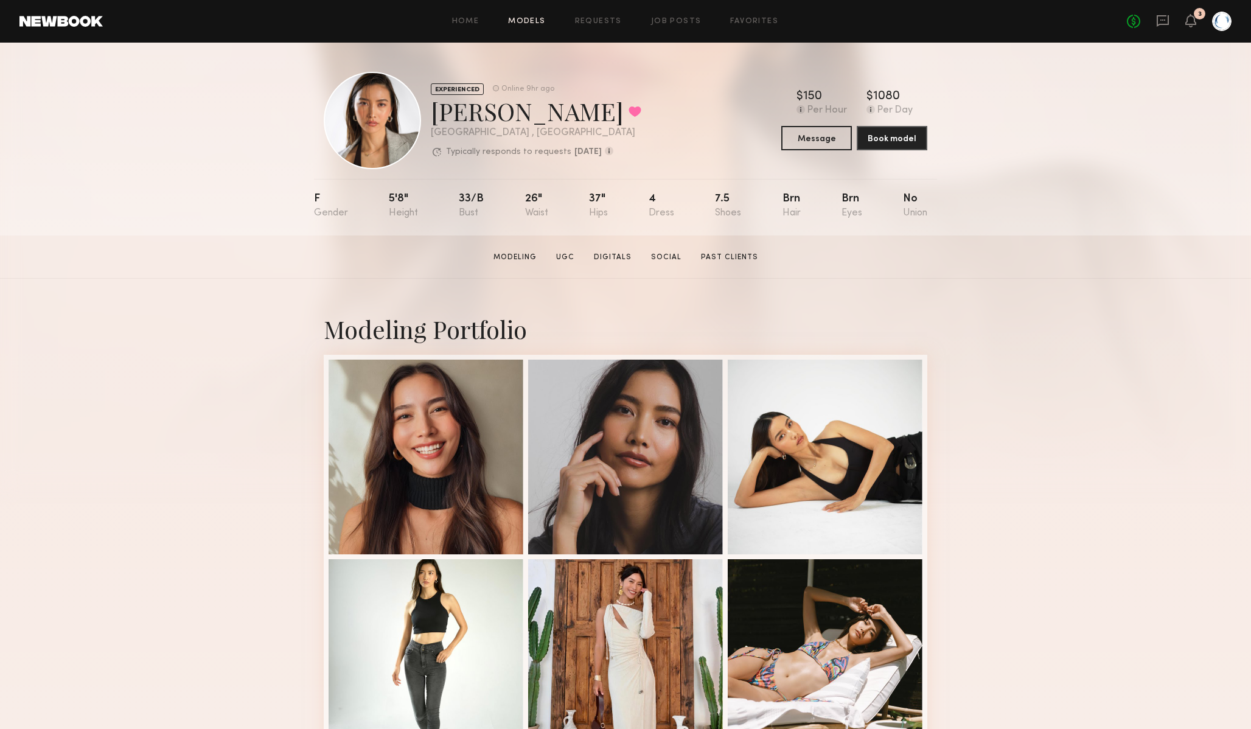
click at [542, 19] on link "Models" at bounding box center [526, 22] width 37 height 8
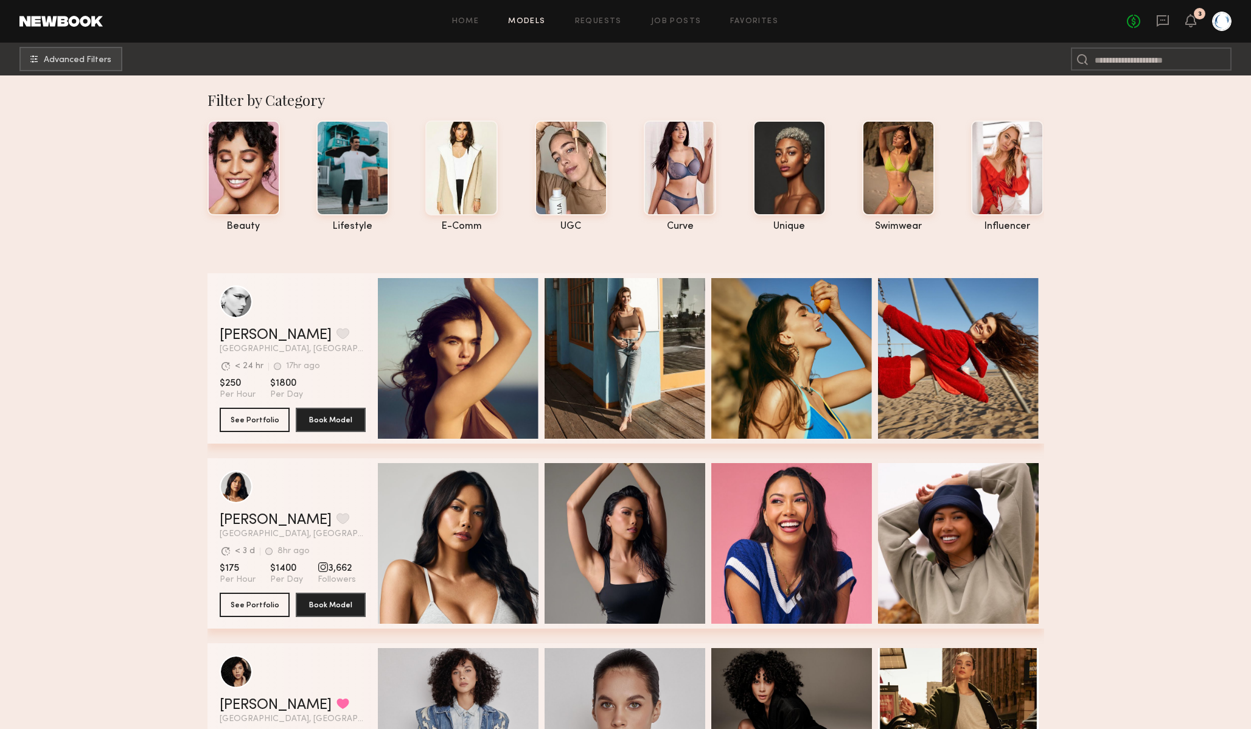
scroll to position [4, 0]
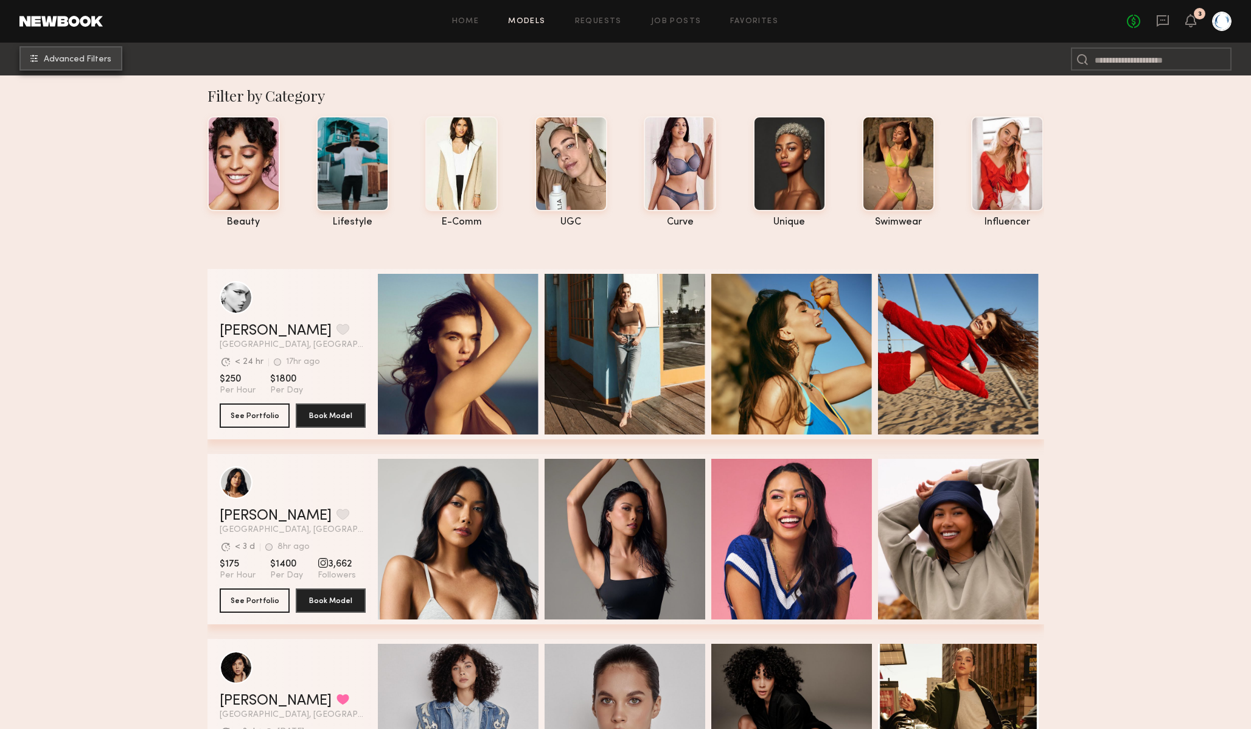
click at [89, 67] on button "Advanced Filters" at bounding box center [70, 58] width 103 height 24
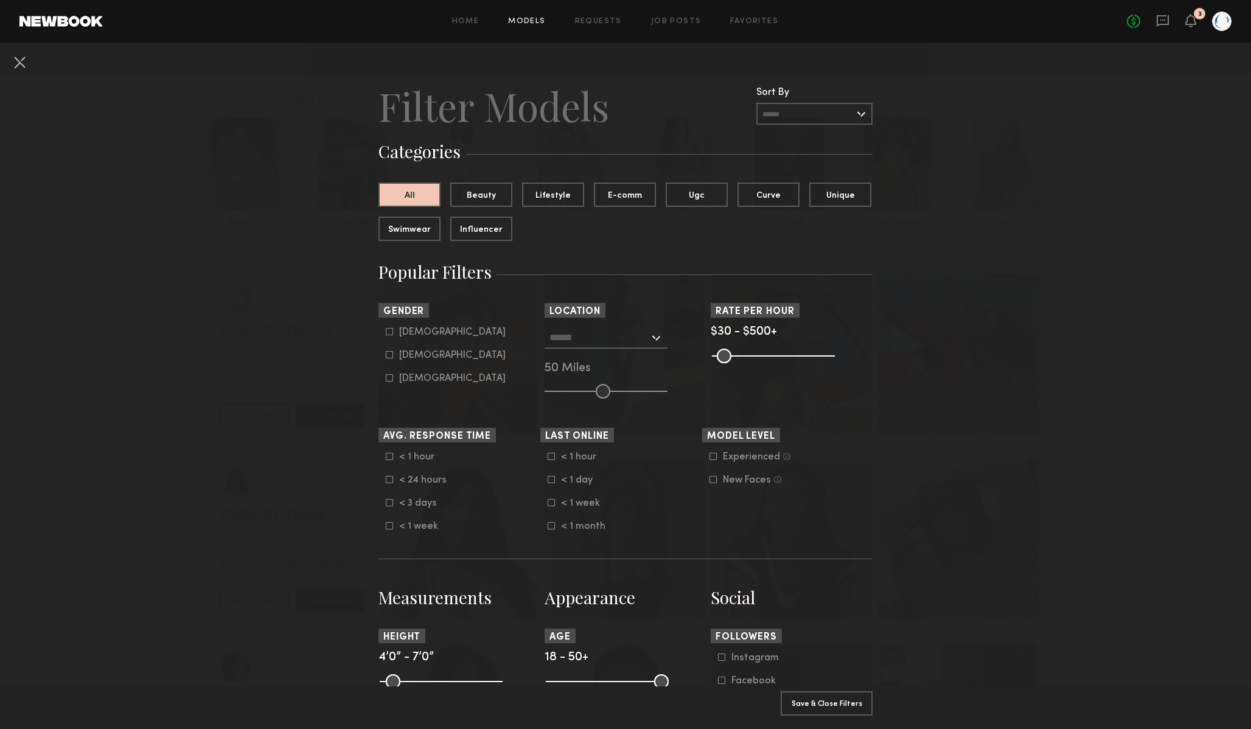
click at [390, 354] on icon at bounding box center [389, 354] width 7 height 7
type input "**"
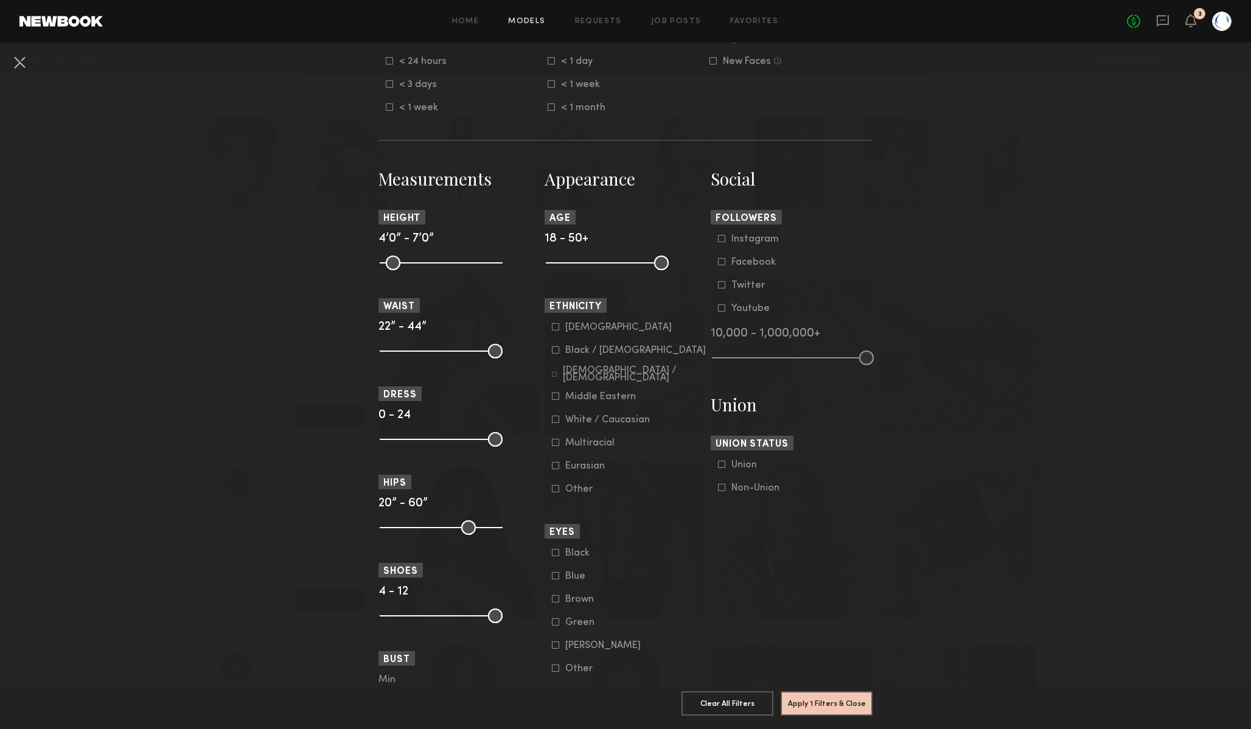
scroll to position [421, 0]
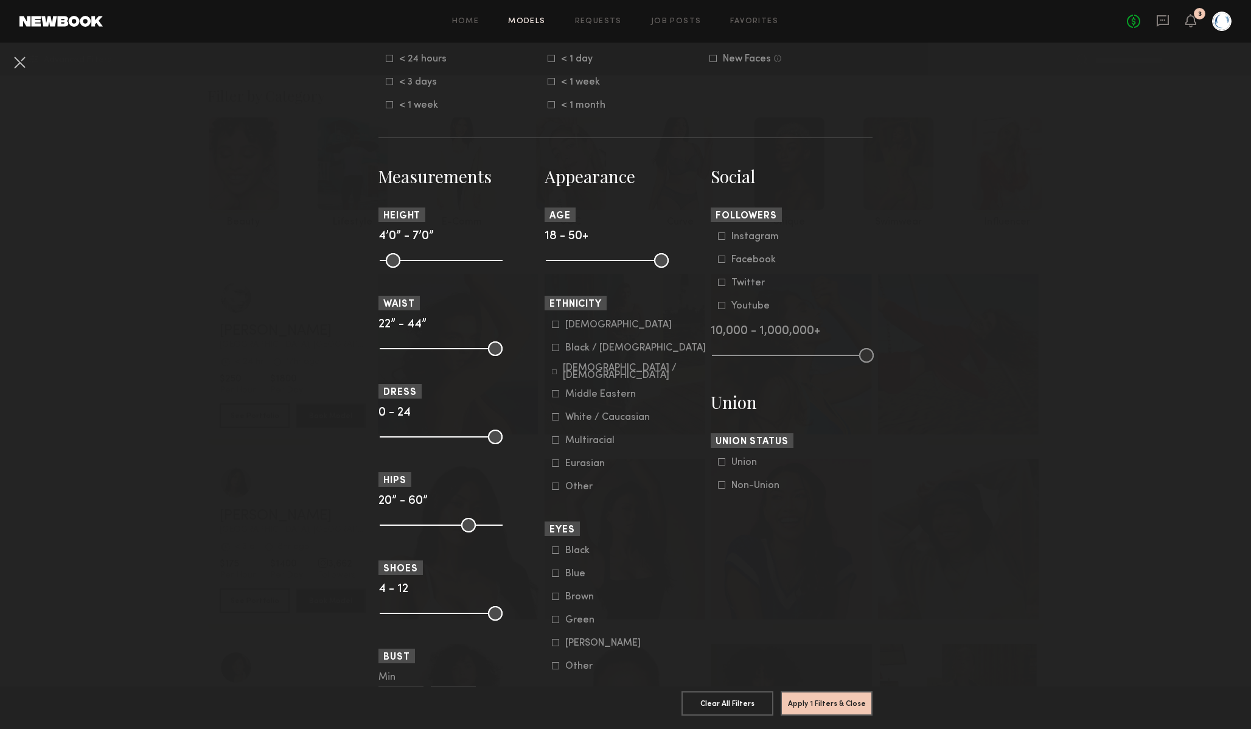
click at [559, 327] on label "[DEMOGRAPHIC_DATA]" at bounding box center [612, 324] width 120 height 7
drag, startPoint x: 663, startPoint y: 264, endPoint x: 626, endPoint y: 265, distance: 37.1
type input "**"
click at [626, 265] on input "range" at bounding box center [607, 260] width 123 height 15
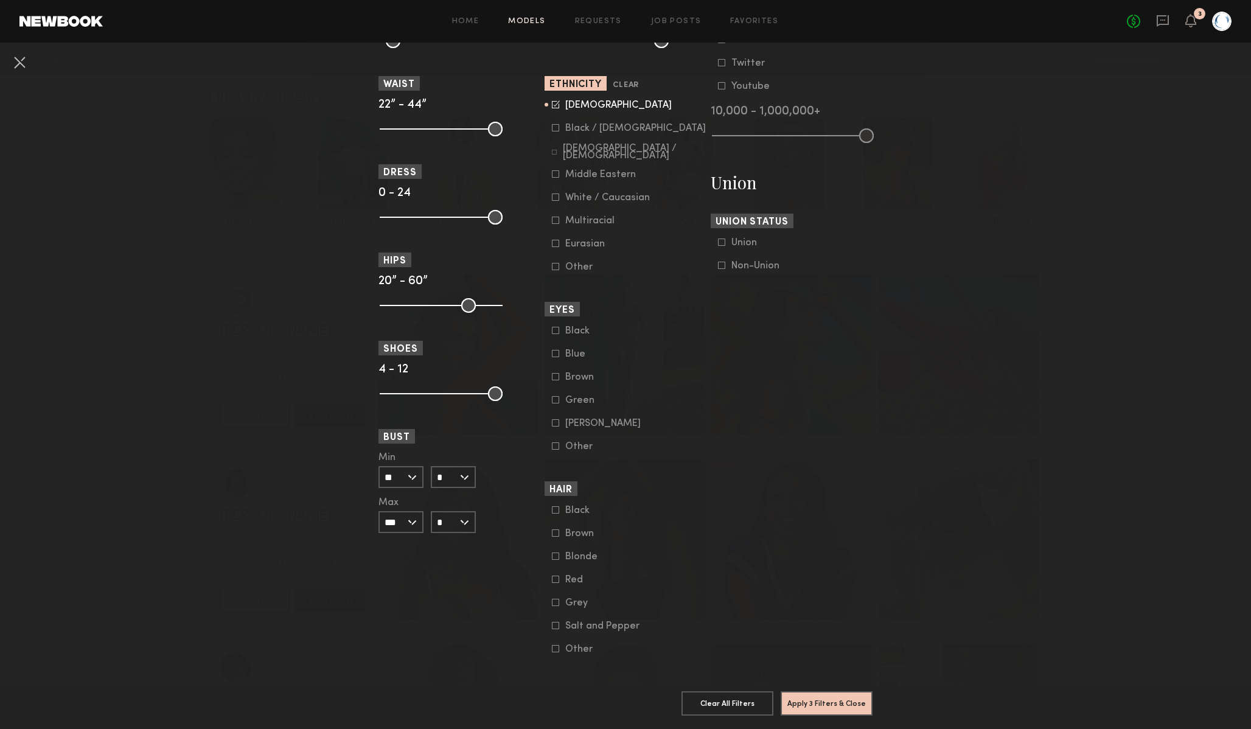
scroll to position [655, 0]
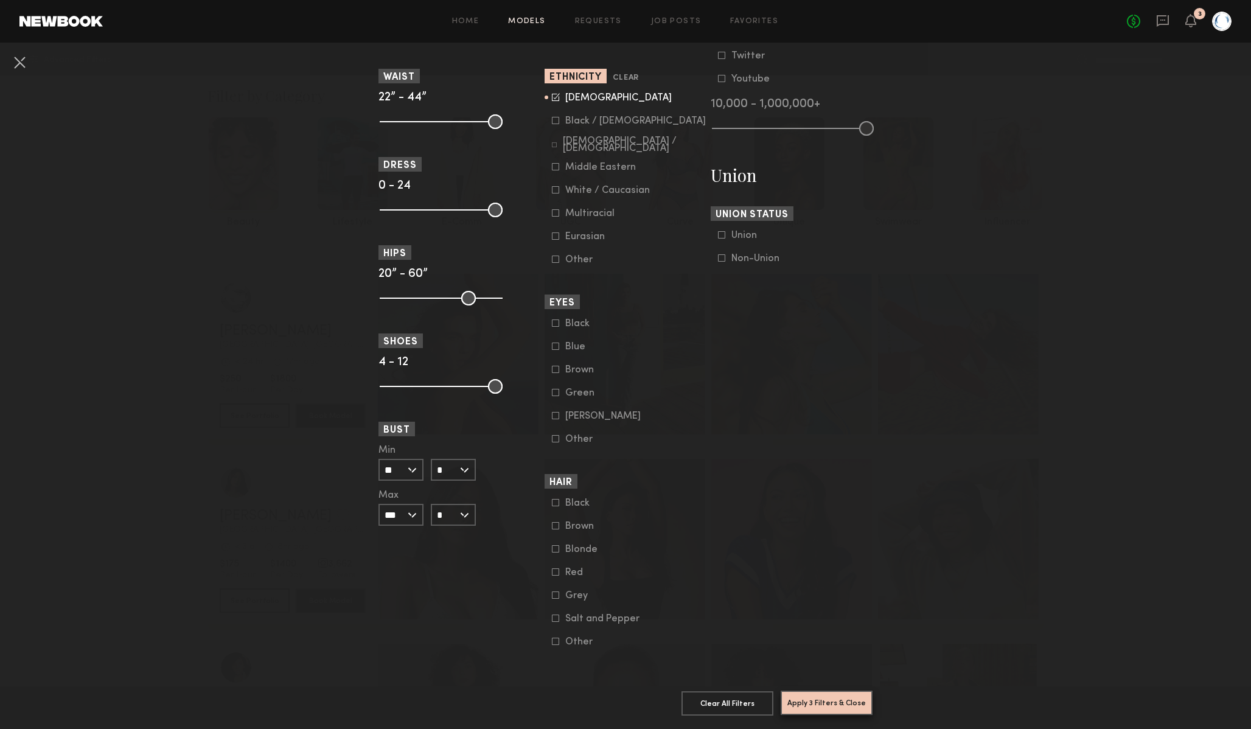
click at [800, 699] on button "Apply 3 Filters & Close" at bounding box center [827, 703] width 92 height 24
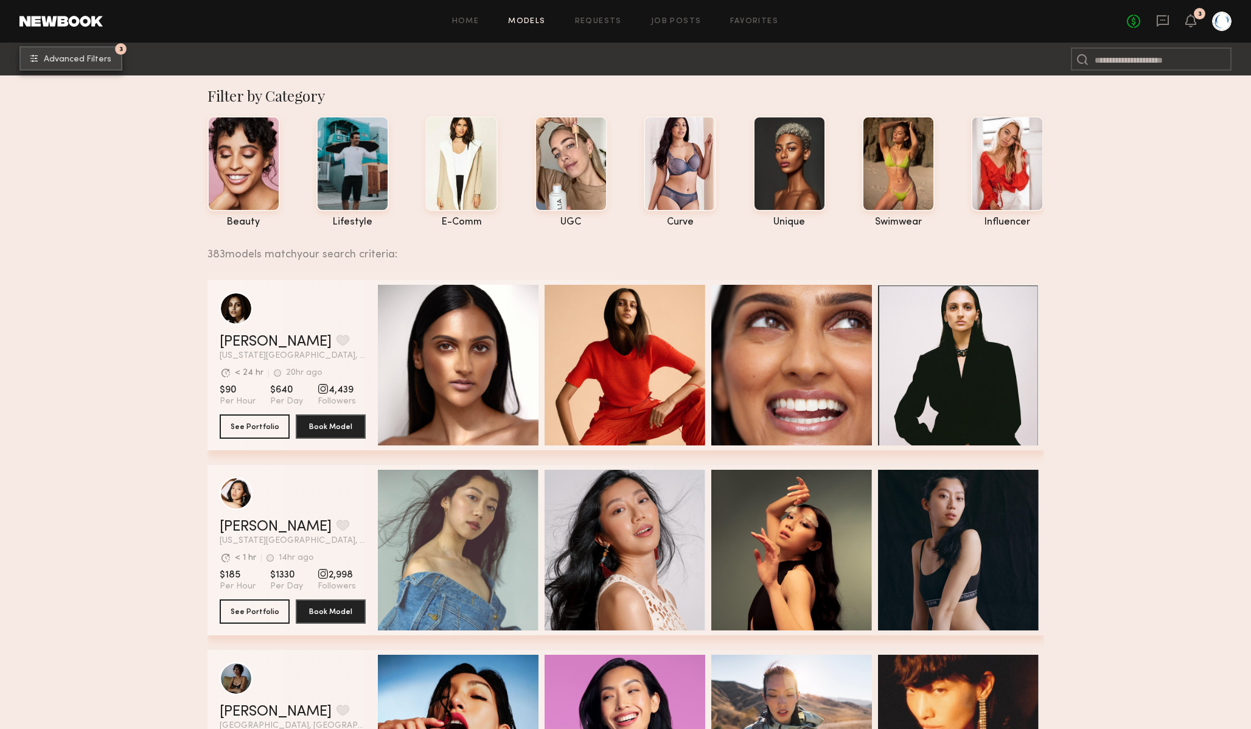
click at [91, 55] on span "Advanced Filters" at bounding box center [78, 59] width 68 height 9
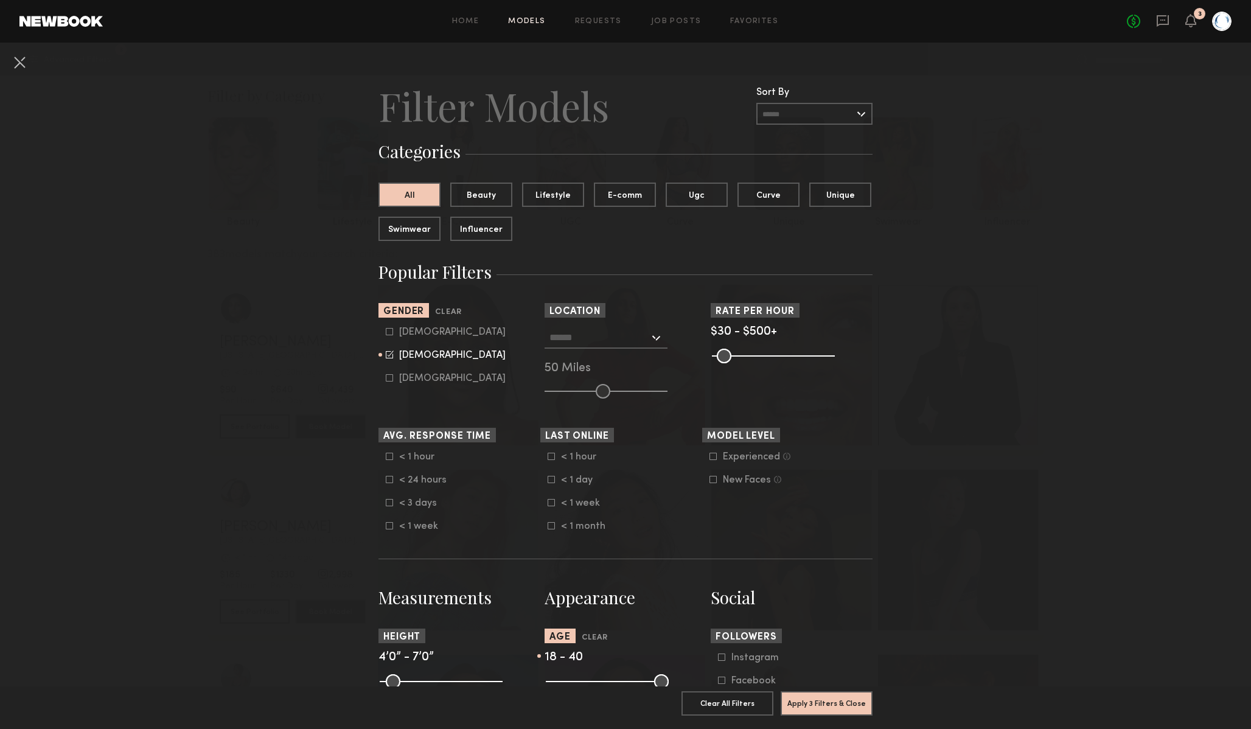
click at [613, 340] on input "text" at bounding box center [600, 337] width 100 height 21
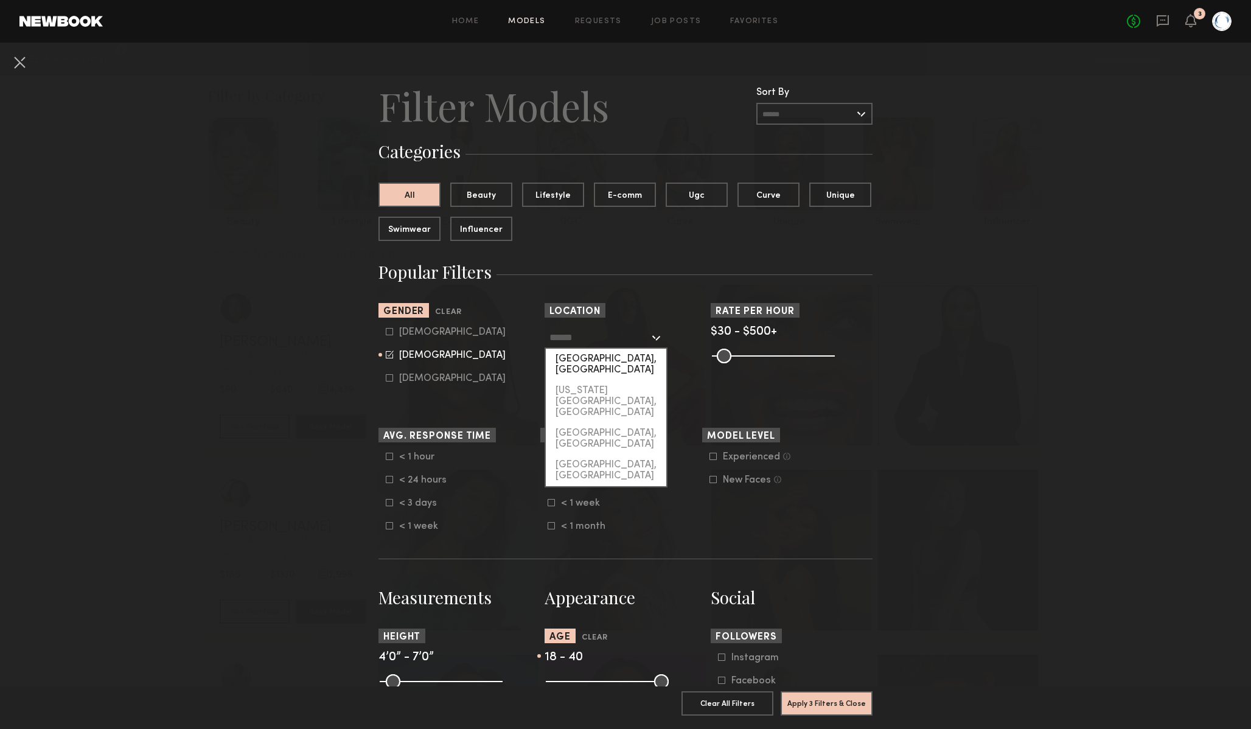
click at [615, 360] on div "[GEOGRAPHIC_DATA], [GEOGRAPHIC_DATA]" at bounding box center [606, 365] width 120 height 32
type input "**********"
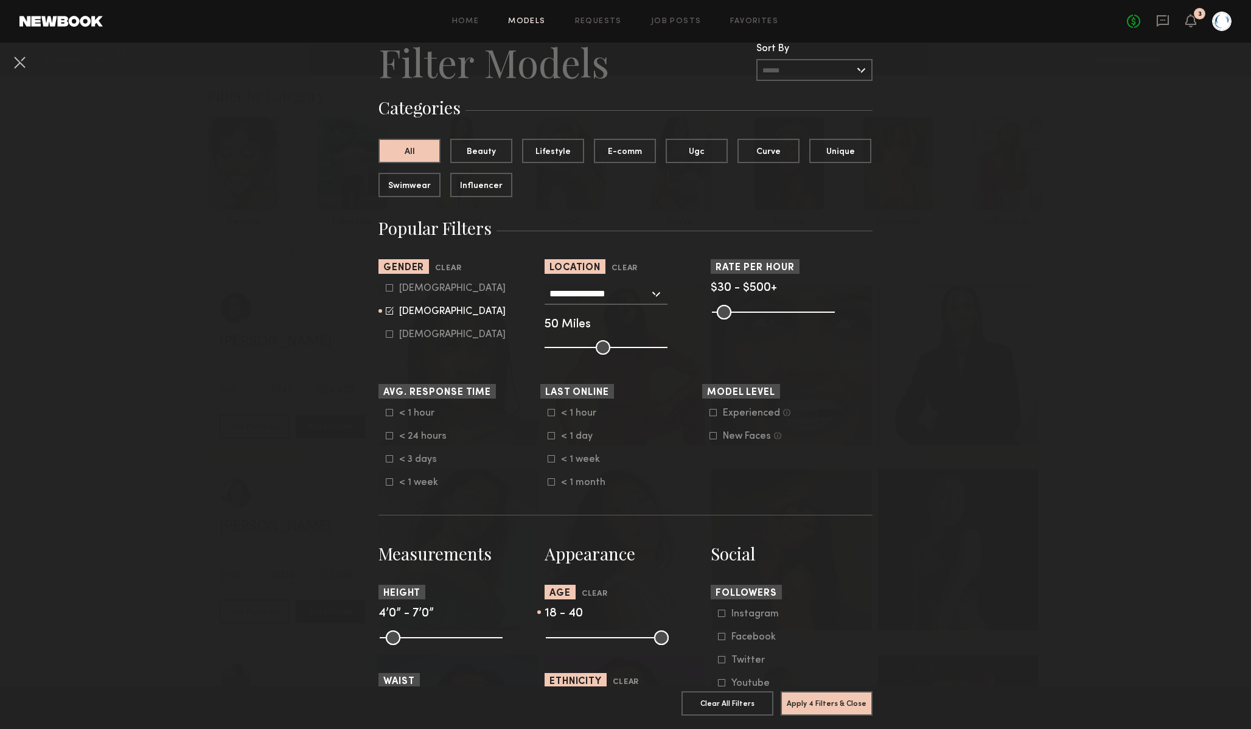
scroll to position [48, 0]
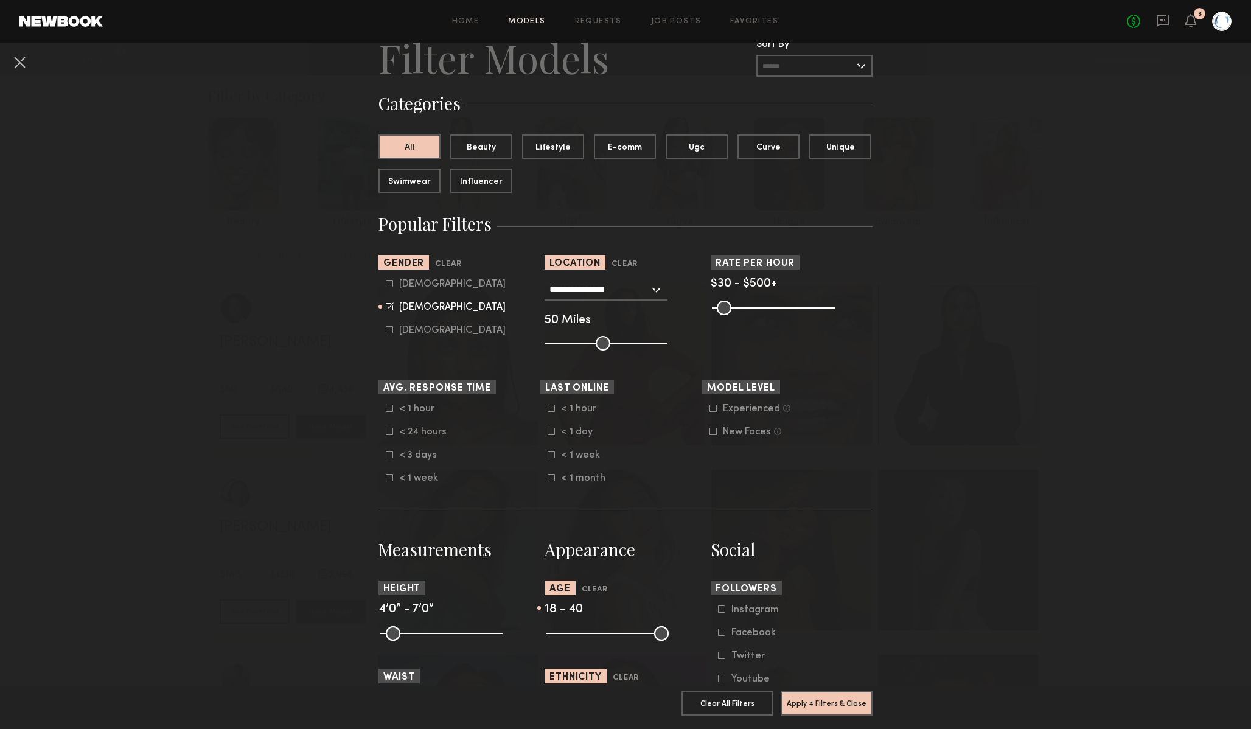
click at [427, 453] on div "< 3 days" at bounding box center [422, 455] width 47 height 7
click at [833, 699] on button "Apply 5 Filters & Close" at bounding box center [827, 703] width 92 height 24
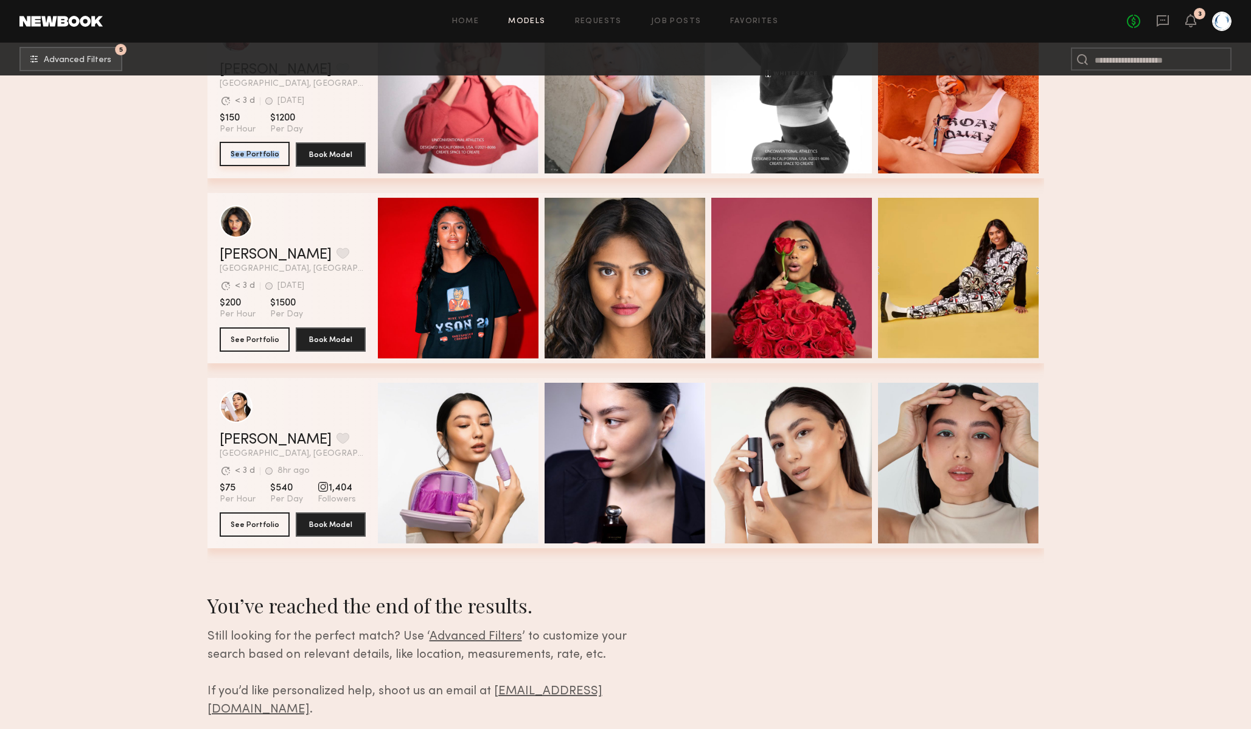
scroll to position [2892, 0]
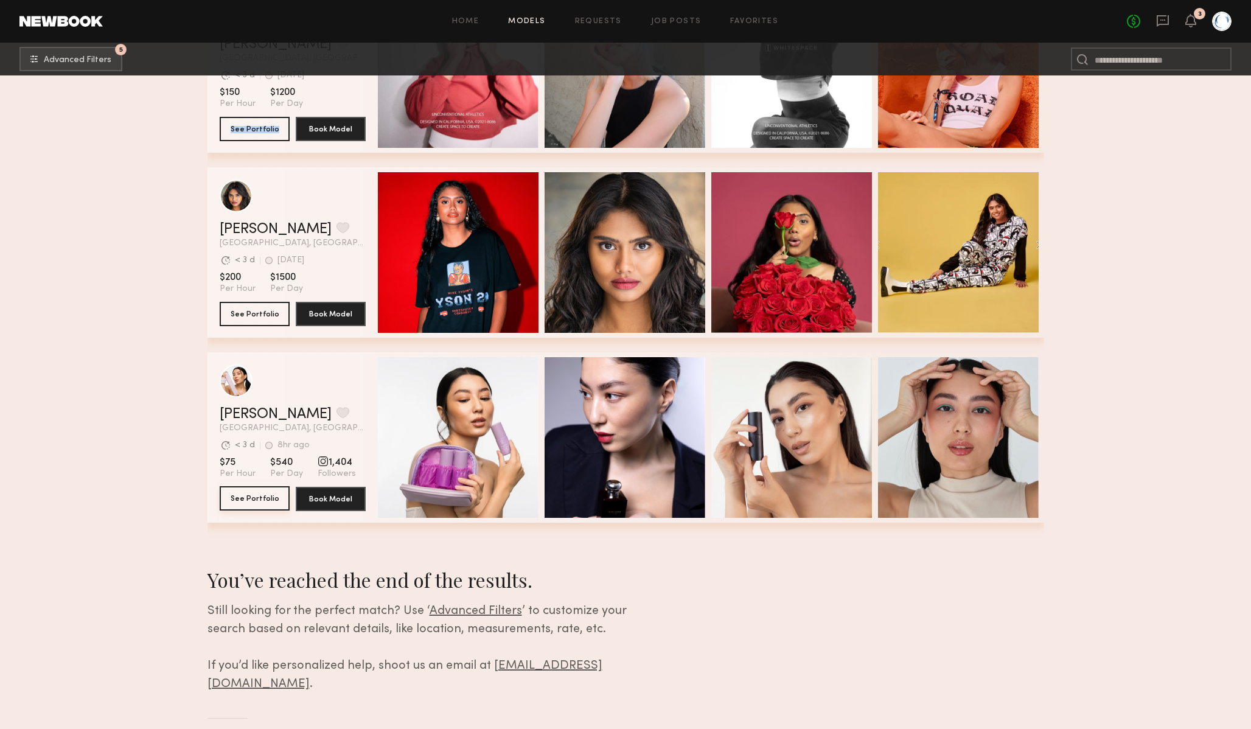
click at [258, 492] on button "See Portfolio" at bounding box center [255, 498] width 70 height 24
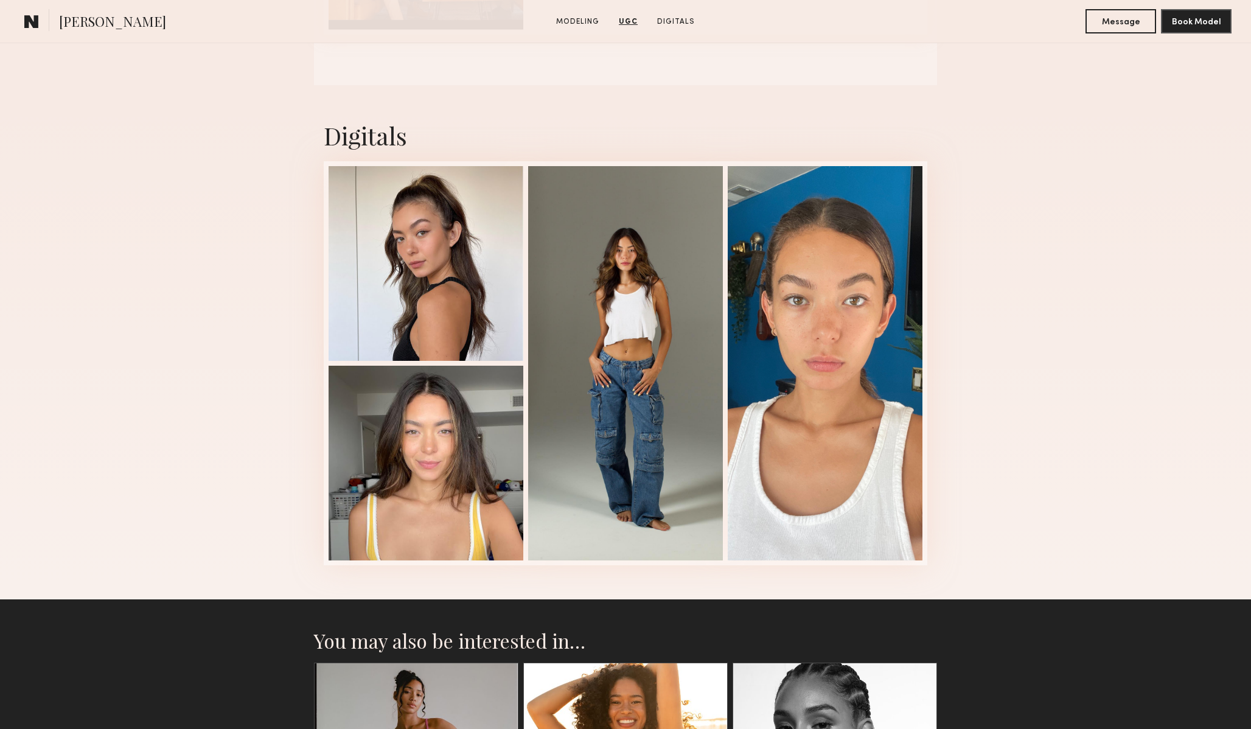
scroll to position [2103, 0]
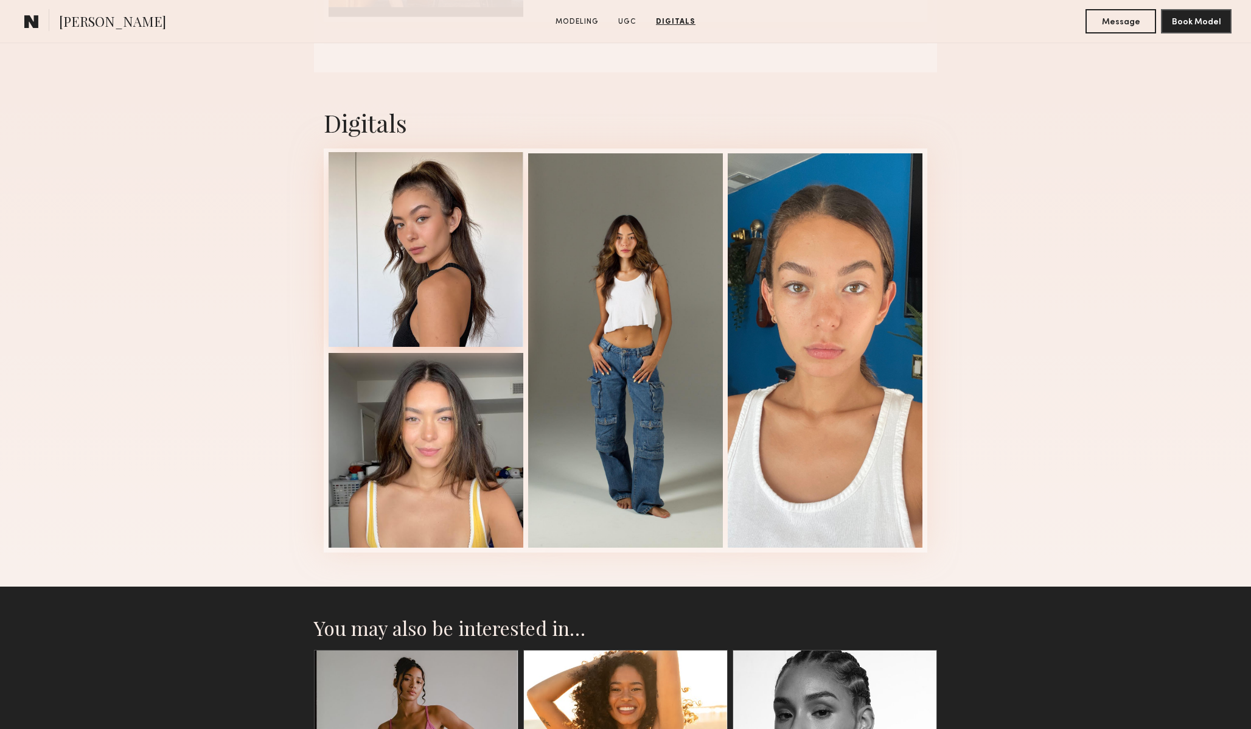
click at [416, 297] on div at bounding box center [426, 249] width 195 height 195
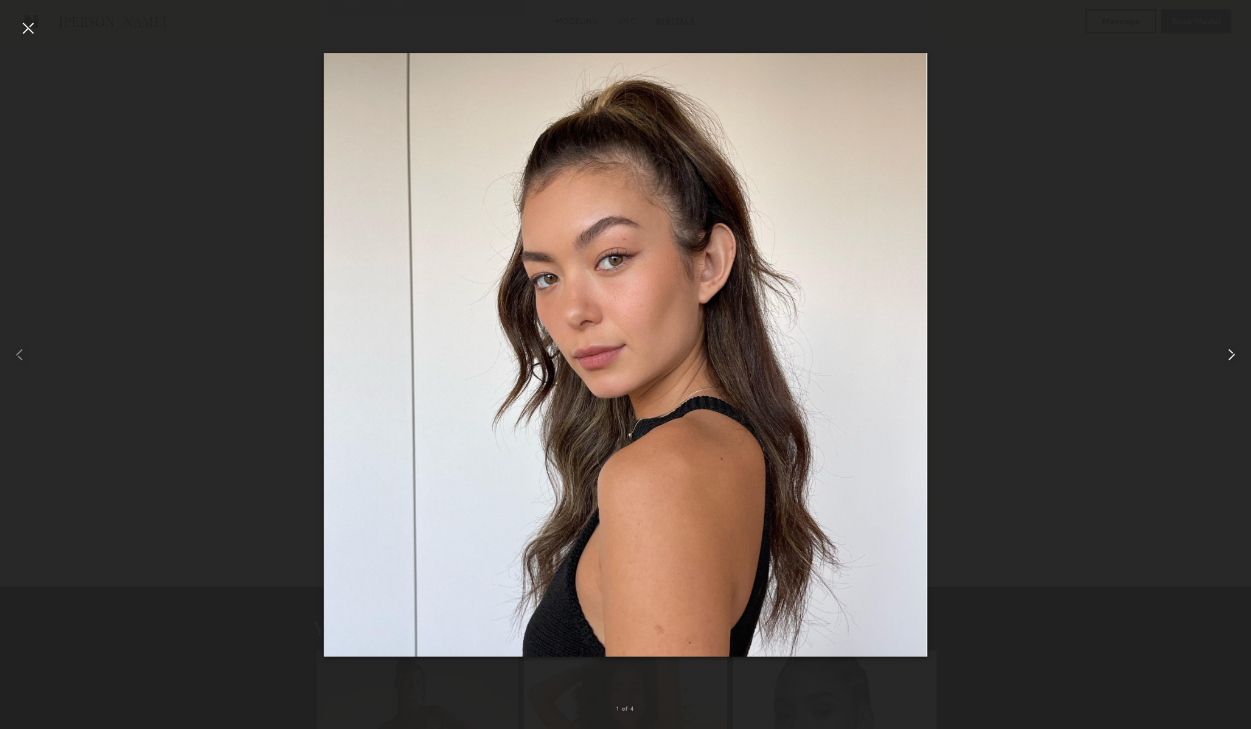
click at [1227, 355] on common-icon at bounding box center [1231, 354] width 19 height 19
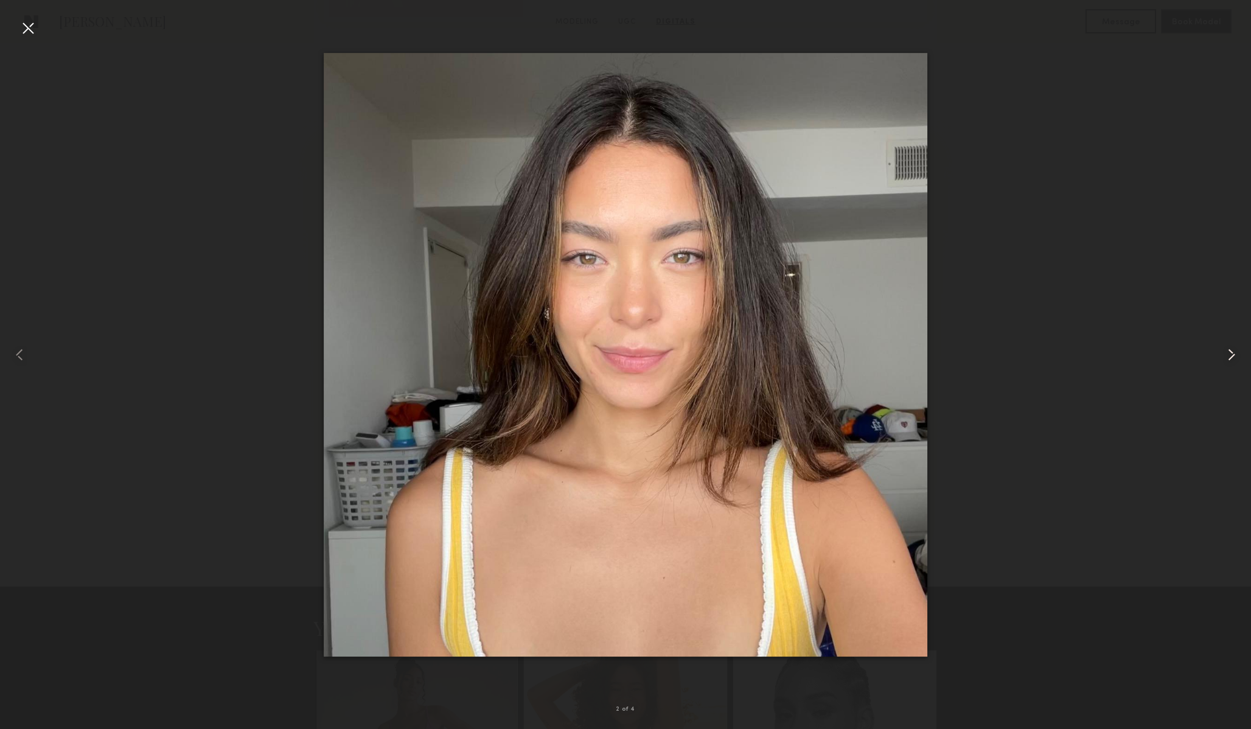
click at [1227, 355] on common-icon at bounding box center [1231, 354] width 19 height 19
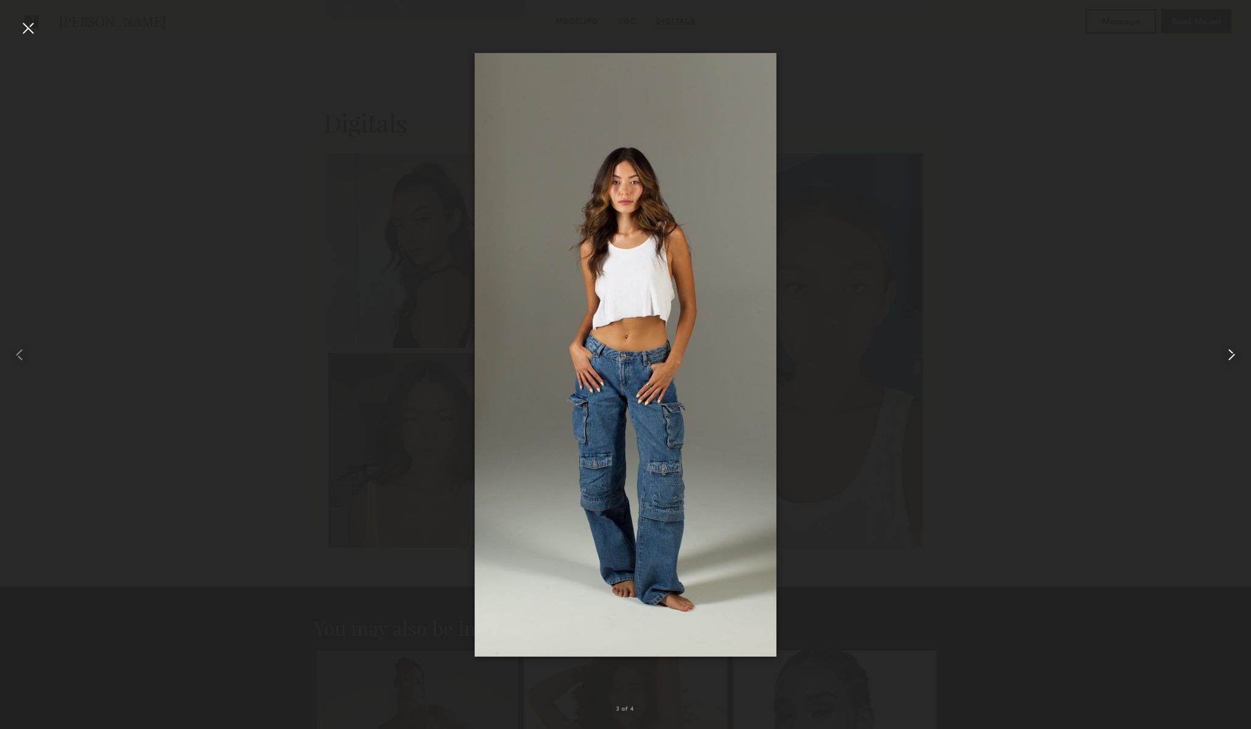
click at [1227, 355] on common-icon at bounding box center [1231, 354] width 19 height 19
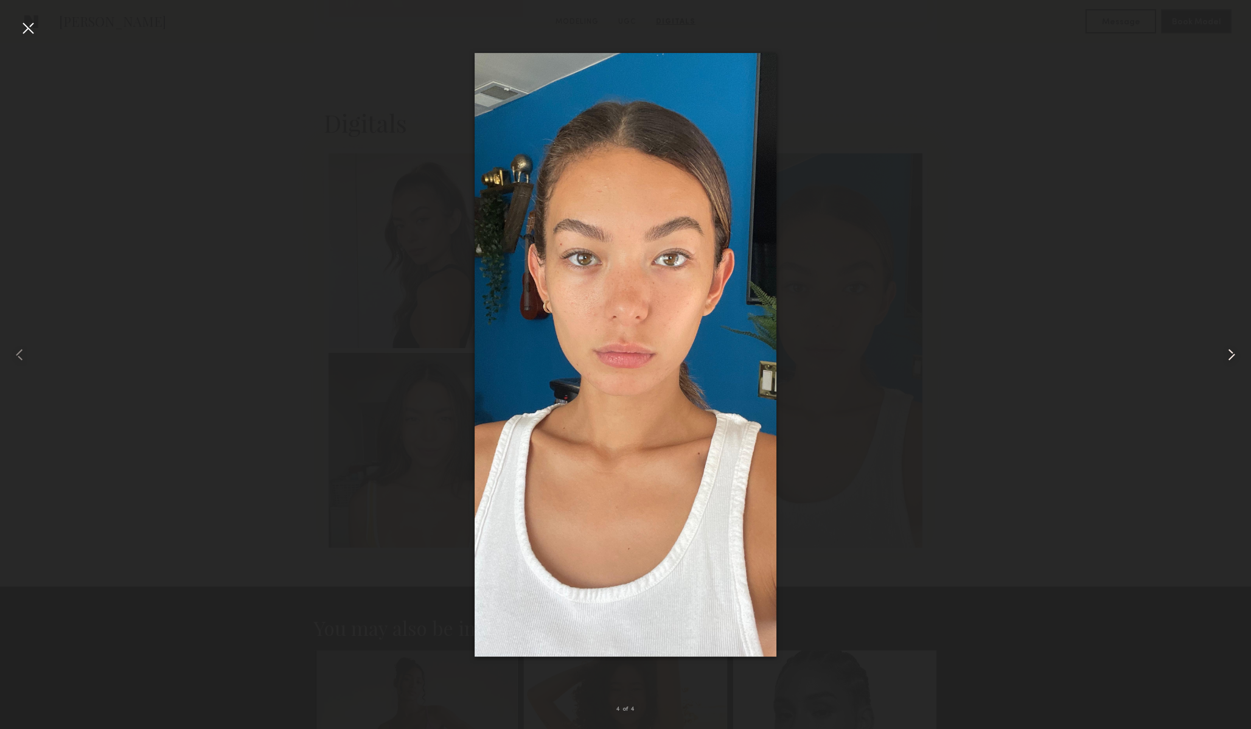
click at [1227, 355] on common-icon at bounding box center [1231, 354] width 19 height 19
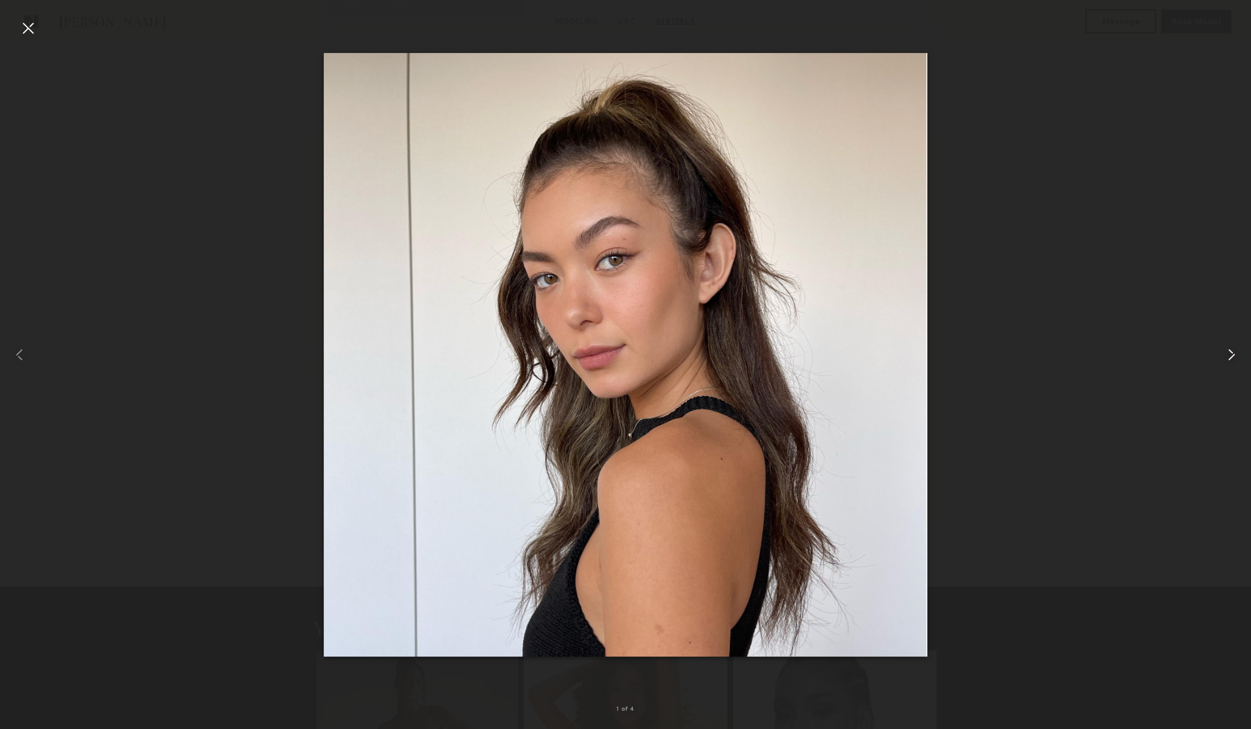
click at [1227, 355] on common-icon at bounding box center [1231, 354] width 19 height 19
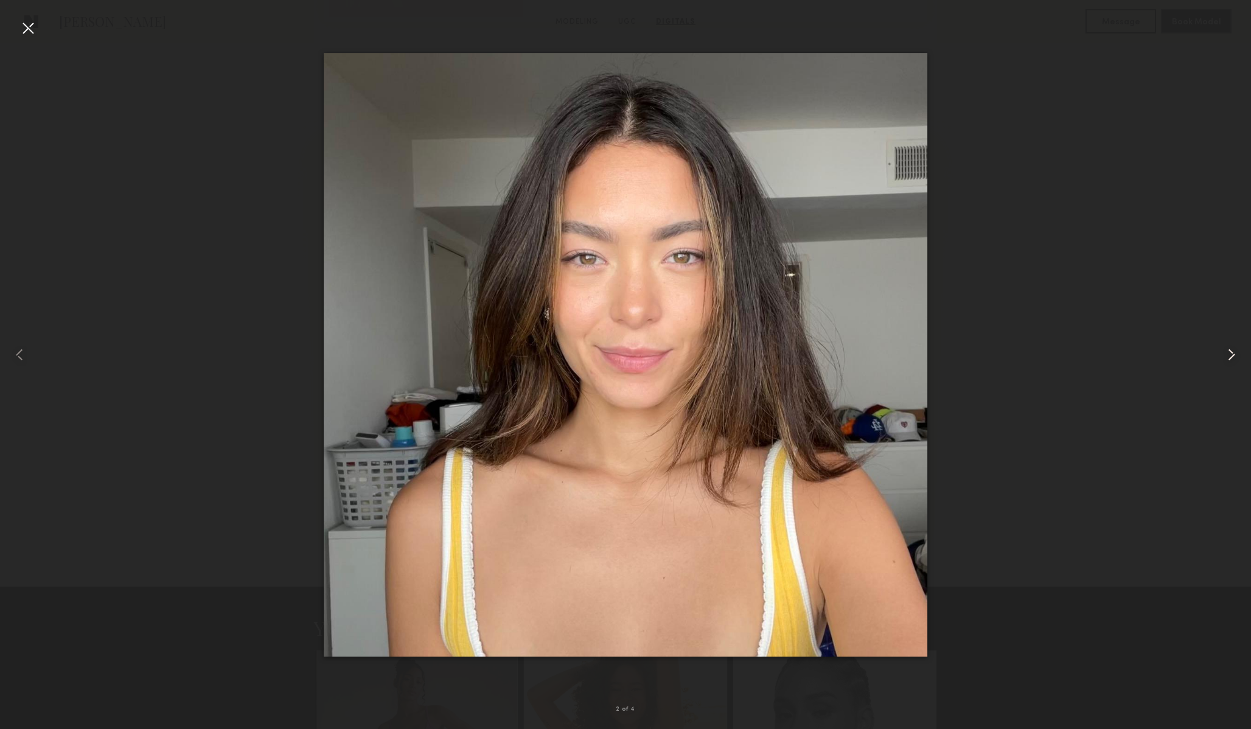
click at [1227, 355] on common-icon at bounding box center [1231, 354] width 19 height 19
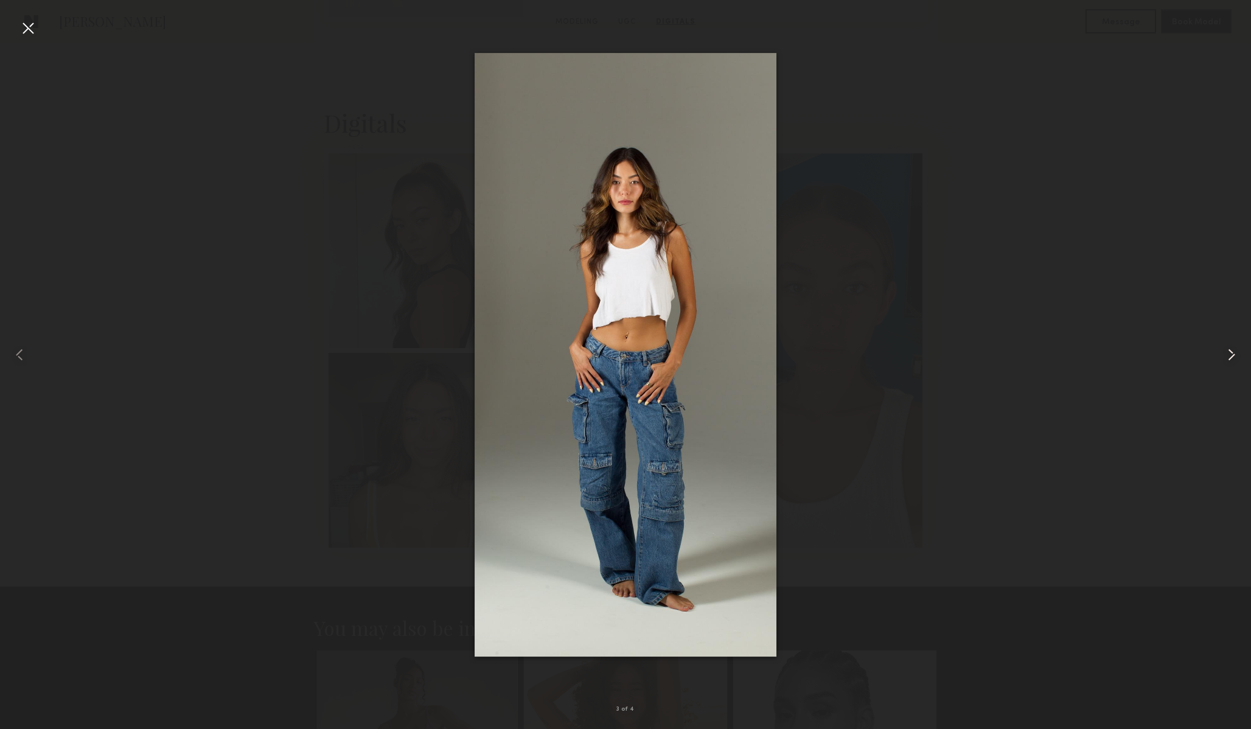
click at [1227, 355] on common-icon at bounding box center [1231, 354] width 19 height 19
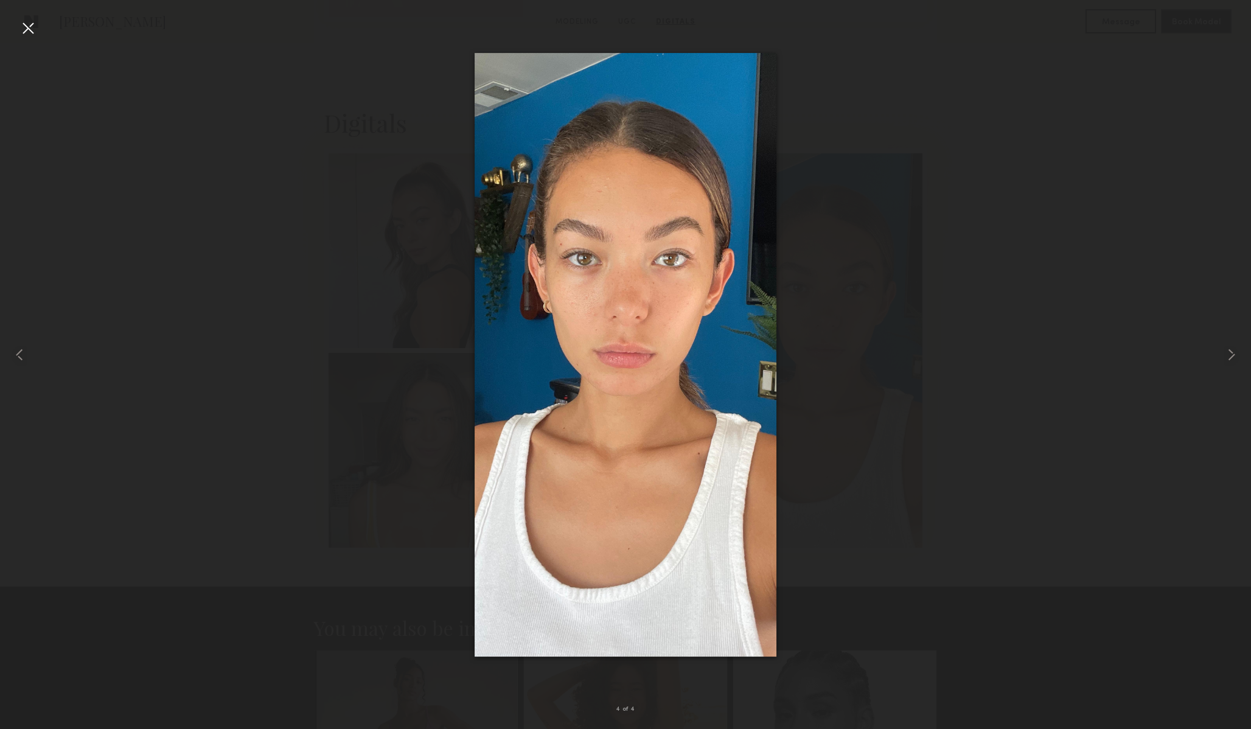
click at [1073, 391] on div at bounding box center [625, 354] width 1251 height 671
click at [32, 33] on div at bounding box center [27, 27] width 19 height 19
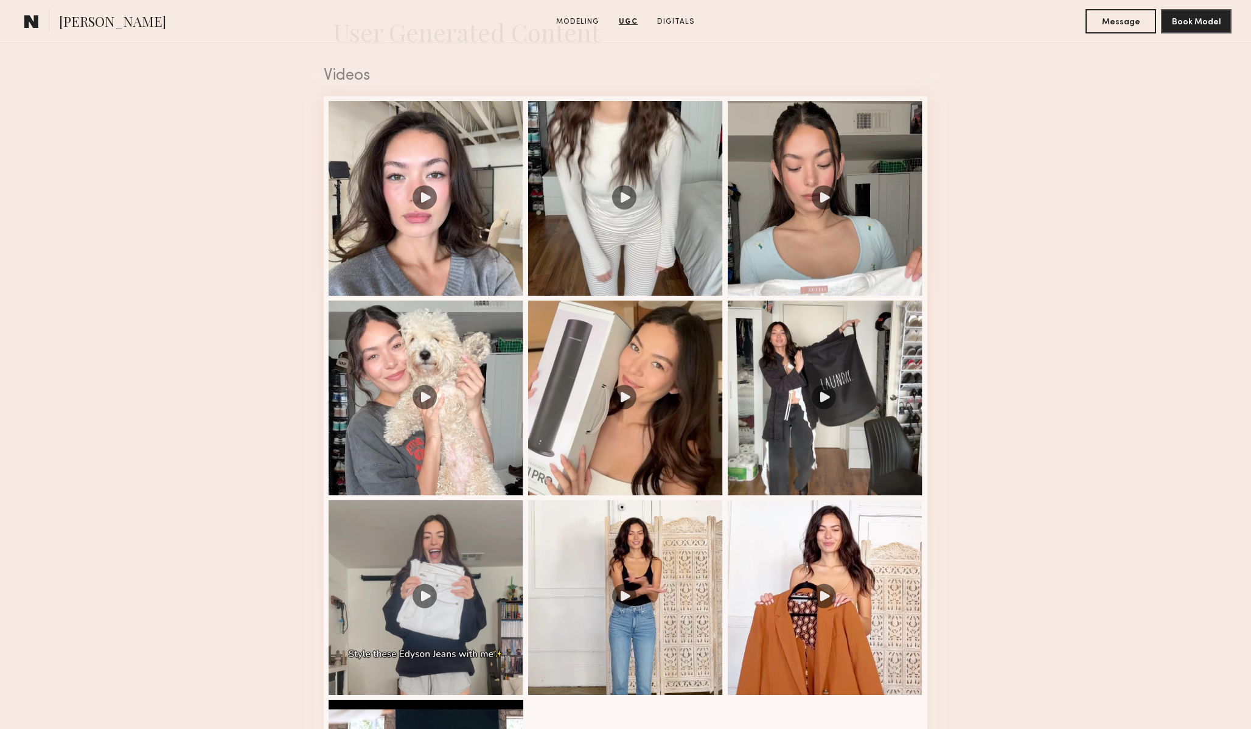
scroll to position [1162, 0]
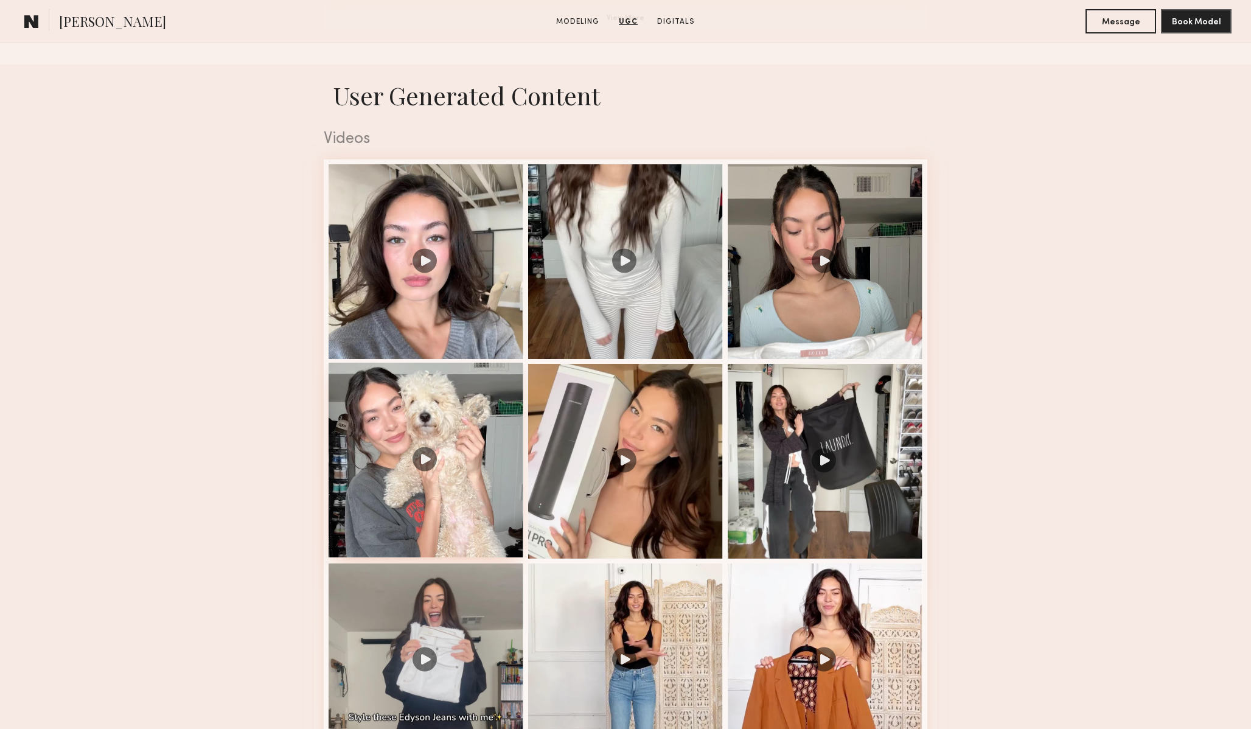
click at [425, 417] on div at bounding box center [426, 460] width 195 height 195
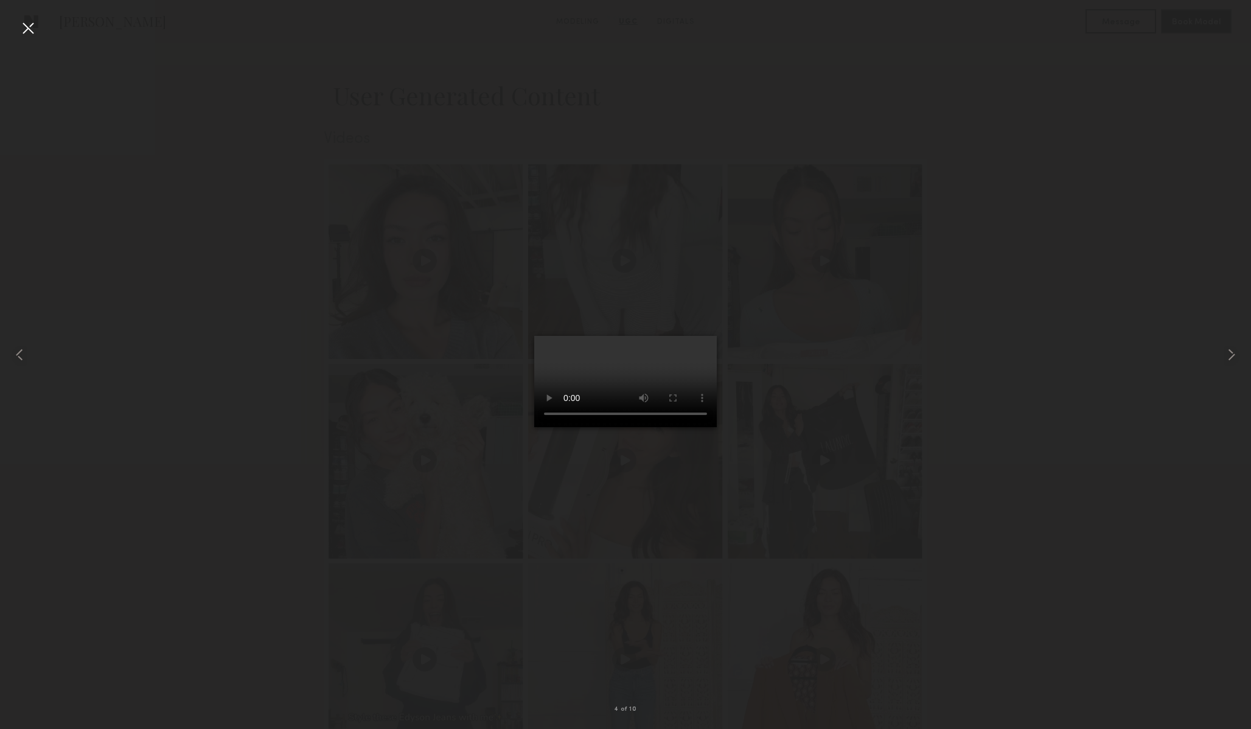
click at [29, 32] on div at bounding box center [27, 27] width 19 height 19
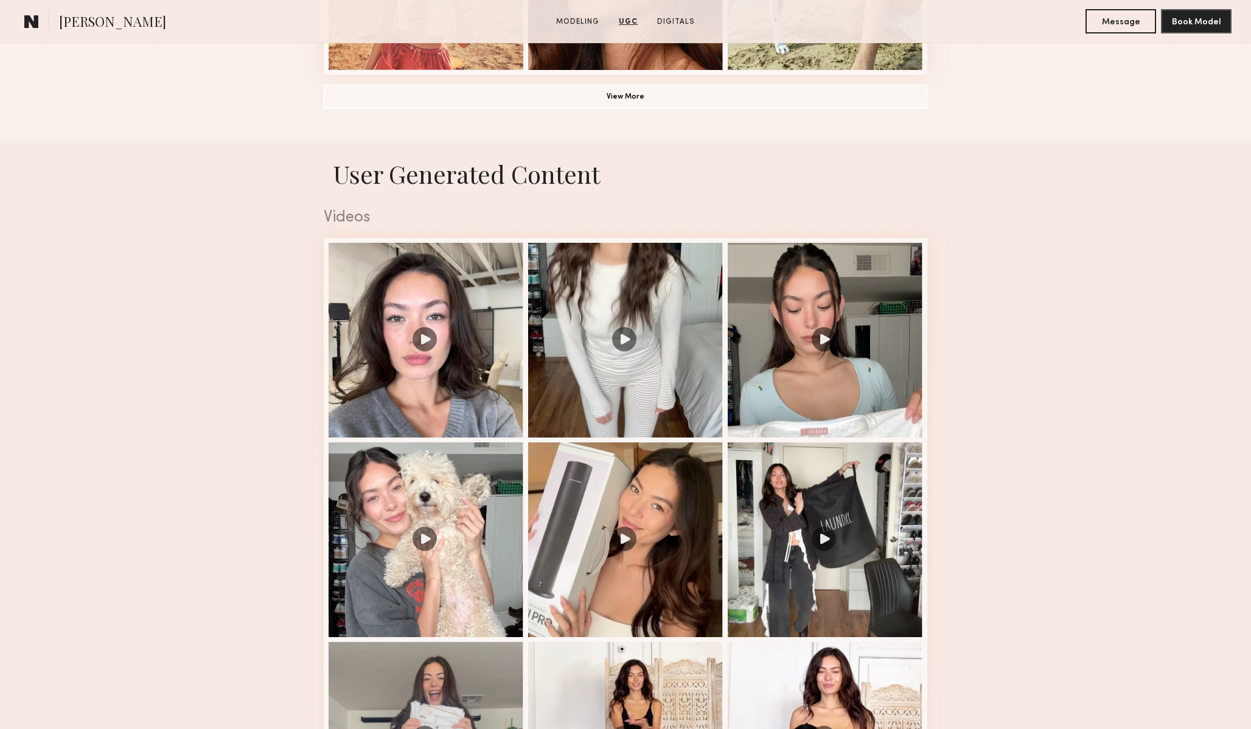
scroll to position [1050, 0]
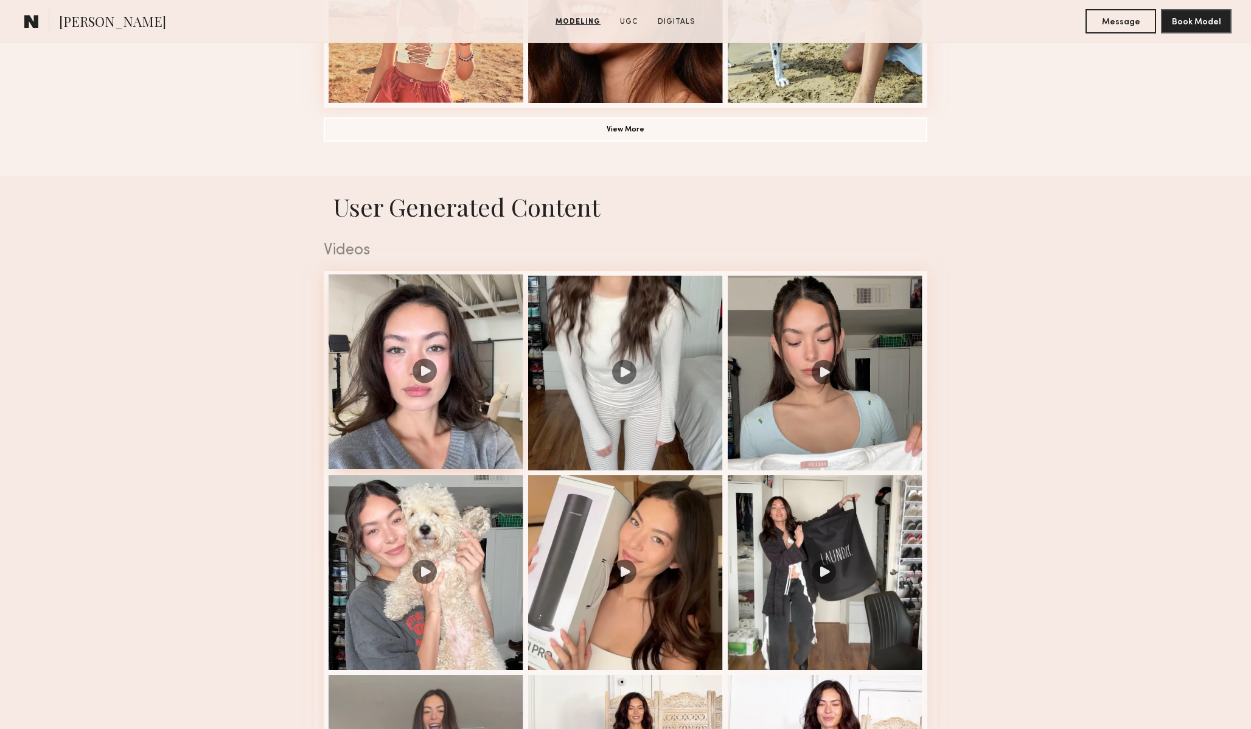
click at [430, 320] on div at bounding box center [426, 371] width 195 height 195
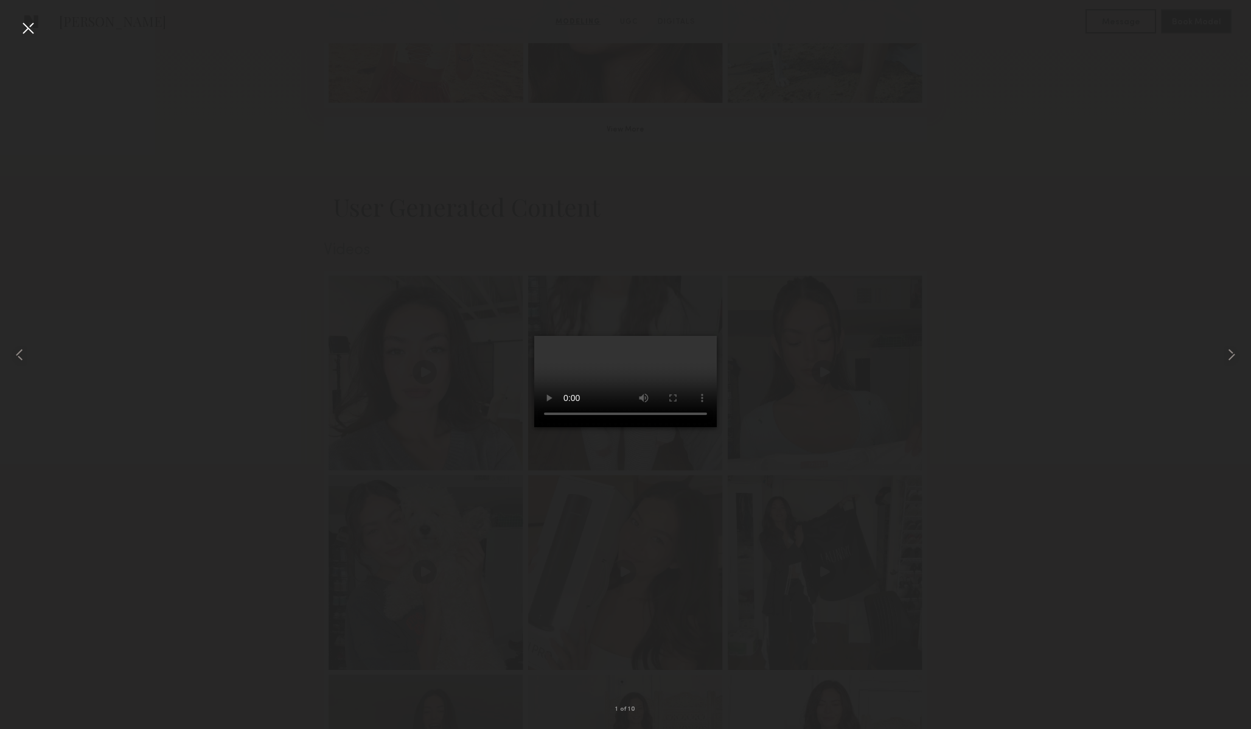
click at [33, 30] on div at bounding box center [27, 27] width 19 height 19
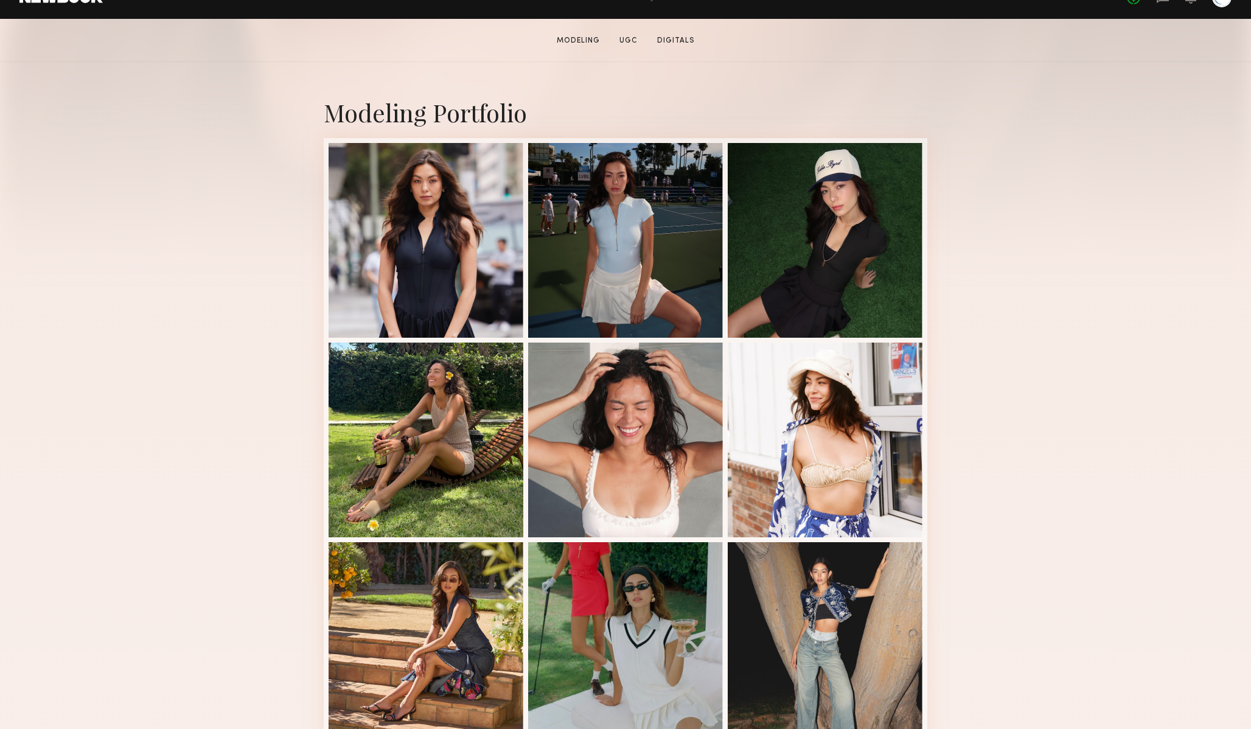
scroll to position [220, 0]
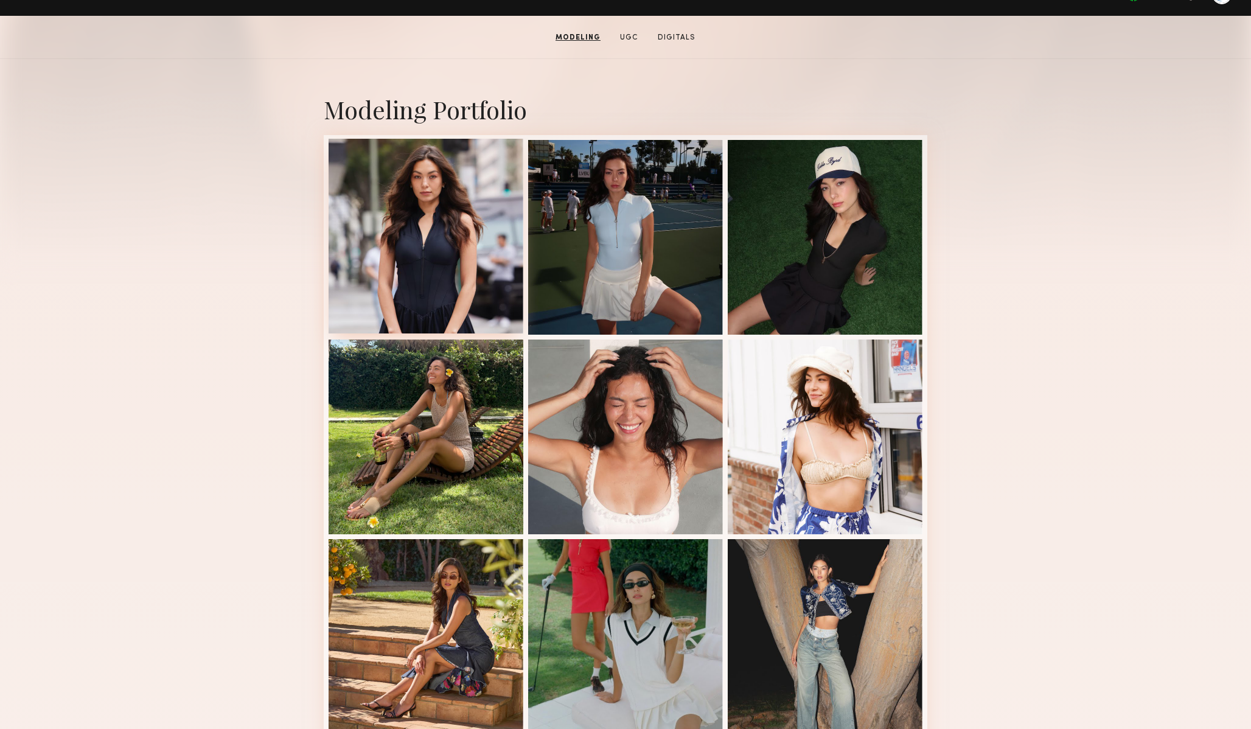
click at [452, 238] on div at bounding box center [426, 236] width 195 height 195
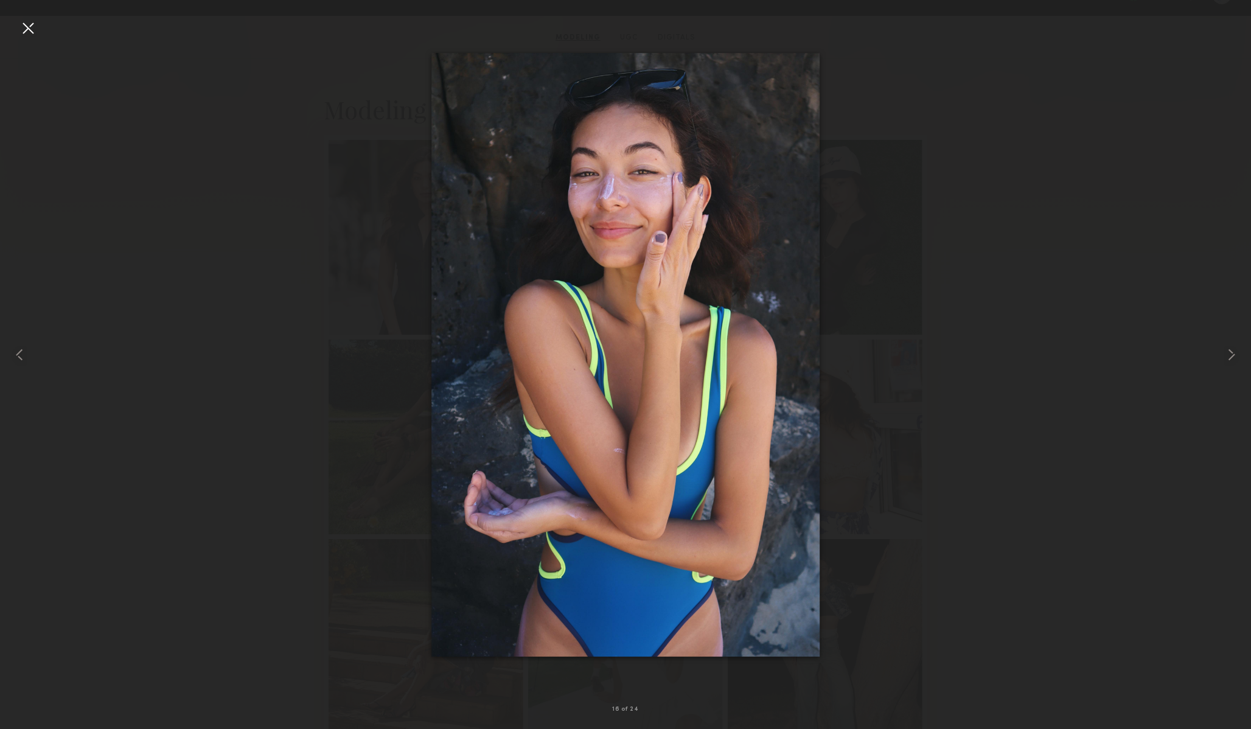
click at [1114, 169] on div at bounding box center [625, 354] width 1251 height 671
click at [29, 30] on div at bounding box center [27, 27] width 19 height 19
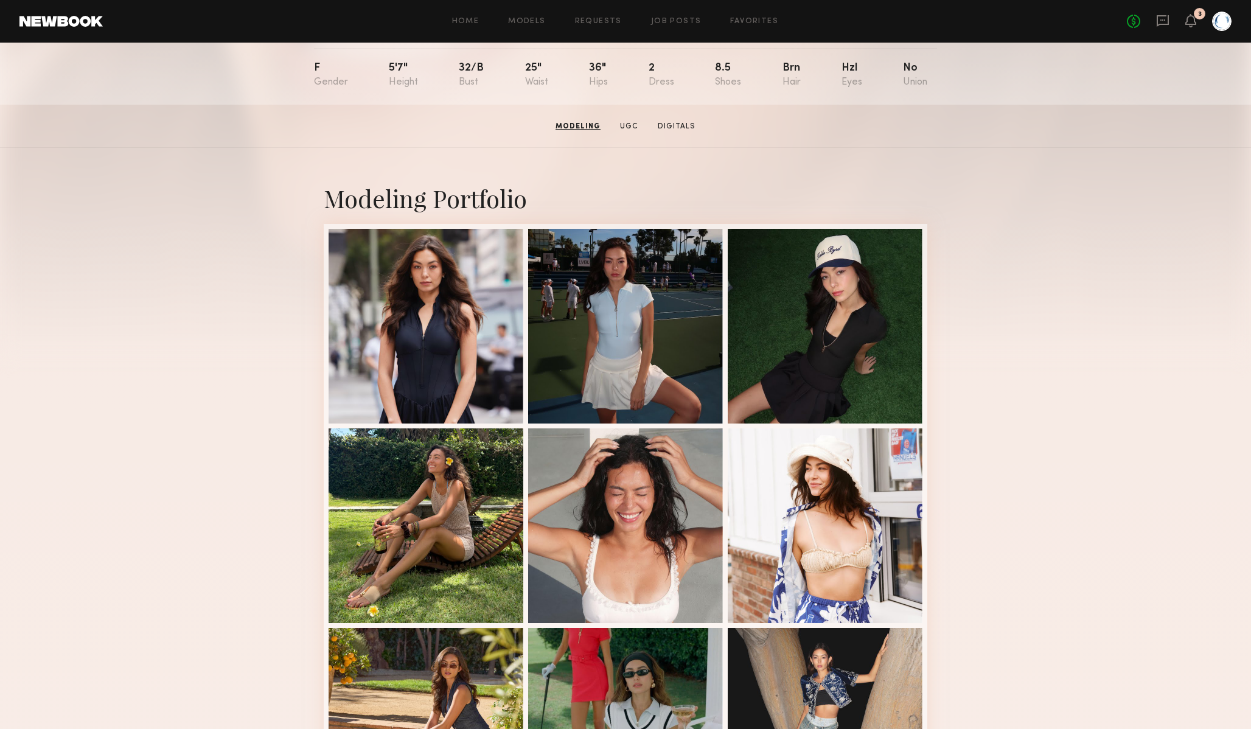
scroll to position [0, 0]
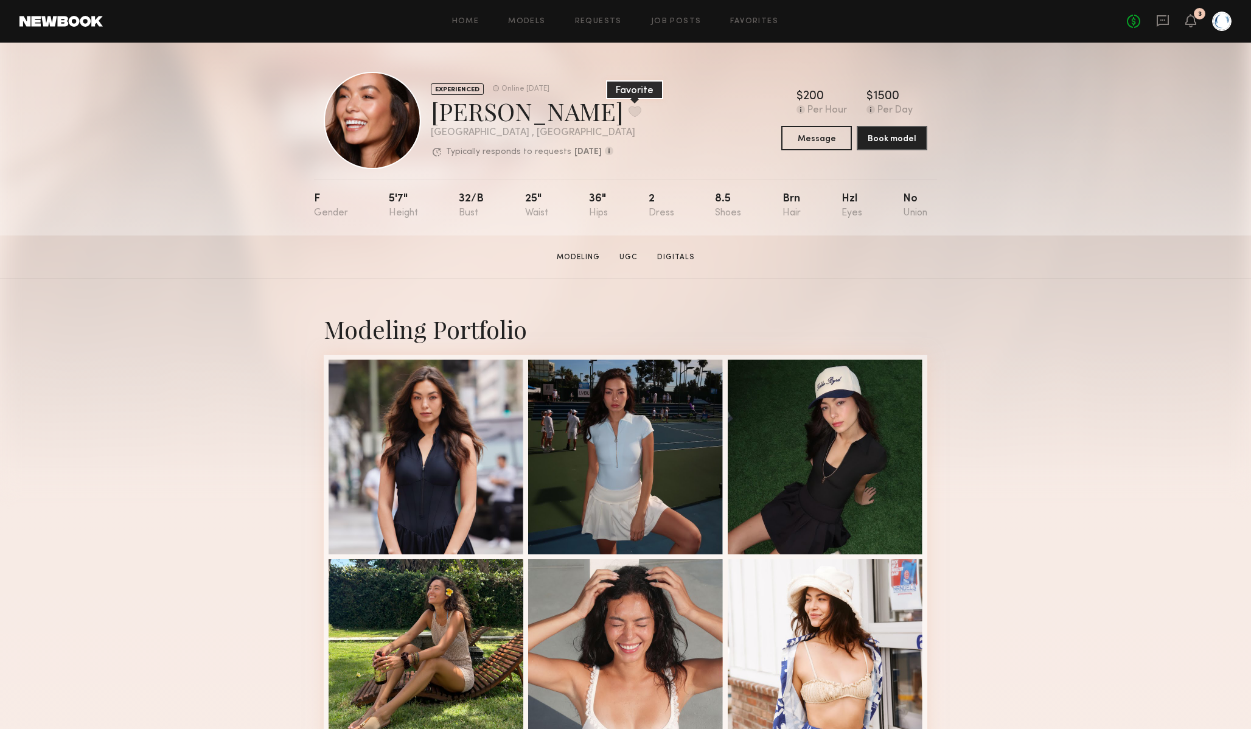
click at [629, 113] on button at bounding box center [635, 111] width 13 height 11
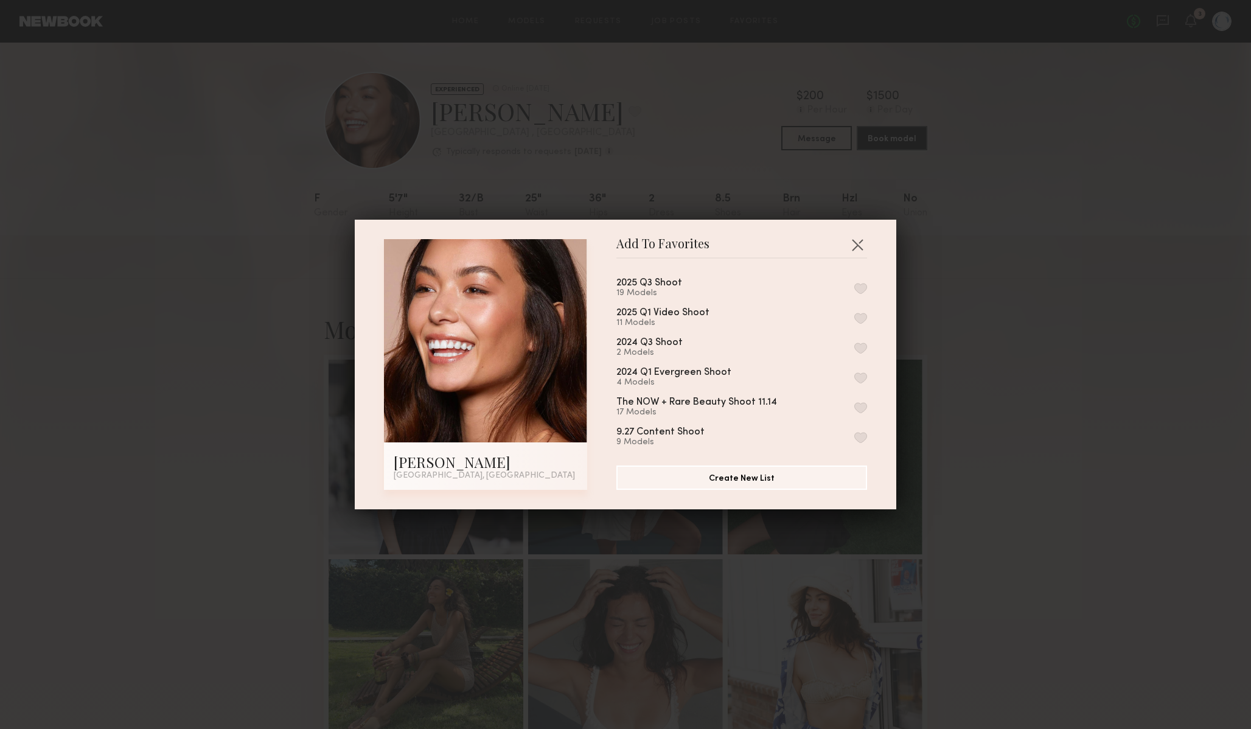
click at [733, 287] on div "2025 Q3 Shoot 19 Models" at bounding box center [741, 288] width 251 height 20
click at [857, 290] on button "button" at bounding box center [860, 288] width 13 height 11
click at [861, 243] on button "button" at bounding box center [857, 244] width 19 height 19
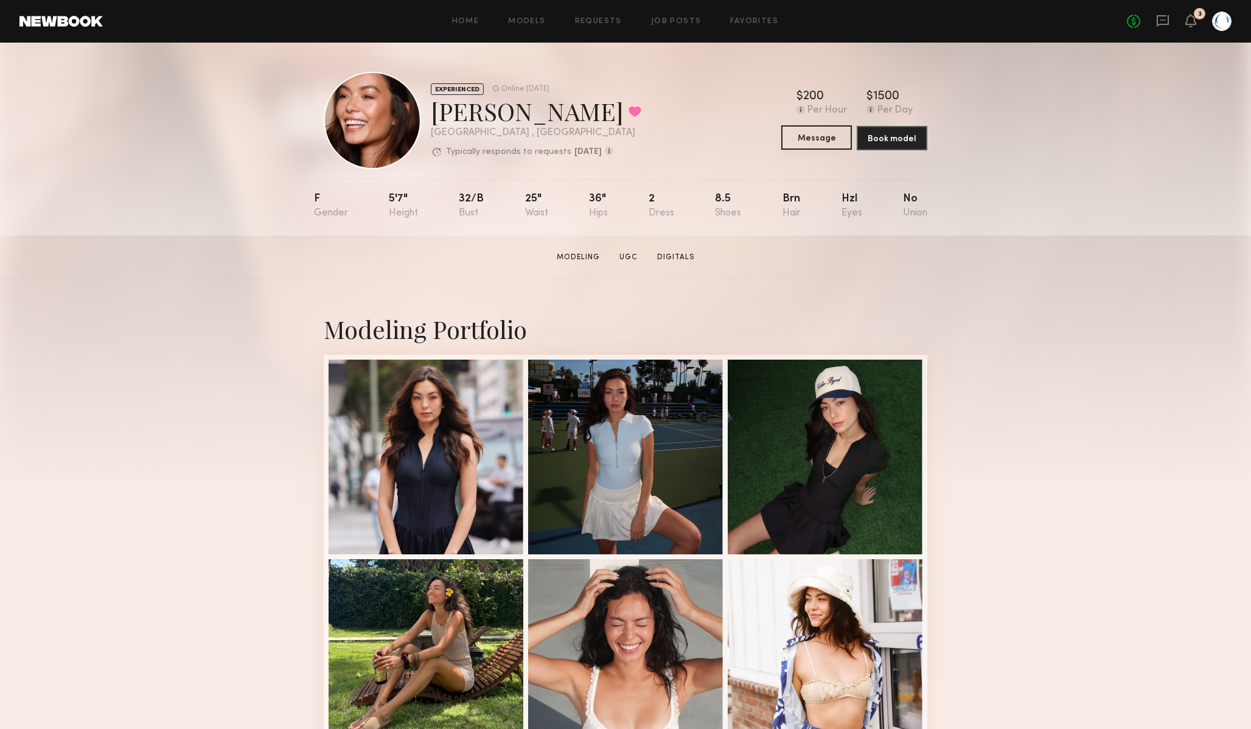
click at [836, 136] on button "Message" at bounding box center [816, 137] width 71 height 24
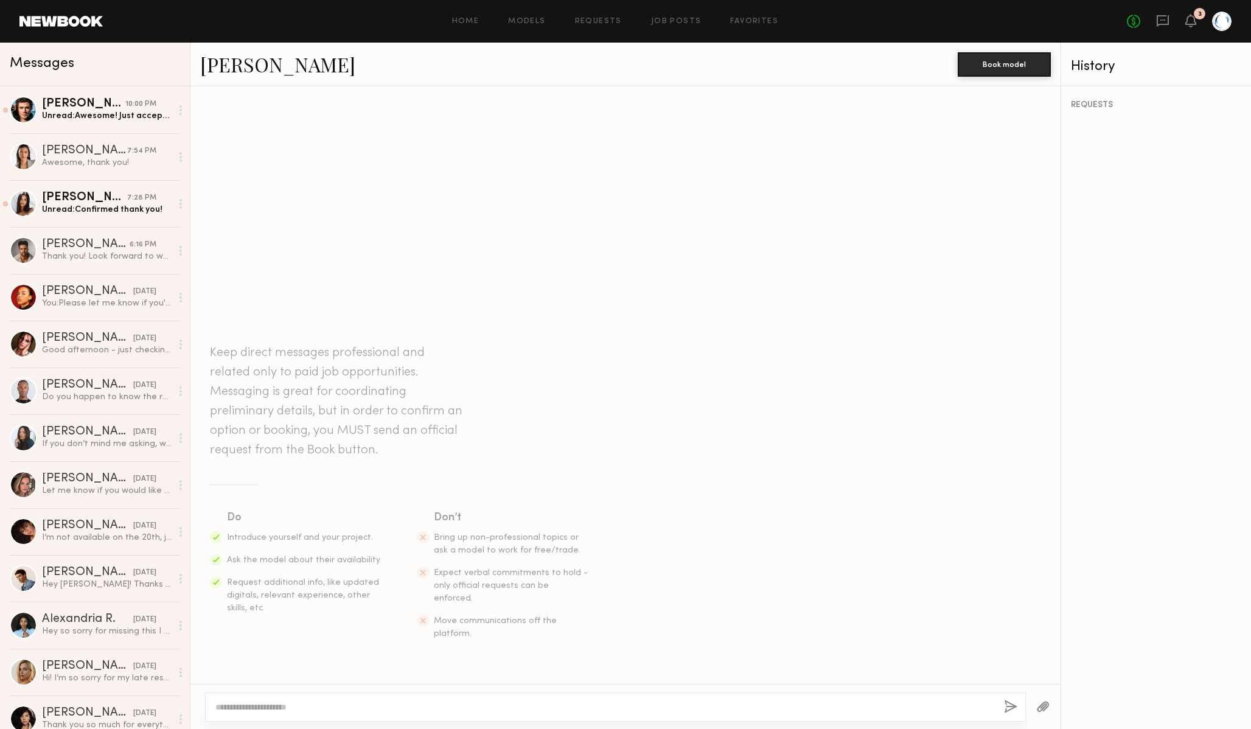
click at [448, 701] on textarea at bounding box center [604, 707] width 779 height 12
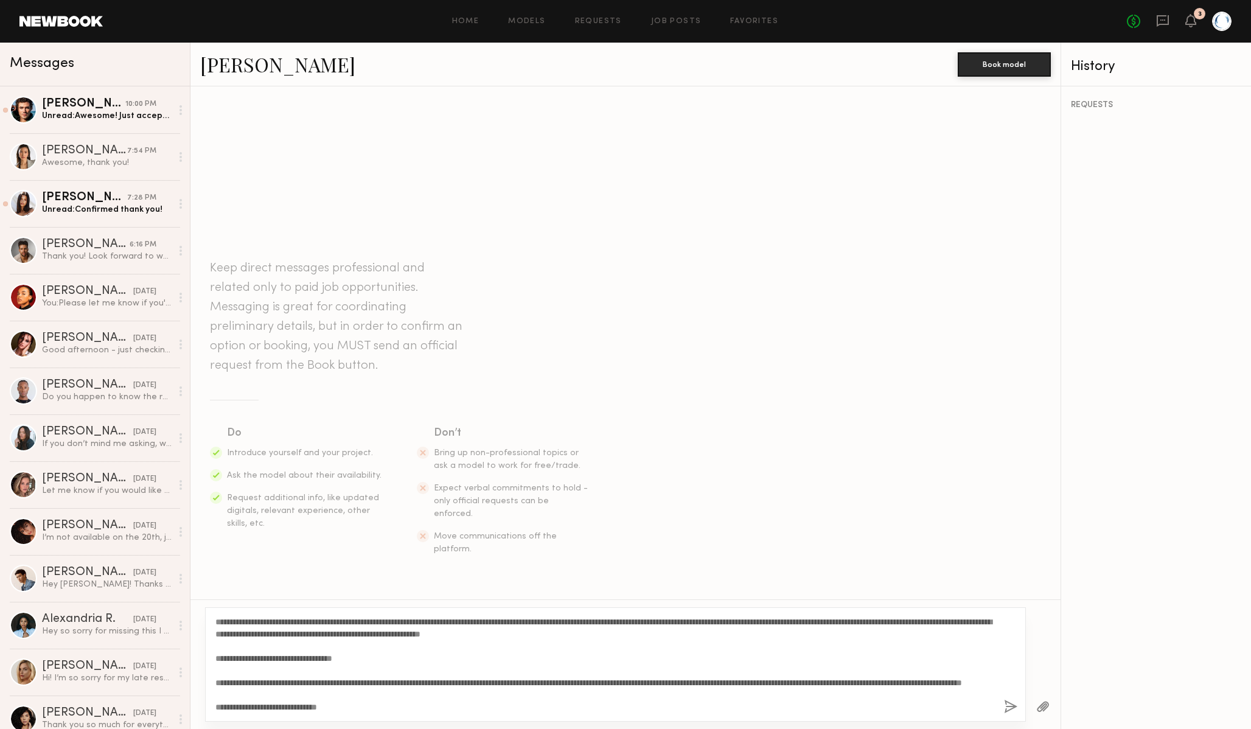
click at [232, 620] on textarea "**********" at bounding box center [604, 664] width 779 height 97
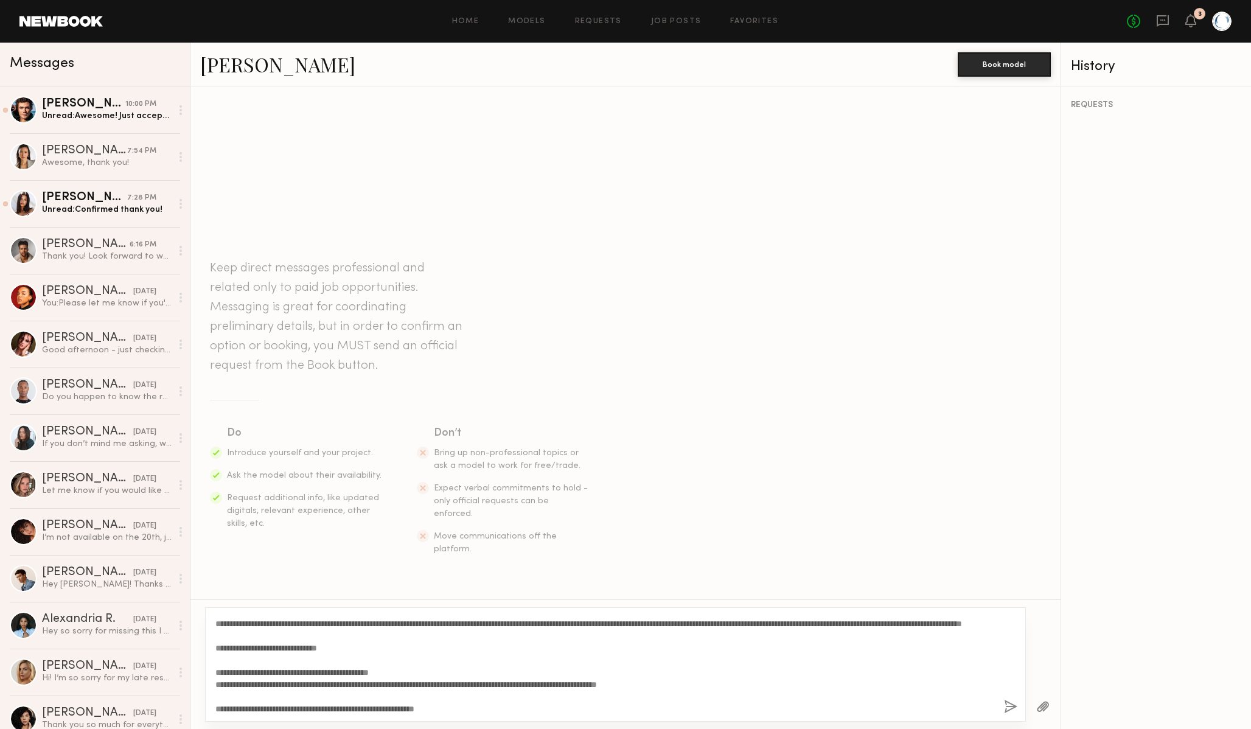
scroll to position [73, 0]
click at [529, 708] on textarea "**********" at bounding box center [604, 664] width 779 height 97
type textarea "**********"
click at [1011, 708] on button "button" at bounding box center [1010, 707] width 13 height 15
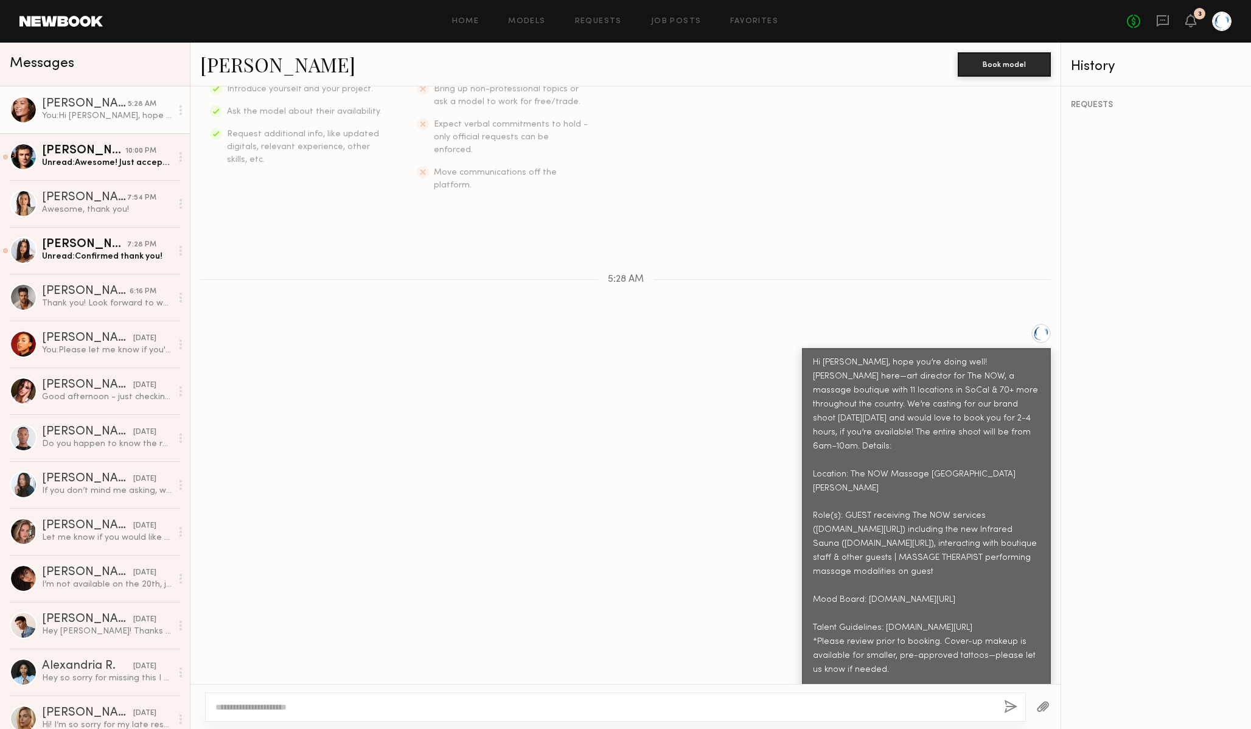
scroll to position [0, 0]
click at [724, 543] on div "Hi [PERSON_NAME], hope you’re doing well! [PERSON_NAME] here—art director for T…" at bounding box center [625, 525] width 870 height 403
click at [228, 69] on link "[PERSON_NAME]" at bounding box center [277, 64] width 155 height 26
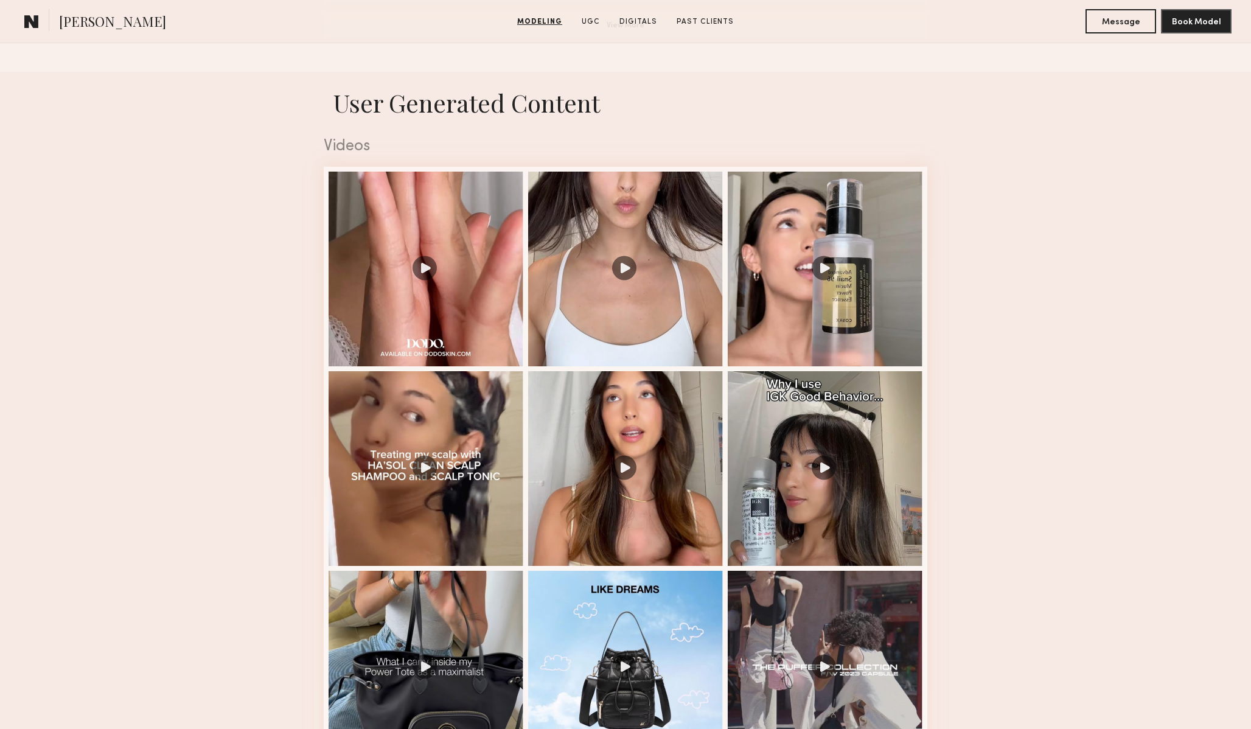
scroll to position [1156, 0]
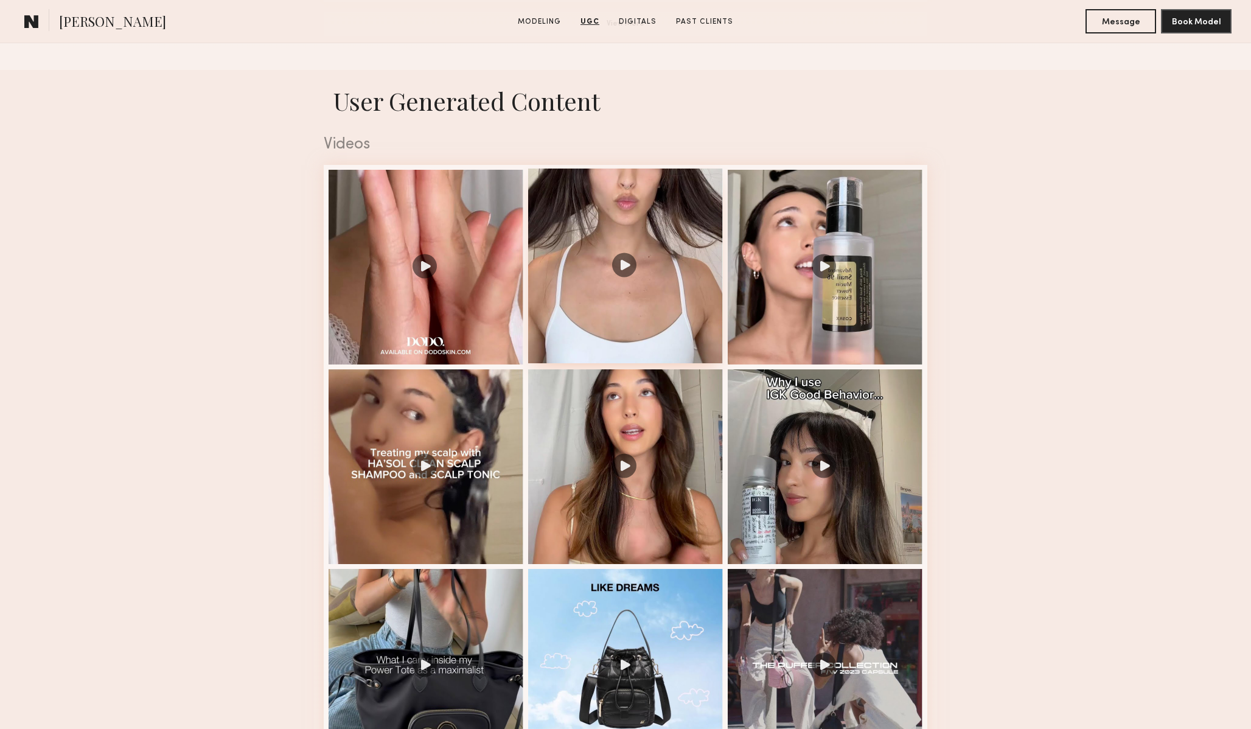
click at [647, 312] on div at bounding box center [625, 266] width 195 height 195
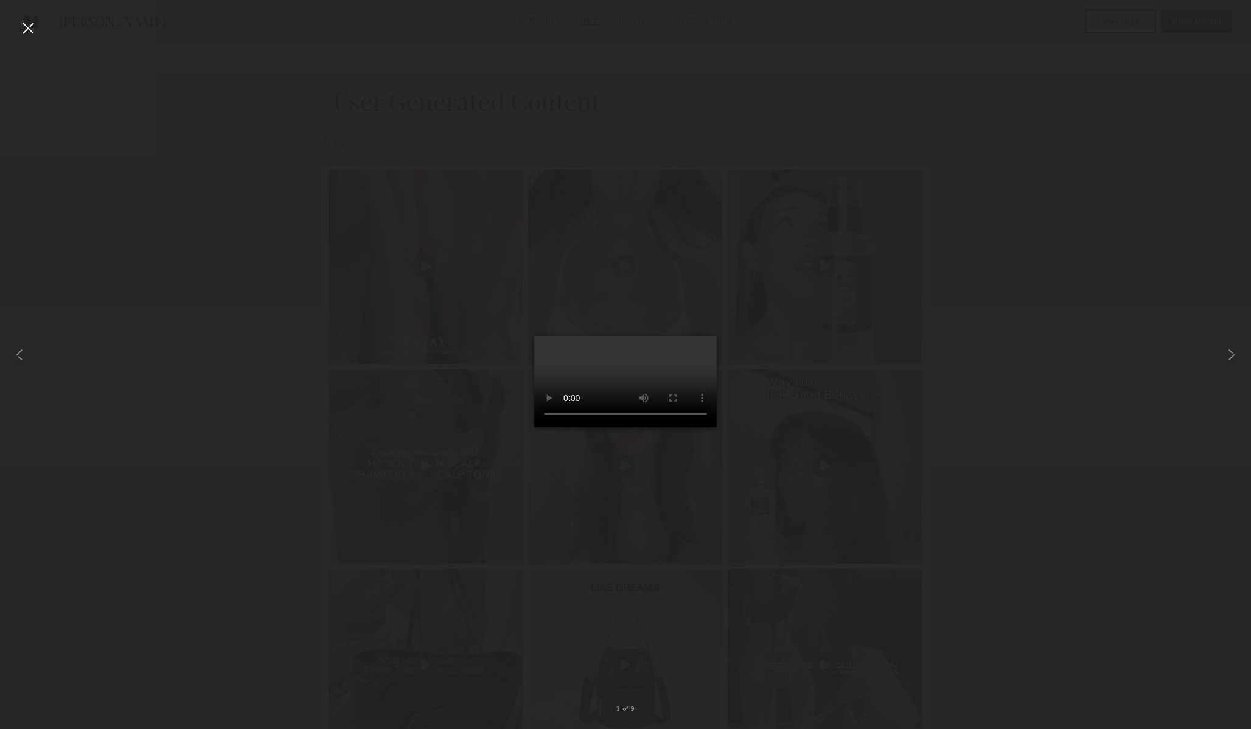
click at [317, 508] on div at bounding box center [625, 354] width 1251 height 671
click at [29, 27] on div at bounding box center [27, 27] width 19 height 19
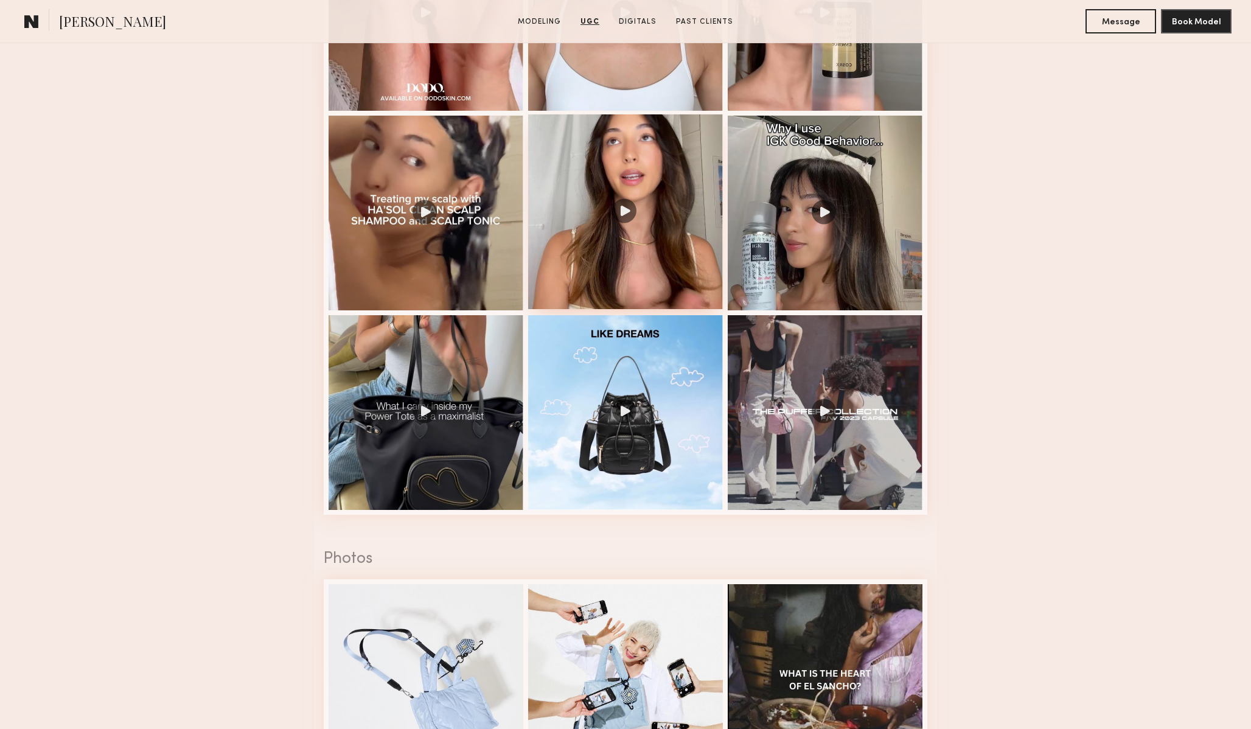
scroll to position [1331, 0]
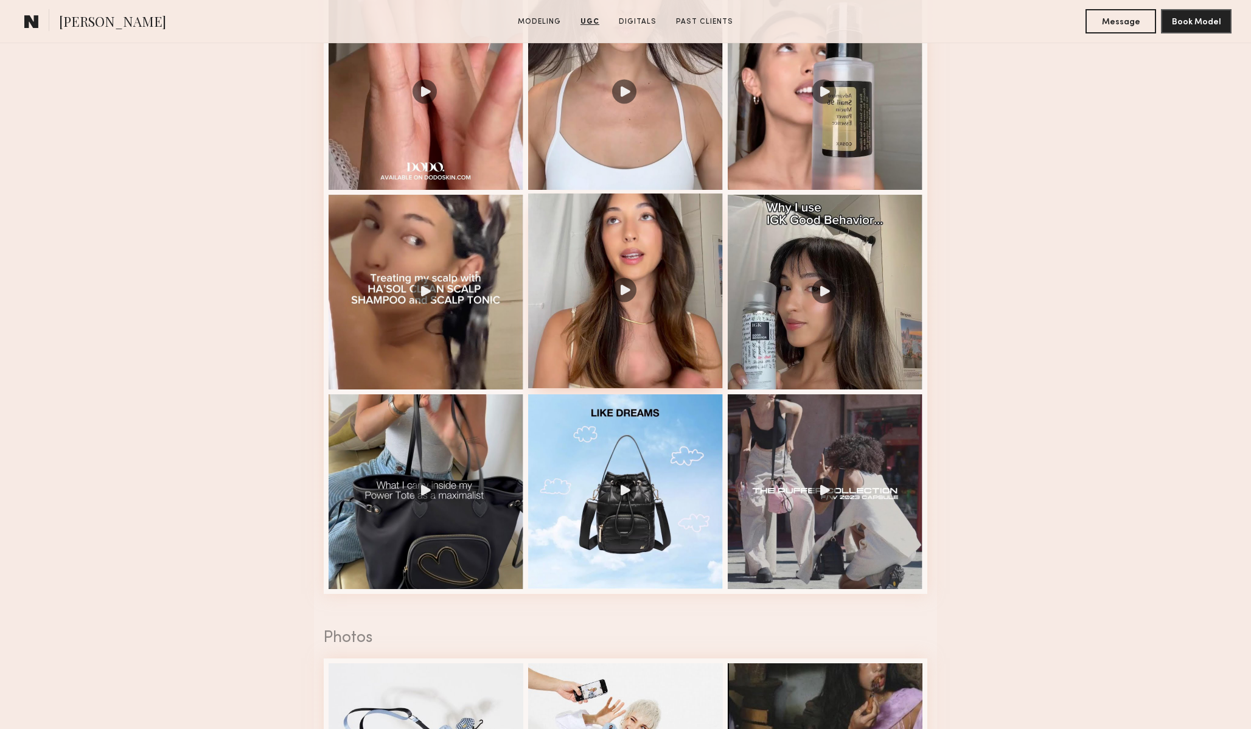
click at [616, 293] on div at bounding box center [625, 291] width 195 height 195
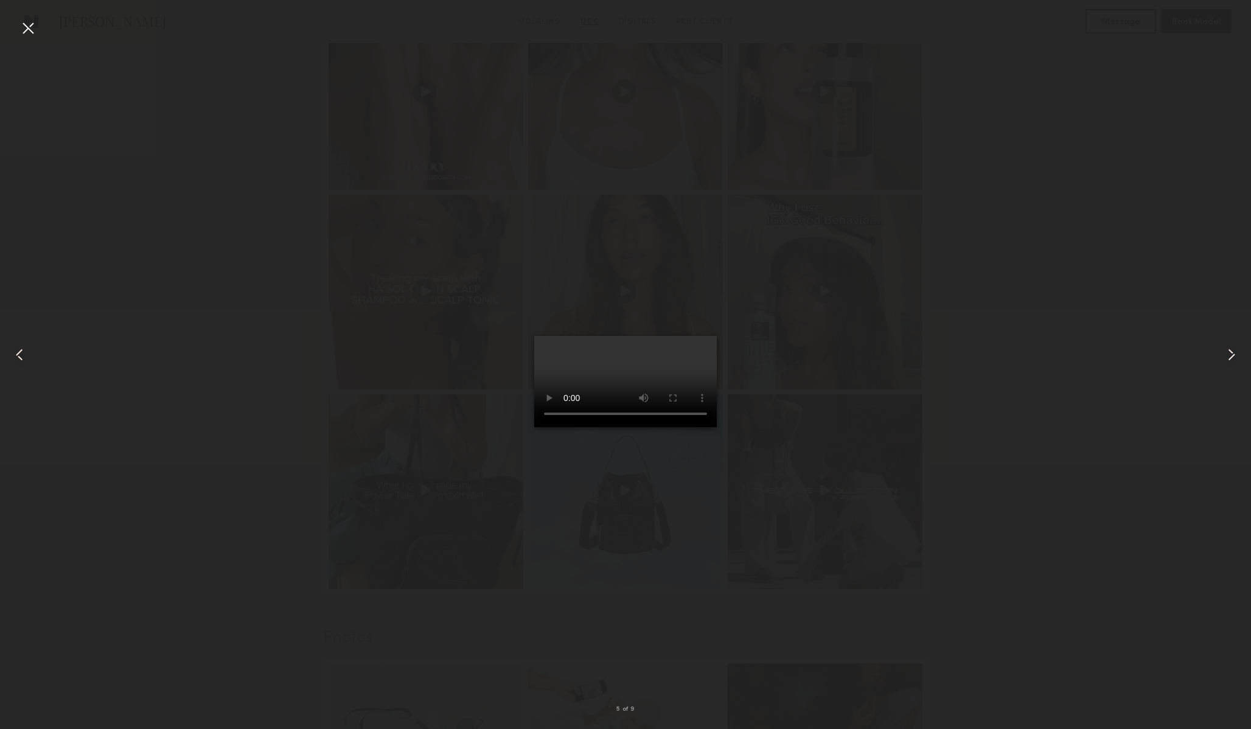
click at [29, 29] on div at bounding box center [27, 27] width 19 height 19
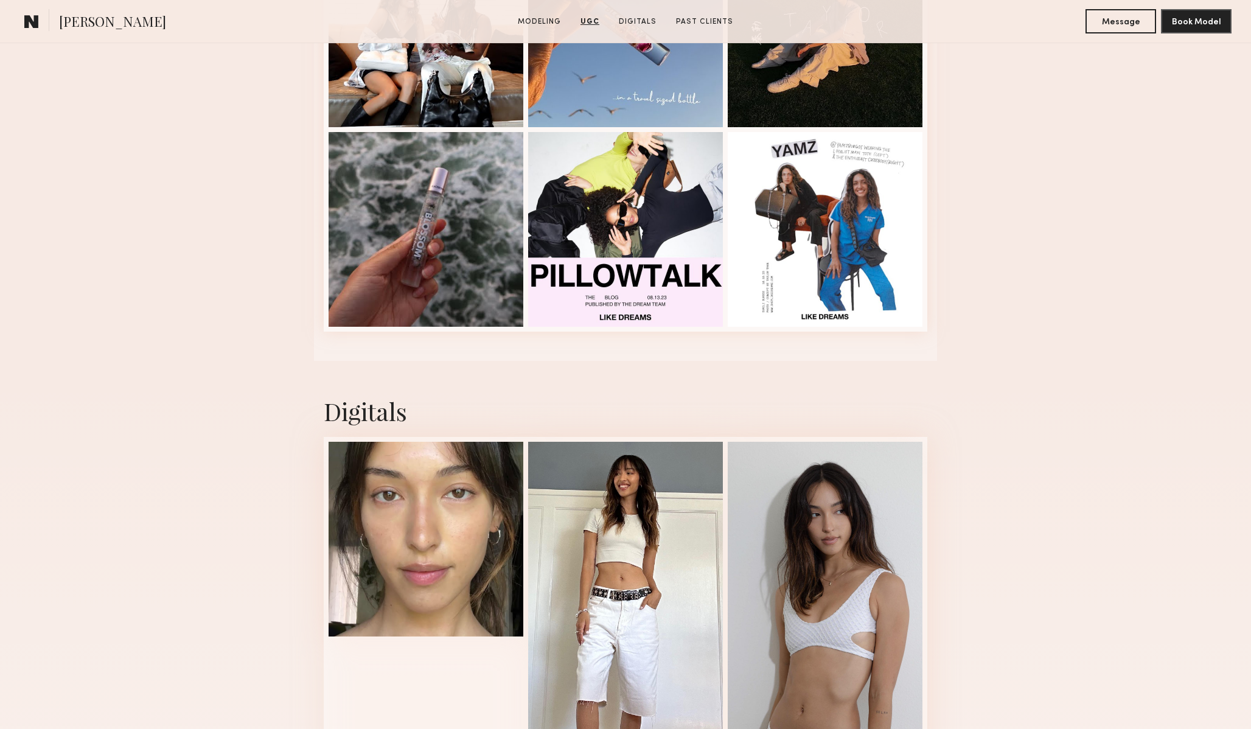
scroll to position [2334, 0]
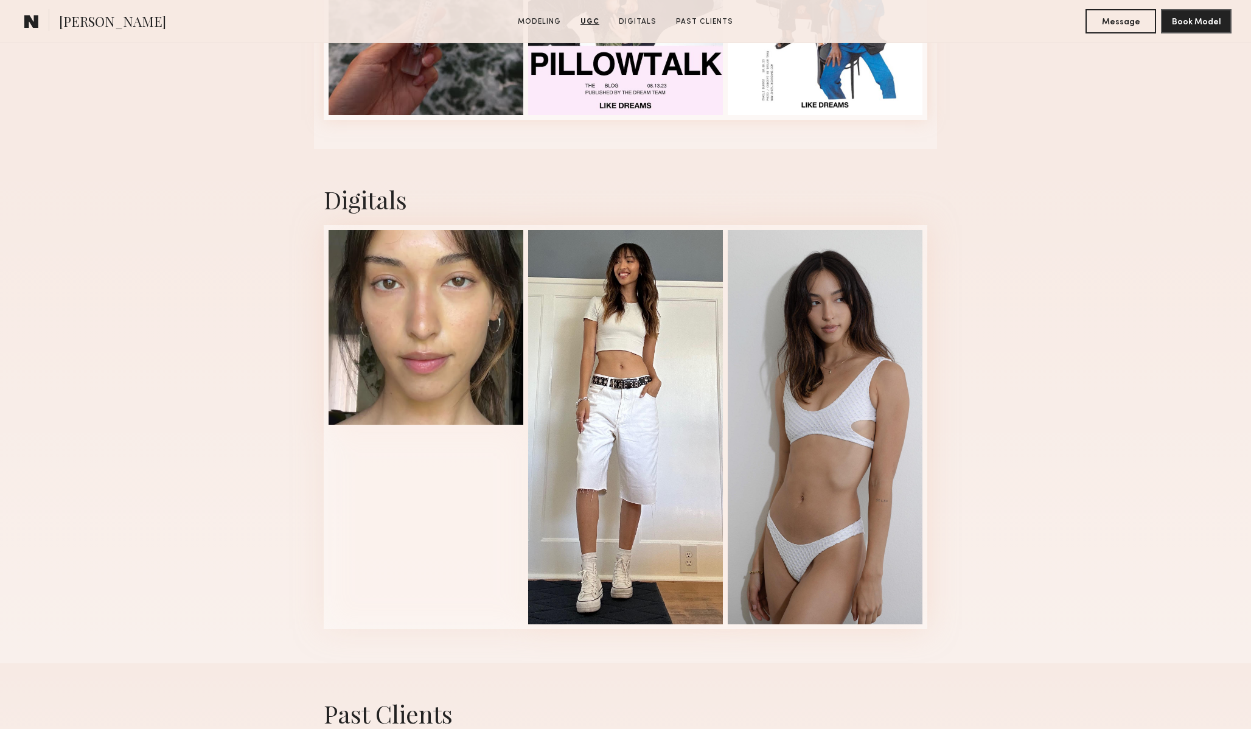
scroll to position [2479, 0]
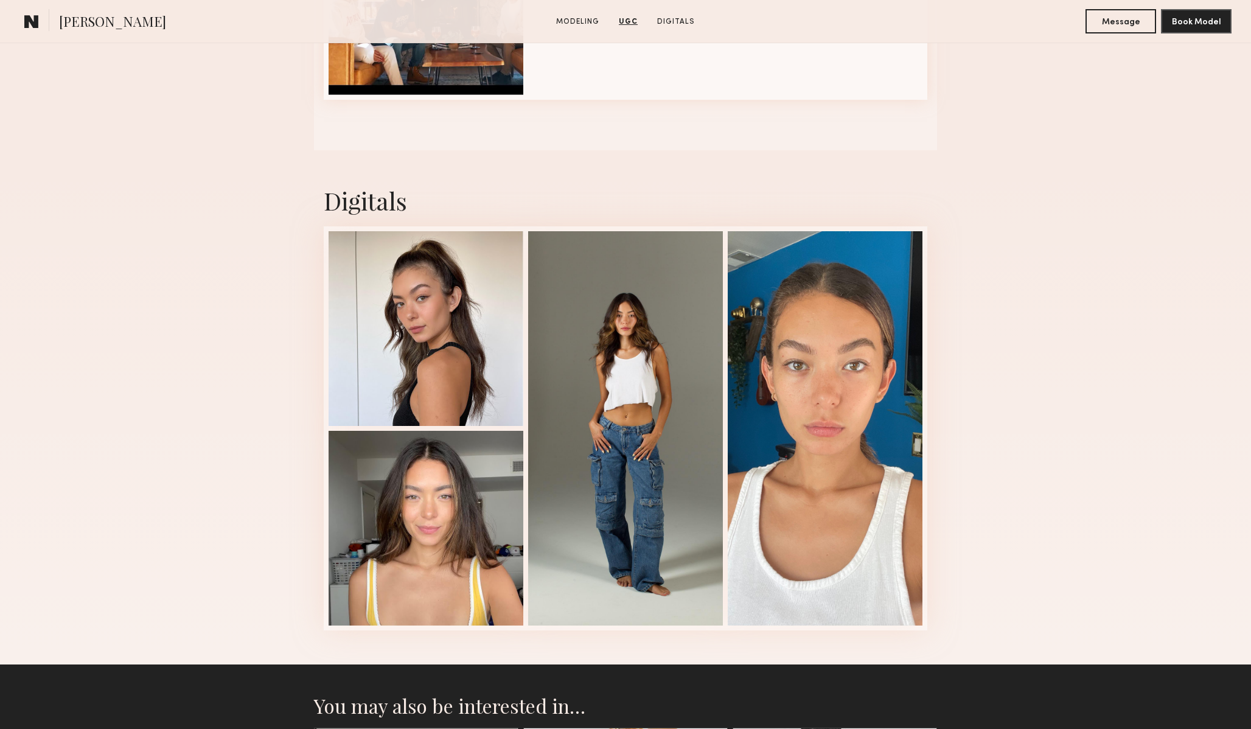
scroll to position [2025, 0]
click at [435, 328] on div at bounding box center [426, 326] width 195 height 195
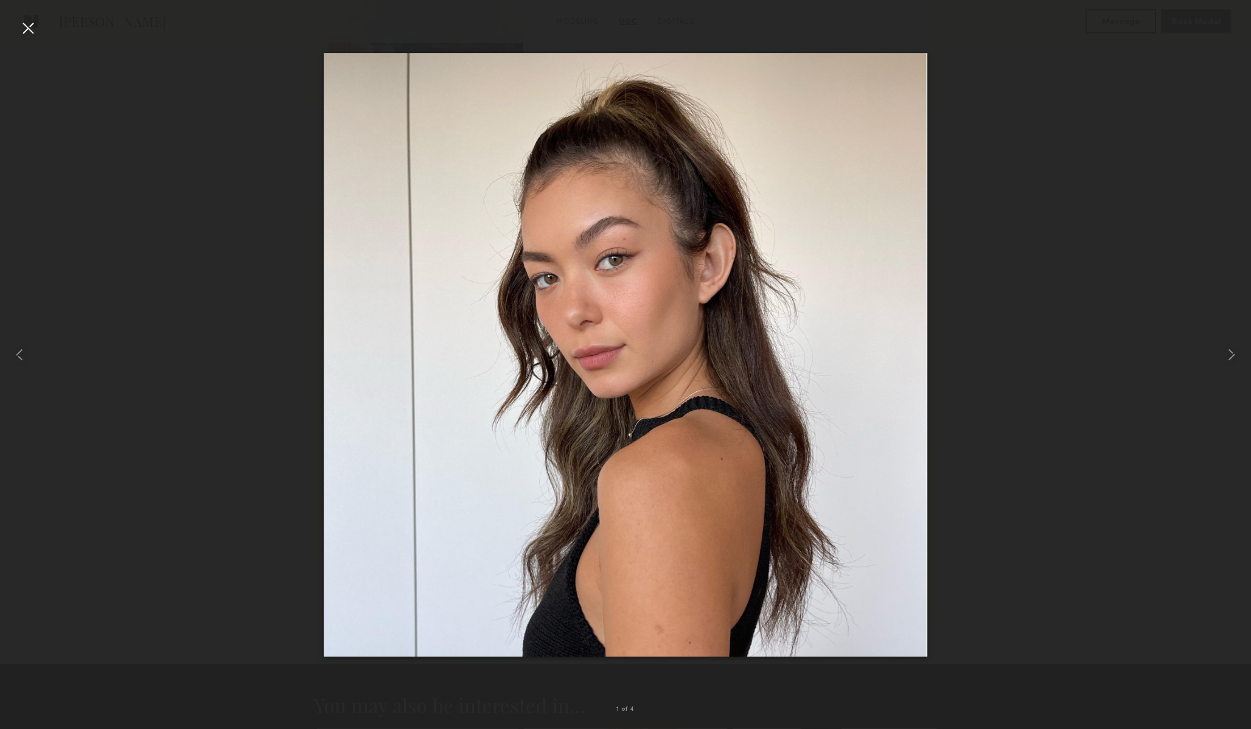
click at [205, 399] on div at bounding box center [625, 354] width 1251 height 671
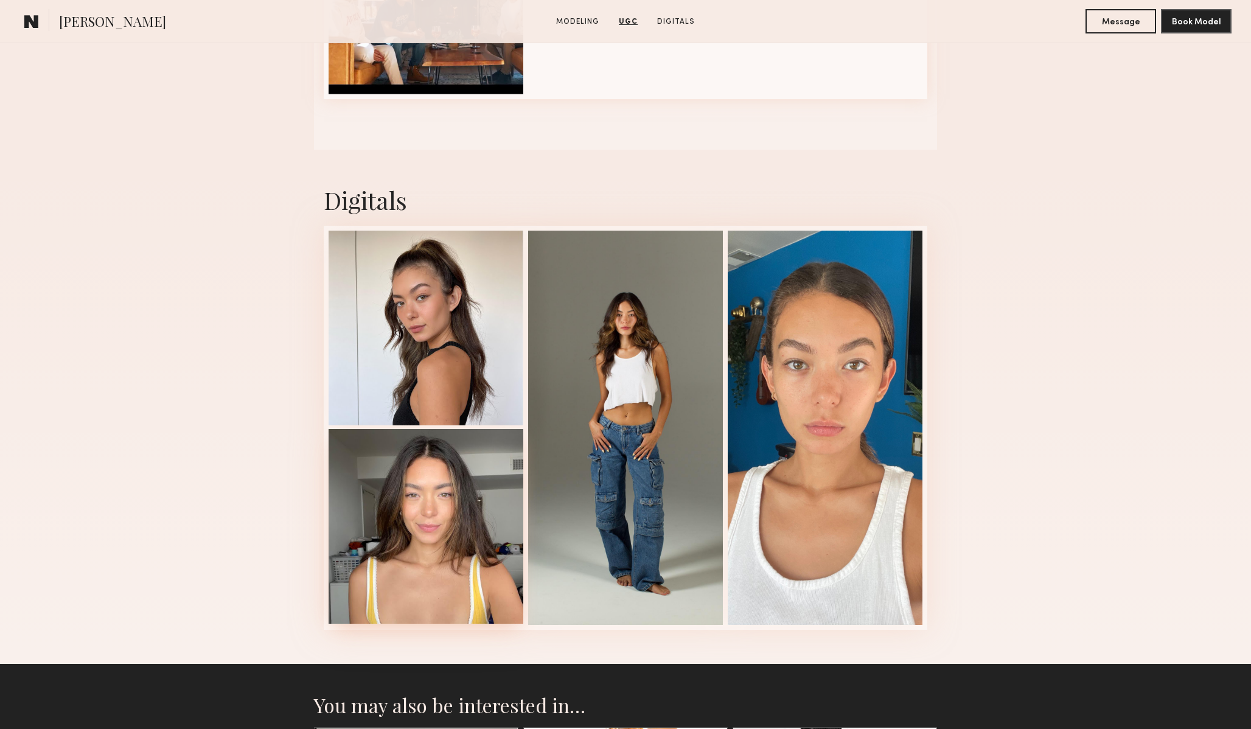
click at [494, 522] on div at bounding box center [426, 526] width 195 height 195
click at [413, 396] on div at bounding box center [426, 326] width 195 height 195
click at [636, 386] on div at bounding box center [625, 426] width 195 height 394
click at [802, 383] on div at bounding box center [825, 426] width 195 height 394
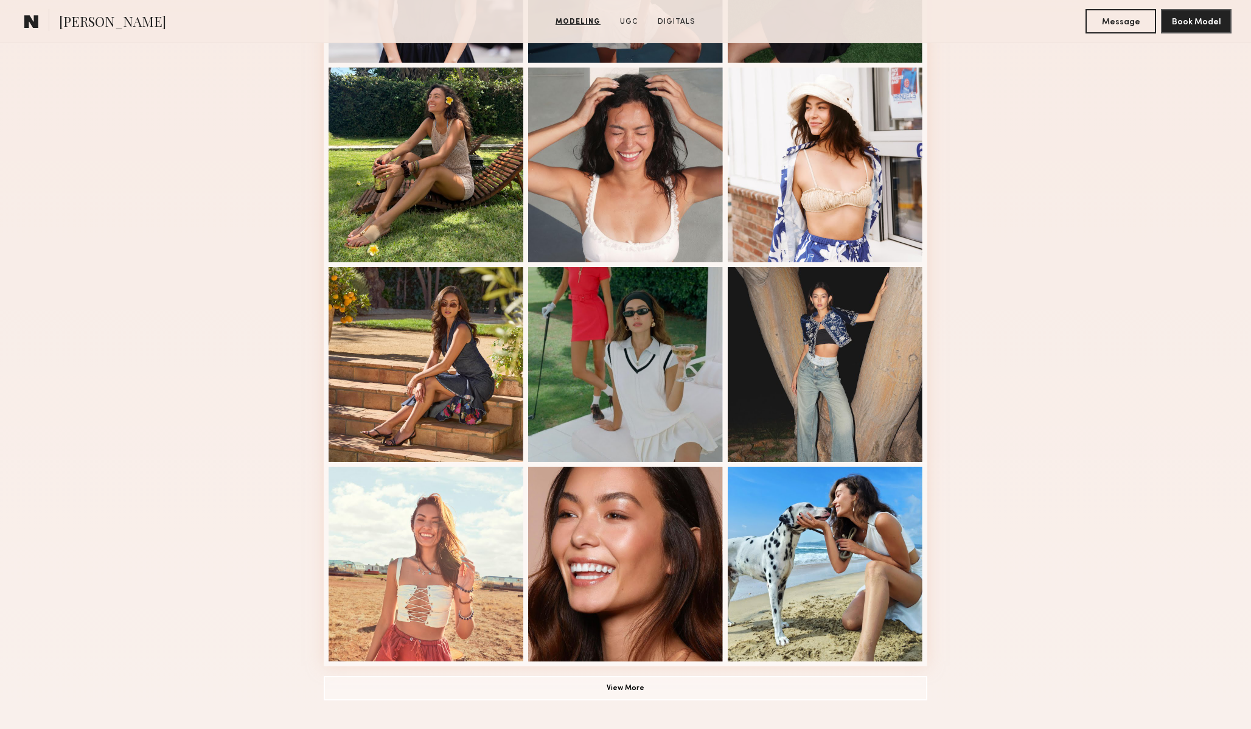
scroll to position [507, 0]
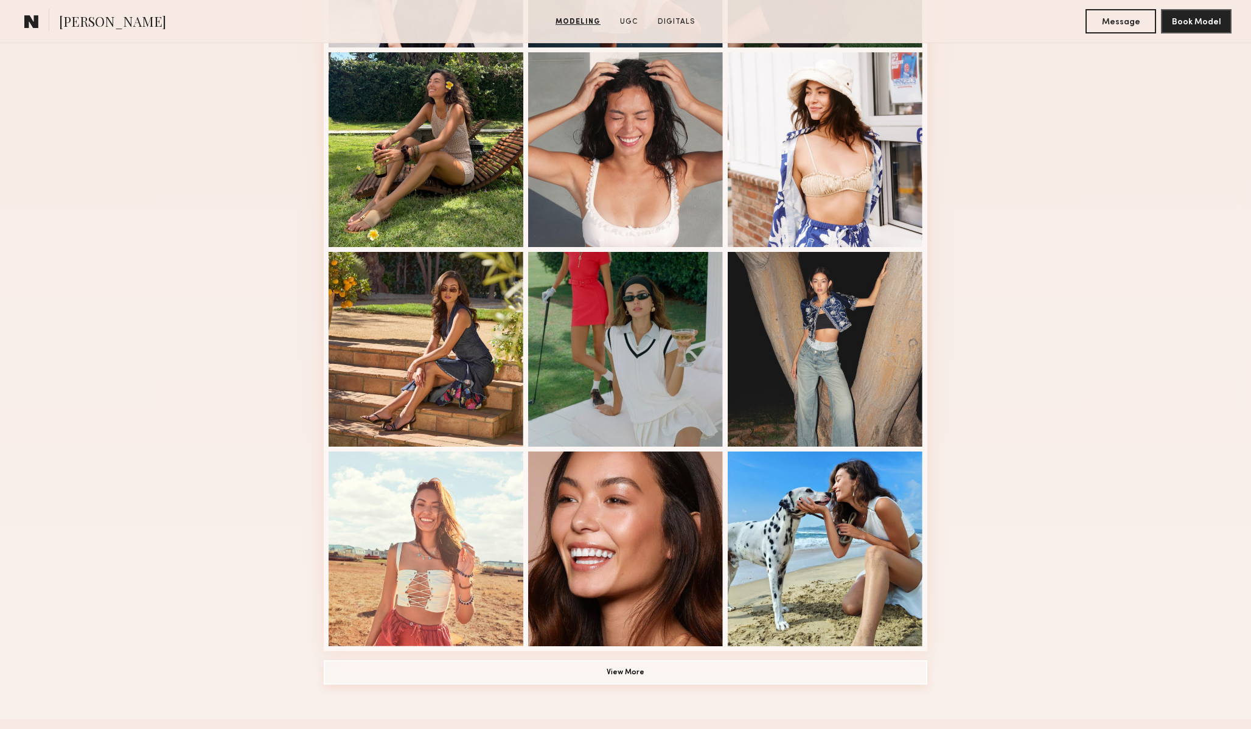
click at [633, 671] on button "View More" at bounding box center [626, 672] width 604 height 24
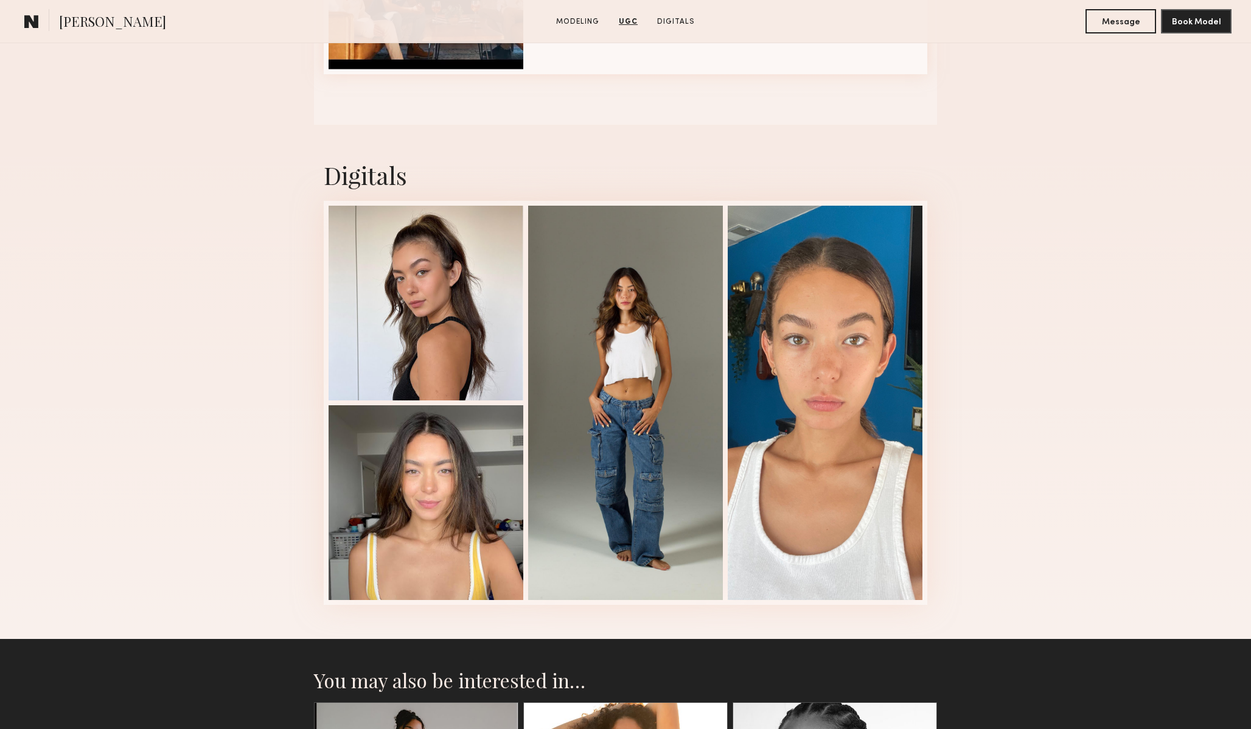
scroll to position [2880, 0]
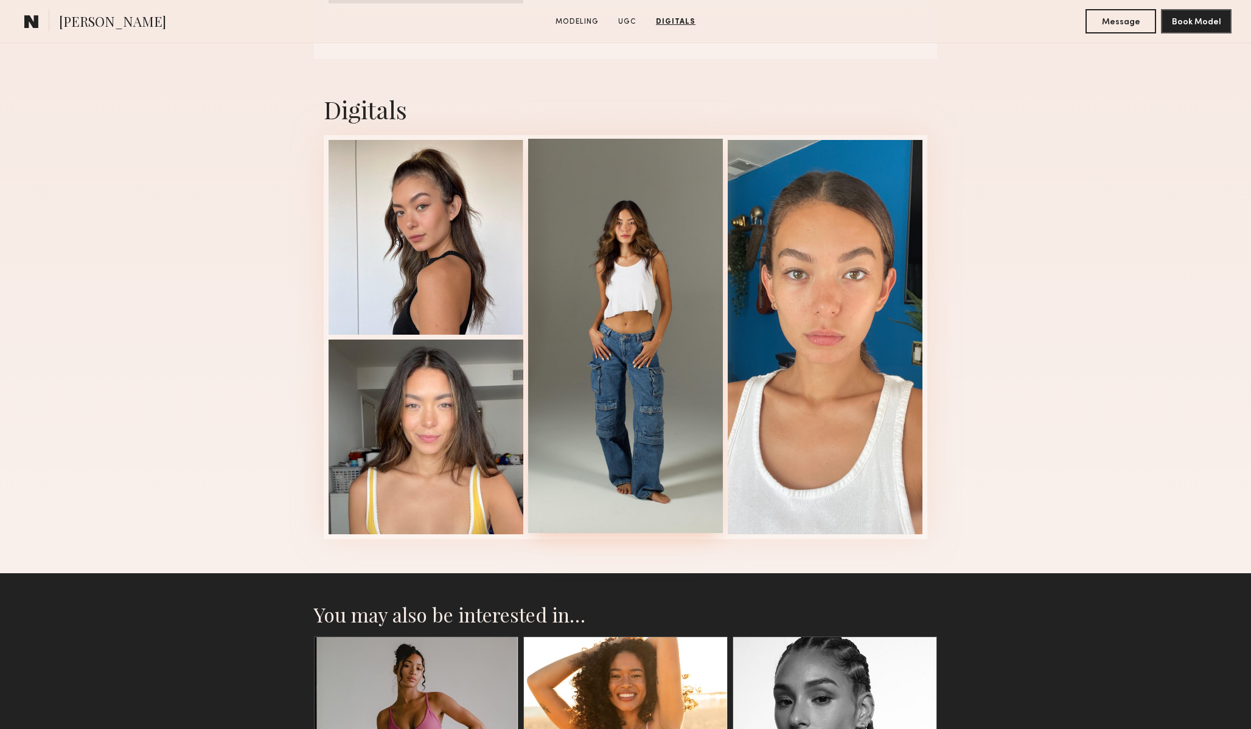
click at [626, 271] on div at bounding box center [625, 336] width 195 height 394
click at [435, 222] on div at bounding box center [426, 236] width 195 height 195
click at [403, 442] on div at bounding box center [426, 435] width 195 height 195
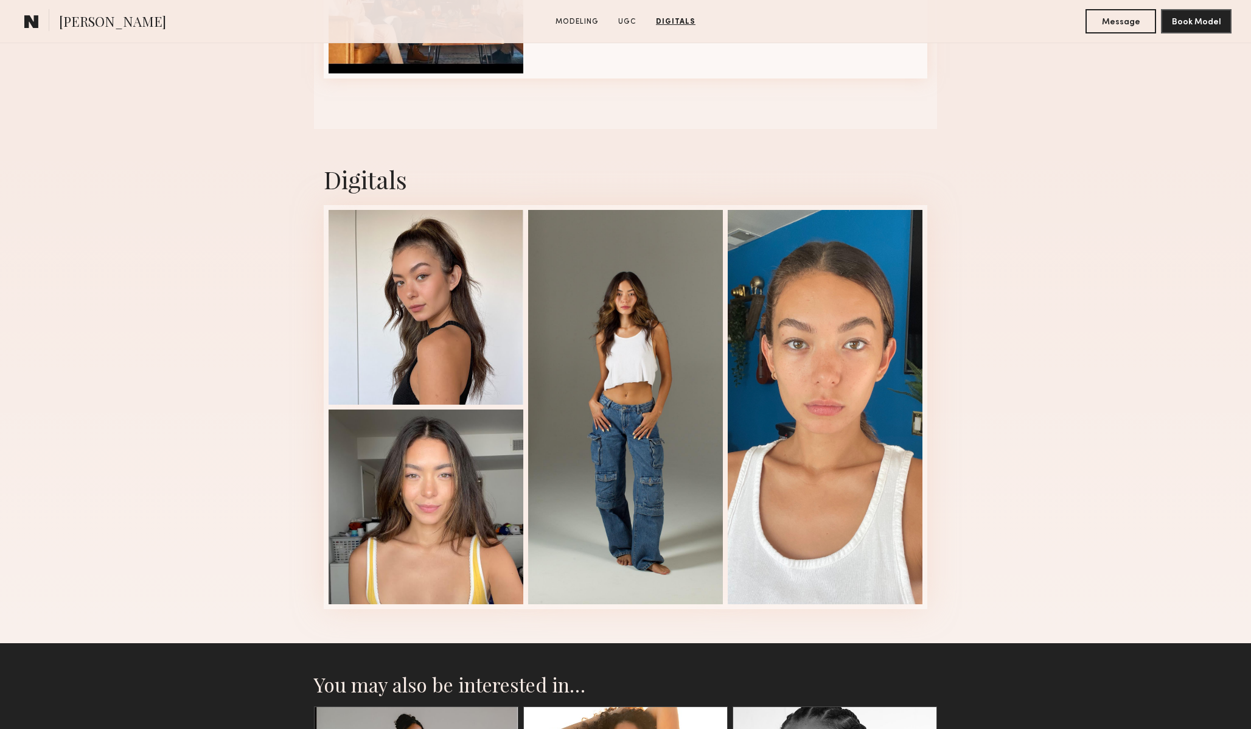
scroll to position [2746, 0]
